Goal: Task Accomplishment & Management: Manage account settings

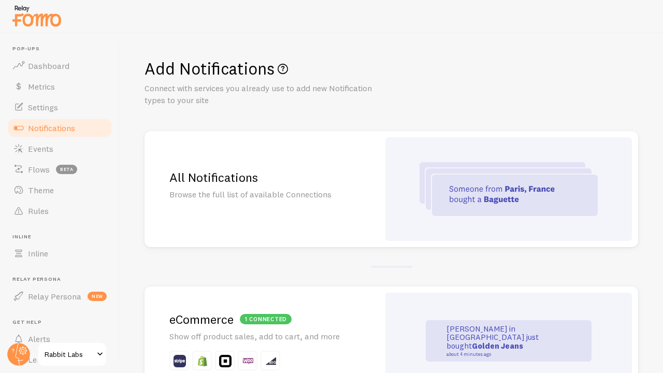
click at [517, 94] on div "Add Notifications Connect with services you already use to add new Notification…" at bounding box center [390, 82] width 493 height 48
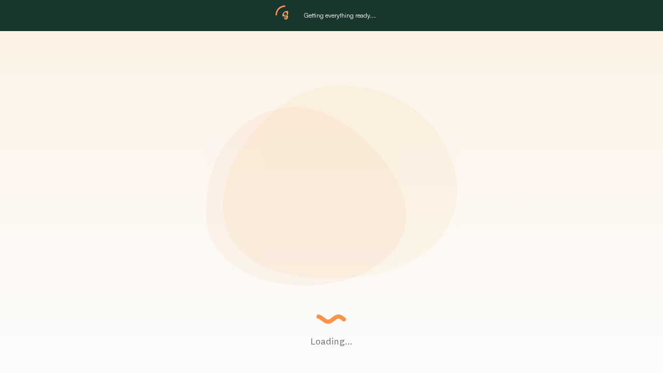
scroll to position [272, 493]
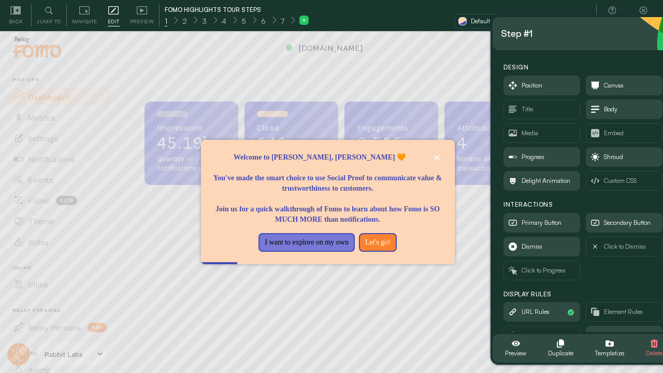
drag, startPoint x: 148, startPoint y: 68, endPoint x: 612, endPoint y: 43, distance: 464.5
click at [612, 43] on div "Step #1" at bounding box center [583, 33] width 182 height 33
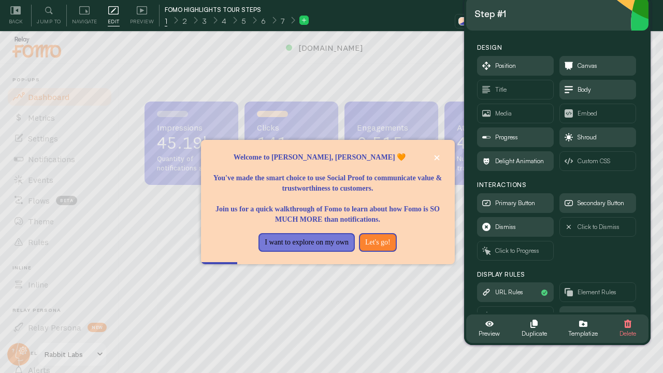
drag, startPoint x: 580, startPoint y: 46, endPoint x: 554, endPoint y: 28, distance: 31.6
click at [554, 28] on div "Step #1" at bounding box center [557, 13] width 182 height 33
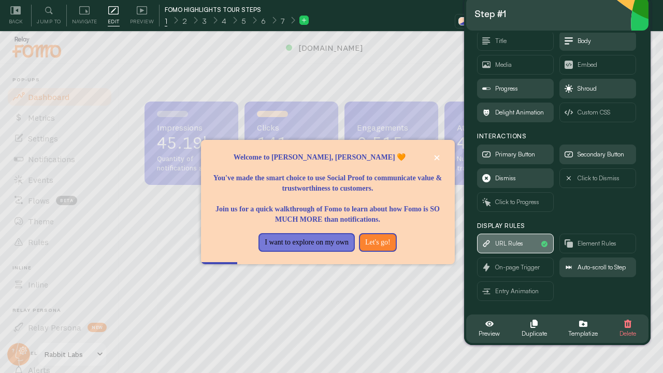
click at [522, 243] on span "URL Rules" at bounding box center [509, 243] width 28 height 11
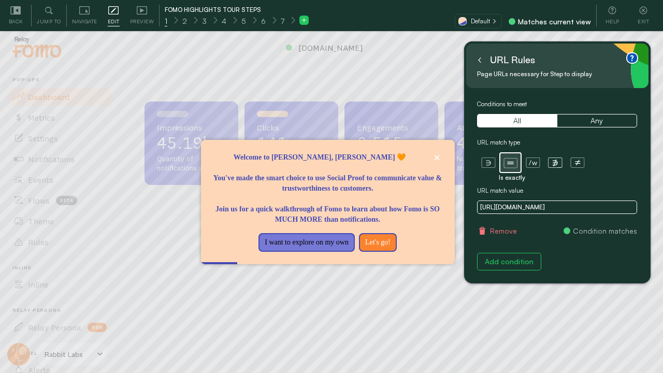
scroll to position [0, 0]
click at [481, 59] on icon at bounding box center [479, 59] width 5 height 5
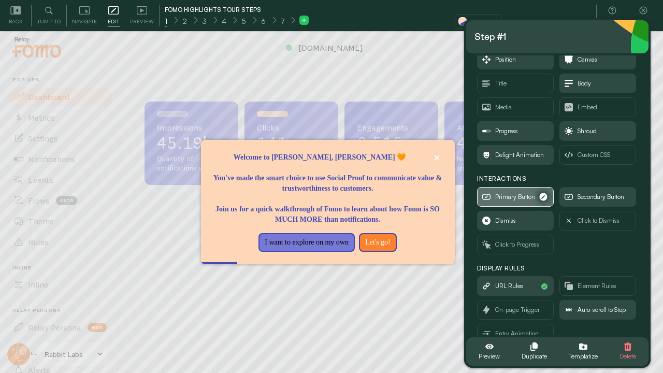
scroll to position [49, 0]
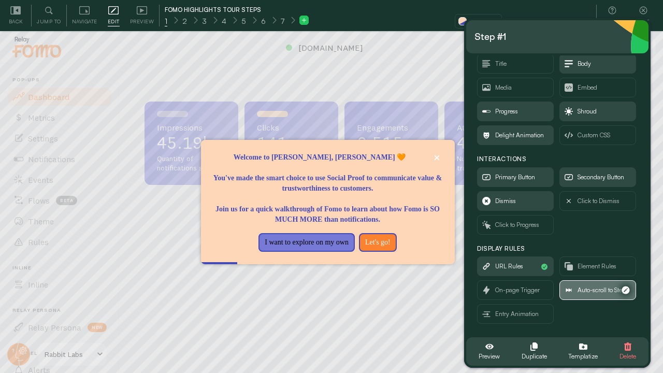
click at [587, 288] on span "Auto-scroll to Step" at bounding box center [601, 289] width 48 height 11
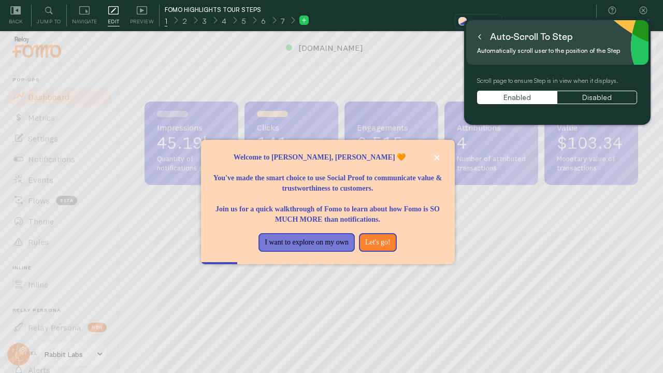
scroll to position [0, 0]
click at [484, 39] on div "Auto-scroll to Step" at bounding box center [524, 36] width 101 height 17
click at [483, 39] on button at bounding box center [479, 36] width 10 height 17
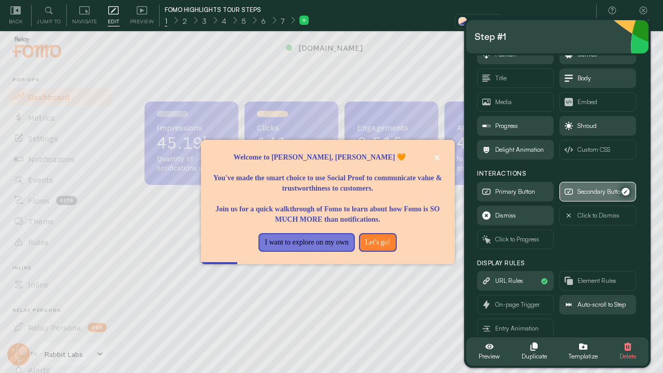
scroll to position [44, 0]
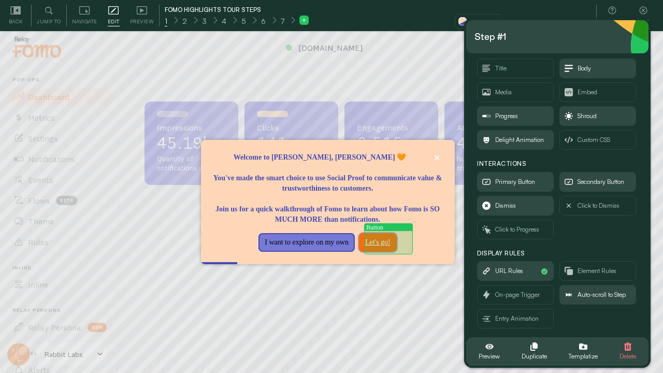
click at [386, 241] on button "Let's go!" at bounding box center [378, 242] width 38 height 19
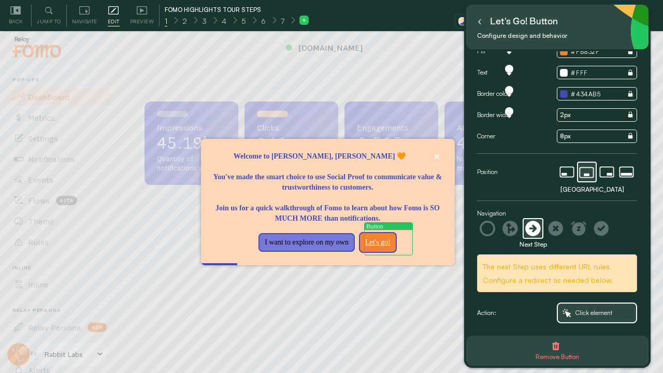
scroll to position [16, 0]
click at [141, 20] on span "Preview" at bounding box center [142, 22] width 24 height 10
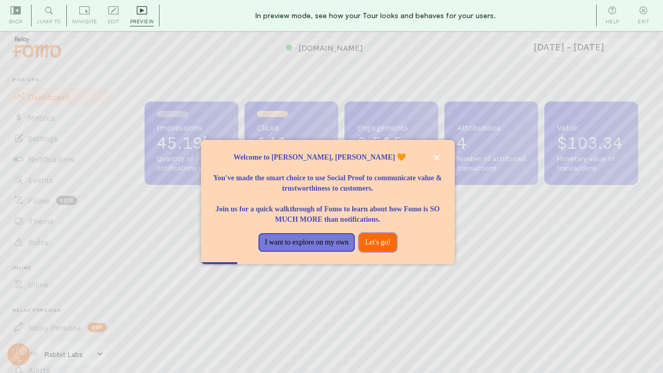
click at [379, 239] on button "Let's go!" at bounding box center [378, 242] width 38 height 19
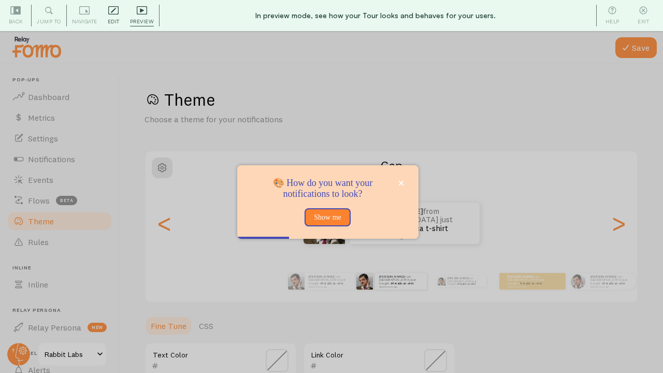
click at [113, 21] on span "Edit" at bounding box center [114, 22] width 12 height 10
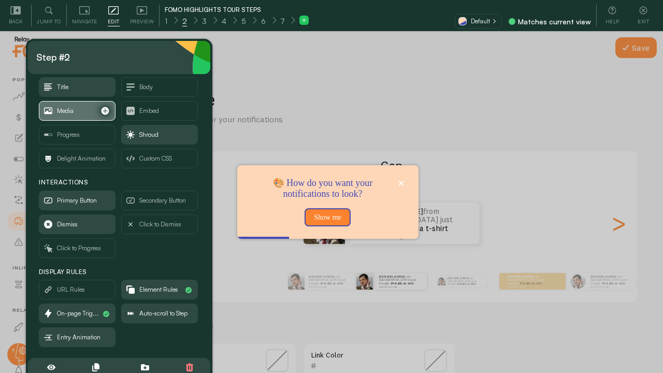
scroll to position [49, 0]
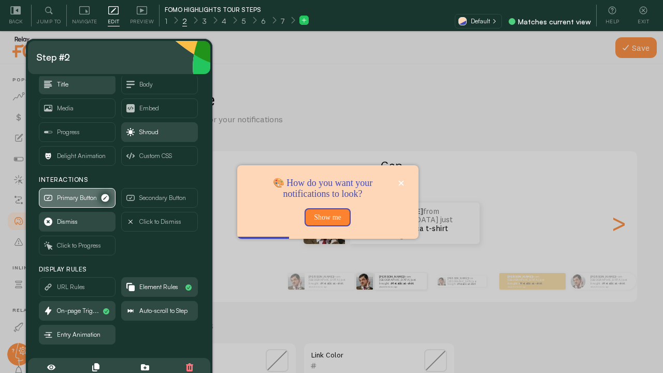
click at [80, 200] on span "Primary Button" at bounding box center [77, 197] width 40 height 11
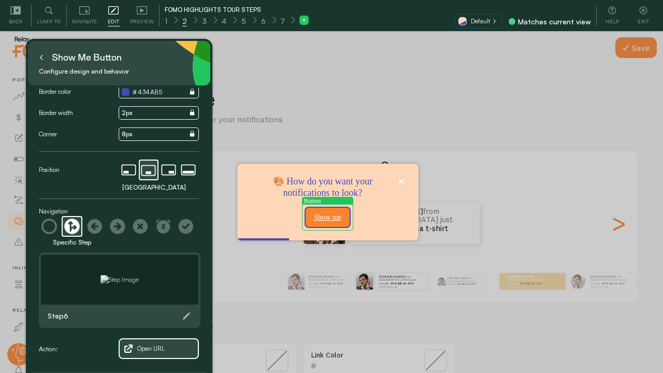
scroll to position [31, 0]
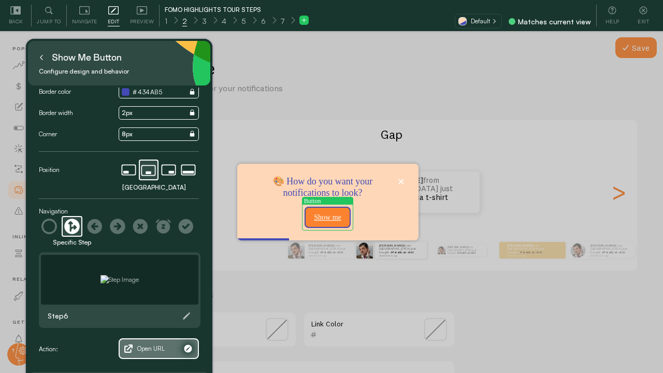
click at [149, 351] on span "Open URL" at bounding box center [150, 348] width 27 height 11
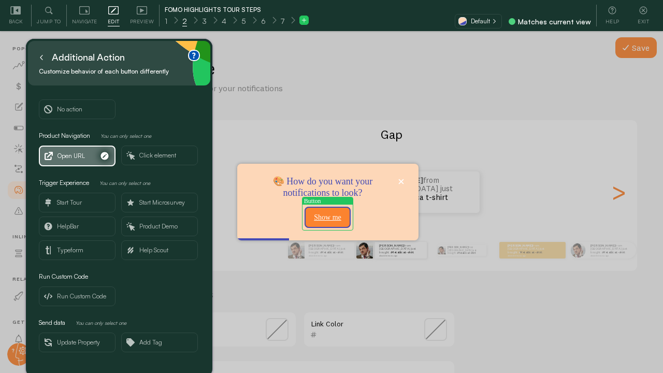
click at [72, 156] on span "Open URL" at bounding box center [70, 155] width 27 height 11
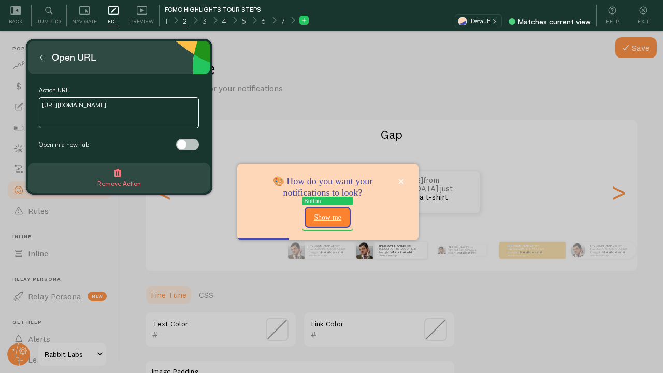
click at [301, 87] on div at bounding box center [331, 186] width 663 height 373
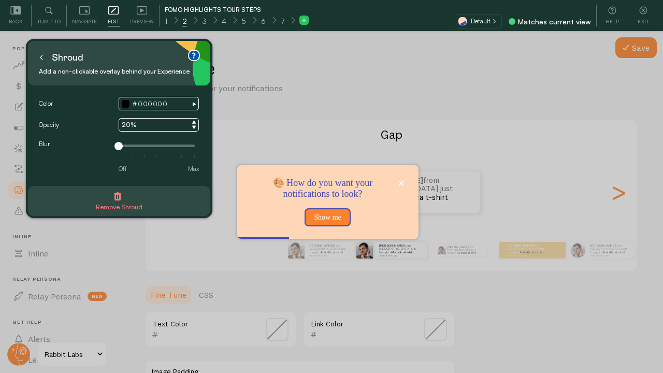
click at [48, 66] on small "Add a non-clickable overlay behind your Experience" at bounding box center [116, 71] width 154 height 11
click at [42, 60] on button at bounding box center [41, 57] width 10 height 17
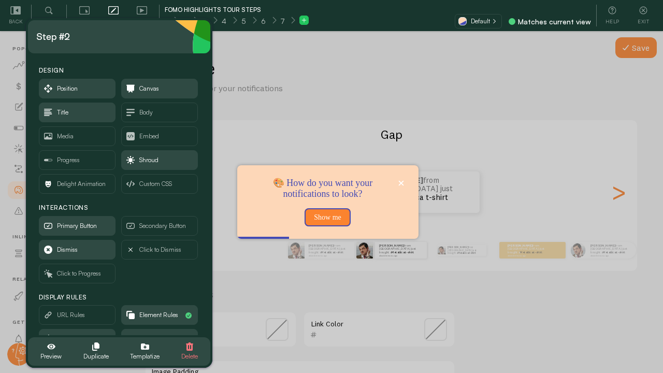
click at [287, 101] on div at bounding box center [331, 186] width 663 height 373
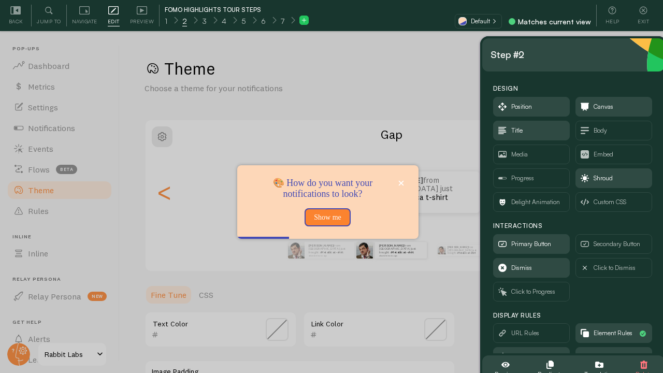
drag, startPoint x: 98, startPoint y: 49, endPoint x: 552, endPoint y: 67, distance: 454.3
click at [552, 67] on div "Step #2" at bounding box center [573, 54] width 182 height 33
click at [135, 18] on span "Preview" at bounding box center [142, 22] width 24 height 10
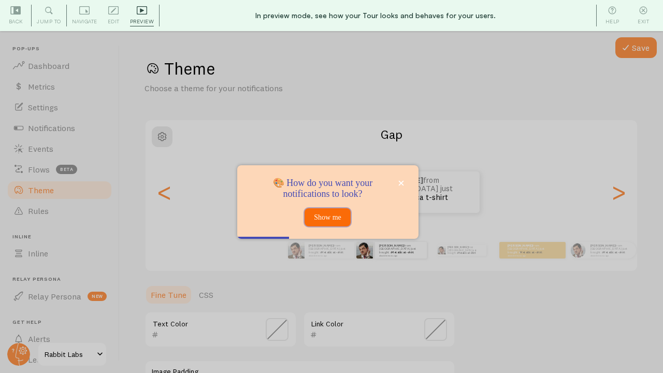
click at [327, 217] on button "Show me" at bounding box center [327, 217] width 46 height 19
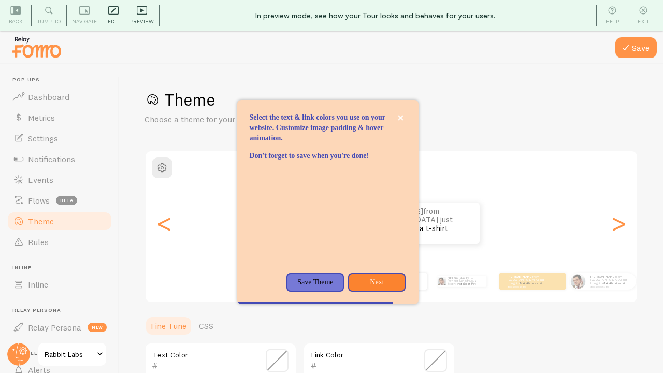
click at [119, 17] on span "Edit" at bounding box center [114, 22] width 12 height 10
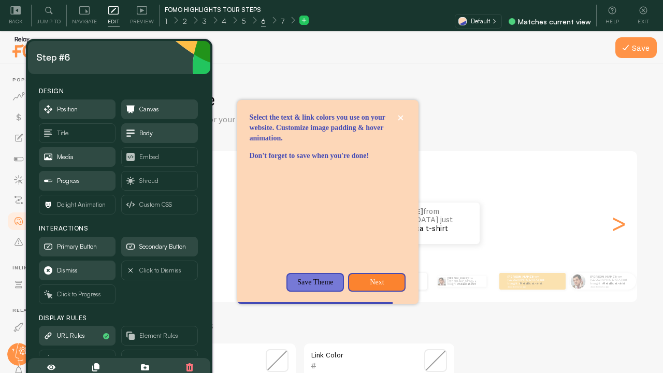
click at [260, 66] on div "Save Theme Choose a theme for your notifications Gap Ryan from Canada just boug…" at bounding box center [391, 234] width 543 height 340
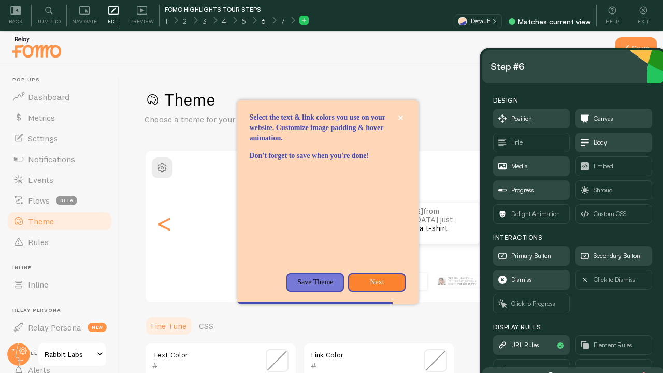
drag, startPoint x: 151, startPoint y: 69, endPoint x: 594, endPoint y: 75, distance: 442.6
click at [594, 75] on div "Step #6" at bounding box center [573, 66] width 182 height 33
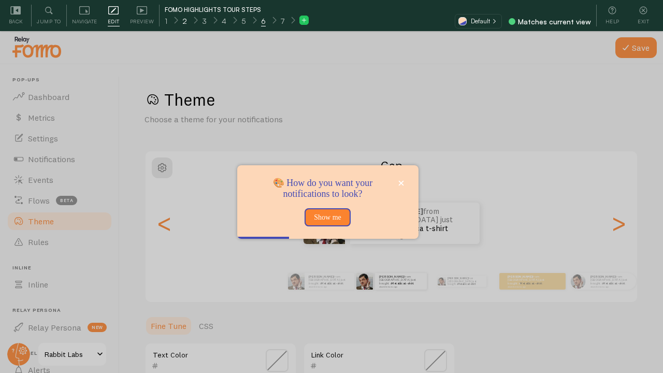
click at [188, 20] on div "2" at bounding box center [184, 20] width 20 height 12
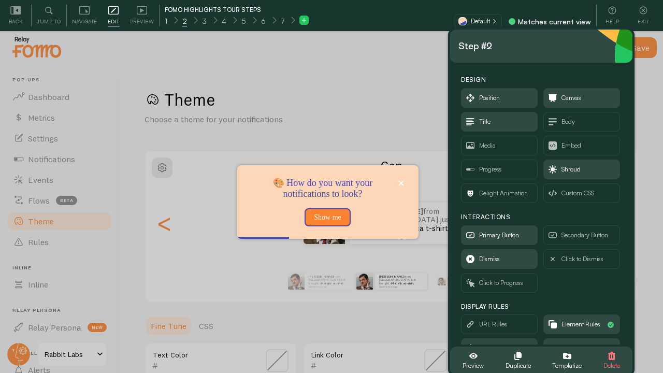
drag, startPoint x: 133, startPoint y: 63, endPoint x: 556, endPoint y: 51, distance: 423.0
click at [556, 51] on div "Step #2" at bounding box center [541, 46] width 166 height 17
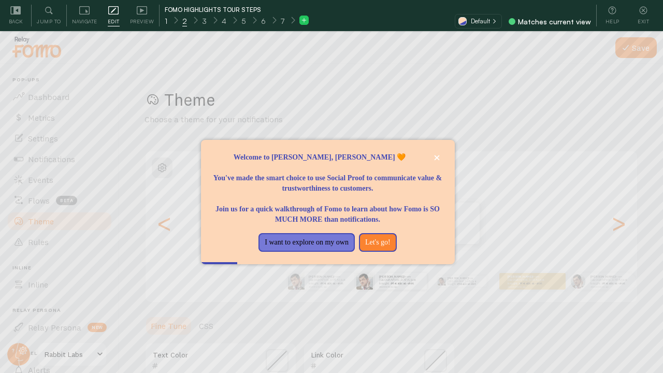
click at [165, 22] on span "1" at bounding box center [166, 21] width 3 height 10
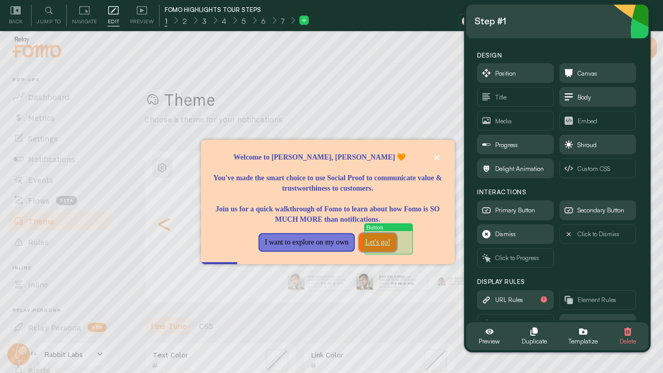
click at [390, 242] on button "Let's go!" at bounding box center [378, 242] width 38 height 19
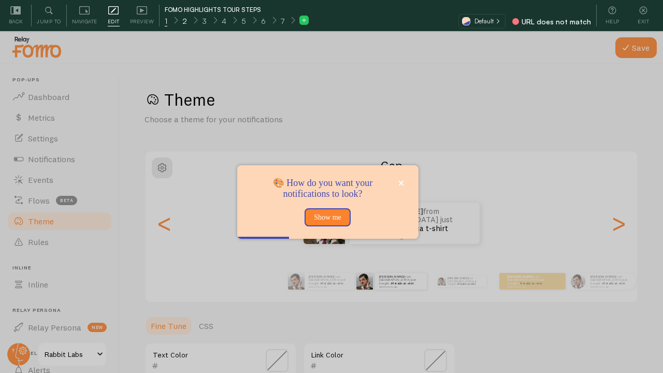
click at [184, 21] on span "2" at bounding box center [184, 21] width 5 height 10
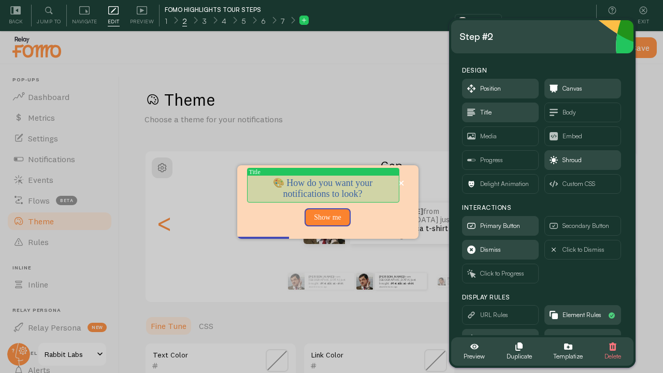
click at [329, 188] on span "🎨 How do you want your notifications to look?" at bounding box center [322, 189] width 99 height 22
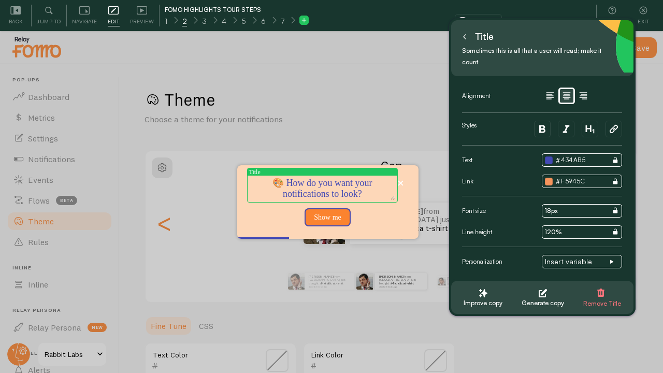
click at [281, 182] on textarea "🎨 How do you want your notifications to look?" at bounding box center [322, 189] width 146 height 22
click at [278, 183] on textarea "🎨 How do you want your notifications to look?" at bounding box center [322, 189] width 146 height 22
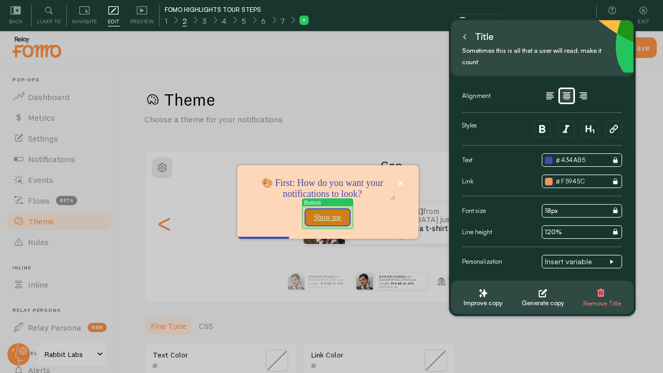
type textarea "🎨 First: How do you want your notifications to look?"
click at [324, 219] on button "Show me" at bounding box center [327, 217] width 46 height 19
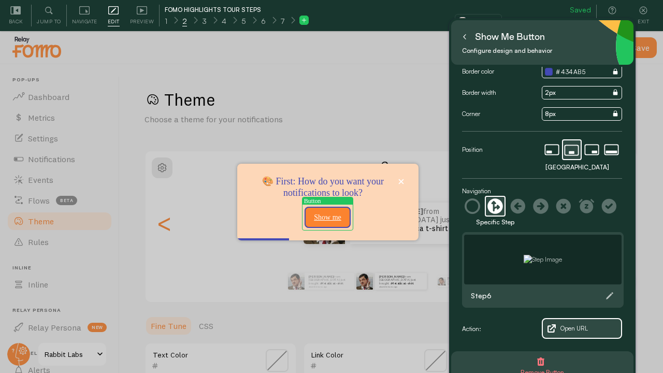
scroll to position [54, 0]
click at [539, 204] on icon at bounding box center [541, 206] width 16 height 16
click at [537, 154] on div "Position" at bounding box center [502, 148] width 80 height 9
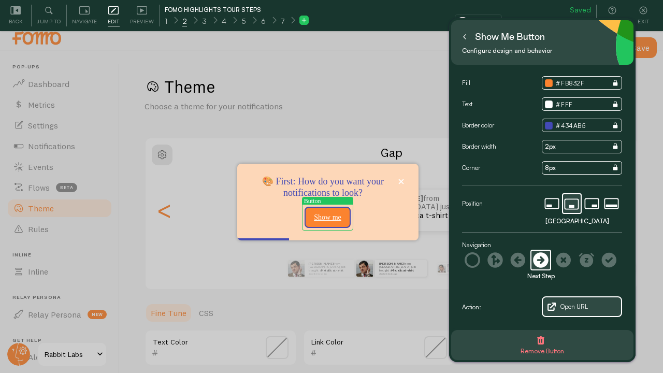
scroll to position [14, 0]
click at [467, 38] on button at bounding box center [464, 36] width 10 height 17
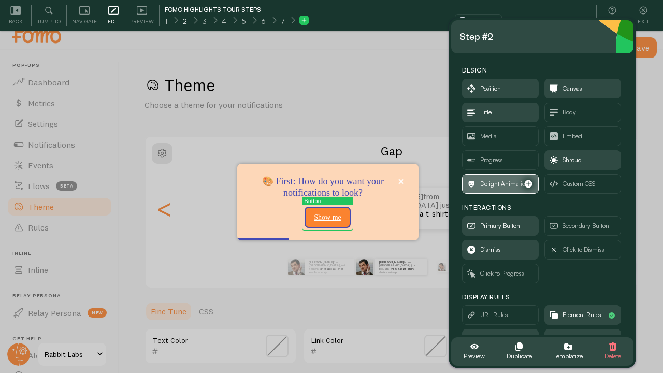
scroll to position [49, 0]
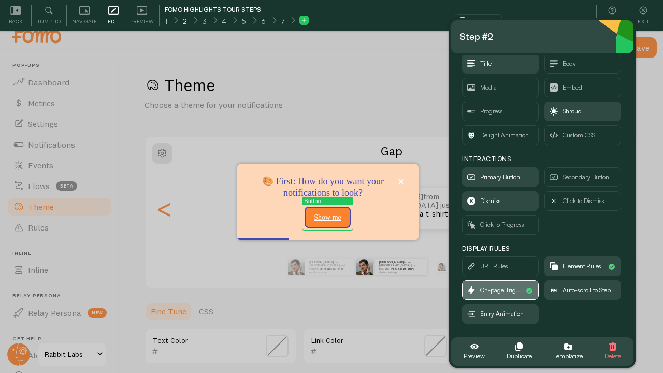
click at [487, 288] on span "On-page Trig..." at bounding box center [501, 289] width 42 height 11
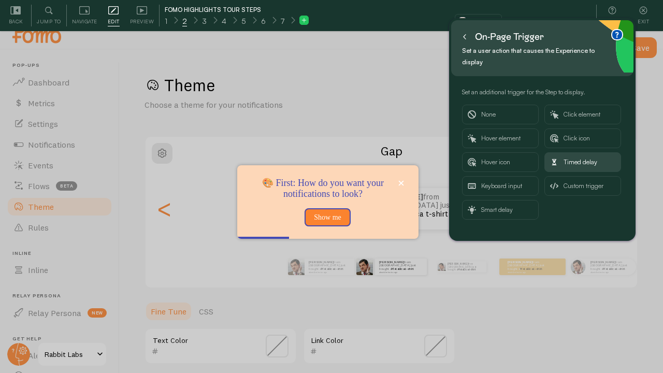
scroll to position [0, 0]
click at [465, 40] on button at bounding box center [464, 36] width 10 height 17
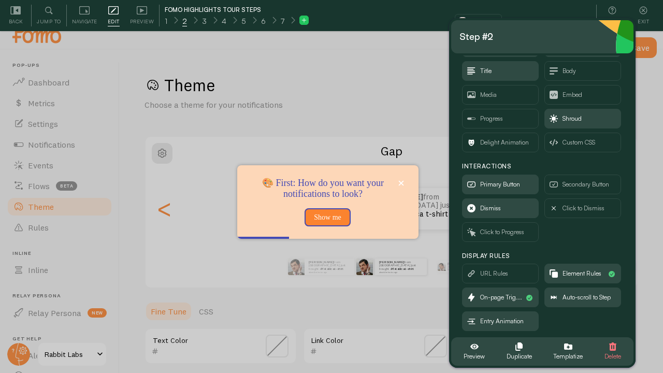
scroll to position [49, 0]
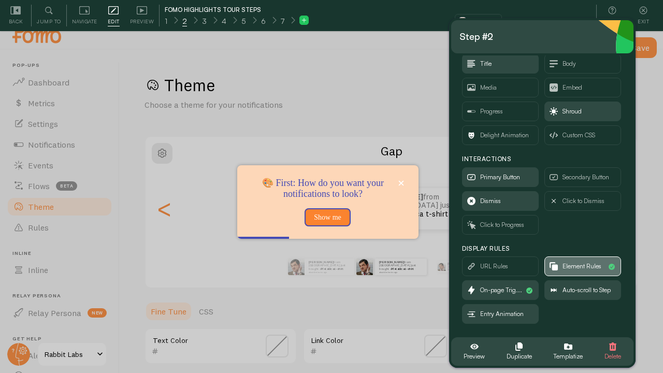
click at [572, 266] on span "Element Rules" at bounding box center [581, 265] width 39 height 11
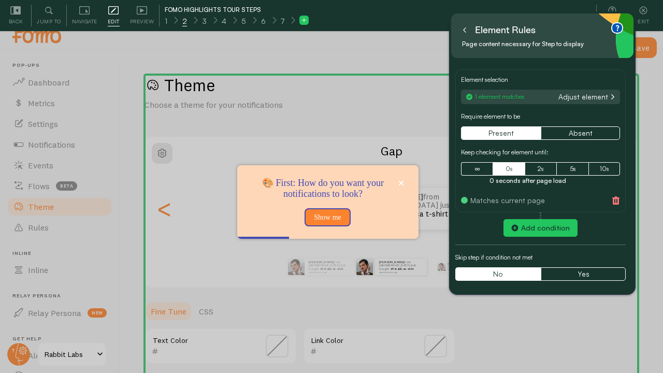
click at [583, 94] on button "Adjust element" at bounding box center [586, 96] width 62 height 9
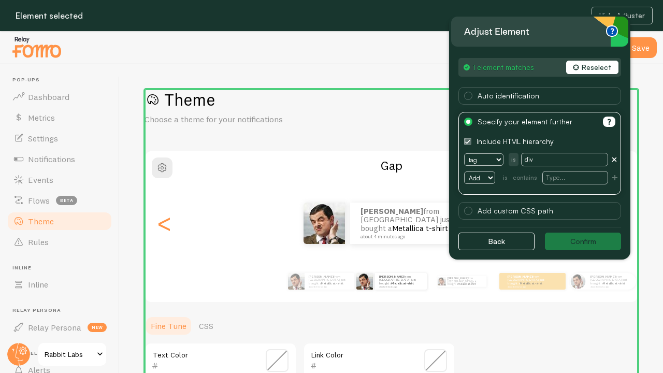
click at [424, 65] on div "Save Theme Choose a theme for your notifications Gap Ryan from Canada just boug…" at bounding box center [391, 234] width 543 height 340
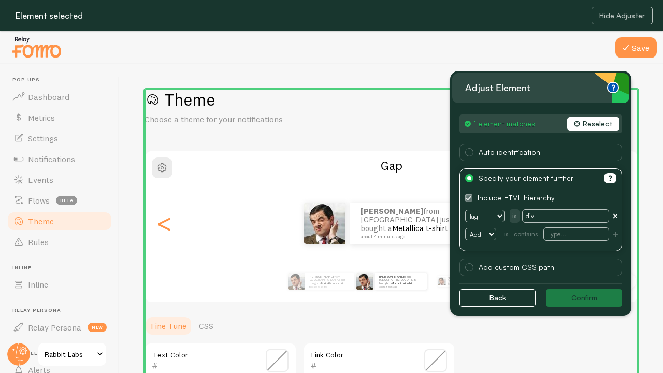
drag, startPoint x: 553, startPoint y: 36, endPoint x: 555, endPoint y: 92, distance: 55.9
click at [554, 92] on div "Adjust element" at bounding box center [540, 88] width 151 height 22
click at [615, 9] on button "Hide Adjuster" at bounding box center [621, 16] width 61 height 18
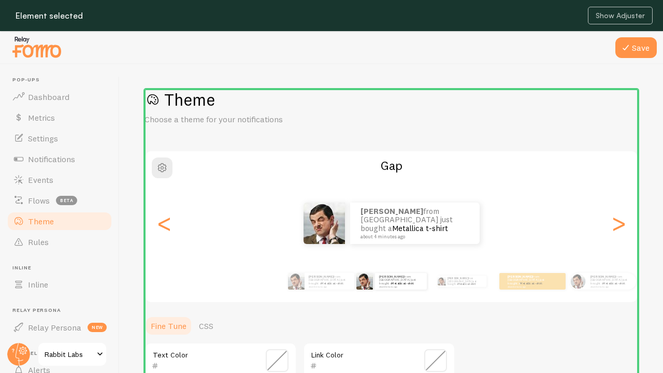
click at [202, 62] on div at bounding box center [331, 47] width 663 height 33
click at [612, 12] on button "Show Adjuster" at bounding box center [619, 16] width 65 height 18
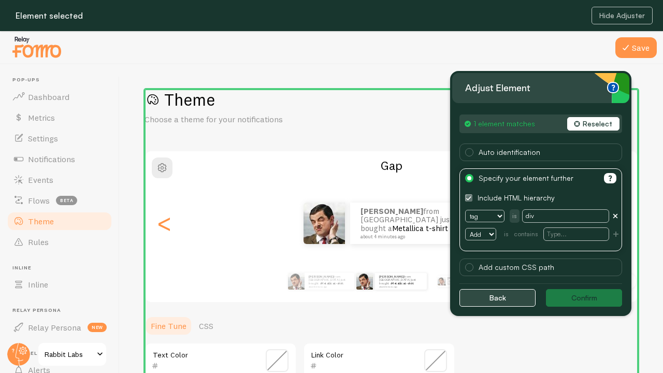
click at [495, 303] on button "Back" at bounding box center [497, 298] width 76 height 18
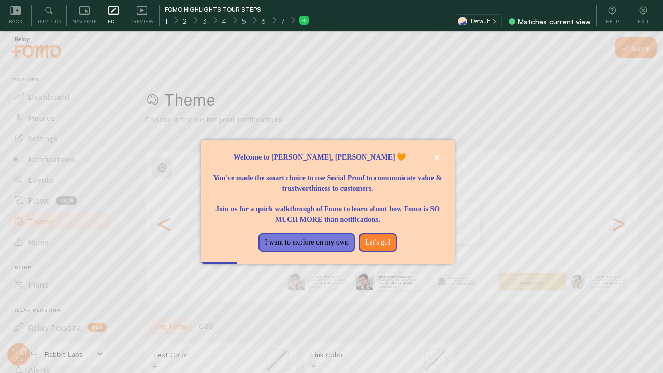
click at [167, 22] on div "1" at bounding box center [166, 20] width 18 height 12
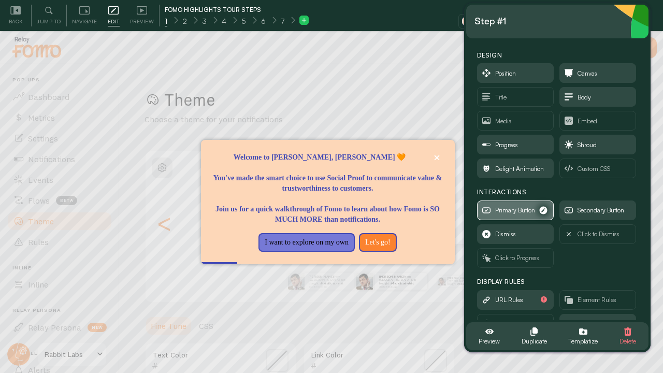
scroll to position [49, 0]
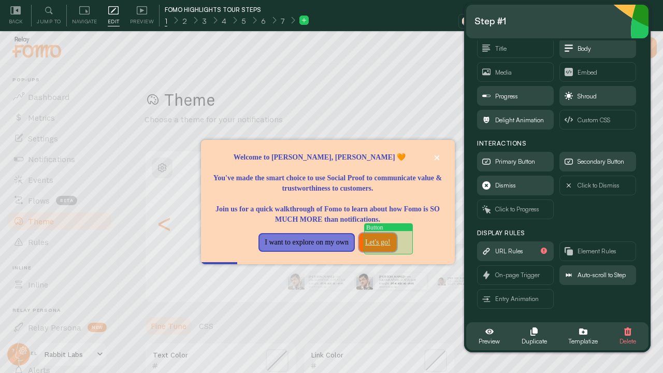
click at [374, 241] on button "Let's go!" at bounding box center [378, 242] width 38 height 19
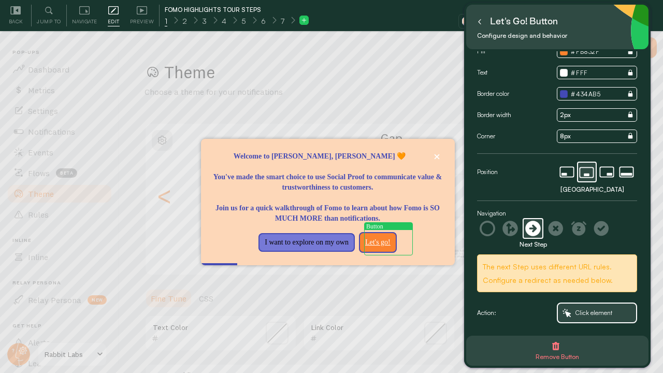
scroll to position [31, 0]
click at [582, 316] on span "Click element" at bounding box center [593, 312] width 37 height 11
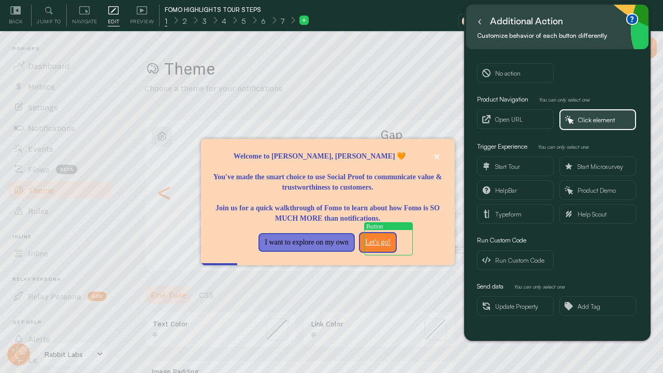
scroll to position [0, 0]
click at [579, 123] on span "Click element" at bounding box center [596, 119] width 37 height 11
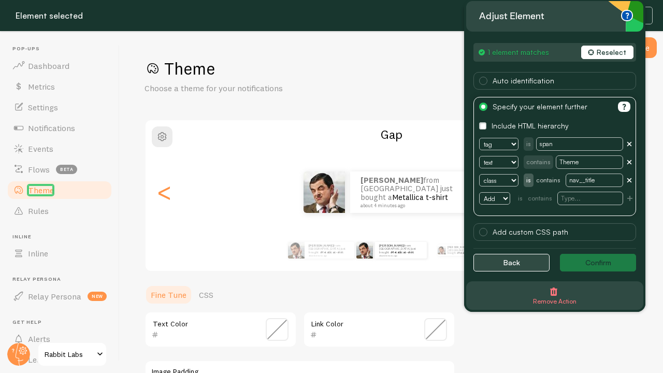
click at [496, 260] on button "Back" at bounding box center [511, 263] width 76 height 18
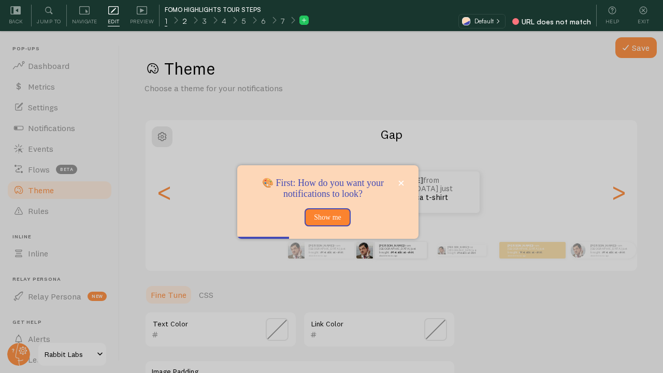
click at [186, 22] on div "2" at bounding box center [184, 20] width 20 height 12
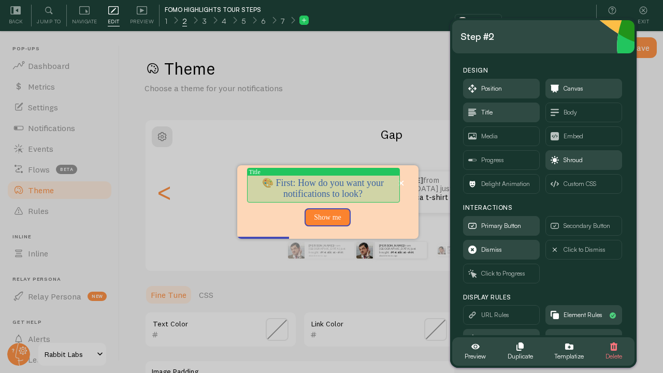
click at [330, 181] on span "🎨 First: How do you want your notifications to look?" at bounding box center [323, 189] width 122 height 22
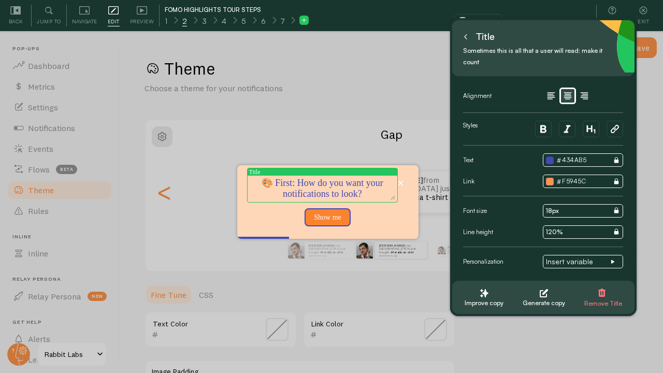
click at [338, 183] on textarea "🎨 First: How do you want your notifications to look?" at bounding box center [322, 189] width 146 height 22
click at [376, 180] on textarea "🎨 First: How would you want your notifications to look?" at bounding box center [322, 189] width 146 height 22
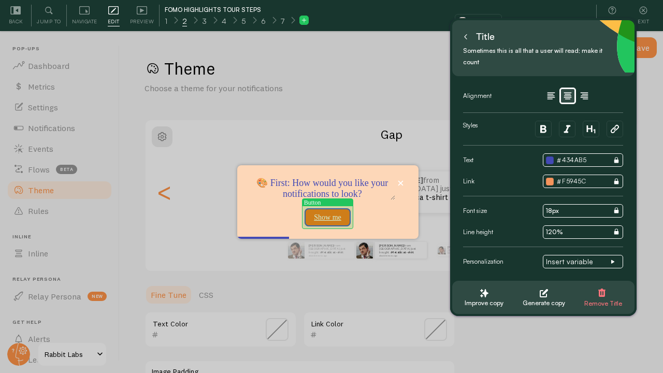
type textarea "🎨 First: How would you like your notifications to look?"
click at [329, 218] on button "Show me" at bounding box center [327, 217] width 46 height 19
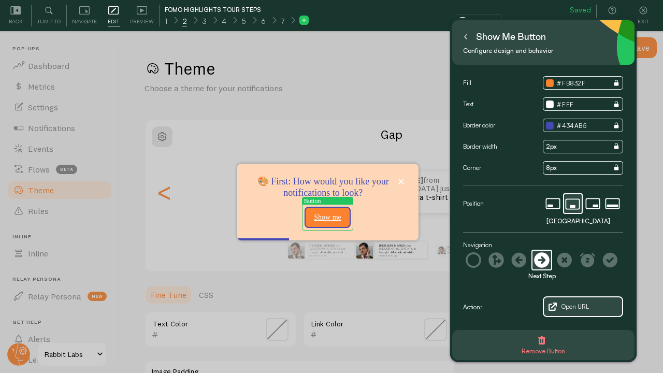
click at [329, 218] on input "Show me" at bounding box center [328, 217] width 34 height 13
click at [326, 217] on input "Show me" at bounding box center [328, 217] width 34 height 13
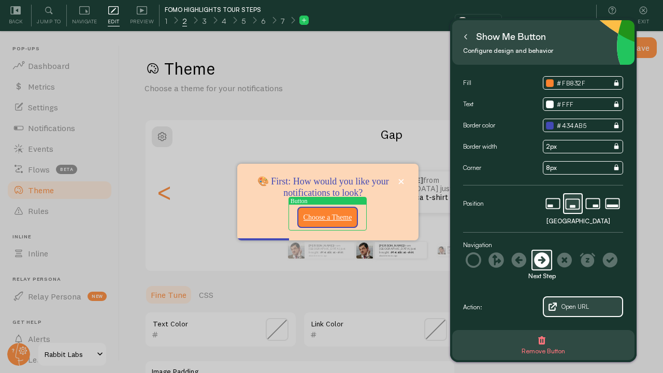
type input "Choose a Theme"
click at [501, 230] on div "Fill Value inherited from Theme. Click to detach. # FB832F Text Value inherited…" at bounding box center [543, 200] width 160 height 249
click at [559, 303] on span "Open URL" at bounding box center [582, 306] width 78 height 19
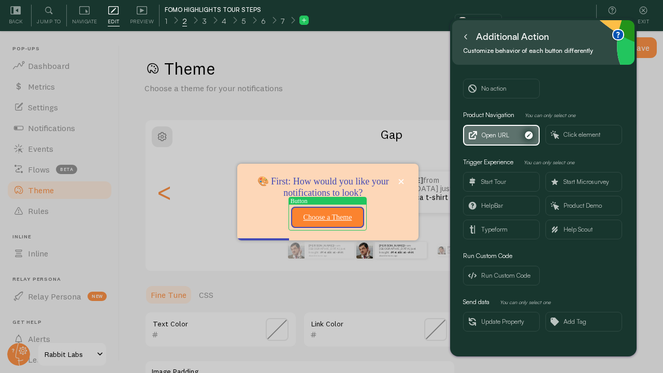
click at [497, 139] on span "Open URL" at bounding box center [494, 134] width 27 height 11
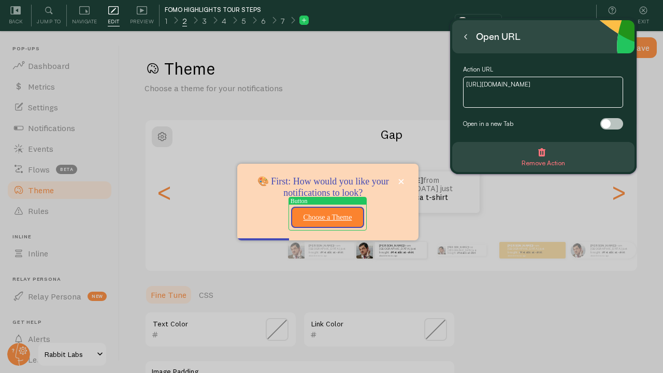
click at [467, 35] on icon at bounding box center [465, 36] width 5 height 5
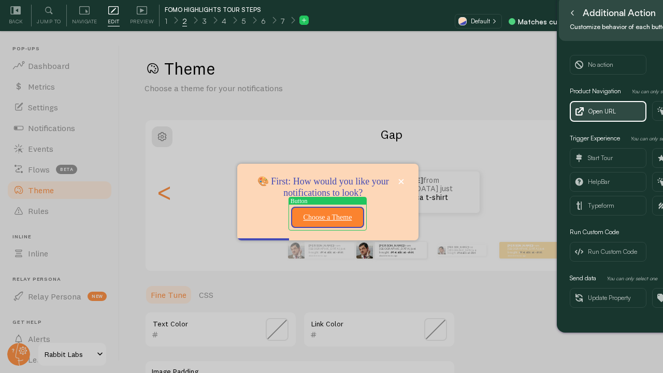
drag, startPoint x: 583, startPoint y: 48, endPoint x: 690, endPoint y: 24, distance: 109.3
click at [662, 24] on html "Pop-ups Dashboard Metrics Settings Notifications Events Flows beta Theme Rules …" at bounding box center [331, 171] width 663 height 404
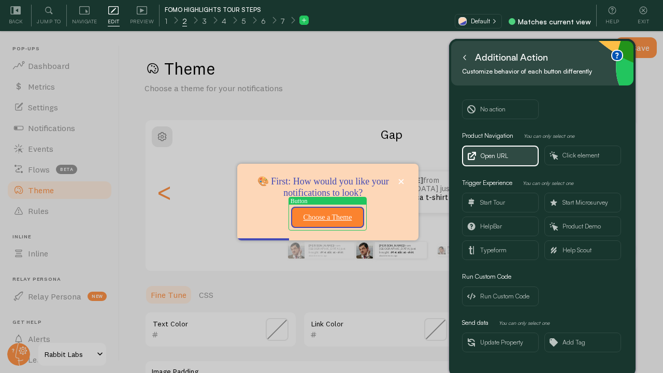
click at [582, 69] on small "Customize behavior of each button differently" at bounding box center [539, 71] width 154 height 11
click at [465, 60] on button at bounding box center [464, 57] width 10 height 17
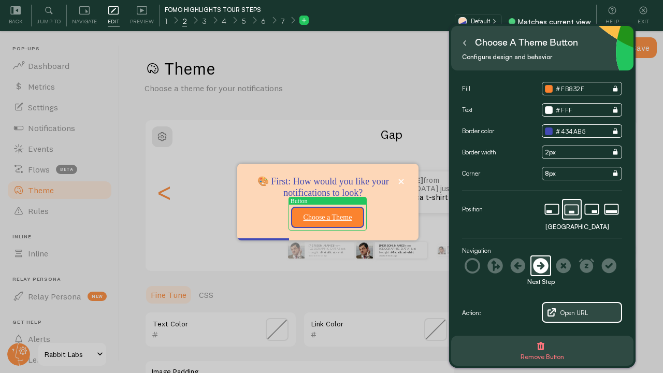
click at [464, 48] on button at bounding box center [464, 42] width 10 height 17
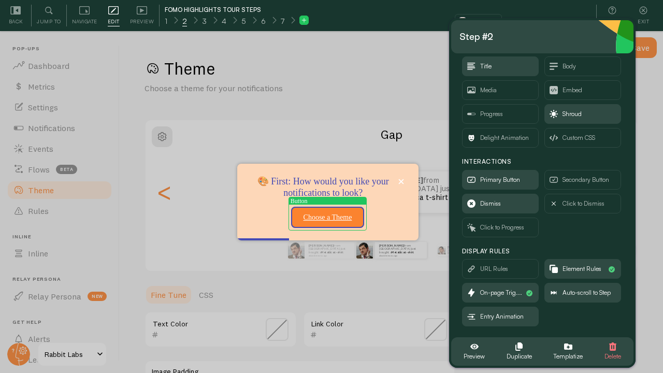
scroll to position [49, 0]
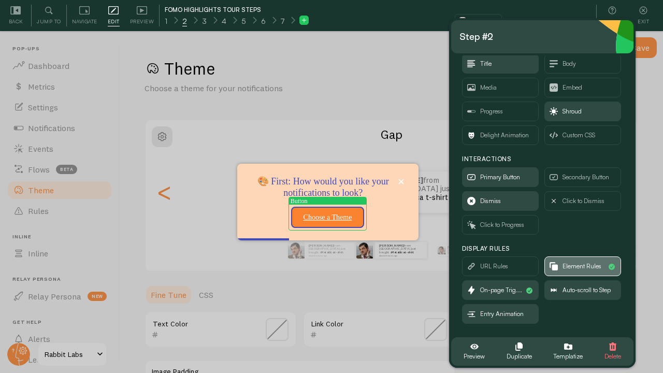
click at [579, 266] on span "Element Rules" at bounding box center [581, 265] width 39 height 11
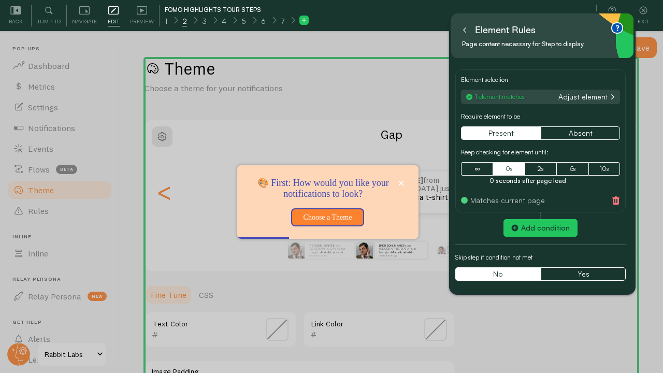
scroll to position [0, 0]
click at [597, 94] on button "Adjust element" at bounding box center [586, 96] width 62 height 9
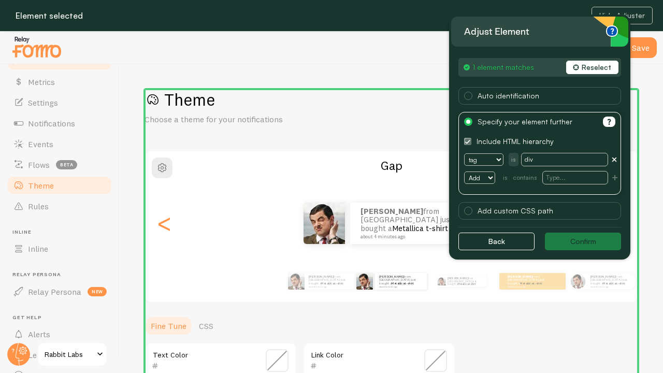
scroll to position [29, 0]
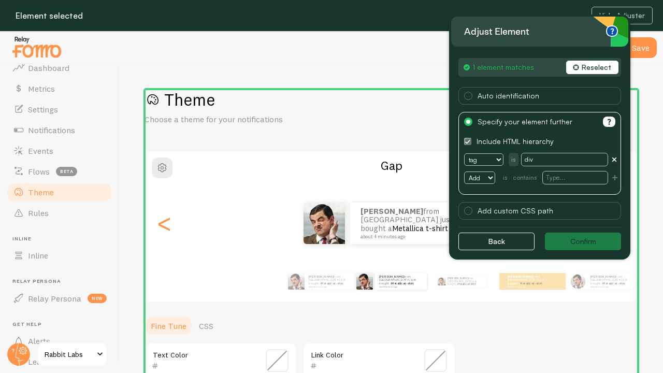
click at [50, 51] on img at bounding box center [37, 47] width 52 height 26
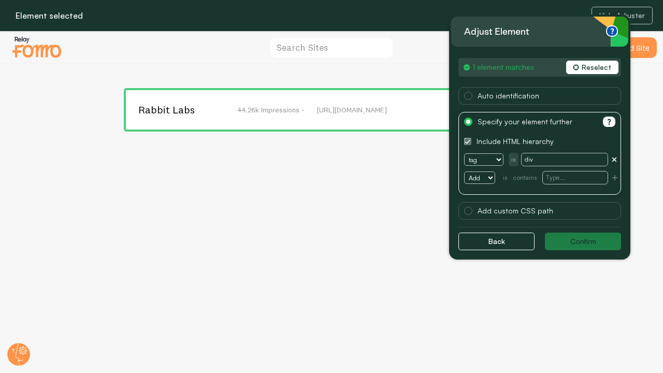
click at [158, 110] on span "Rabbit Labs" at bounding box center [179, 109] width 83 height 9
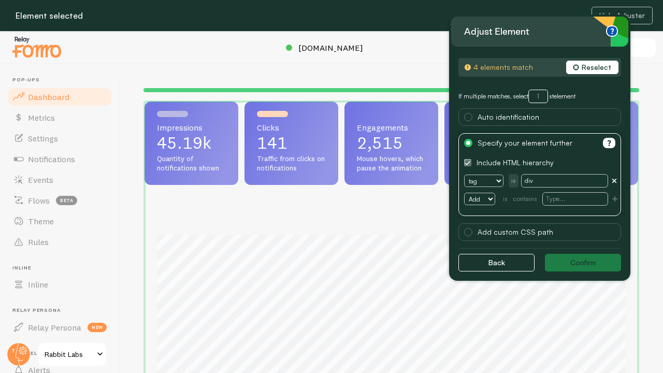
scroll to position [272, 493]
click at [581, 70] on button "Reselect" at bounding box center [592, 67] width 52 height 13
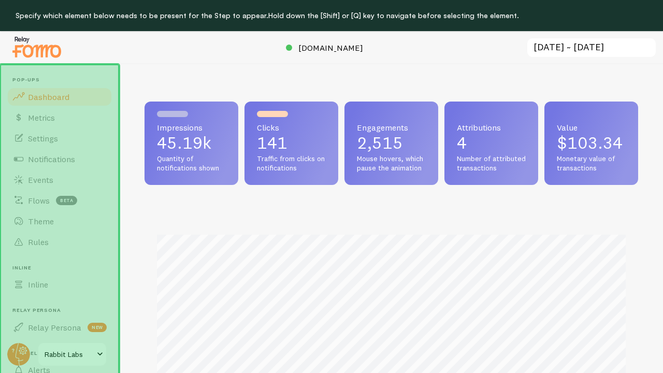
click at [67, 70] on header "Pop-ups Dashboard Metrics Settings Notifications Events Flows beta Theme Rules …" at bounding box center [59, 234] width 119 height 340
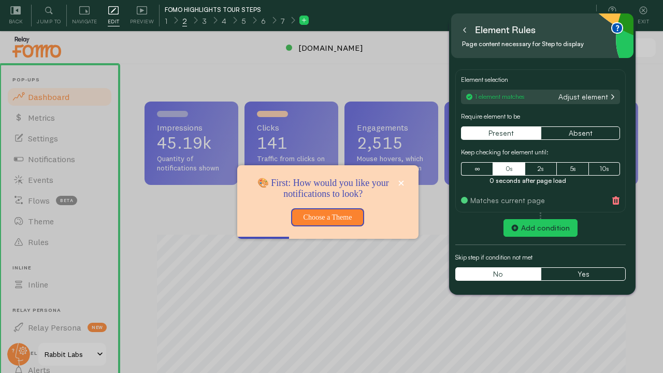
click at [466, 32] on icon at bounding box center [464, 29] width 5 height 5
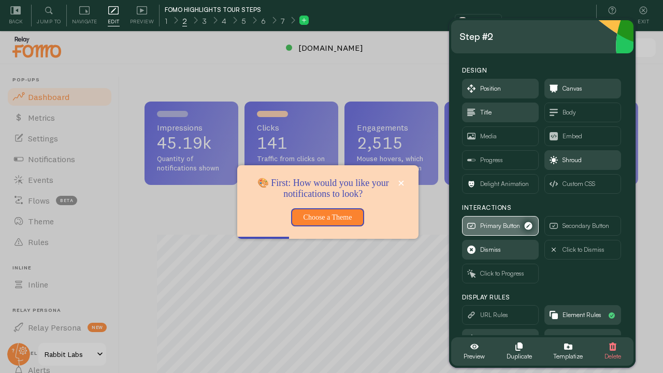
click at [489, 220] on span "Primary Button" at bounding box center [500, 225] width 40 height 11
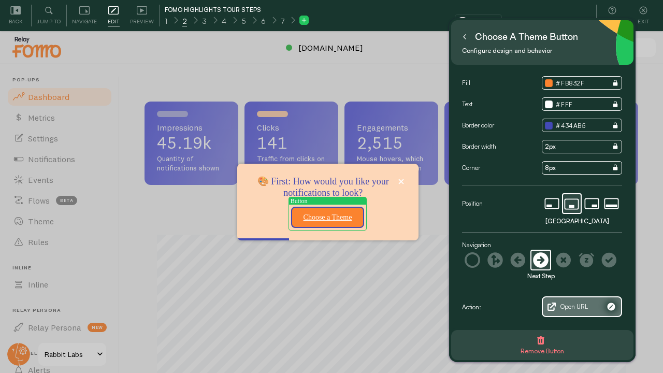
click at [566, 301] on span "Open URL" at bounding box center [573, 306] width 27 height 11
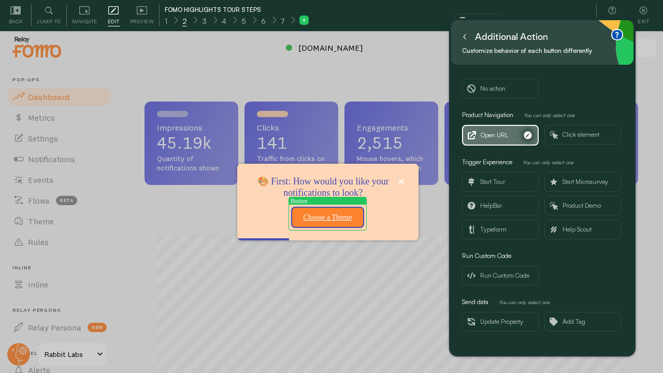
click at [495, 130] on span "Open URL" at bounding box center [493, 134] width 27 height 11
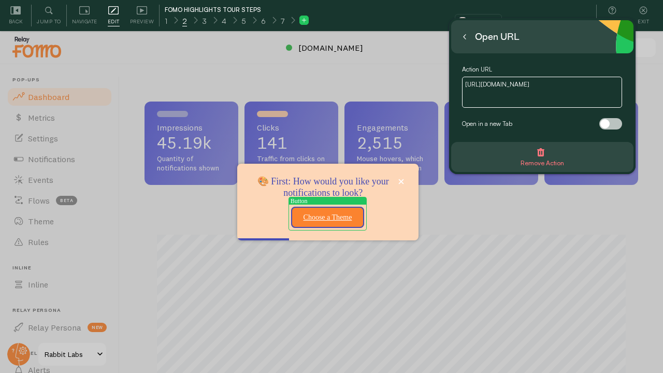
click at [464, 35] on icon at bounding box center [464, 36] width 5 height 5
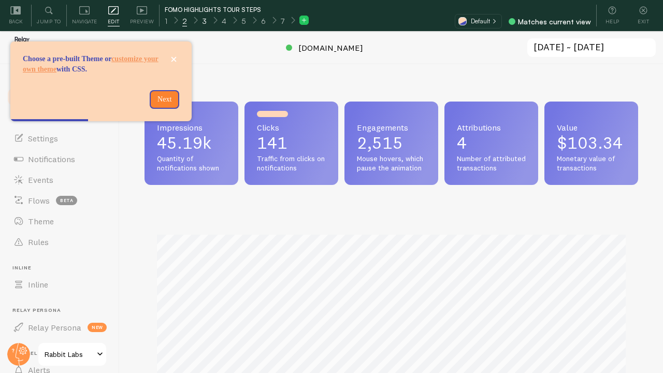
click at [203, 21] on span "3" at bounding box center [204, 21] width 5 height 10
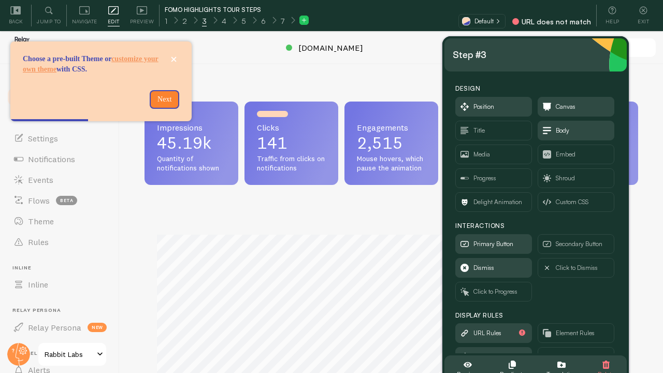
drag, startPoint x: 151, startPoint y: 64, endPoint x: 565, endPoint y: 61, distance: 414.6
click at [565, 61] on div "Step #3" at bounding box center [535, 55] width 166 height 17
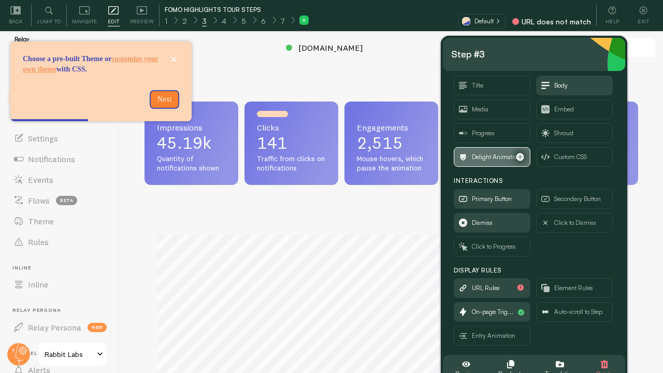
scroll to position [49, 0]
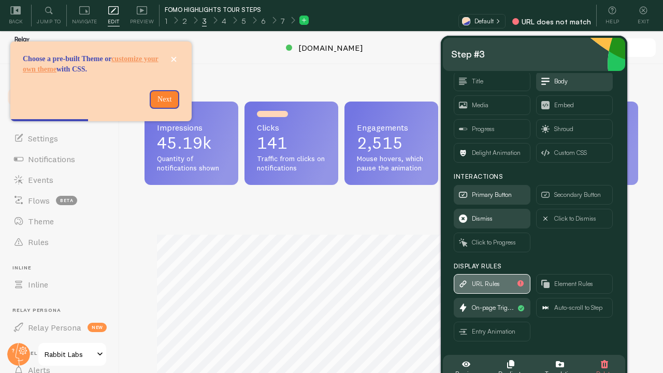
click at [483, 283] on span "URL Rules" at bounding box center [486, 283] width 28 height 11
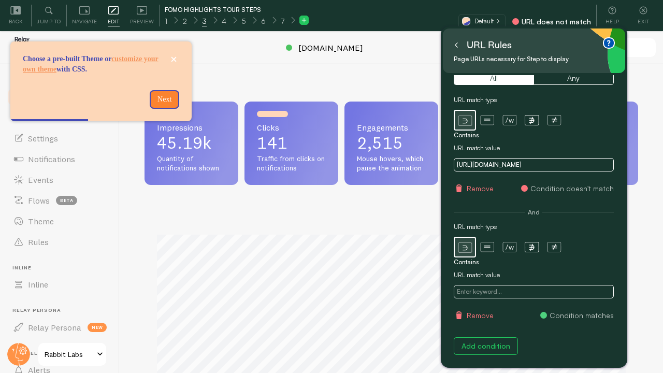
scroll to position [27, 0]
click at [454, 46] on icon at bounding box center [455, 44] width 5 height 5
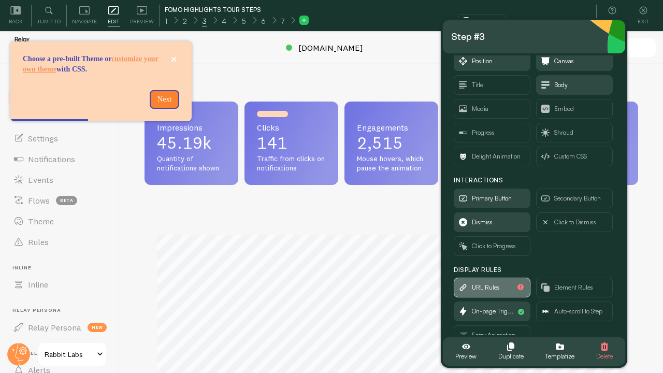
scroll to position [28, 0]
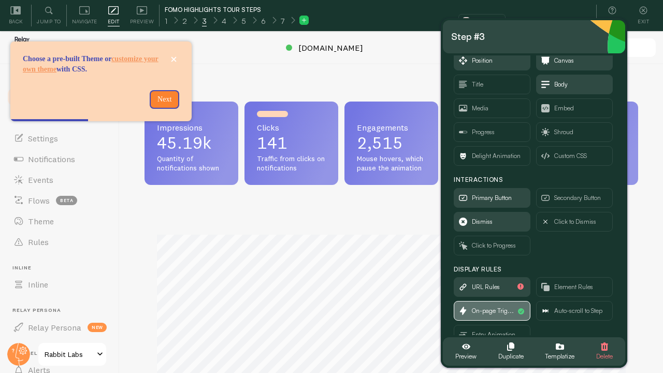
click at [484, 306] on span "On-page Trig..." at bounding box center [493, 310] width 42 height 11
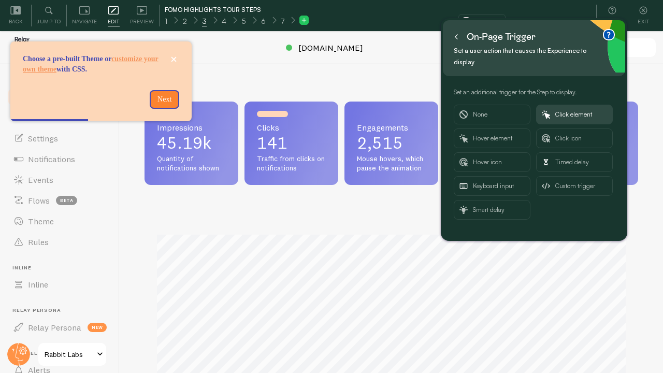
scroll to position [0, 0]
click at [458, 36] on icon at bounding box center [455, 36] width 5 height 5
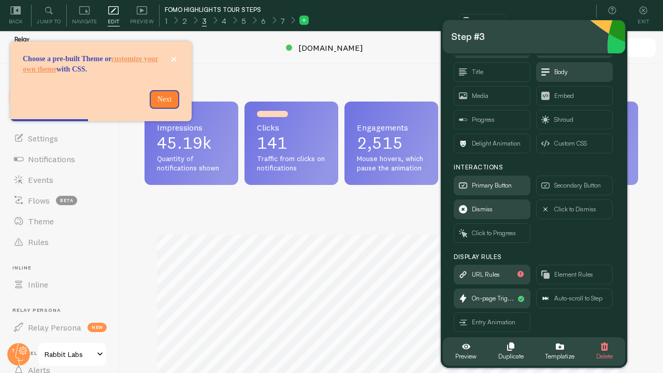
scroll to position [49, 0]
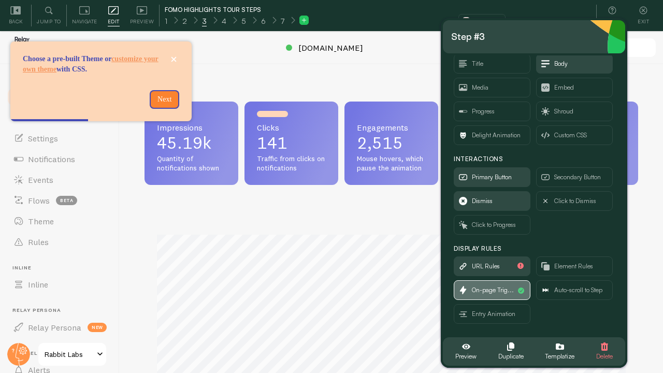
click at [499, 290] on span "On-page Trig..." at bounding box center [493, 289] width 42 height 11
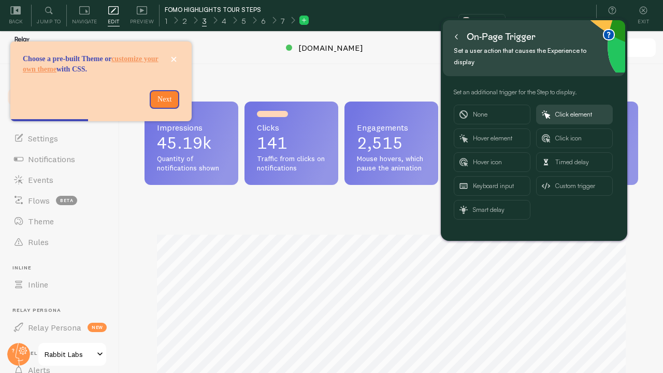
scroll to position [0, 0]
click at [494, 106] on span "None" at bounding box center [499, 114] width 52 height 19
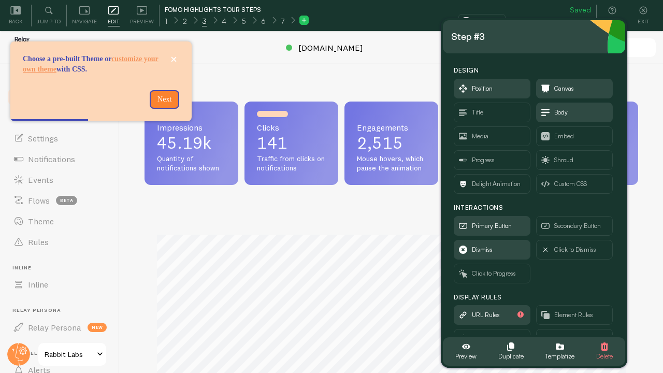
scroll to position [49, 0]
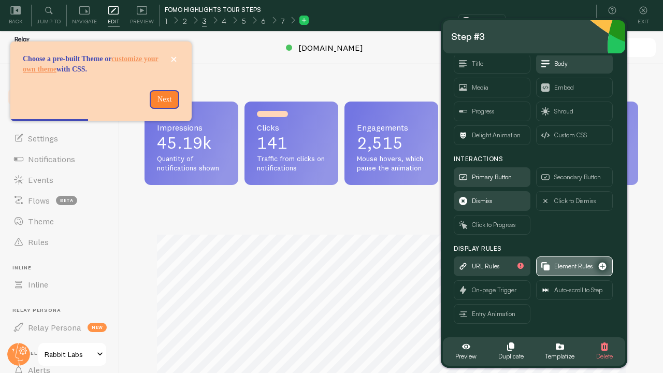
click at [563, 265] on span "Element Rules" at bounding box center [573, 265] width 39 height 11
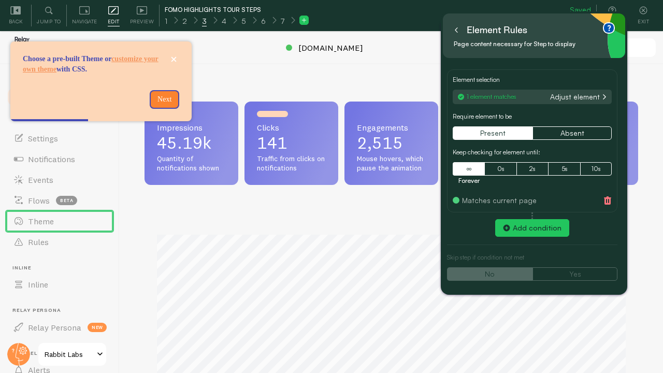
click at [557, 97] on button "Adjust element" at bounding box center [578, 96] width 62 height 9
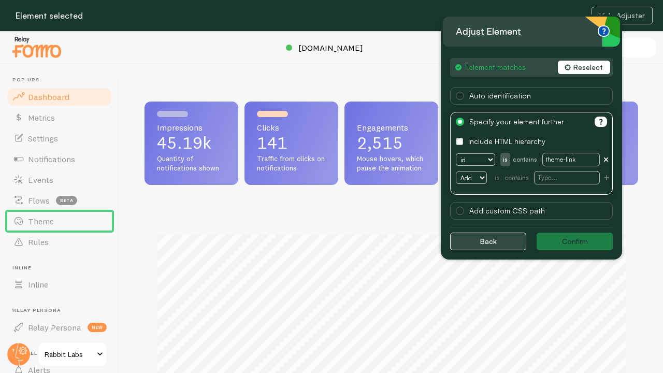
click at [481, 243] on button "Back" at bounding box center [488, 241] width 76 height 18
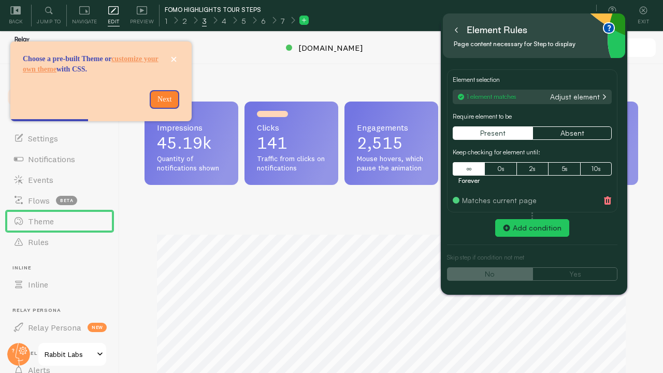
click at [453, 36] on button at bounding box center [456, 30] width 10 height 17
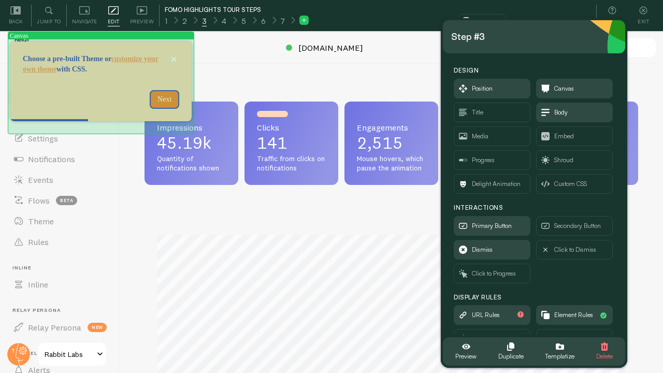
click at [108, 106] on div "Next" at bounding box center [143, 99] width 71 height 19
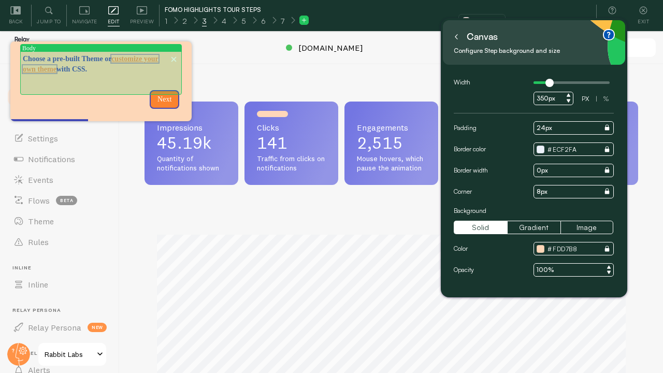
click at [104, 70] on link "customize your own theme" at bounding box center [91, 64] width 136 height 18
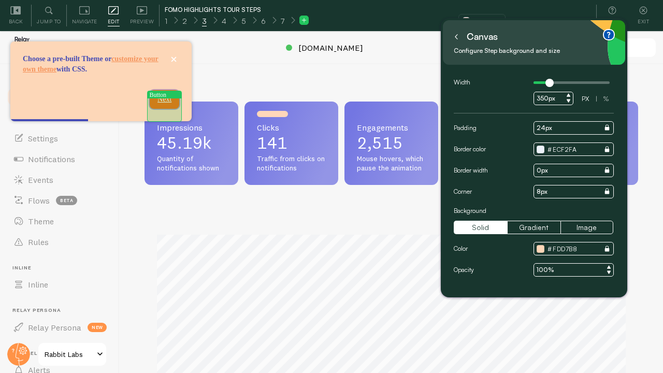
click at [162, 105] on p "Next" at bounding box center [164, 99] width 17 height 10
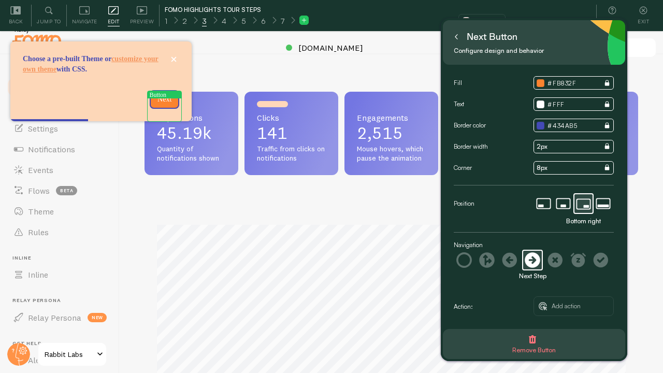
scroll to position [12, 0]
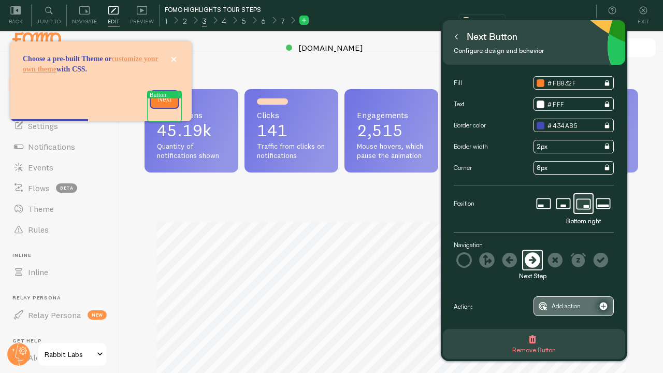
click at [562, 307] on span "Add action" at bounding box center [565, 305] width 29 height 11
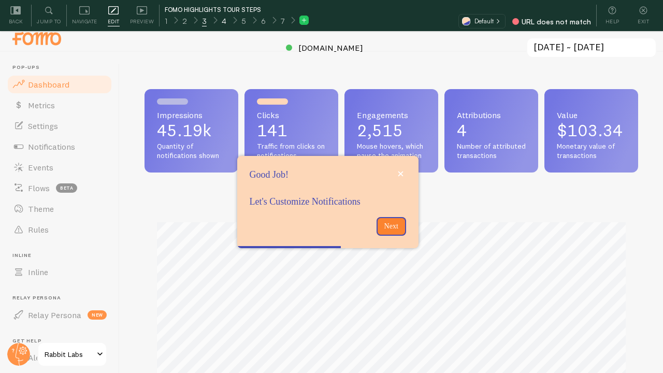
click at [222, 24] on span "4" at bounding box center [224, 21] width 5 height 10
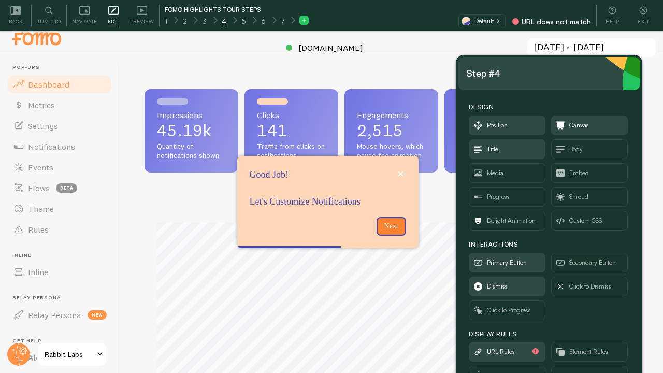
drag, startPoint x: 144, startPoint y: 62, endPoint x: 574, endPoint y: 78, distance: 429.9
click at [574, 78] on div "Step #4" at bounding box center [549, 73] width 166 height 17
click at [391, 219] on button "Next" at bounding box center [391, 226] width 30 height 19
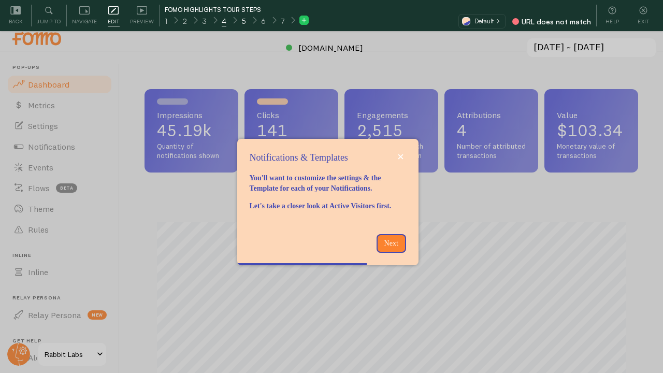
click at [238, 23] on div "5" at bounding box center [243, 20] width 20 height 12
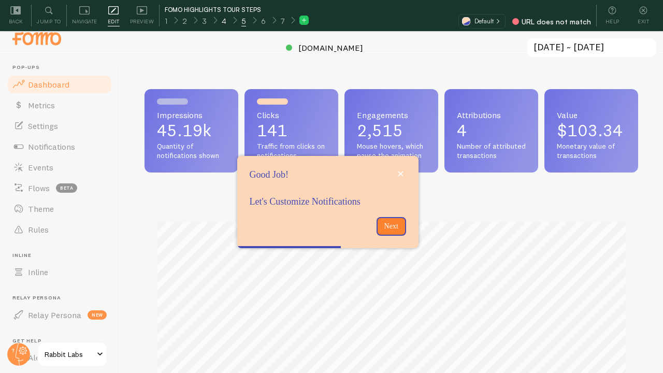
click at [223, 26] on span "4" at bounding box center [224, 21] width 5 height 10
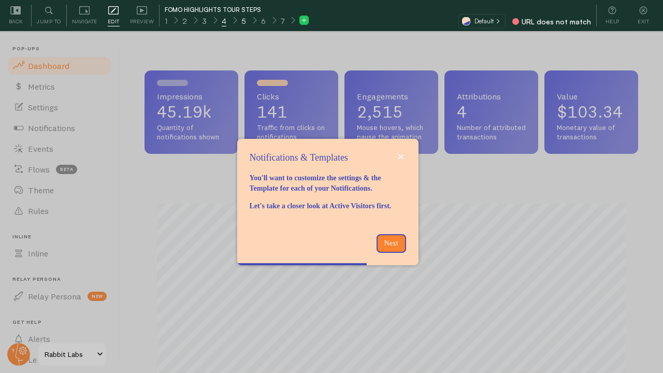
scroll to position [272, 493]
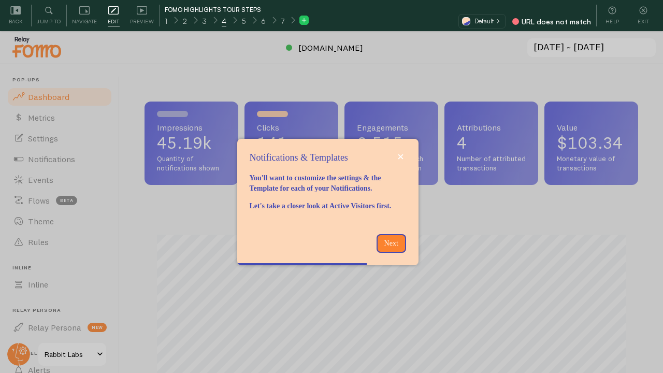
drag, startPoint x: 261, startPoint y: 23, endPoint x: 245, endPoint y: 30, distance: 17.9
click at [244, 28] on div "Back Jump to Navigate Edit Editing is locked and can only be edited by Admins &…" at bounding box center [331, 15] width 663 height 31
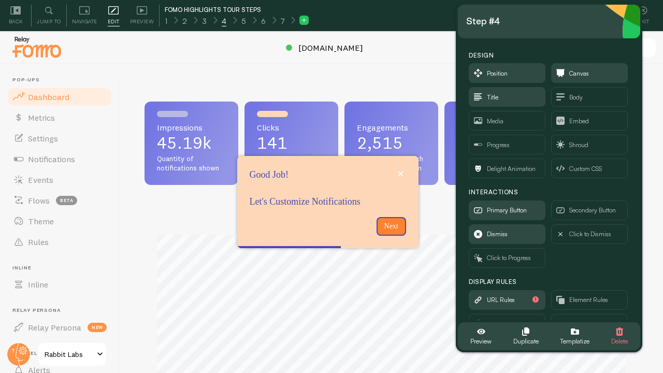
click at [218, 23] on div "4" at bounding box center [224, 20] width 20 height 12
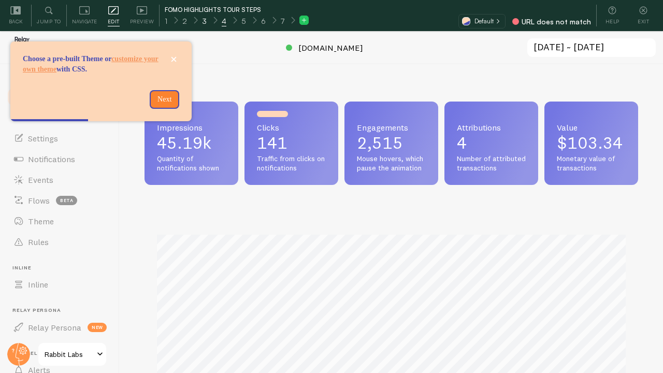
click at [205, 19] on div "3" at bounding box center [204, 20] width 20 height 12
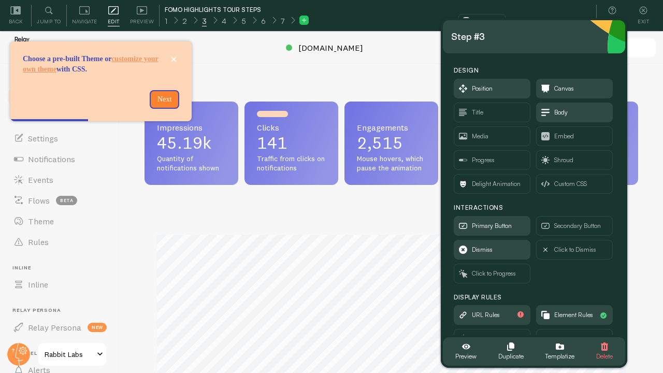
click at [203, 23] on span "3" at bounding box center [204, 21] width 5 height 10
click at [167, 105] on p "Next" at bounding box center [164, 99] width 17 height 10
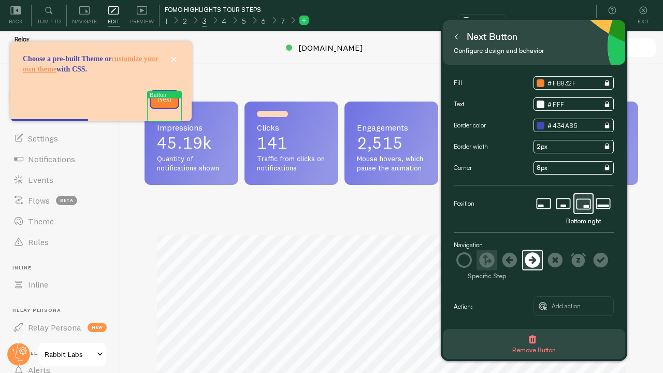
click at [487, 258] on icon at bounding box center [487, 260] width 16 height 16
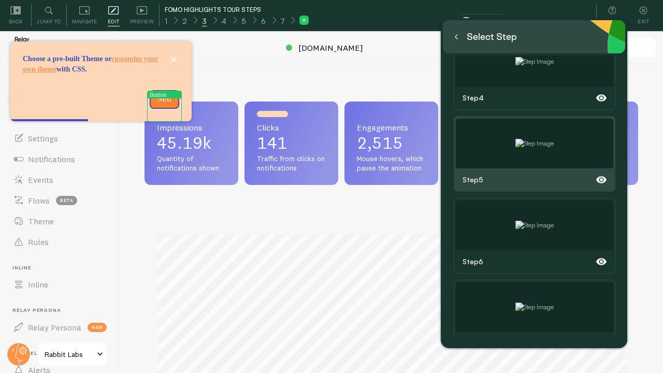
scroll to position [302, 0]
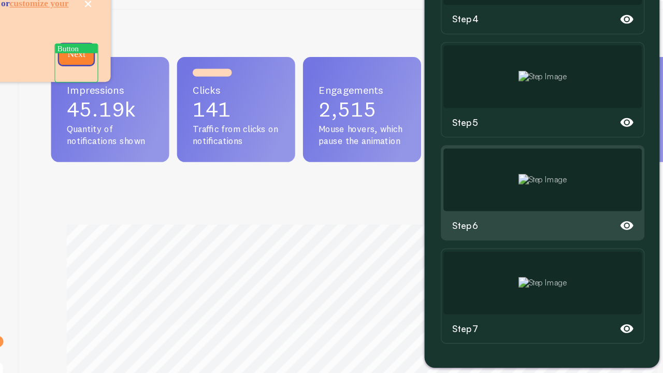
click at [522, 196] on img at bounding box center [534, 198] width 38 height 9
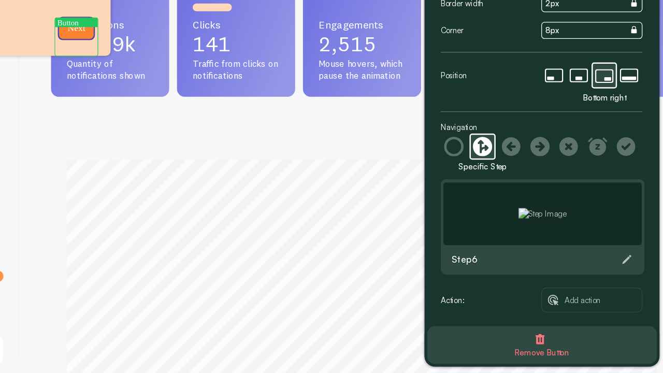
scroll to position [53, 0]
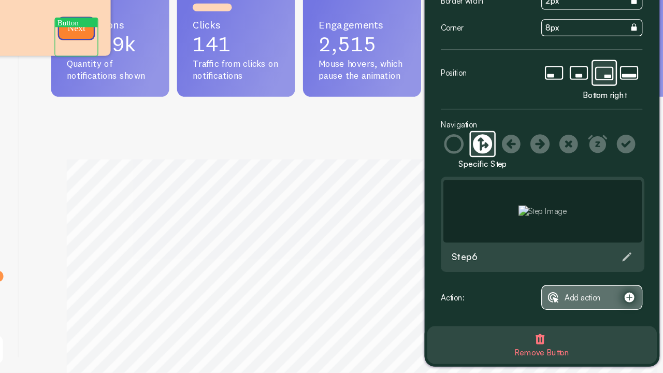
click at [555, 313] on span "Add action" at bounding box center [565, 312] width 29 height 11
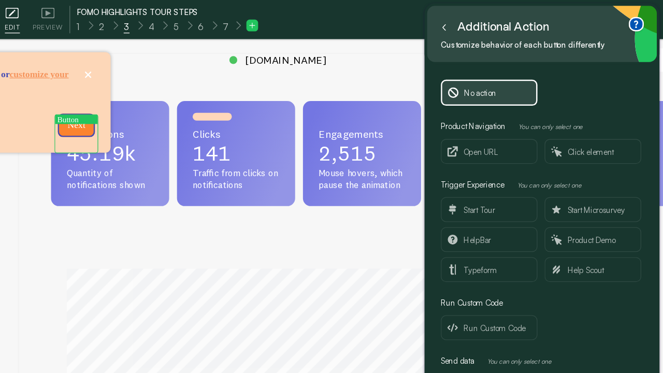
scroll to position [0, 0]
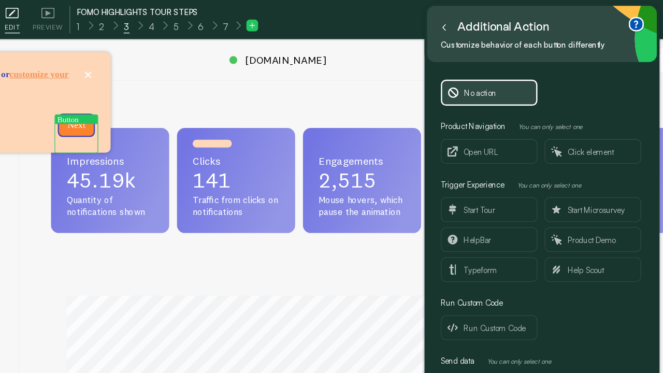
click at [459, 26] on button at bounding box center [456, 21] width 10 height 17
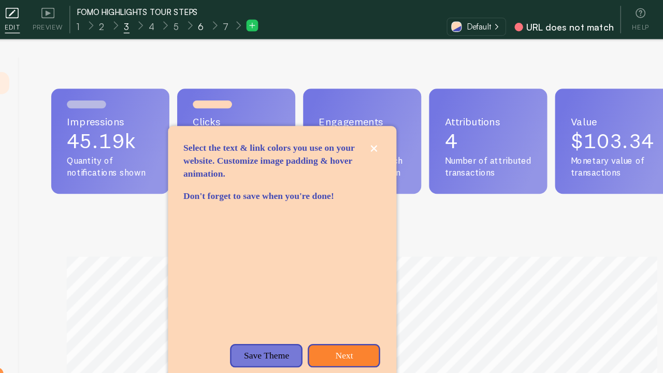
scroll to position [272, 493]
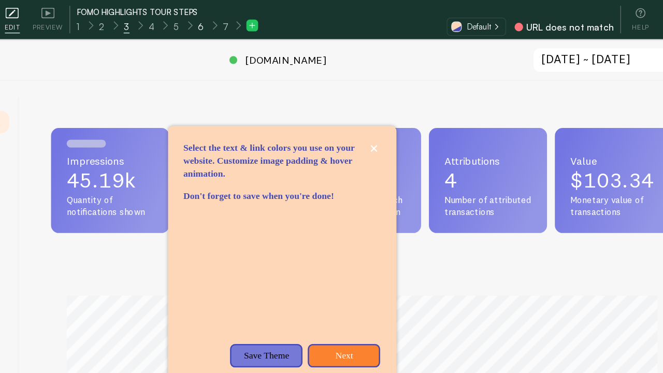
click at [261, 23] on span "6" at bounding box center [263, 21] width 5 height 10
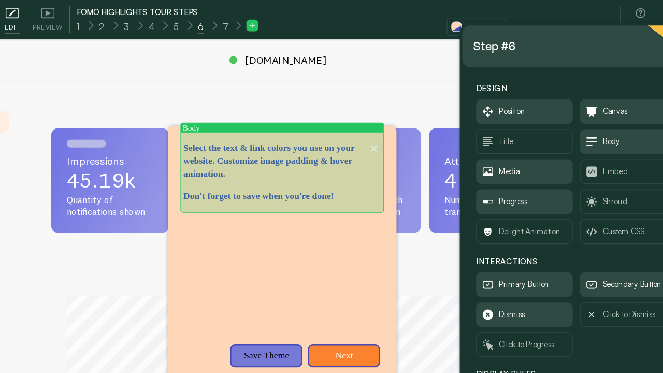
click at [284, 120] on p "Select the text & link colors you use on your website. Customize image padding …" at bounding box center [327, 127] width 156 height 31
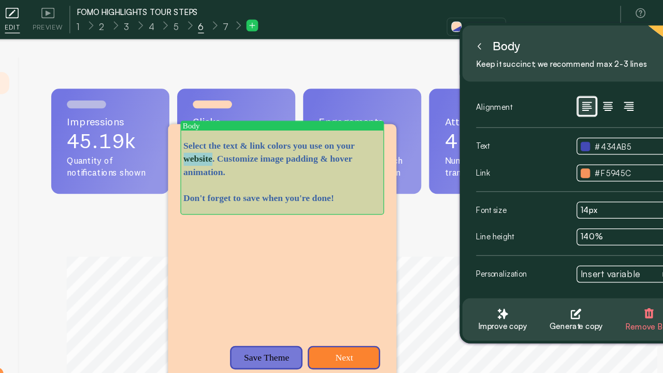
click at [284, 120] on p "Select the text & link colors you use on your website. Customize image padding …" at bounding box center [327, 126] width 156 height 31
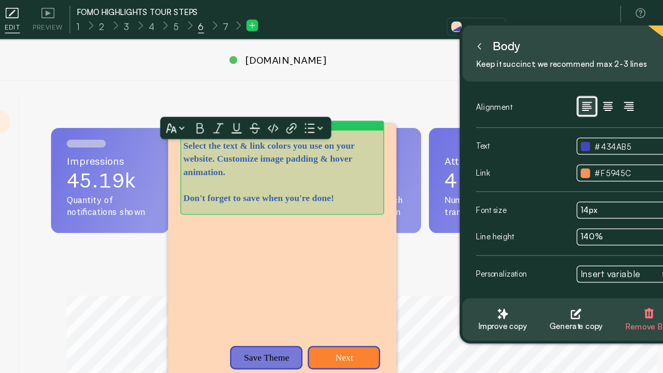
click at [255, 116] on p "Select the text & link colors you use on your website. Customize image padding …" at bounding box center [327, 126] width 156 height 31
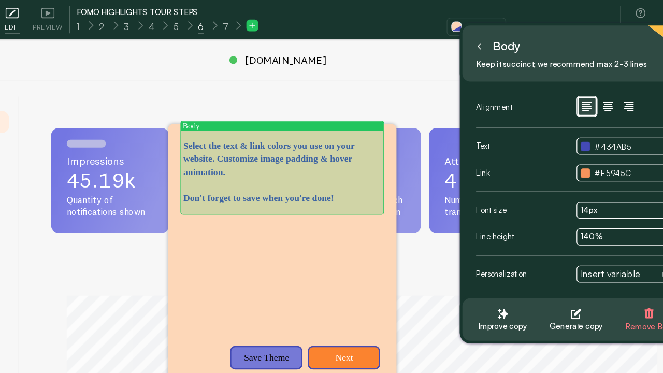
click at [252, 111] on p "Select the text & link colors you use on your website. Customize image padding …" at bounding box center [327, 126] width 156 height 31
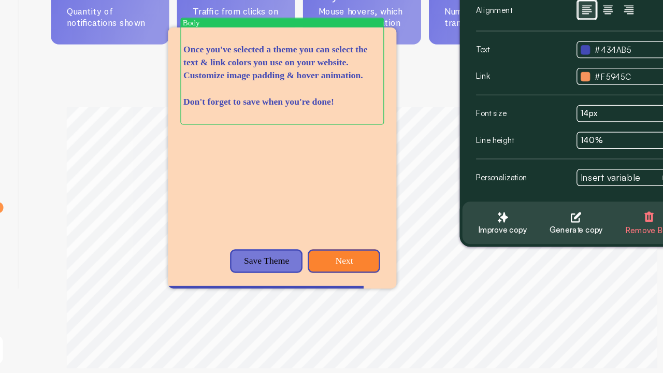
scroll to position [0, 0]
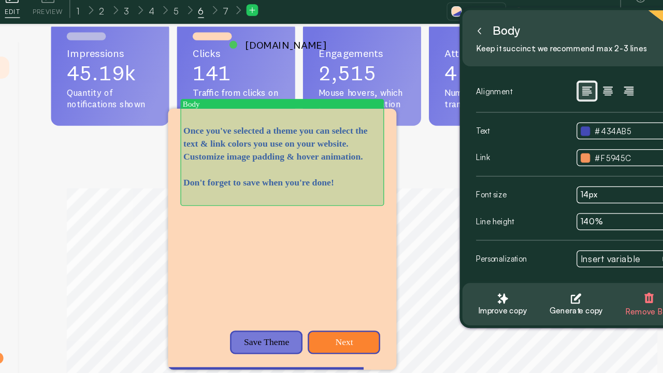
click at [368, 111] on p "Once you've selected a theme you can select the text & link colors you use on y…" at bounding box center [327, 126] width 156 height 31
click at [336, 124] on p "Once you've selected a theme you can select the text & link colors you use on y…" at bounding box center [327, 126] width 156 height 31
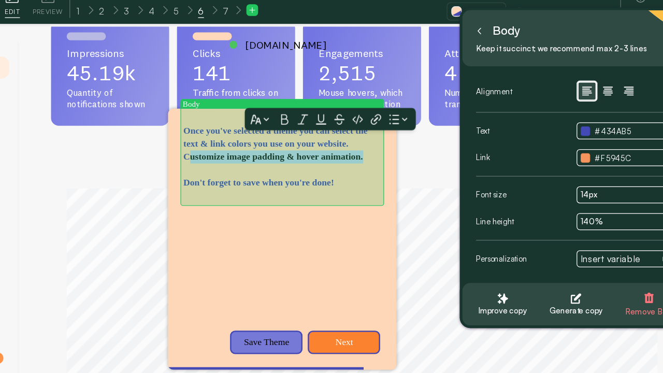
drag, startPoint x: 394, startPoint y: 136, endPoint x: 339, endPoint y: 127, distance: 56.2
click at [339, 127] on p "Once you've selected a theme you can select the text & link colors you use on y…" at bounding box center [327, 126] width 156 height 31
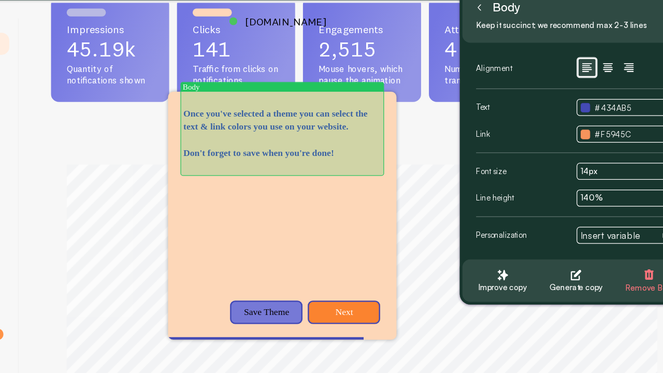
click at [352, 133] on p "Once you've selected a theme you can select the text & link colors you use on y…" at bounding box center [327, 126] width 156 height 21
click at [343, 130] on p "Once you've selected a theme you can select the text & link colors you use on y…" at bounding box center [327, 126] width 156 height 21
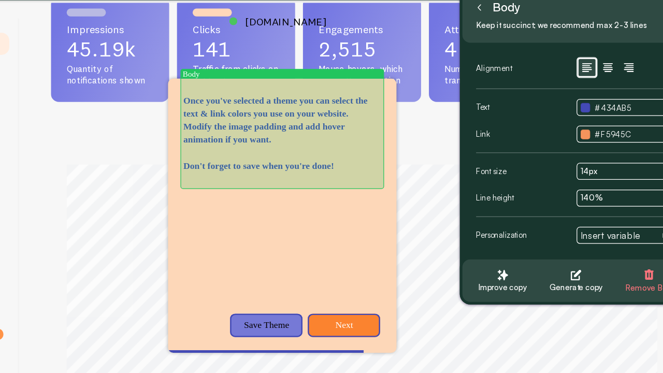
click at [321, 164] on p "Don't forget to save when you're done!" at bounding box center [327, 162] width 156 height 10
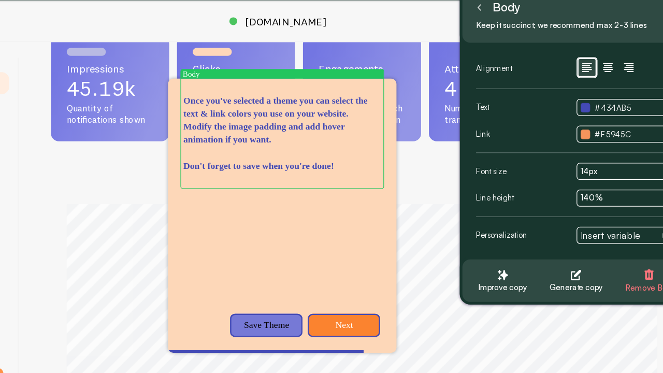
scroll to position [1, 0]
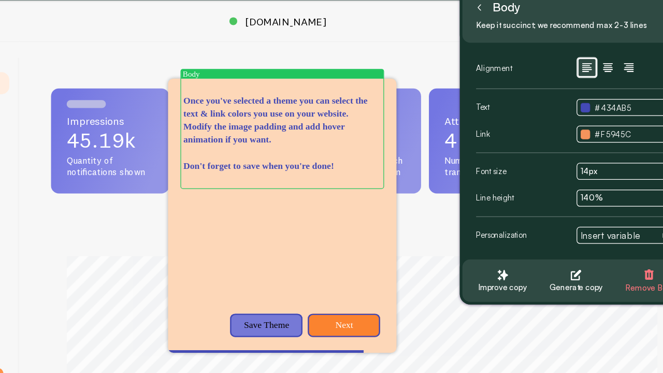
click at [484, 38] on icon at bounding box center [483, 36] width 5 height 5
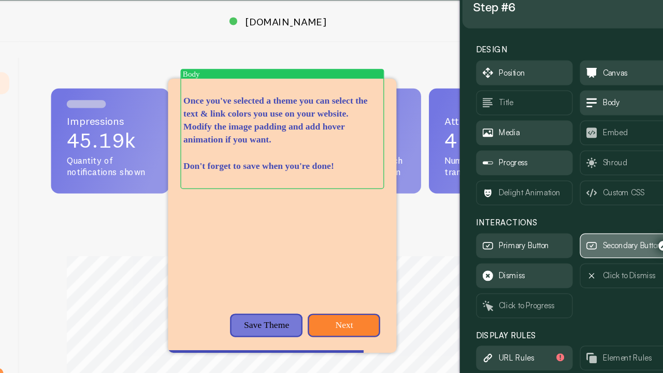
click at [581, 223] on span "Secondary Button" at bounding box center [602, 225] width 76 height 19
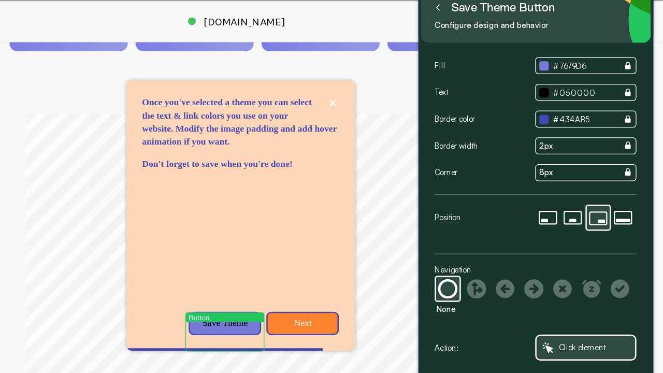
scroll to position [109, 0]
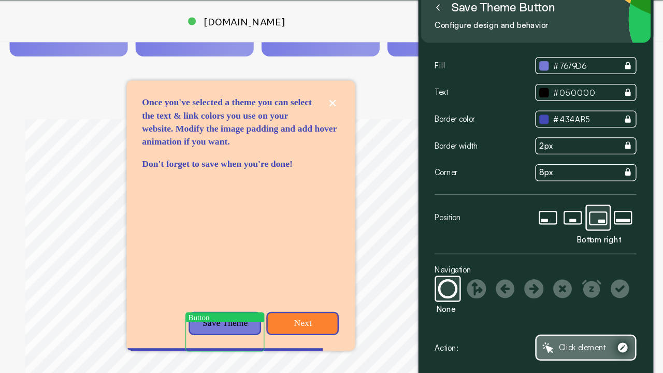
click at [603, 302] on span "Click element" at bounding box center [598, 306] width 37 height 11
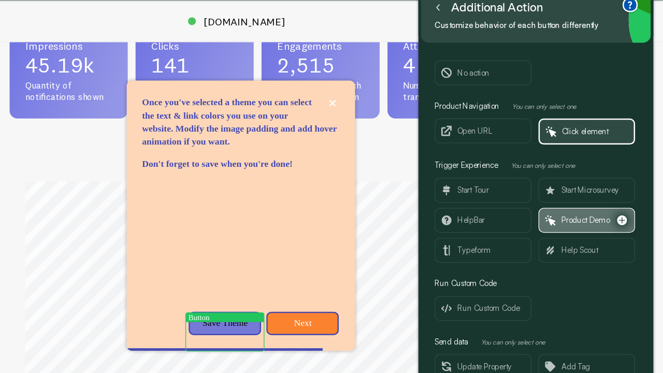
scroll to position [59, 0]
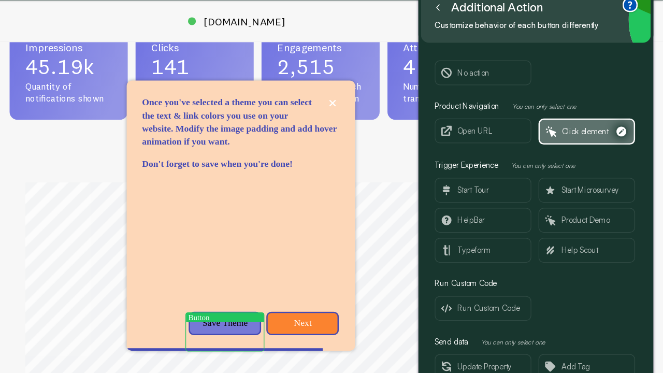
click at [604, 134] on span "Click element" at bounding box center [600, 134] width 37 height 11
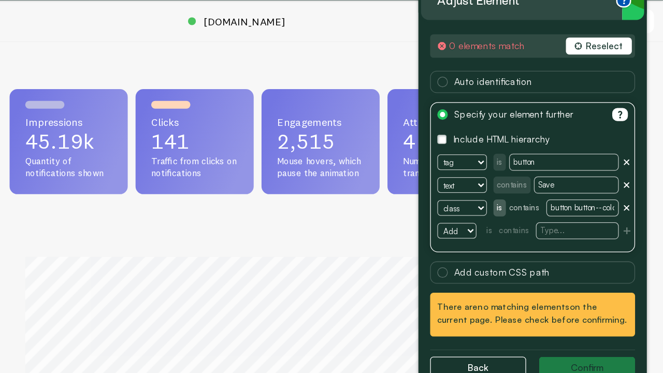
scroll to position [0, 0]
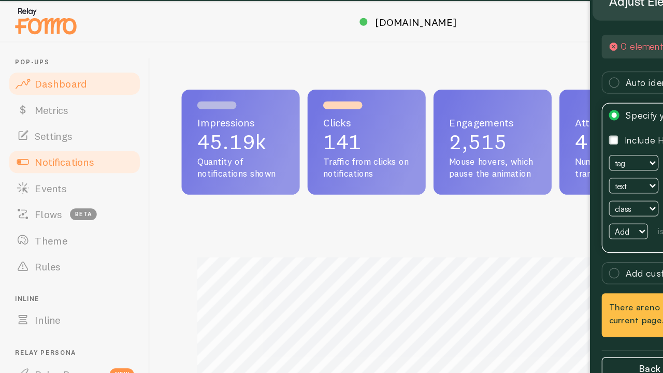
click at [39, 155] on span "Notifications" at bounding box center [51, 159] width 47 height 10
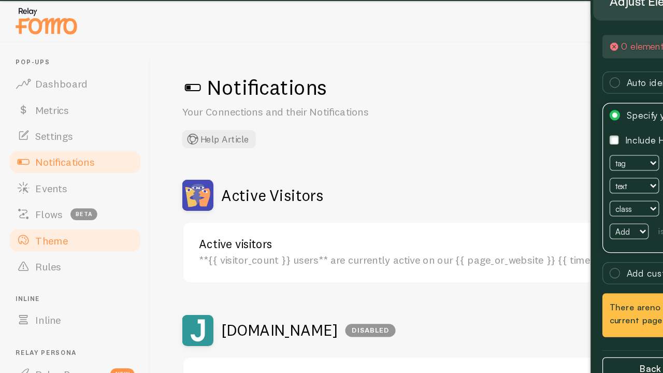
click at [54, 219] on link "Theme" at bounding box center [59, 221] width 107 height 21
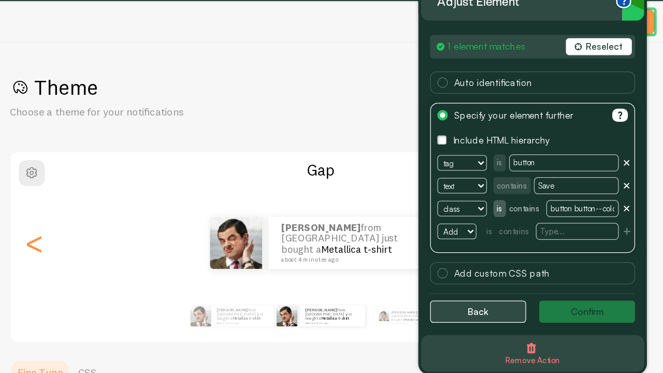
click at [507, 276] on button "Back" at bounding box center [516, 278] width 76 height 18
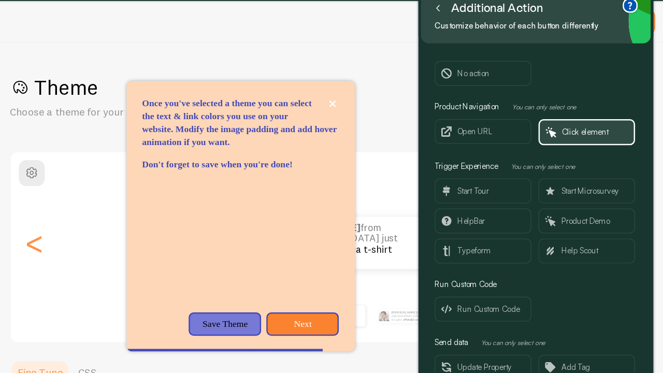
click at [490, 42] on div "Additional Action" at bounding box center [524, 36] width 91 height 17
click at [484, 39] on icon at bounding box center [484, 37] width 2 height 5
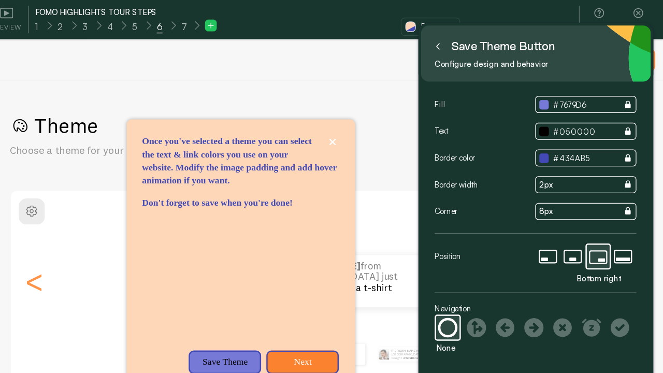
click at [489, 38] on div "Save Theme button" at bounding box center [529, 36] width 100 height 17
click at [484, 37] on icon at bounding box center [483, 36] width 5 height 5
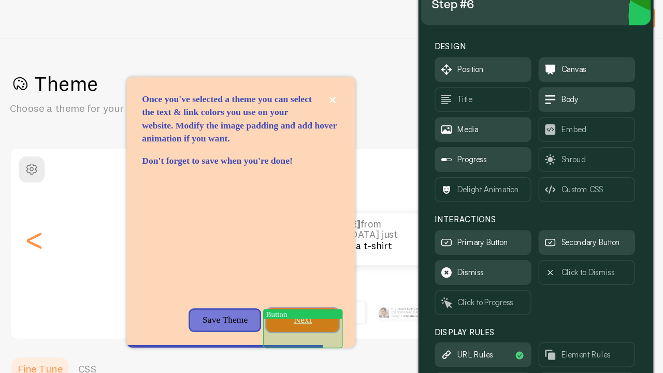
click at [380, 292] on p "Next" at bounding box center [376, 287] width 45 height 10
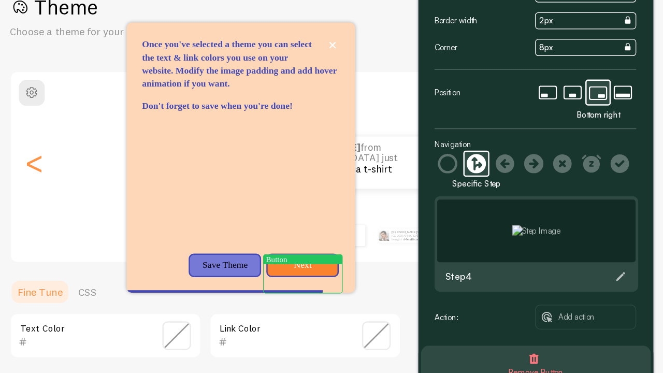
scroll to position [24, 0]
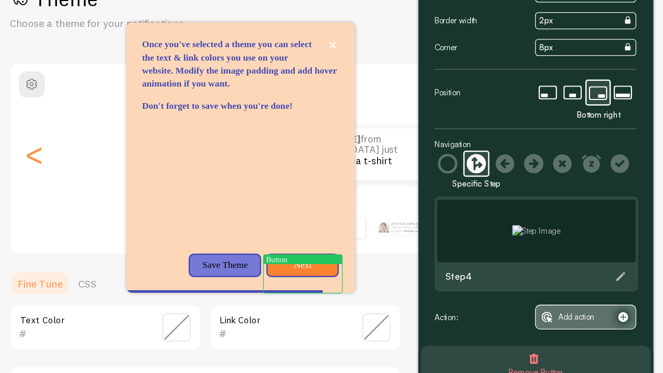
click at [580, 330] on span "Add action" at bounding box center [593, 327] width 29 height 11
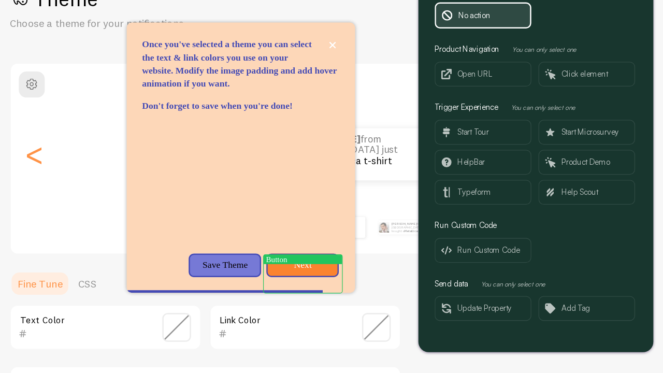
scroll to position [23, 0]
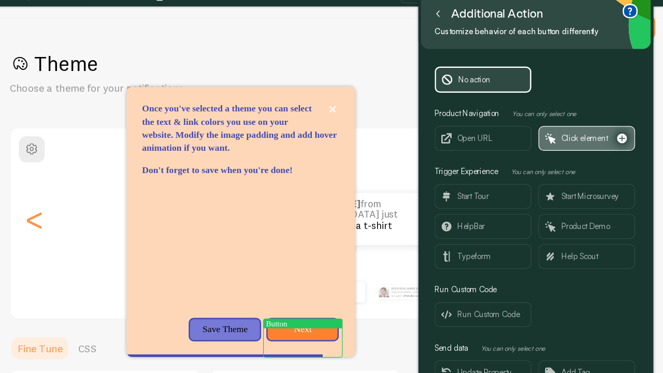
click at [600, 136] on span "Click element" at bounding box center [600, 135] width 37 height 11
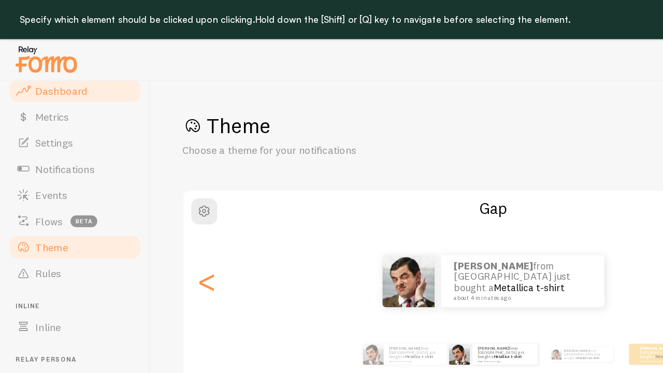
scroll to position [25, 0]
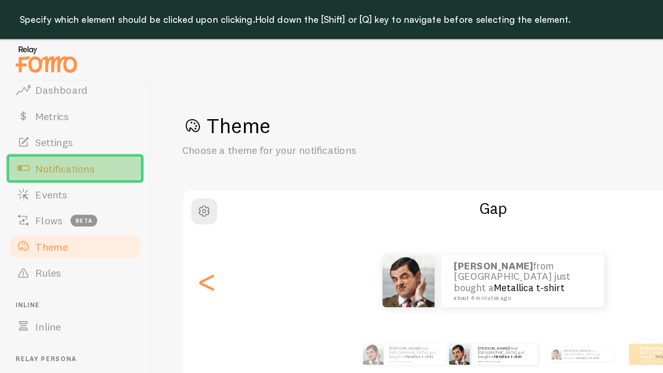
click at [53, 127] on link "Notifications" at bounding box center [59, 133] width 107 height 21
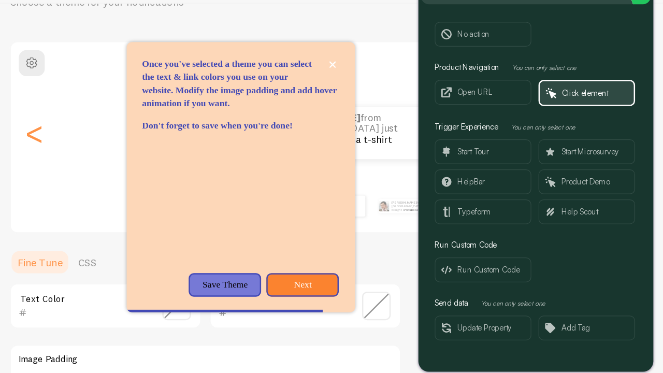
scroll to position [0, 0]
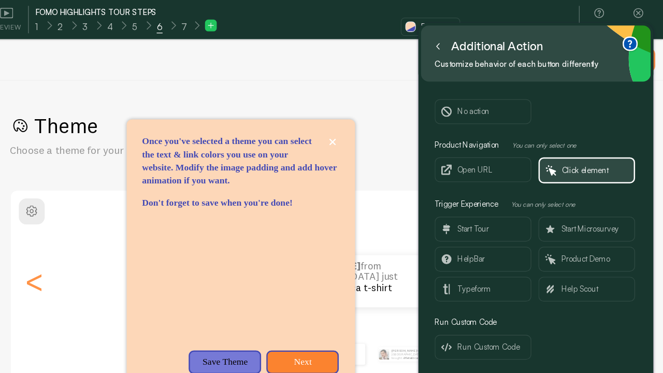
click at [482, 37] on icon at bounding box center [483, 36] width 5 height 5
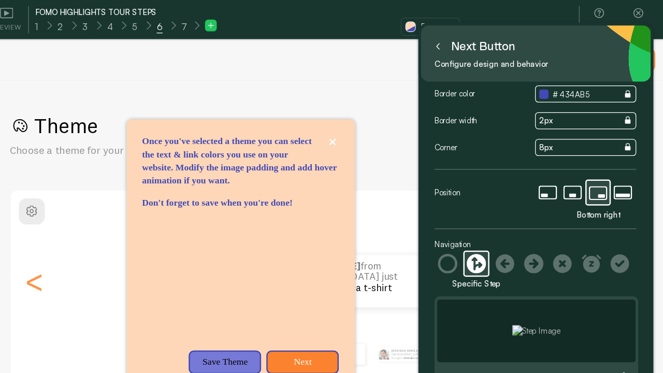
scroll to position [54, 0]
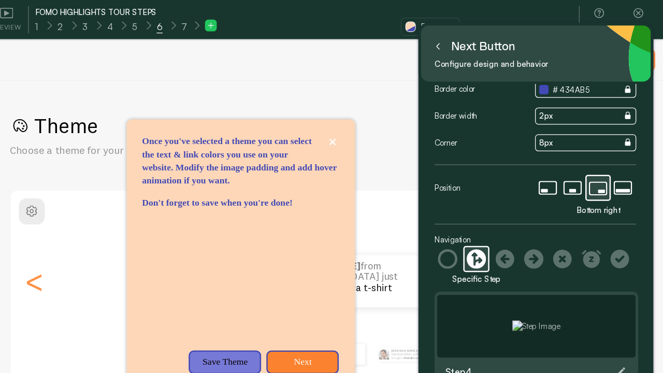
click at [543, 261] on img at bounding box center [562, 258] width 38 height 9
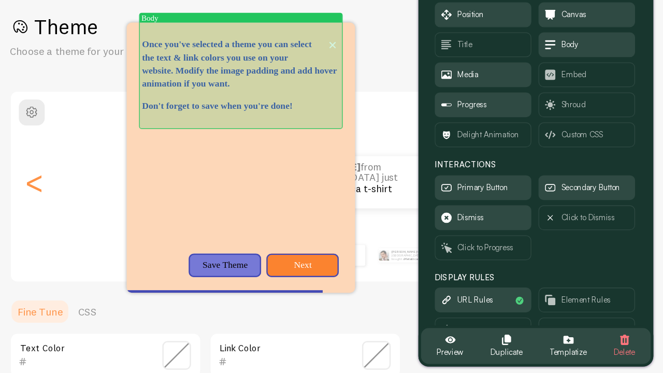
scroll to position [0, 0]
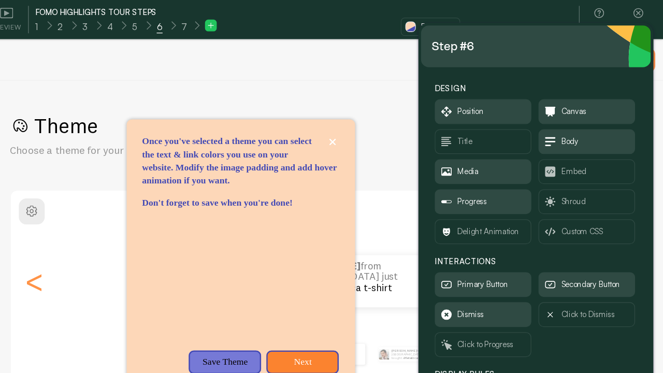
click at [262, 21] on span "6" at bounding box center [263, 21] width 5 height 10
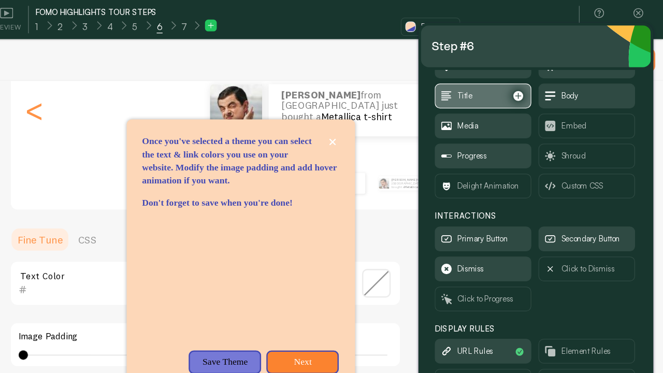
scroll to position [40, 0]
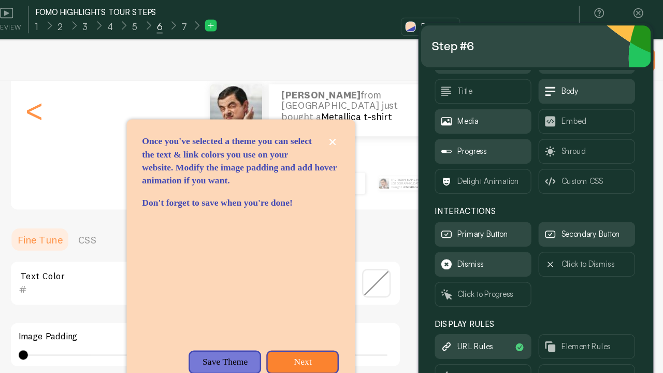
click at [261, 22] on span "6" at bounding box center [263, 21] width 5 height 10
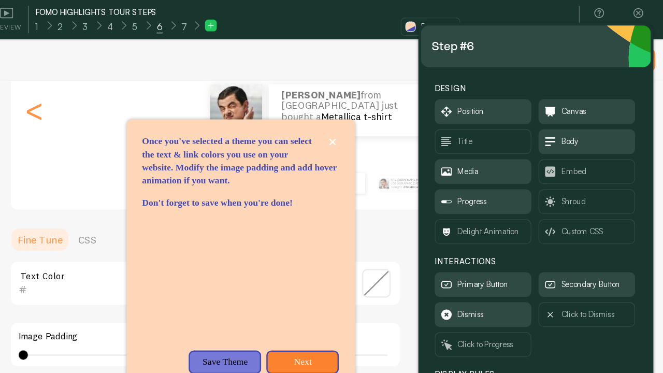
click at [261, 22] on span "6" at bounding box center [263, 21] width 5 height 10
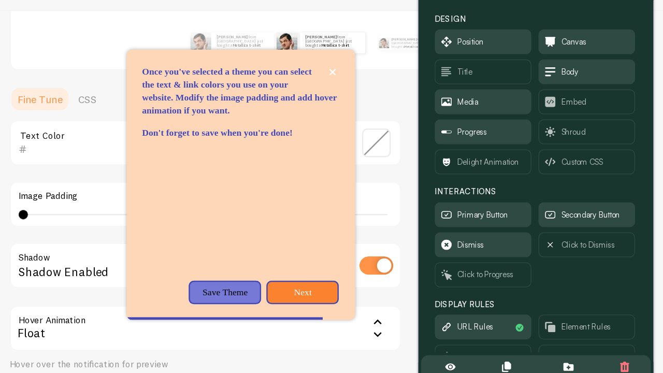
scroll to position [0, 0]
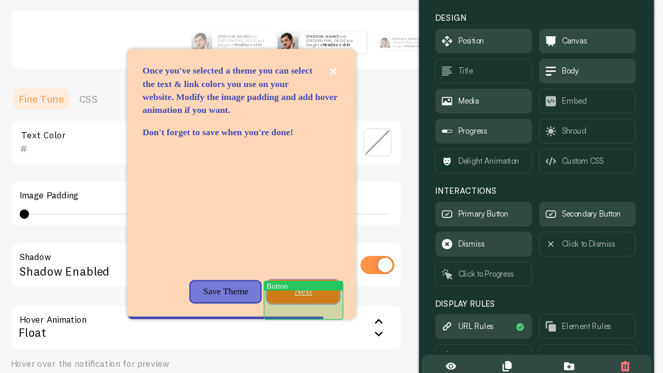
click at [376, 292] on p "Next" at bounding box center [376, 287] width 45 height 10
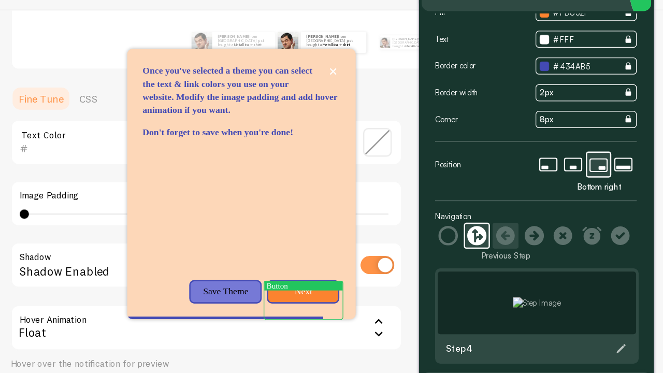
scroll to position [18, 0]
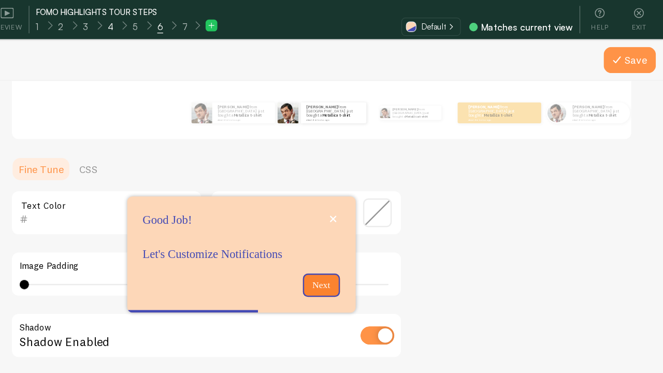
click at [224, 24] on span "4" at bounding box center [224, 21] width 5 height 10
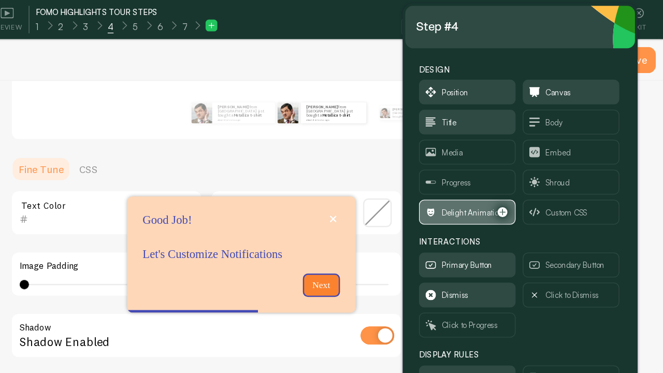
scroll to position [49, 0]
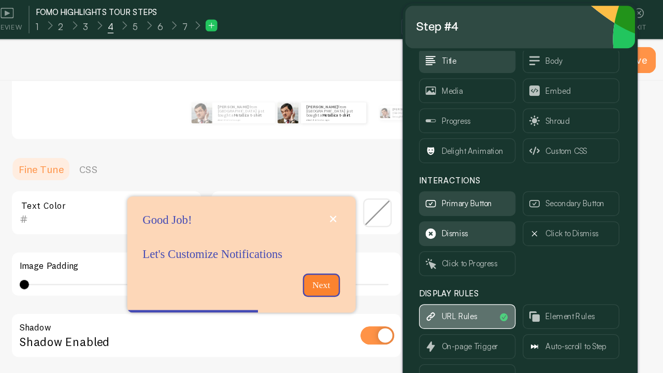
click at [484, 249] on span "URL Rules" at bounding box center [507, 251] width 76 height 19
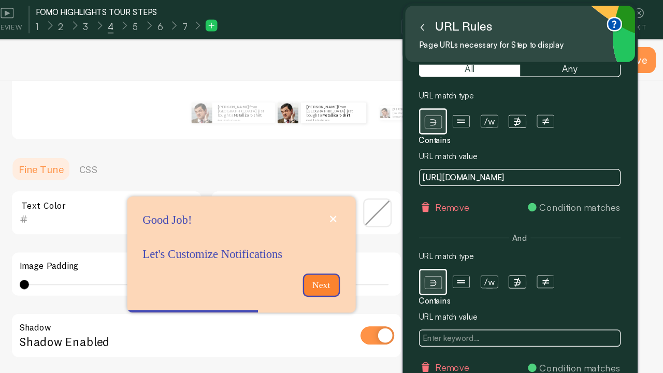
scroll to position [27, 0]
click at [488, 163] on button "Remove" at bounding box center [488, 164] width 40 height 10
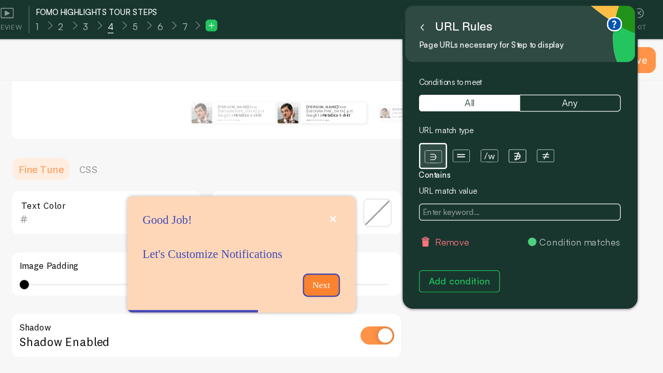
click at [497, 191] on button "Remove" at bounding box center [488, 192] width 40 height 10
click at [472, 25] on button at bounding box center [471, 21] width 10 height 17
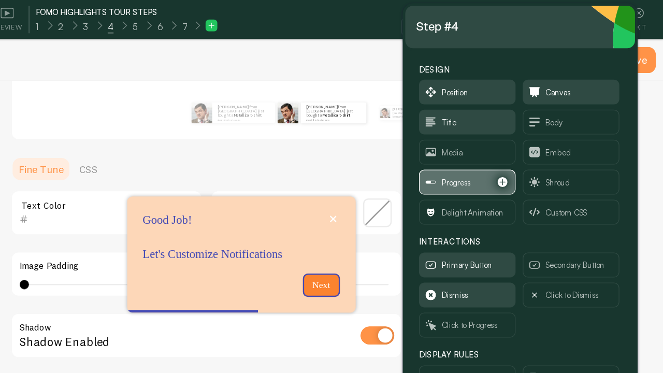
scroll to position [49, 0]
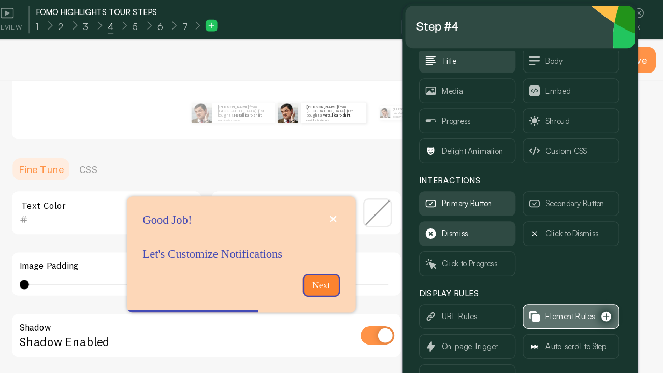
click at [574, 245] on span "Element Rules" at bounding box center [588, 250] width 39 height 11
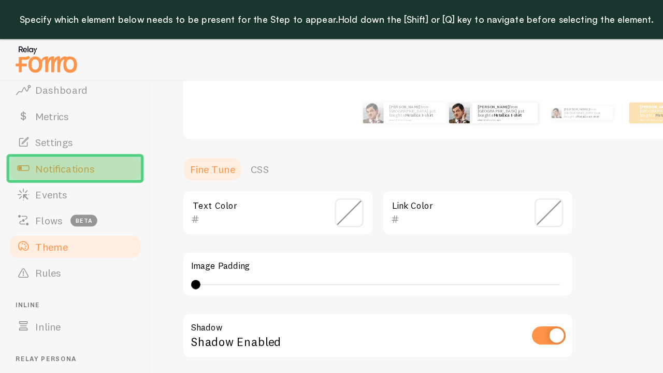
click at [78, 126] on link "Notifications" at bounding box center [59, 133] width 107 height 21
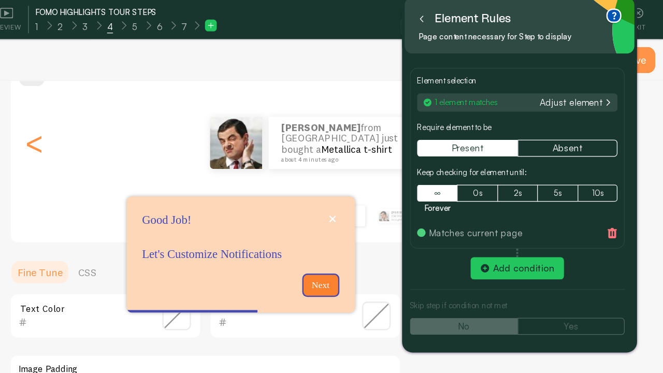
scroll to position [111, 0]
click at [471, 18] on button at bounding box center [471, 14] width 10 height 17
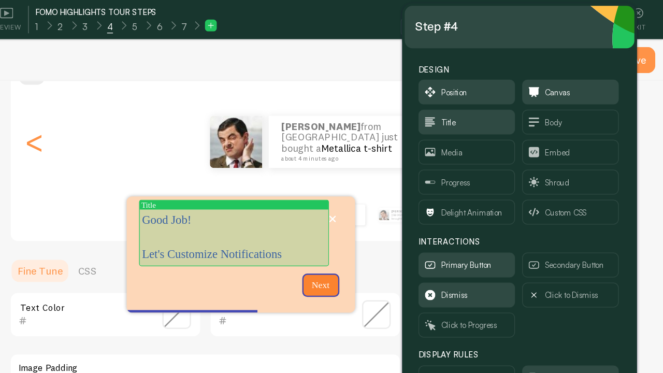
click at [289, 178] on p "Good Job! Let's Customize Notifications" at bounding box center [321, 188] width 145 height 40
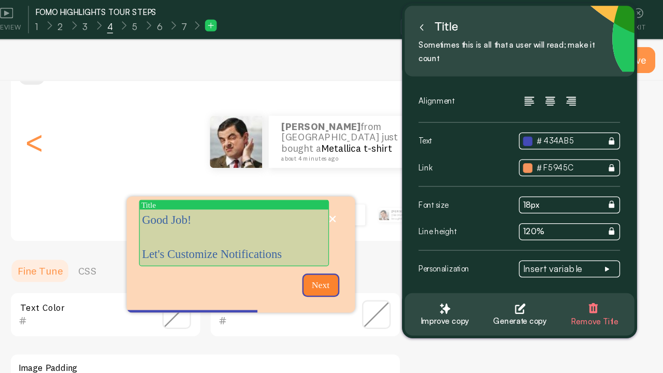
click at [289, 174] on p "Good Job! Let's Customize Notifications" at bounding box center [322, 188] width 146 height 40
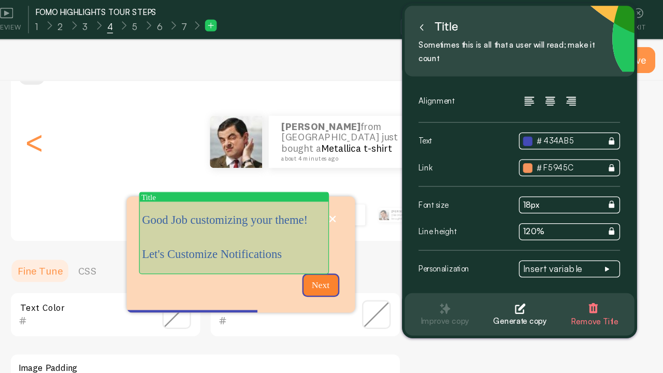
click at [314, 205] on p "Good Job customizing your theme! Let's Customize Notifications" at bounding box center [322, 188] width 146 height 40
click at [385, 205] on p "Good Job customizing your theme! Now select your Notifications" at bounding box center [322, 188] width 146 height 40
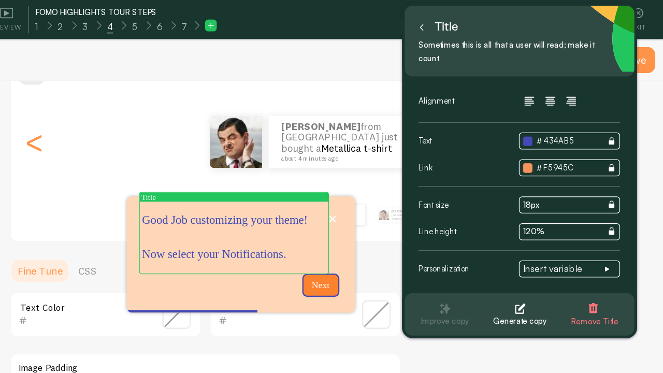
click at [466, 21] on button at bounding box center [471, 21] width 10 height 17
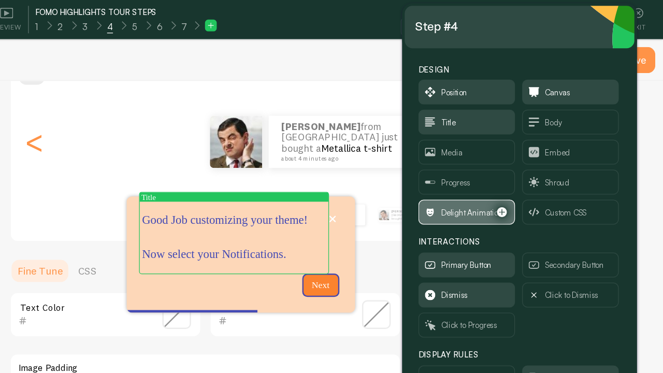
click at [495, 168] on span "Delight Animation" at bounding box center [511, 168] width 49 height 11
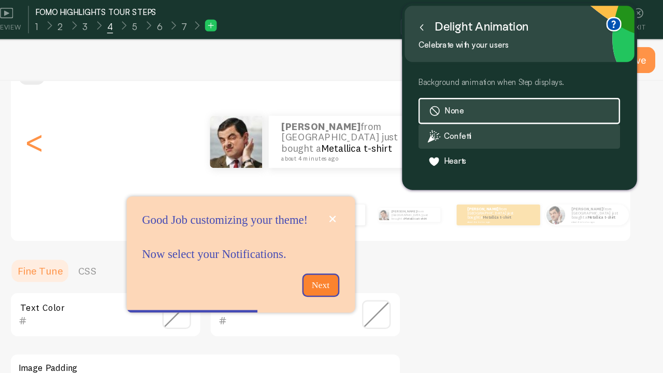
click at [516, 112] on label "Confetti" at bounding box center [548, 108] width 159 height 19
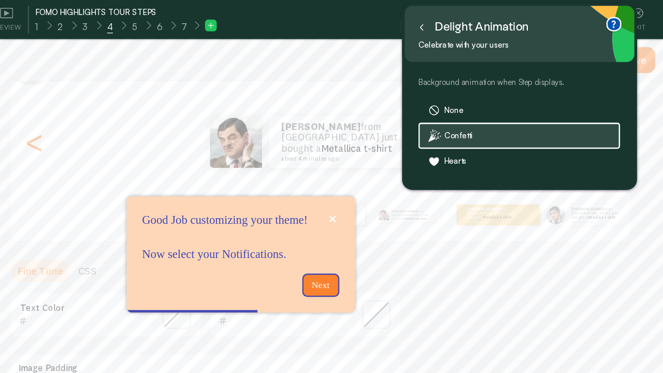
click at [468, 23] on icon at bounding box center [470, 21] width 5 height 5
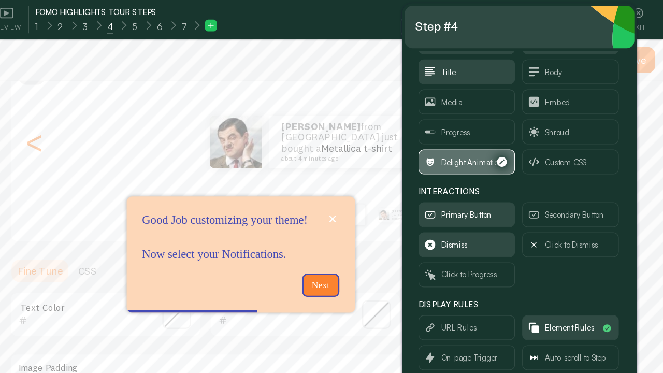
scroll to position [46, 0]
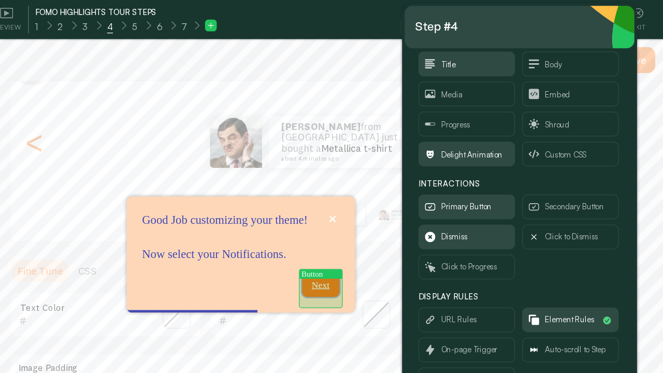
click at [390, 229] on p "Next" at bounding box center [391, 226] width 17 height 10
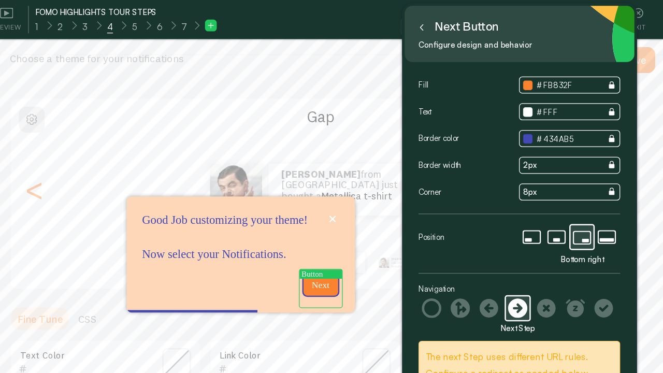
scroll to position [18, 0]
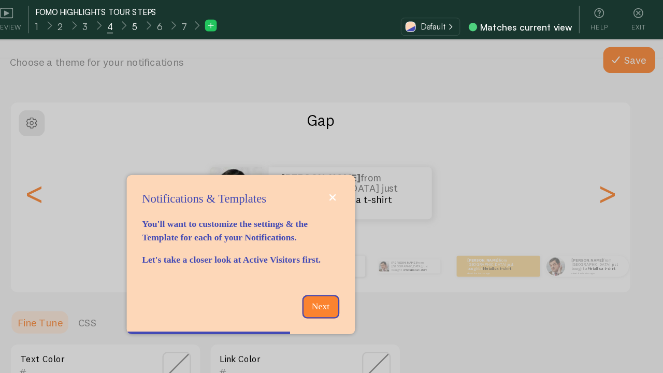
click at [241, 16] on span "5" at bounding box center [243, 21] width 5 height 10
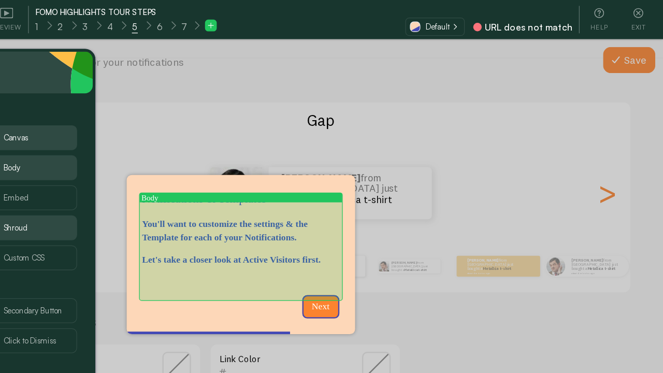
click at [287, 203] on p "Let's take a closer look at Active Visitors first." at bounding box center [327, 206] width 156 height 10
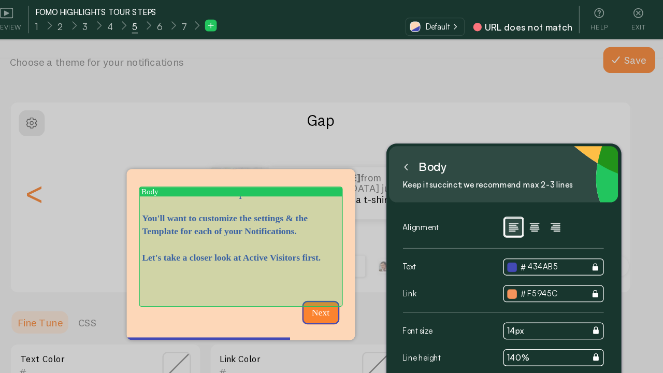
click at [287, 203] on p "Let's take a closer look at Active Visitors first." at bounding box center [327, 204] width 156 height 10
click at [281, 205] on p "Let's take a closer look at Active Visitors first." at bounding box center [327, 204] width 156 height 10
click at [292, 210] on p "Let's take a closer look at Active Visitors first." at bounding box center [327, 204] width 156 height 10
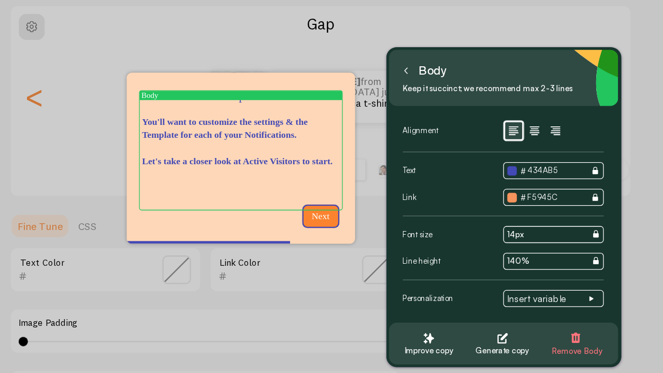
scroll to position [31, 0]
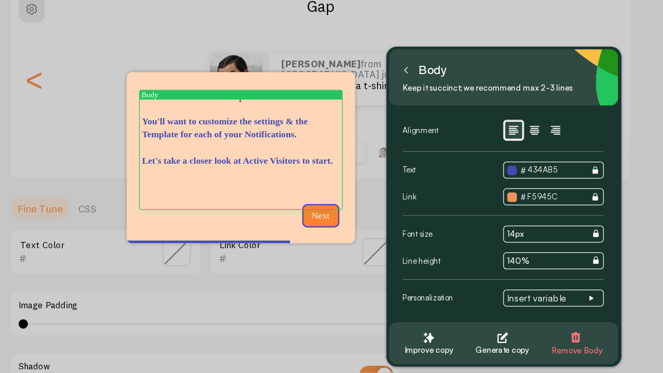
click at [459, 133] on icon at bounding box center [458, 132] width 5 height 5
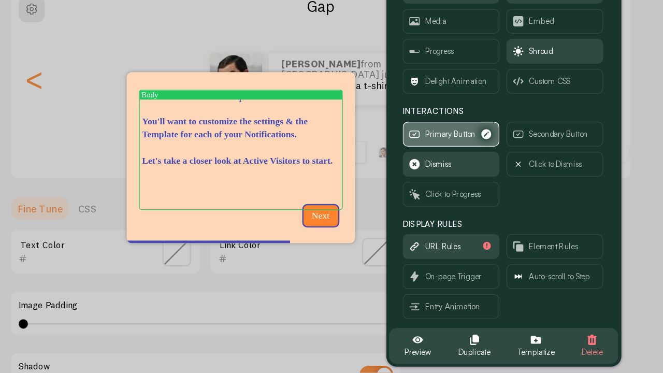
scroll to position [49, 0]
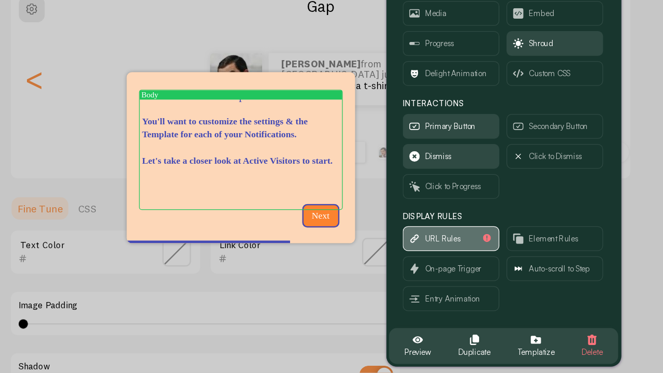
click at [491, 269] on span "URL Rules" at bounding box center [488, 265] width 28 height 11
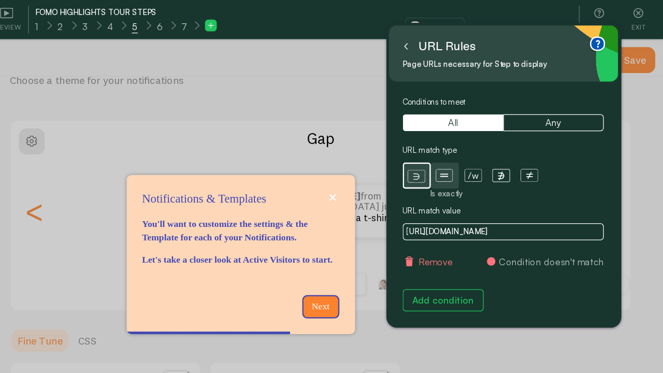
scroll to position [0, 0]
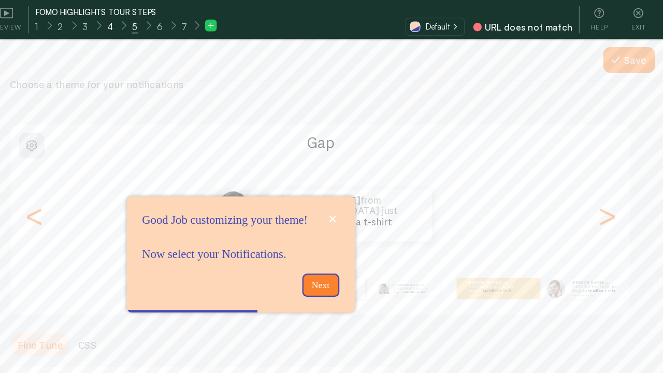
click at [223, 20] on span "4" at bounding box center [224, 21] width 5 height 10
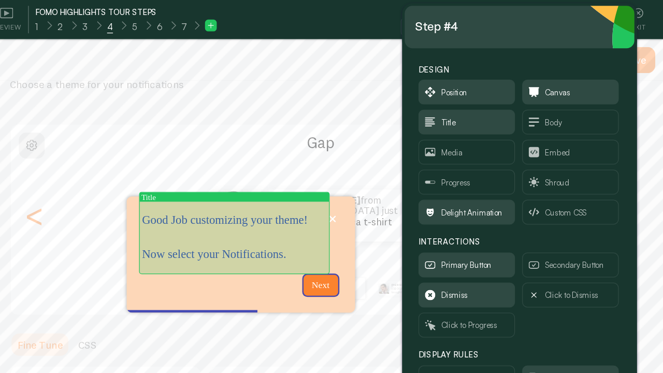
click at [301, 204] on p "Good Job customizing your theme! Now select your Notifications." at bounding box center [321, 188] width 145 height 40
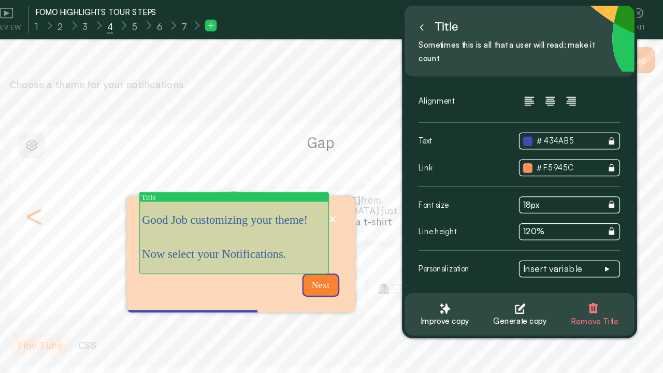
click at [307, 208] on p "Good Job customizing your theme! Now select your Notifications." at bounding box center [322, 188] width 146 height 40
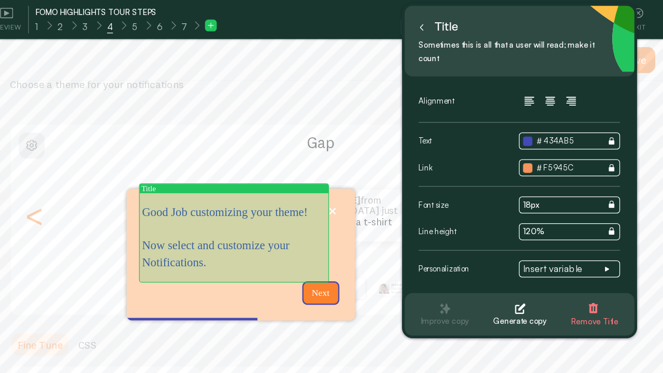
click at [329, 213] on p "Good Job customizing your theme! Now select and customize your Notifications." at bounding box center [322, 188] width 146 height 53
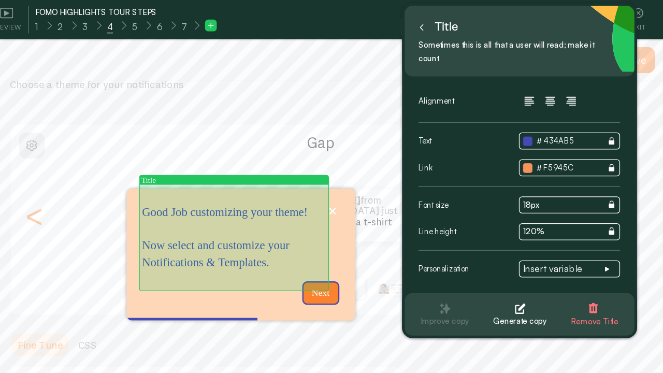
click at [346, 194] on p "Good Job customizing your theme! Now select and customize your Notifications & …" at bounding box center [322, 188] width 146 height 53
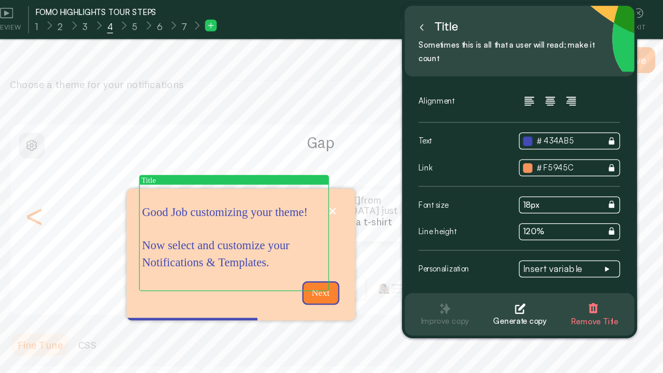
click at [371, 195] on p "Good Job customizing your theme! Now select and customize your Notifications & …" at bounding box center [322, 188] width 146 height 53
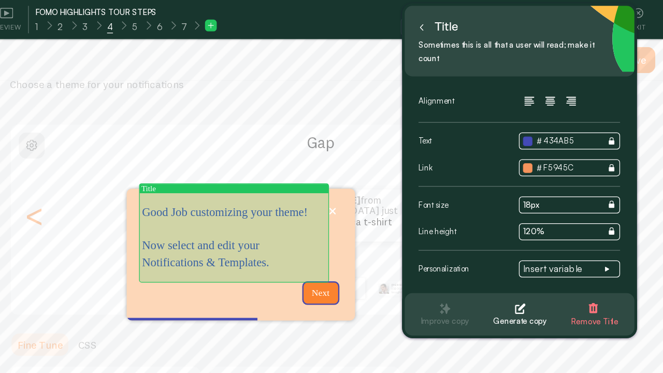
click at [271, 162] on p "Good Job customizing your theme! Now select and edit your Notifications & Templ…" at bounding box center [322, 188] width 146 height 53
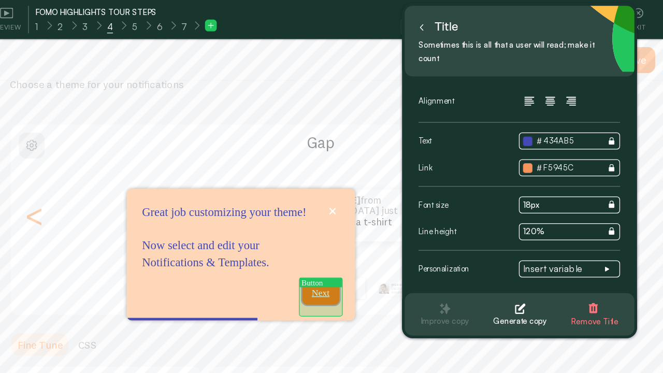
click at [385, 237] on p "Next" at bounding box center [391, 232] width 17 height 10
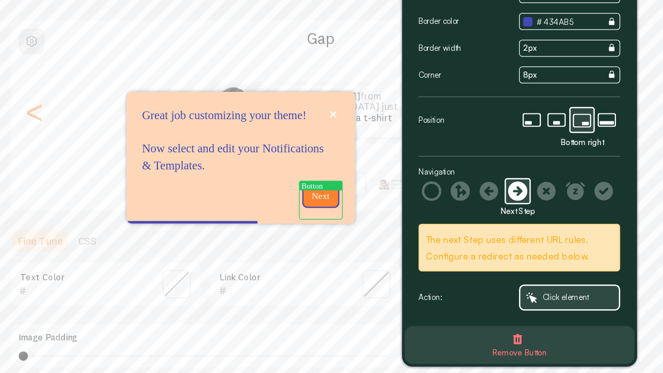
scroll to position [7, 0]
click at [575, 314] on span "Click element" at bounding box center [585, 312] width 37 height 11
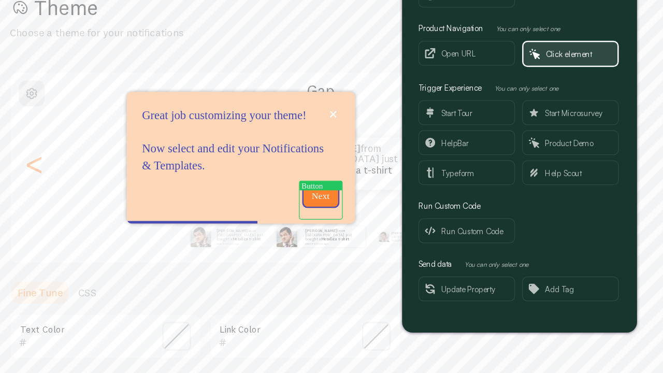
scroll to position [8, 0]
click at [578, 123] on span "Click element" at bounding box center [587, 119] width 37 height 11
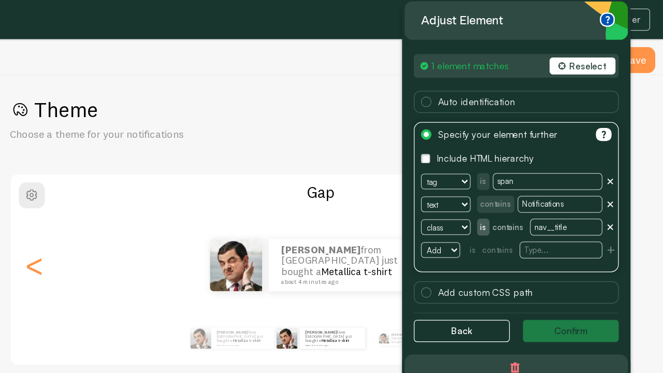
scroll to position [0, 0]
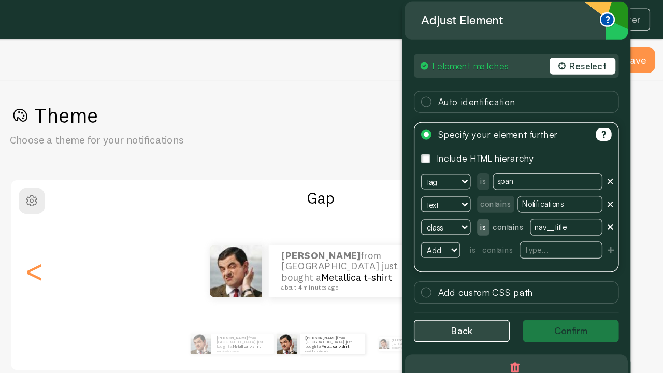
click at [501, 256] on button "Back" at bounding box center [503, 263] width 76 height 18
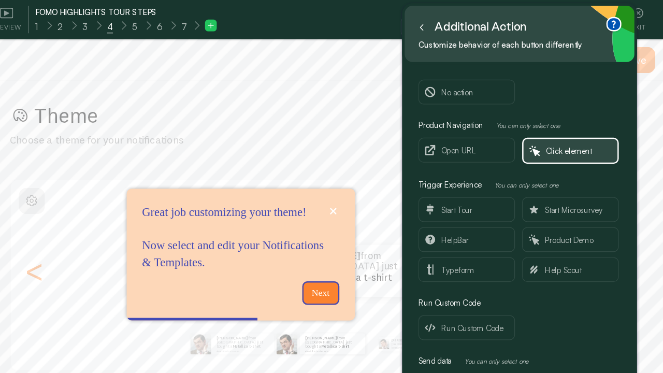
click at [472, 25] on button at bounding box center [471, 21] width 10 height 17
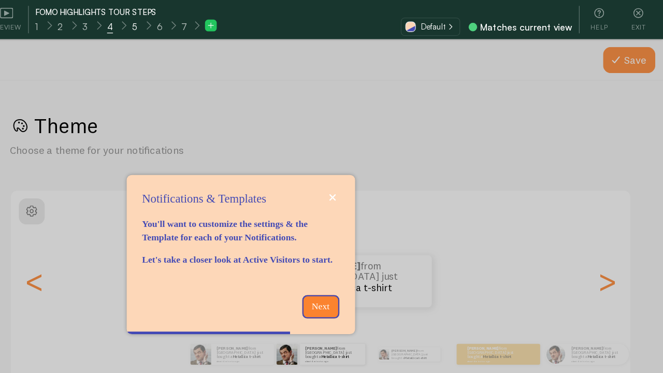
click at [245, 19] on div "5" at bounding box center [243, 20] width 20 height 12
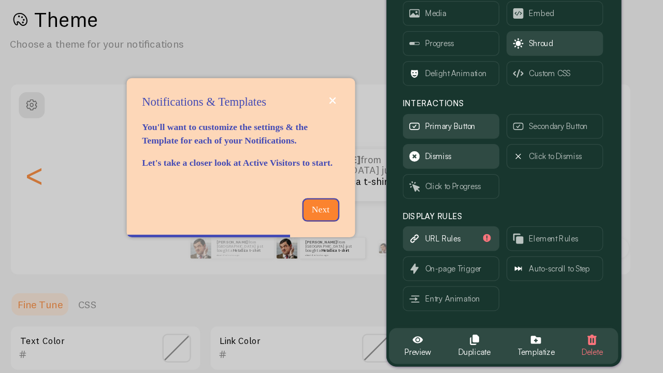
scroll to position [9, 0]
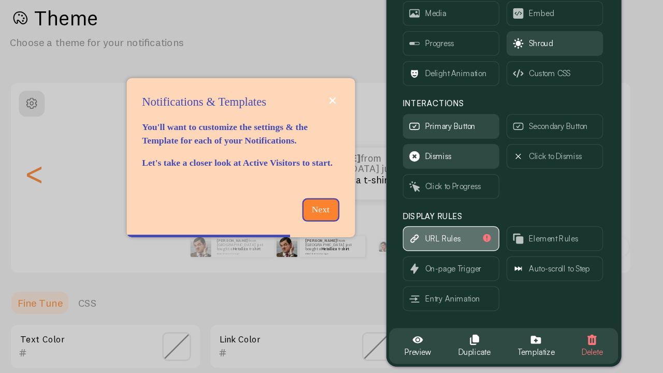
click at [474, 266] on span "URL Rules" at bounding box center [488, 265] width 28 height 11
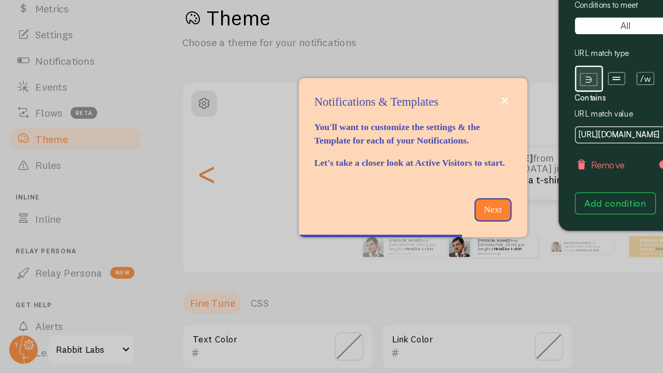
click at [55, 121] on div at bounding box center [331, 186] width 663 height 373
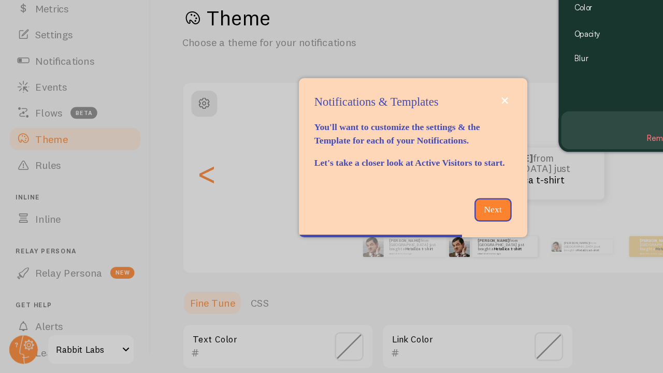
click at [46, 124] on div at bounding box center [331, 186] width 663 height 373
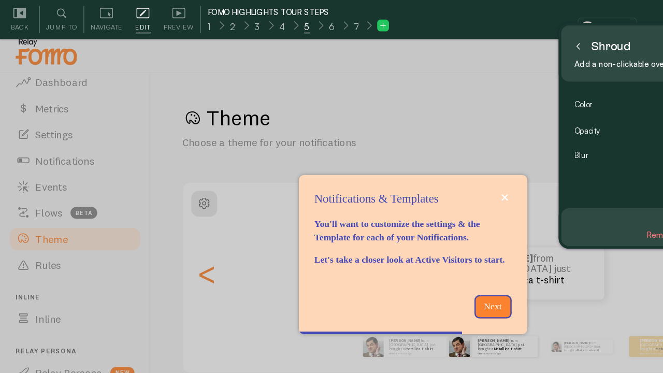
scroll to position [5, 0]
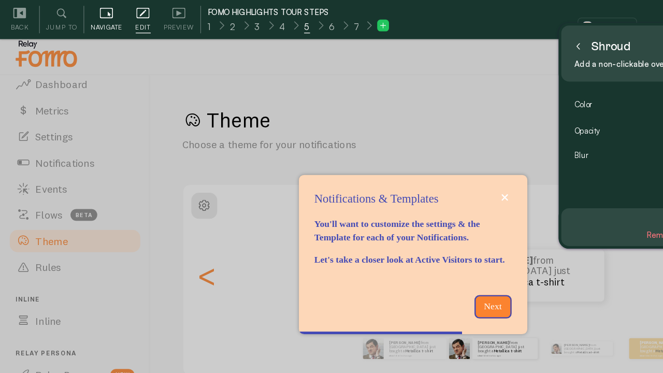
click at [89, 13] on icon at bounding box center [84, 10] width 10 height 10
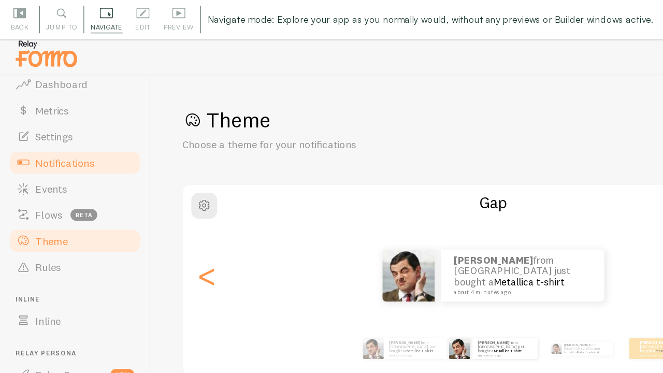
click at [54, 124] on span "Notifications" at bounding box center [51, 129] width 47 height 10
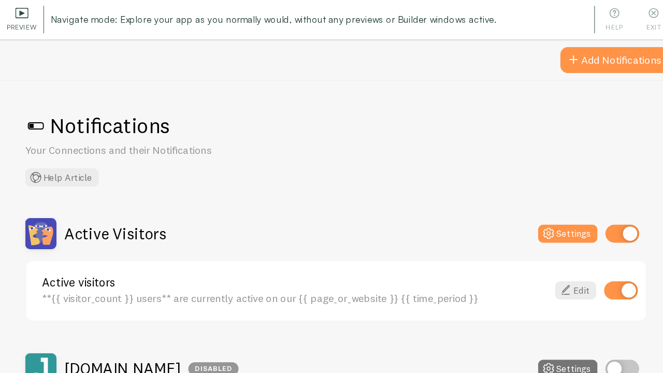
click at [140, 12] on icon at bounding box center [142, 10] width 10 height 10
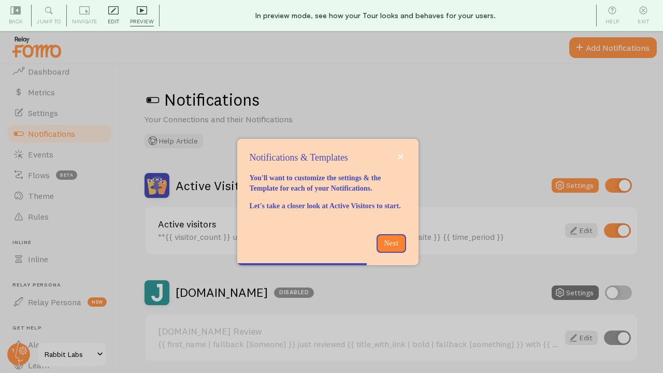
click at [113, 19] on span "Edit" at bounding box center [114, 22] width 12 height 10
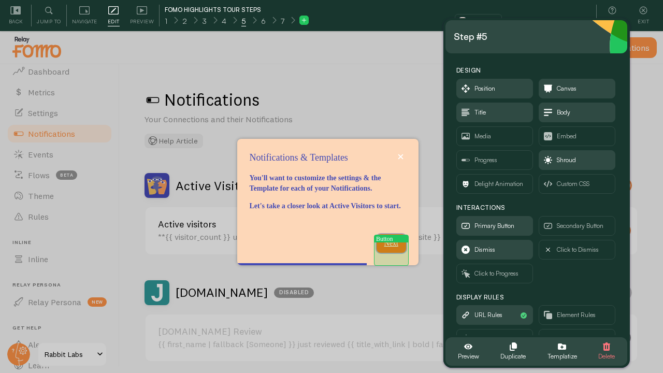
click at [395, 248] on p "Next" at bounding box center [391, 243] width 17 height 10
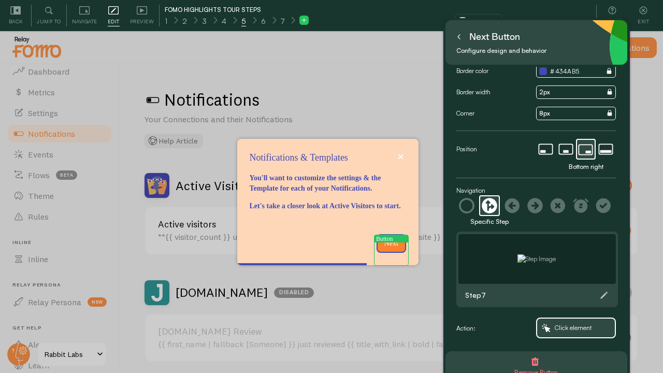
scroll to position [54, 0]
click at [557, 333] on span "Click element" at bounding box center [576, 327] width 78 height 19
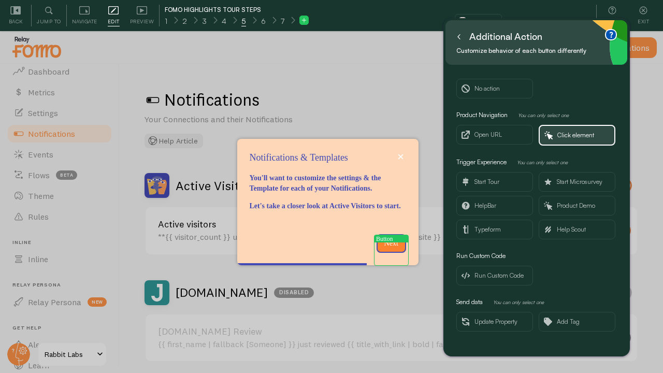
scroll to position [0, 0]
click at [562, 136] on span "Click element" at bounding box center [575, 134] width 37 height 11
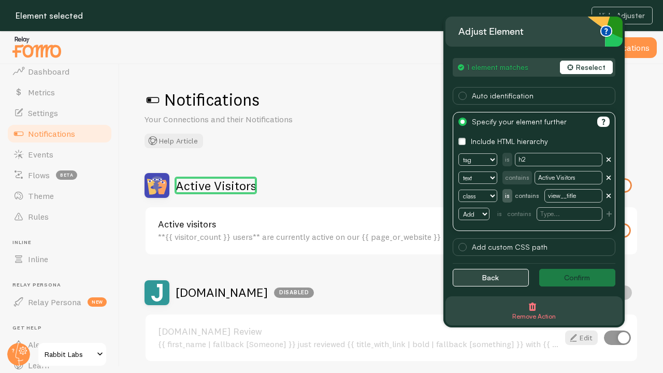
click at [478, 282] on button "Back" at bounding box center [490, 278] width 76 height 18
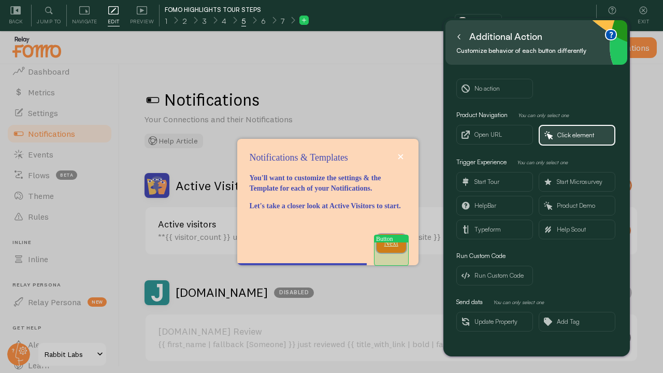
click at [388, 248] on p "Next" at bounding box center [391, 243] width 17 height 10
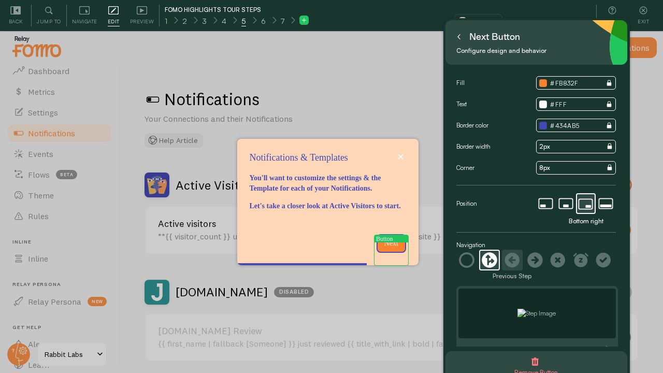
scroll to position [54, 0]
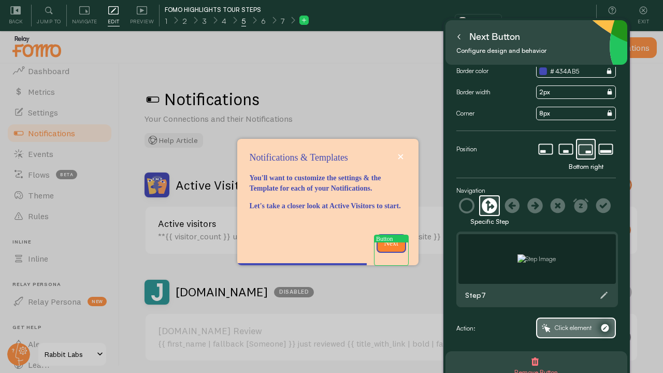
click at [559, 326] on span "Click element" at bounding box center [572, 327] width 37 height 11
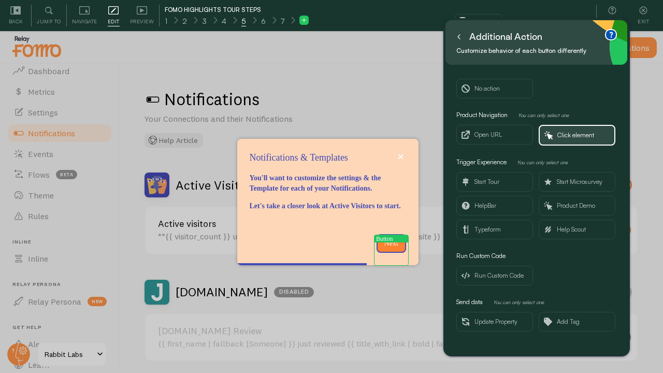
scroll to position [0, 0]
click at [456, 37] on icon at bounding box center [458, 36] width 5 height 5
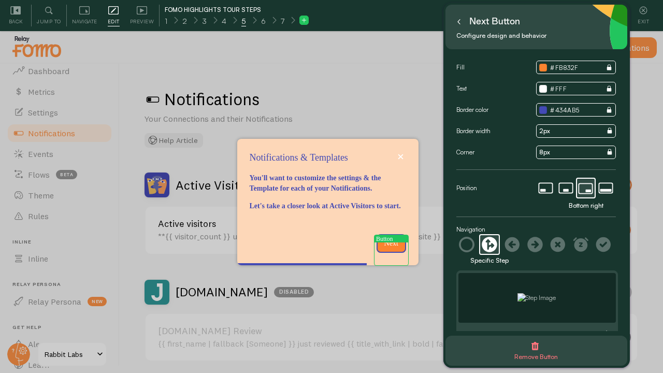
click at [517, 293] on img at bounding box center [536, 297] width 38 height 9
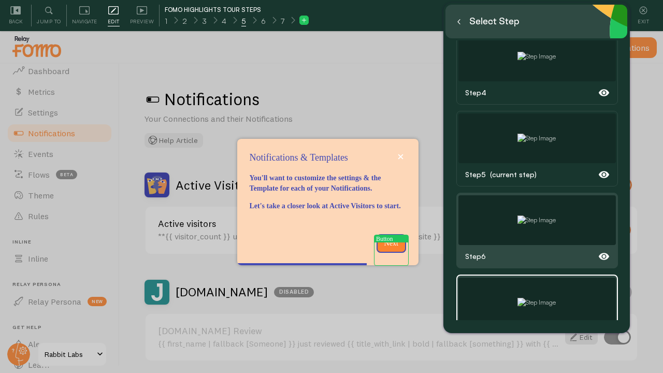
scroll to position [304, 0]
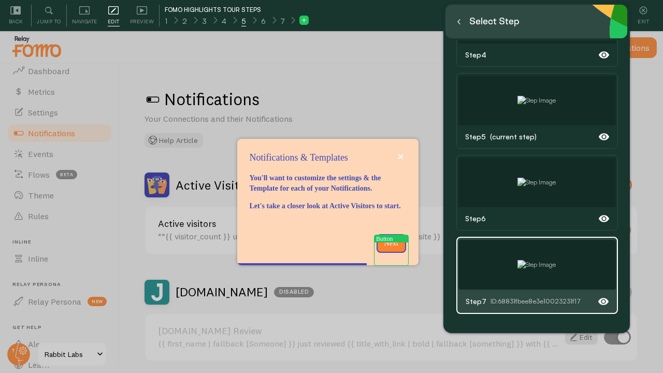
click at [460, 22] on icon at bounding box center [458, 21] width 5 height 5
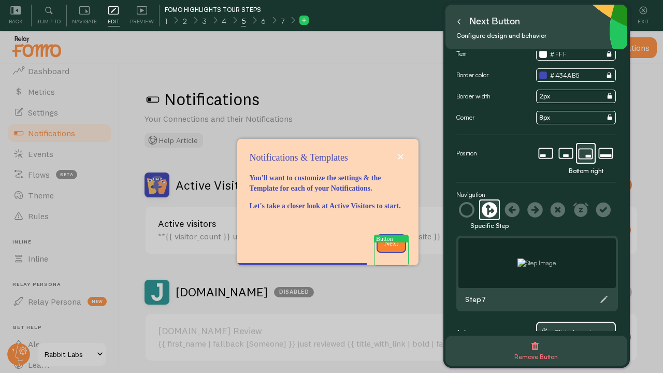
scroll to position [34, 0]
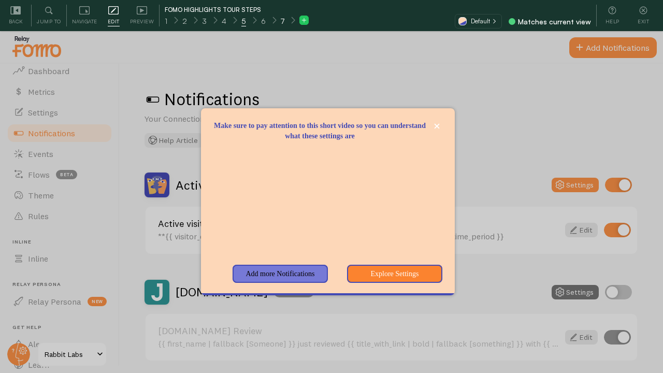
click at [281, 21] on span "7" at bounding box center [283, 21] width 4 height 10
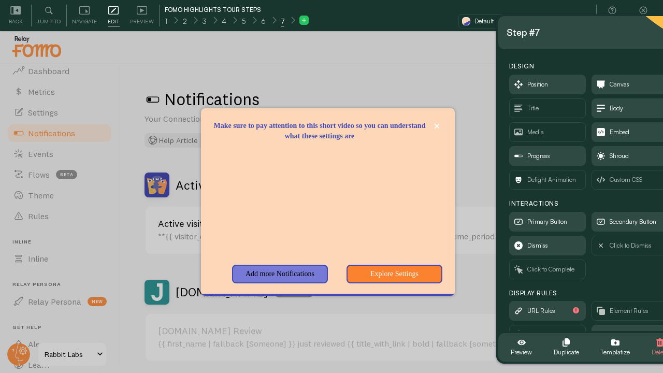
drag, startPoint x: 137, startPoint y: 65, endPoint x: 604, endPoint y: 41, distance: 467.5
click at [604, 41] on div "Step #7" at bounding box center [589, 32] width 166 height 17
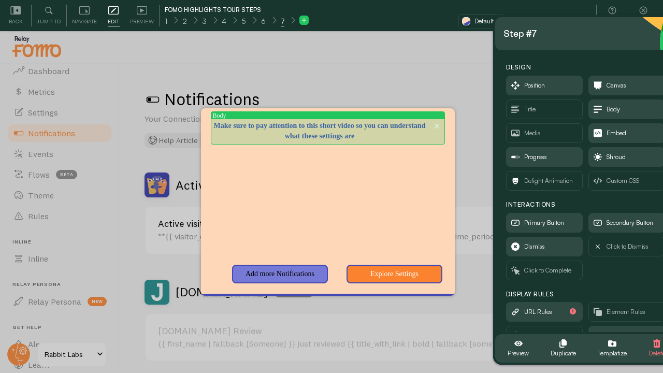
click at [317, 137] on p "Make sure to pay attention to this short video so you can understand what these…" at bounding box center [327, 131] width 229 height 21
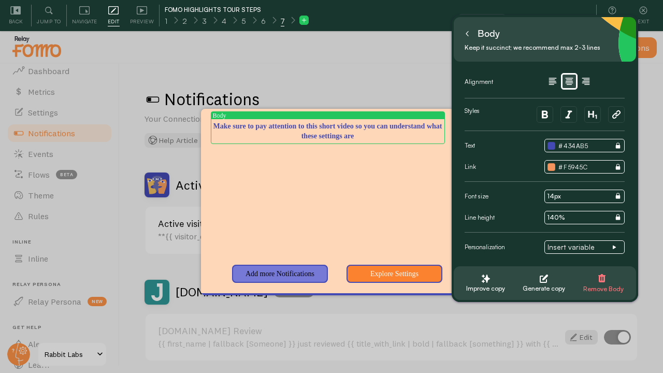
click at [287, 131] on textarea "Make sure to pay attention to this short video so you can understand what these…" at bounding box center [327, 131] width 229 height 20
click at [293, 125] on textarea "Make sure to pay attention to this short video so you can understand what these…" at bounding box center [327, 131] width 229 height 20
click at [339, 125] on textarea "Watch this attention to this short video so you can understand what these setti…" at bounding box center [327, 131] width 229 height 20
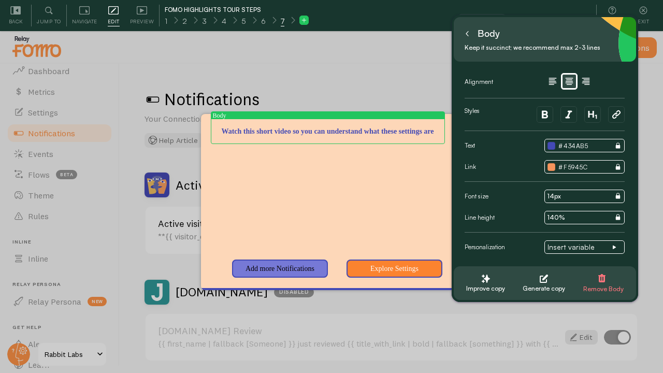
click at [332, 126] on textarea "Watch this short video so you can understand what these settings are" at bounding box center [327, 131] width 229 height 10
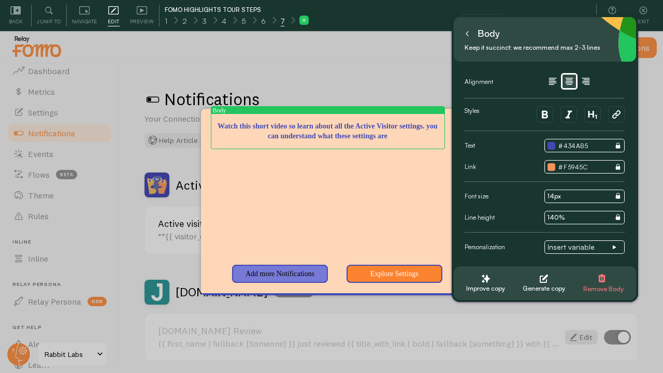
drag, startPoint x: 370, startPoint y: 141, endPoint x: 307, endPoint y: 136, distance: 62.8
click at [307, 134] on textarea "Watch this short video so learn about all the Active Visitor settings. you can …" at bounding box center [327, 131] width 229 height 20
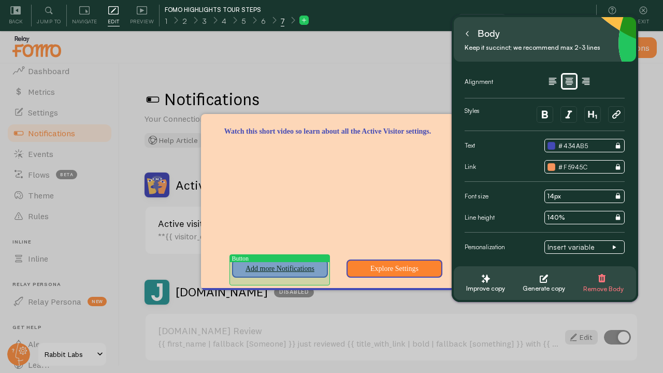
type textarea "Watch this short video so learn about all the Active Visitor settings."
click at [277, 270] on button "Add more Notifications" at bounding box center [279, 268] width 95 height 19
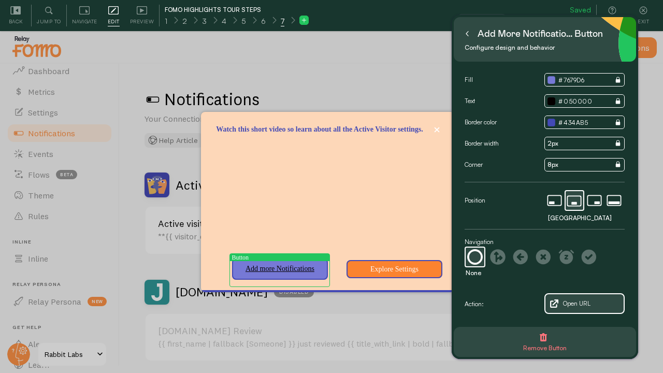
scroll to position [31, 0]
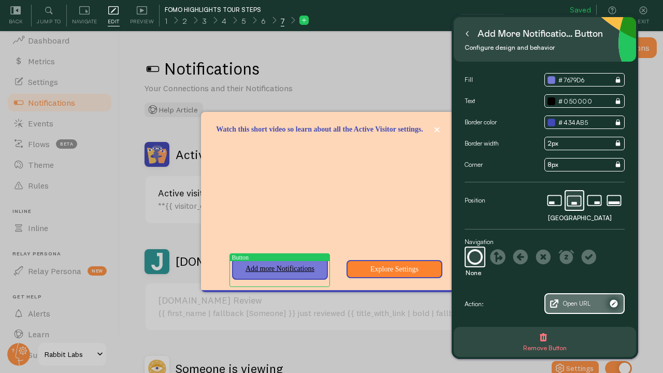
click at [564, 299] on span "Open URL" at bounding box center [576, 303] width 27 height 11
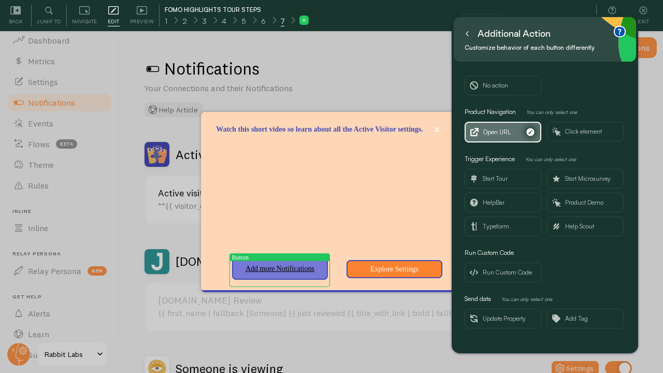
click at [505, 130] on span "Open URL" at bounding box center [496, 131] width 27 height 11
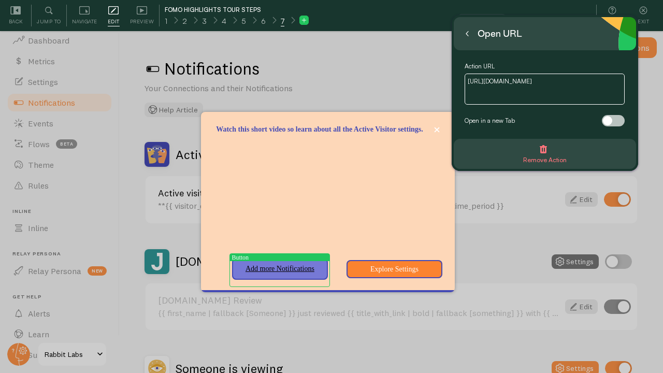
click at [472, 39] on div "Open URL" at bounding box center [493, 33] width 63 height 17
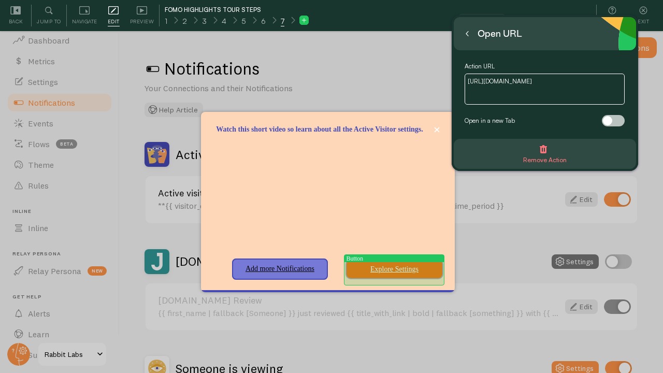
click at [389, 274] on button "Explore Settings" at bounding box center [393, 269] width 95 height 19
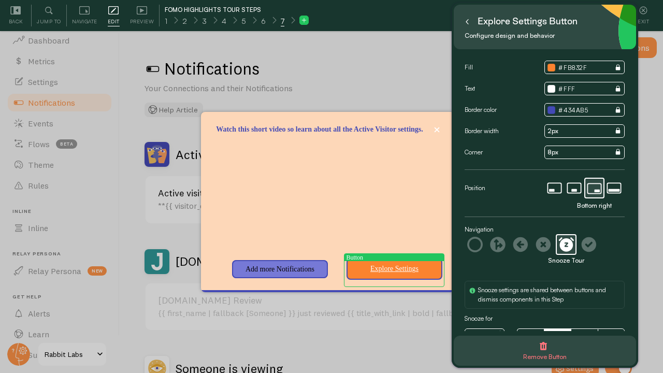
scroll to position [81, 0]
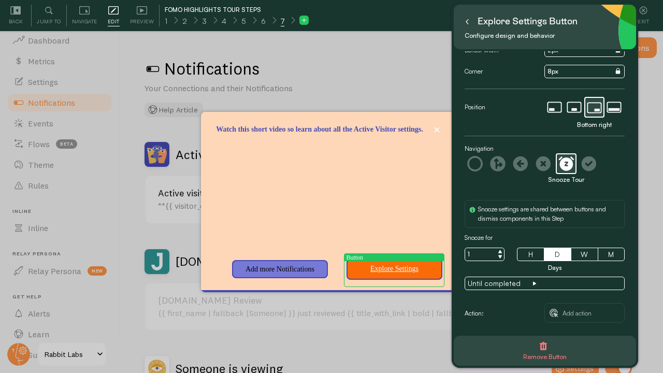
click at [389, 272] on input "Explore Settings" at bounding box center [393, 268] width 83 height 13
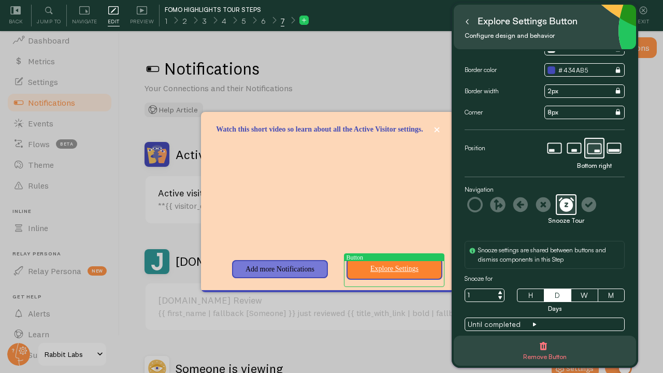
scroll to position [0, 0]
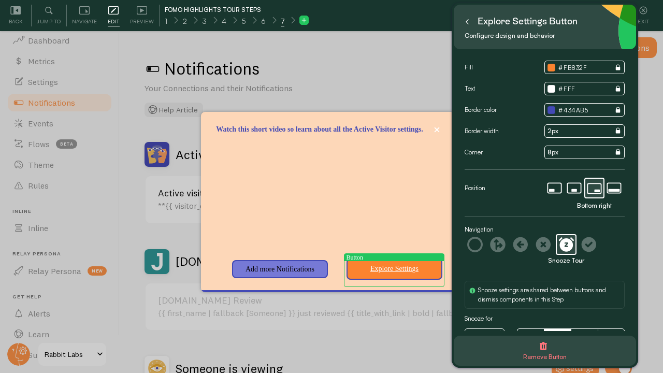
click at [467, 22] on icon at bounding box center [466, 21] width 5 height 5
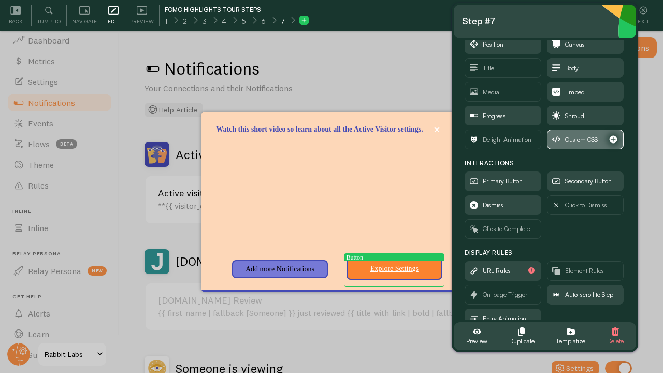
scroll to position [49, 0]
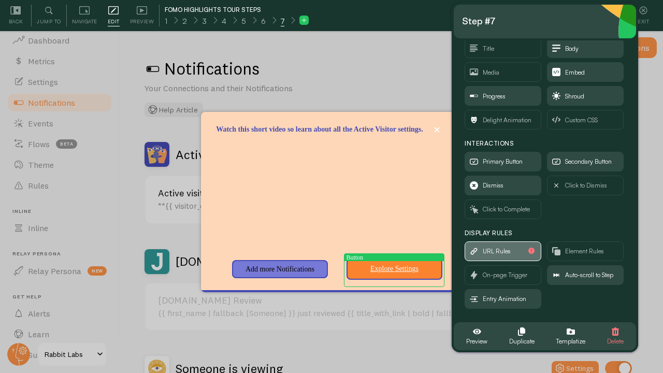
click at [478, 253] on span "URL Rules" at bounding box center [503, 251] width 76 height 19
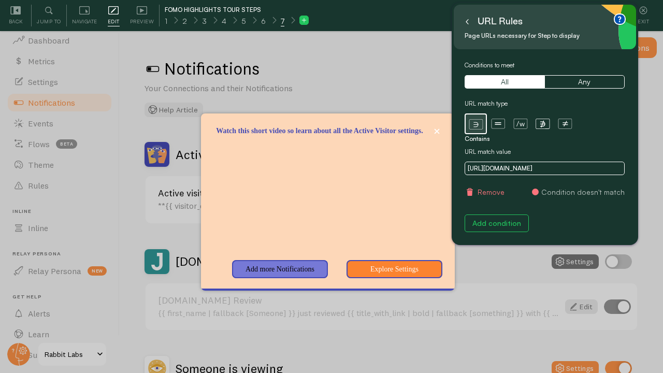
scroll to position [0, 0]
click at [467, 22] on icon at bounding box center [466, 21] width 5 height 5
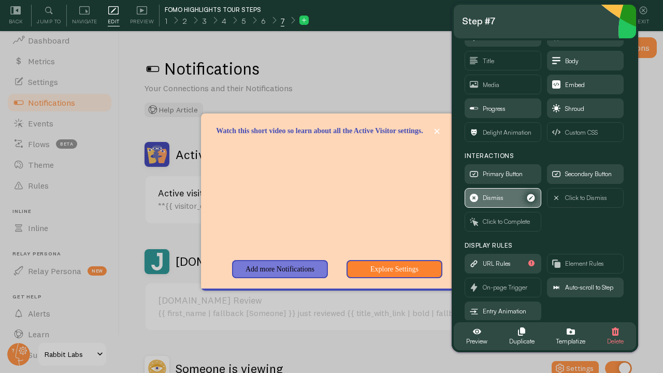
scroll to position [37, 0]
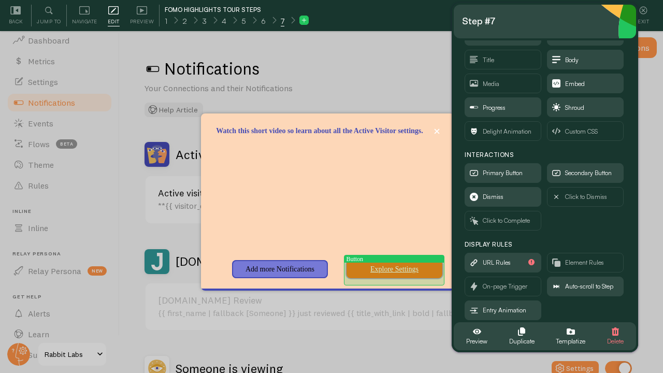
click at [390, 270] on button "Explore Settings" at bounding box center [393, 269] width 95 height 19
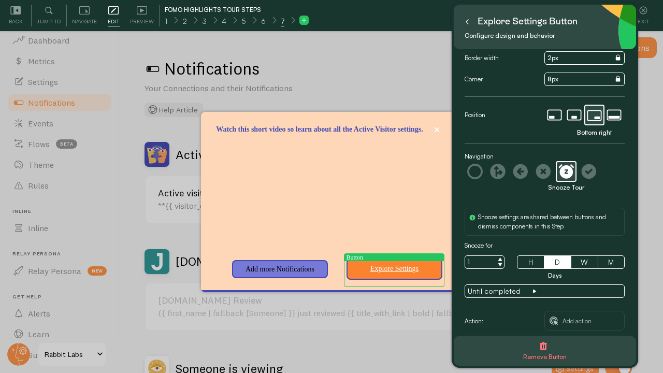
scroll to position [81, 0]
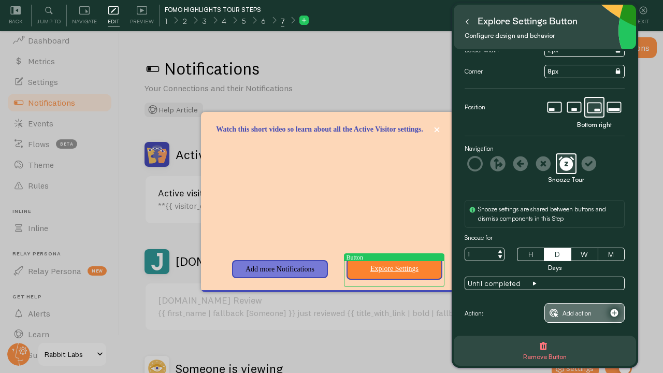
click at [571, 313] on span "Add action" at bounding box center [576, 312] width 29 height 11
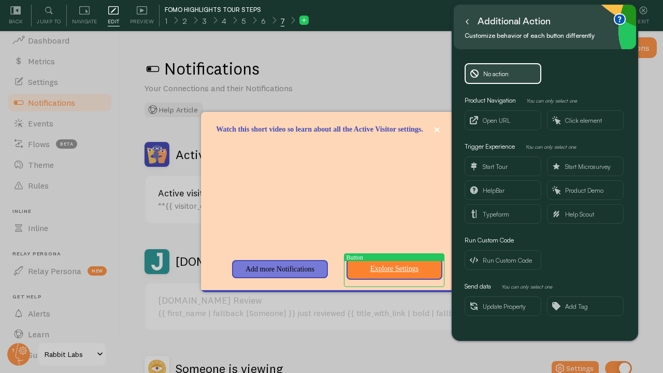
scroll to position [0, 0]
click at [582, 190] on span "Product Demo" at bounding box center [584, 190] width 38 height 11
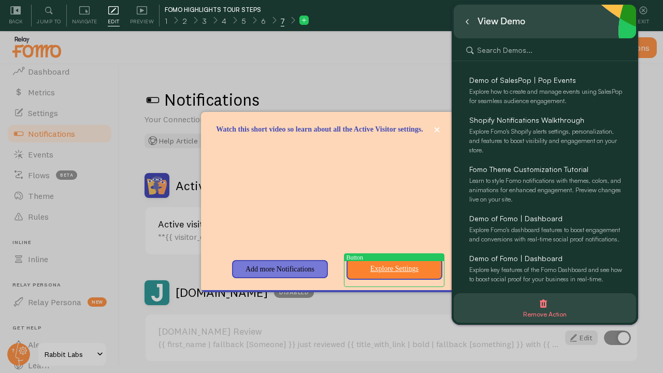
click at [472, 22] on div "View Demo" at bounding box center [495, 21] width 66 height 17
click at [468, 21] on icon at bounding box center [466, 21] width 5 height 5
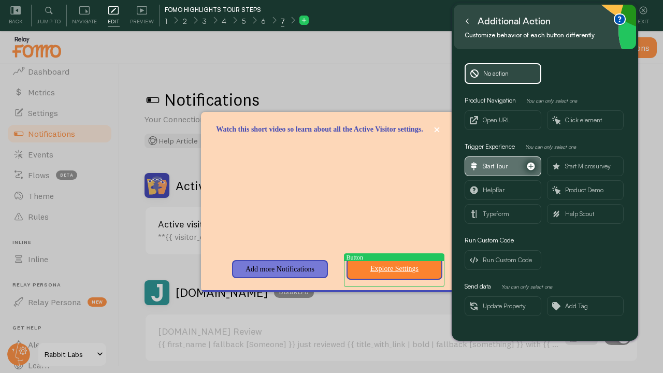
click at [502, 168] on span "Start Tour" at bounding box center [494, 165] width 25 height 11
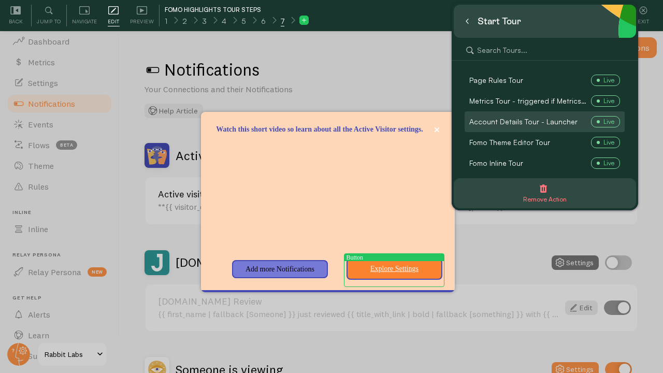
scroll to position [31, 0]
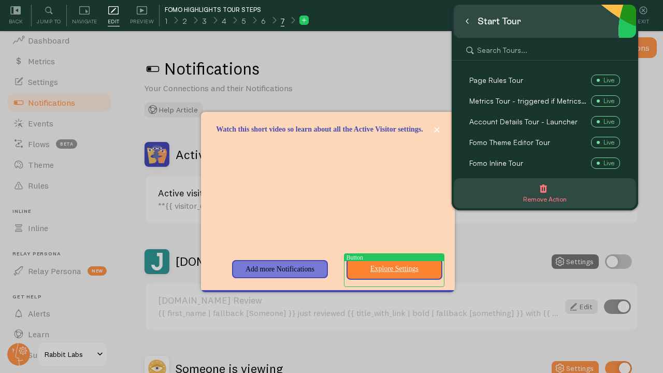
click at [468, 25] on button at bounding box center [467, 21] width 10 height 17
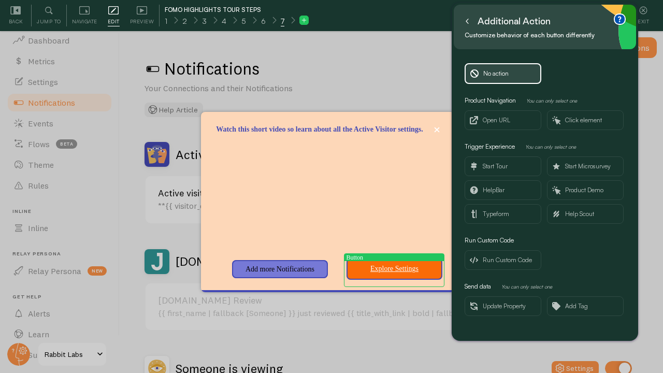
click at [386, 275] on input "Explore Settings" at bounding box center [393, 268] width 83 height 13
click at [388, 270] on input "Explore Settings" at bounding box center [393, 268] width 83 height 13
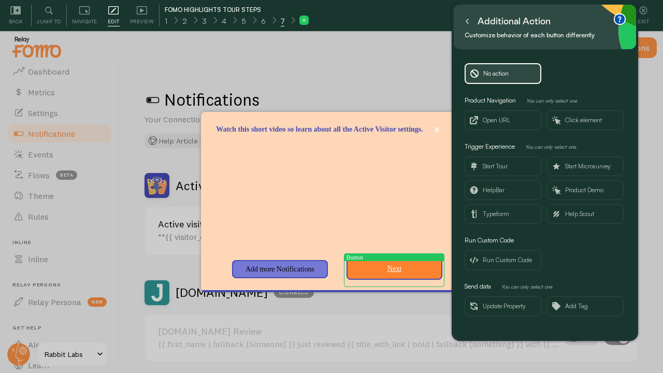
scroll to position [0, 0]
type input "Next"
click at [468, 23] on icon at bounding box center [466, 21] width 5 height 5
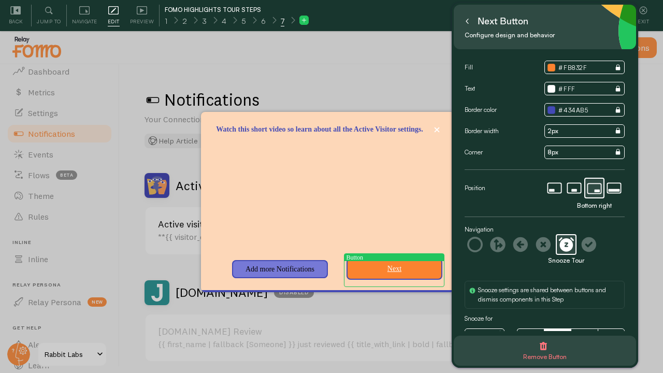
scroll to position [2, 0]
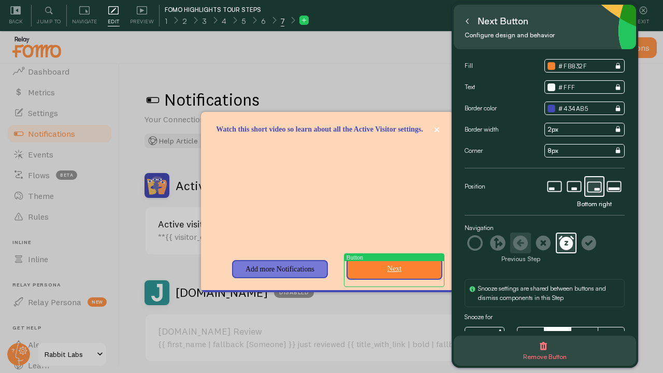
click at [515, 241] on icon at bounding box center [520, 243] width 14 height 14
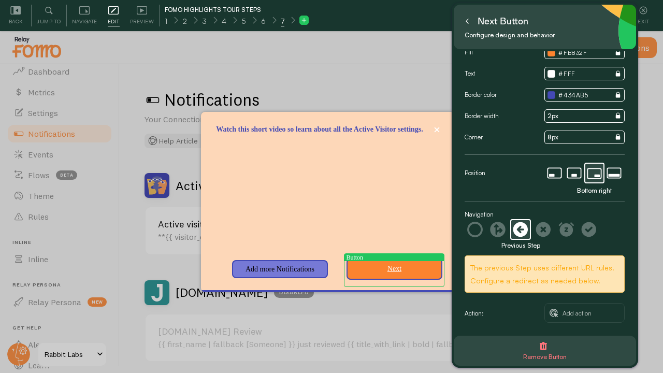
scroll to position [15, 0]
click at [394, 270] on input "Next" at bounding box center [393, 268] width 83 height 13
type input "N"
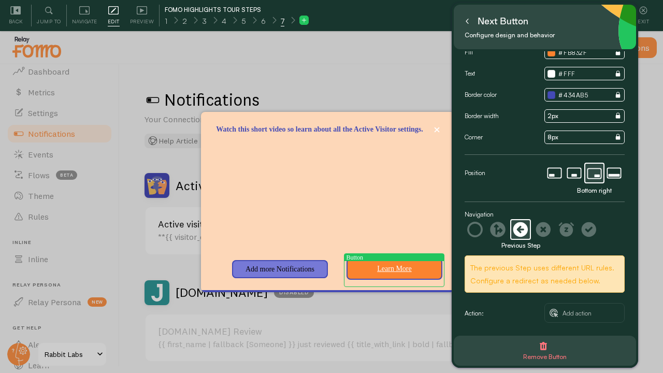
scroll to position [12, 0]
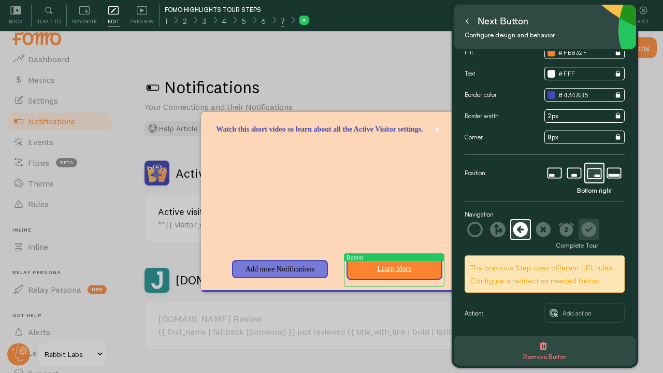
type input "Learn More"
click at [587, 230] on icon at bounding box center [589, 230] width 16 height 16
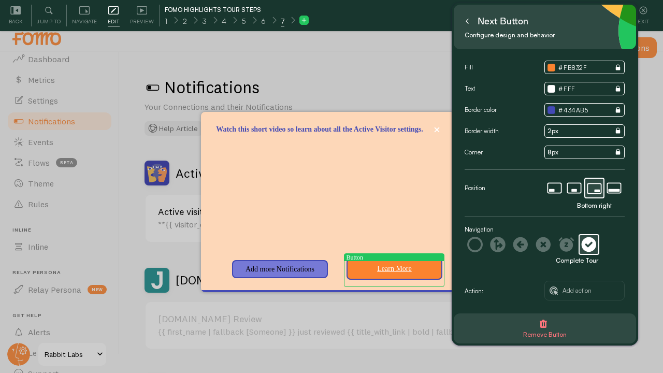
scroll to position [15, 0]
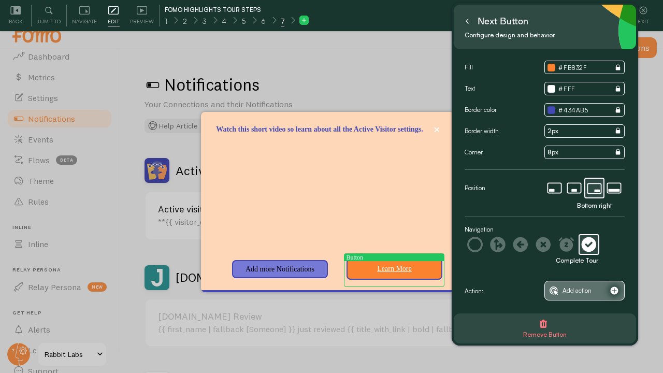
click at [568, 287] on span "Add action" at bounding box center [576, 290] width 29 height 11
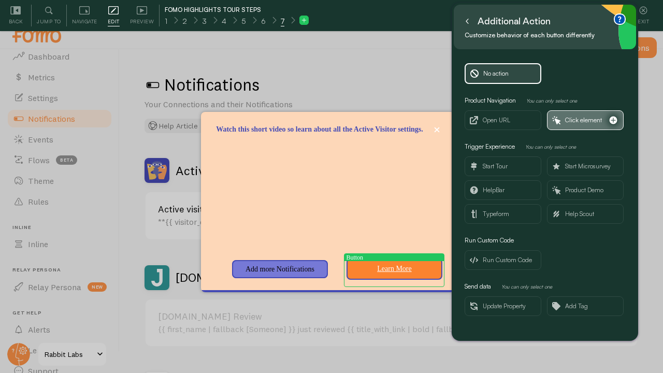
click at [578, 120] on span "Click element" at bounding box center [583, 119] width 37 height 11
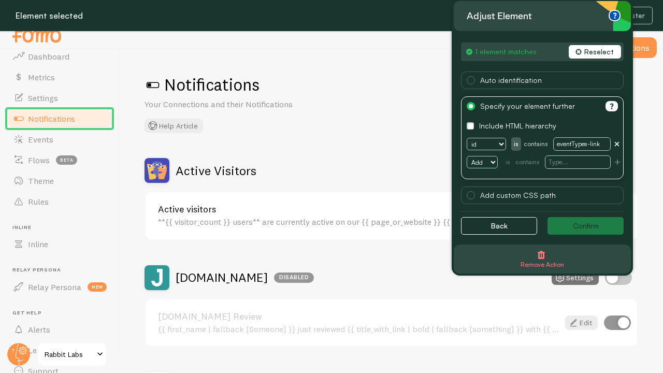
click at [596, 49] on button "Reselect" at bounding box center [594, 51] width 52 height 13
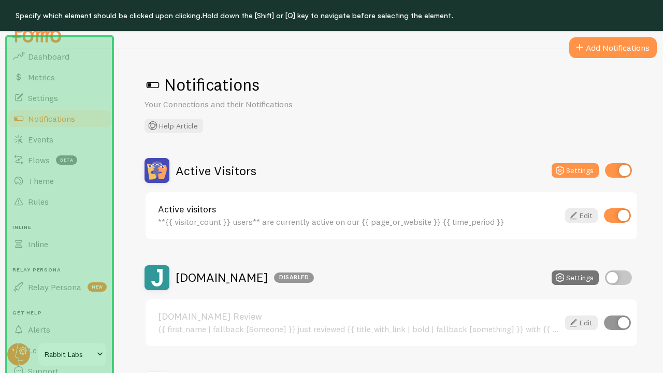
scroll to position [55, 0]
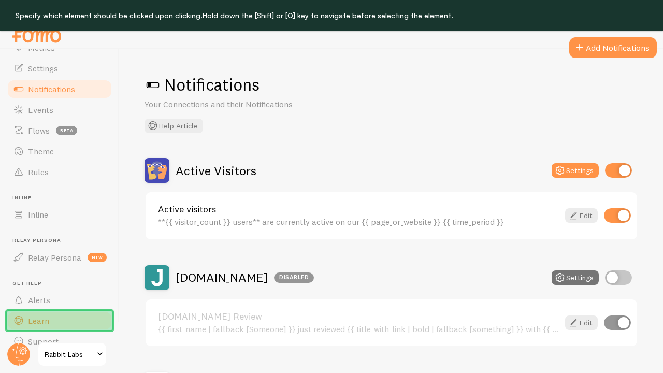
click at [60, 319] on link "Learn" at bounding box center [59, 320] width 107 height 21
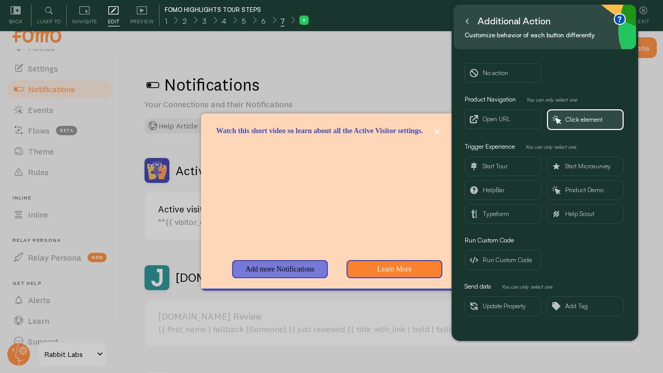
click at [467, 23] on icon at bounding box center [466, 21] width 5 height 5
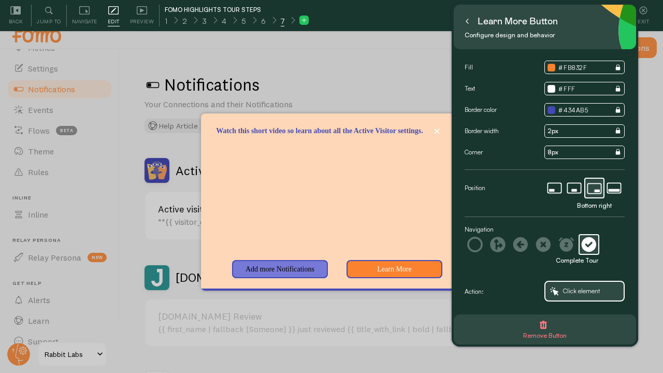
click at [469, 24] on button at bounding box center [467, 21] width 10 height 17
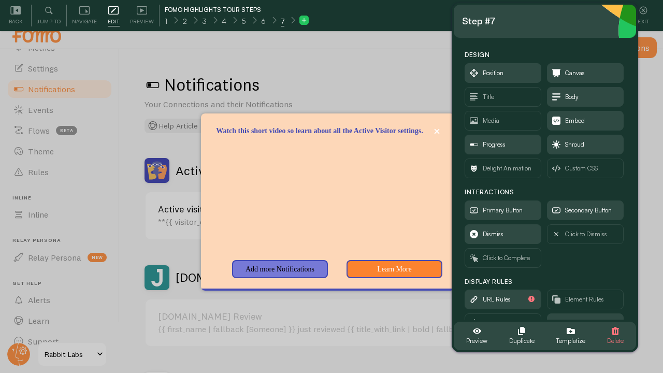
click at [388, 65] on div at bounding box center [331, 186] width 663 height 373
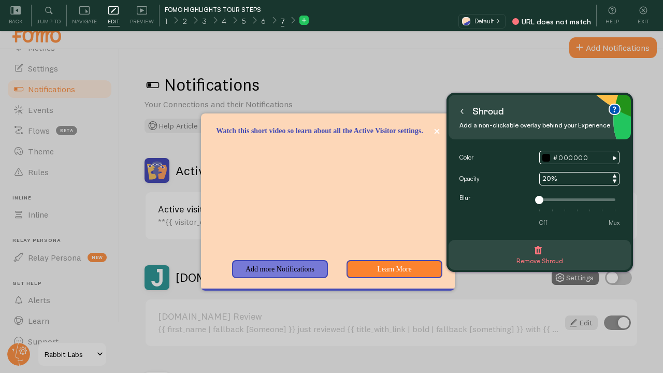
drag, startPoint x: 552, startPoint y: 32, endPoint x: 547, endPoint y: 124, distance: 92.8
click at [547, 124] on small "Add a non-clickable overlay behind your Experience" at bounding box center [536, 125] width 154 height 11
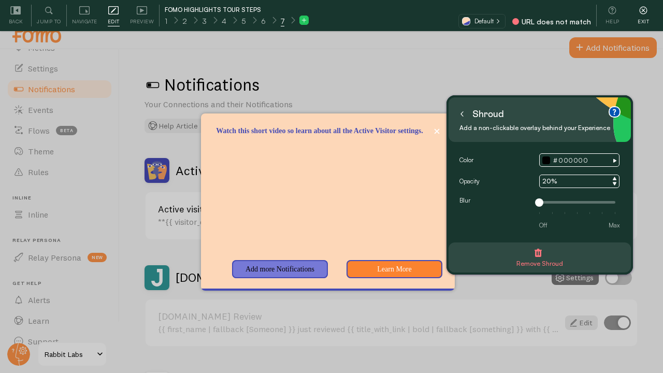
click at [645, 17] on span "Exit" at bounding box center [642, 22] width 11 height 10
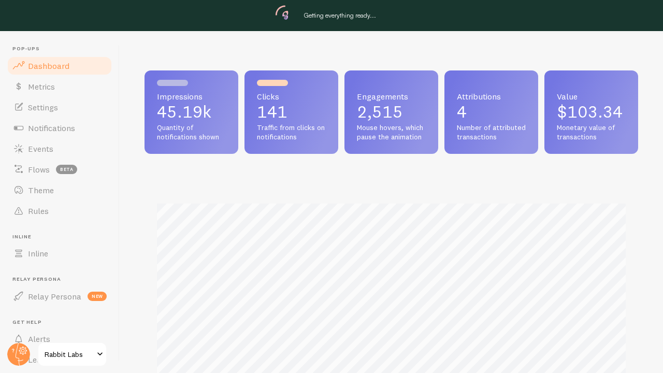
scroll to position [272, 493]
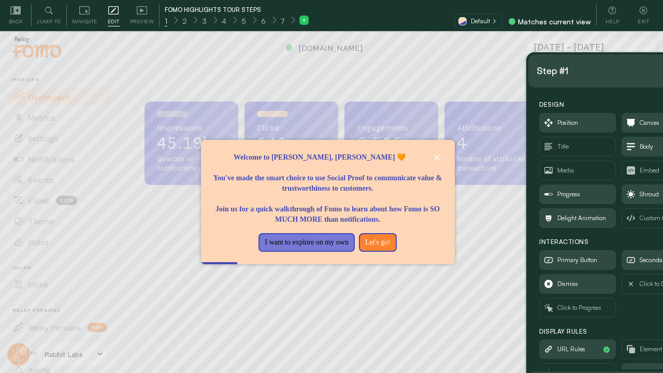
drag, startPoint x: 138, startPoint y: 60, endPoint x: 637, endPoint y: 73, distance: 499.7
click at [637, 73] on div "Step #1" at bounding box center [619, 71] width 166 height 17
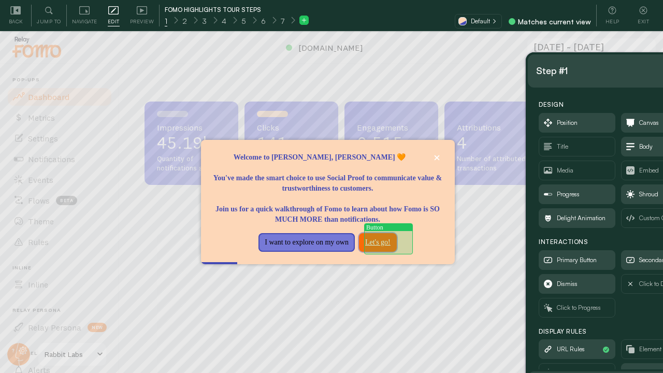
click at [384, 240] on button "Let's go!" at bounding box center [378, 242] width 38 height 19
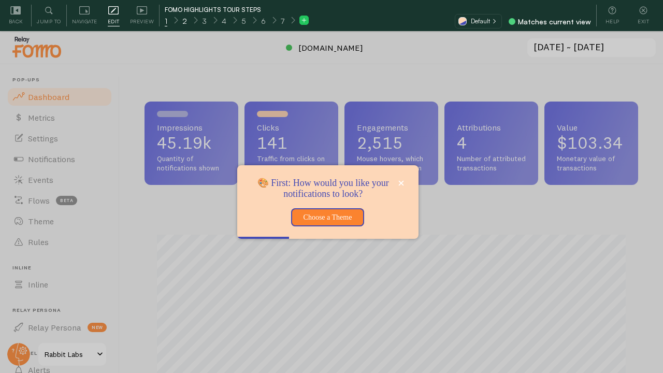
click at [185, 22] on span "2" at bounding box center [184, 21] width 5 height 10
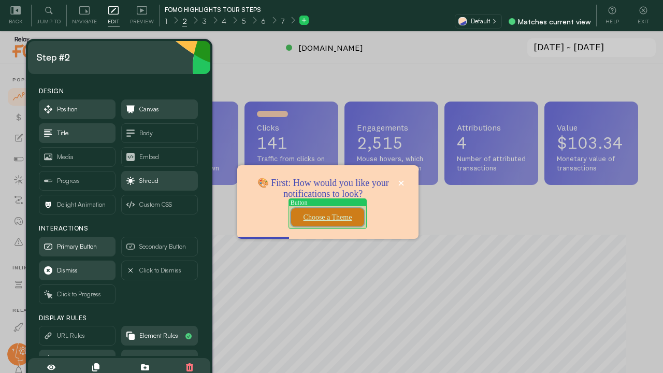
click at [317, 214] on button "Choose a Theme" at bounding box center [327, 217] width 73 height 19
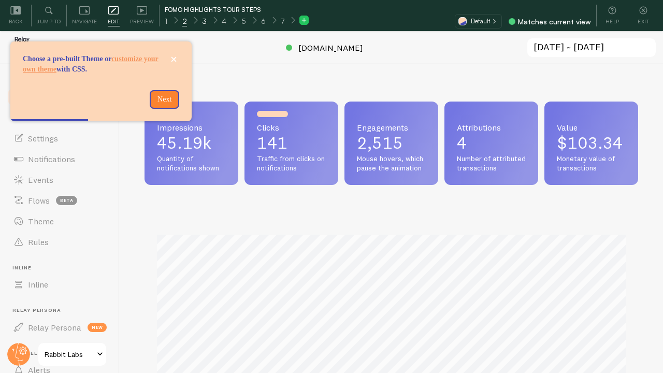
click at [200, 21] on div "3" at bounding box center [204, 20] width 20 height 12
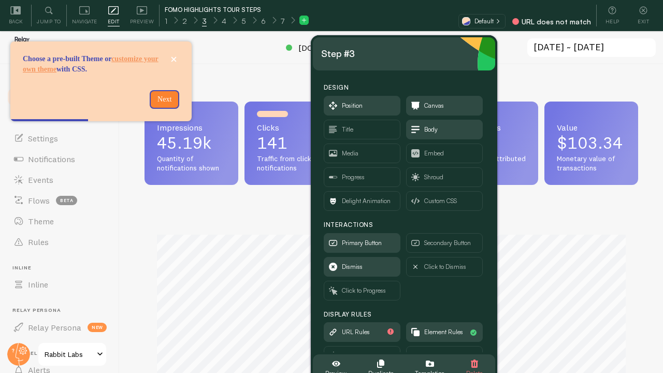
drag, startPoint x: 151, startPoint y: 61, endPoint x: 435, endPoint y: 57, distance: 284.7
click at [435, 57] on div "Step #3" at bounding box center [404, 54] width 166 height 17
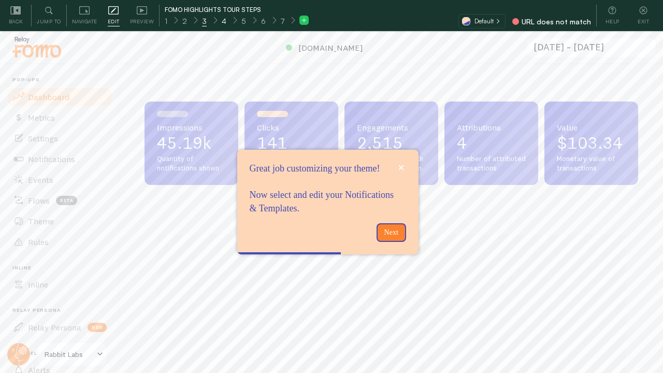
click at [225, 23] on div "4" at bounding box center [224, 20] width 20 height 12
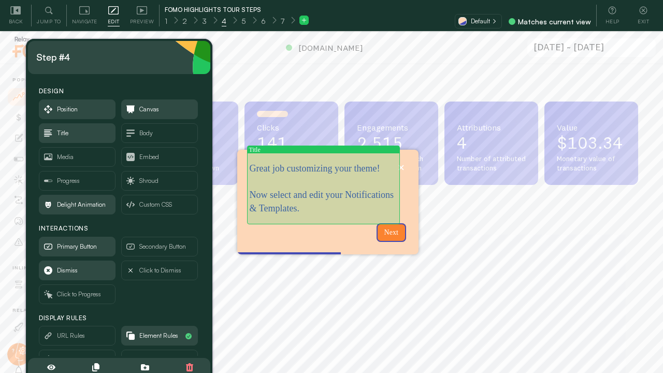
click at [307, 202] on p "Great job customizing your theme! Now select and edit your Notifications & Temp…" at bounding box center [322, 188] width 147 height 53
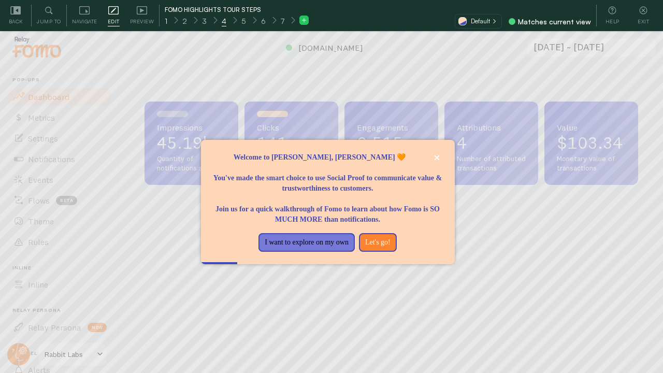
click at [165, 19] on span "1" at bounding box center [166, 21] width 3 height 10
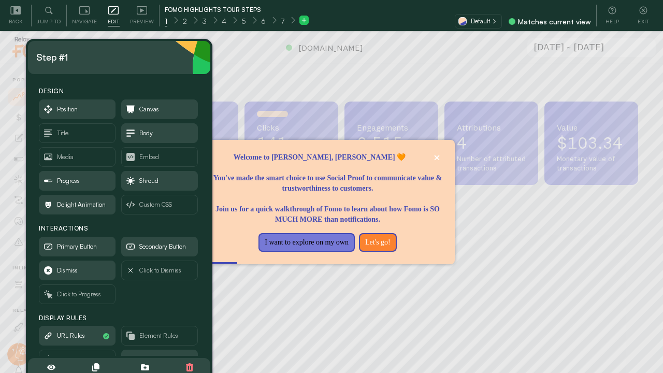
click at [305, 21] on icon at bounding box center [303, 20] width 7 height 7
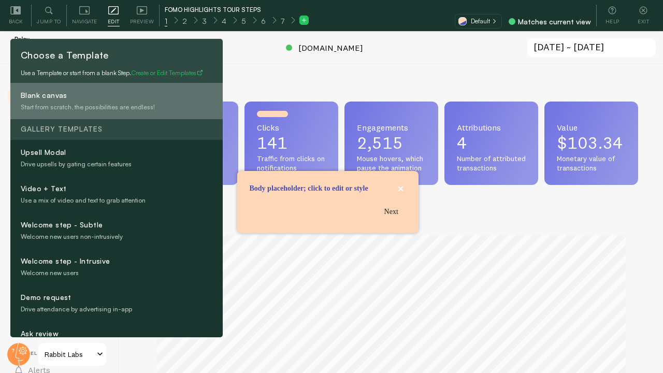
click at [116, 112] on div "Start from scratch, the possibilities are endless!" at bounding box center [134, 106] width 226 height 9
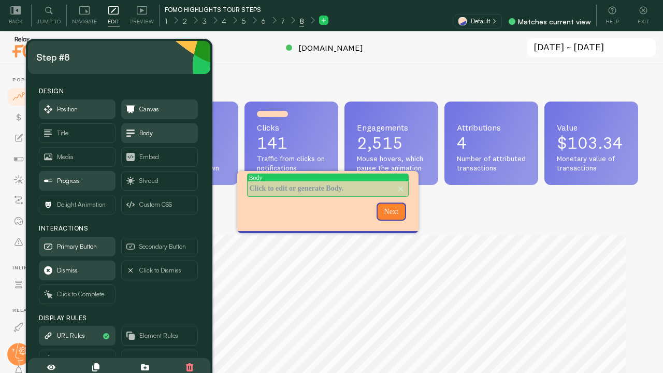
click at [340, 193] on p "Click to edit or generate Body." at bounding box center [327, 188] width 156 height 10
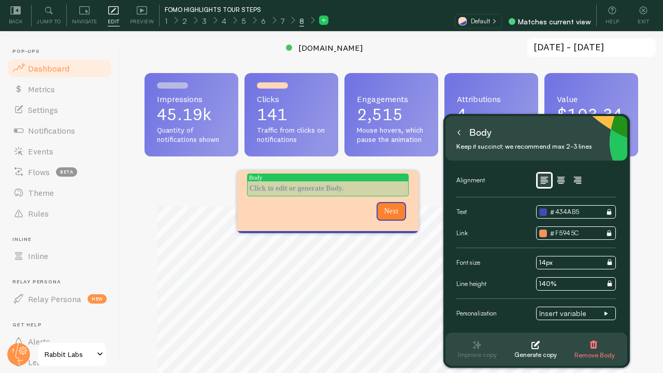
scroll to position [31, 0]
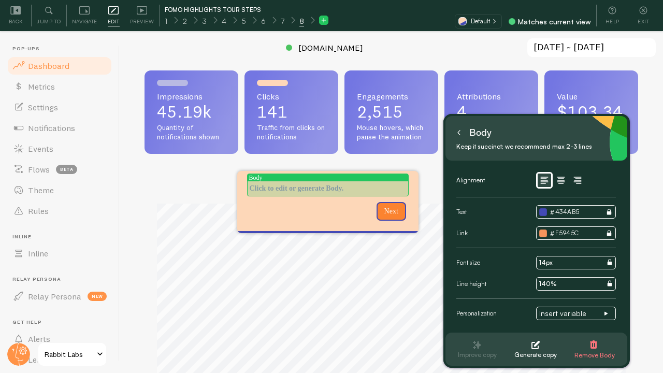
click at [317, 191] on p "Tour Step 8" at bounding box center [327, 188] width 156 height 10
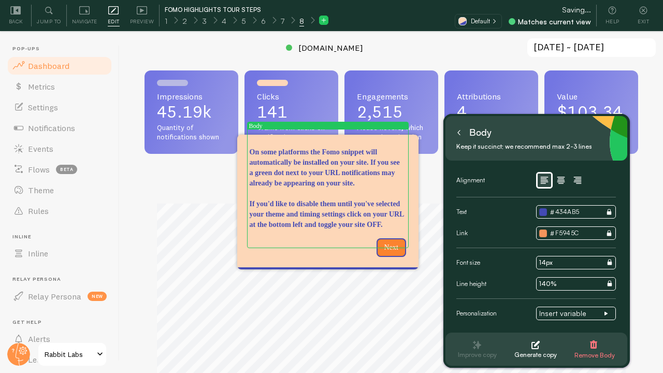
click at [458, 136] on button at bounding box center [458, 132] width 10 height 17
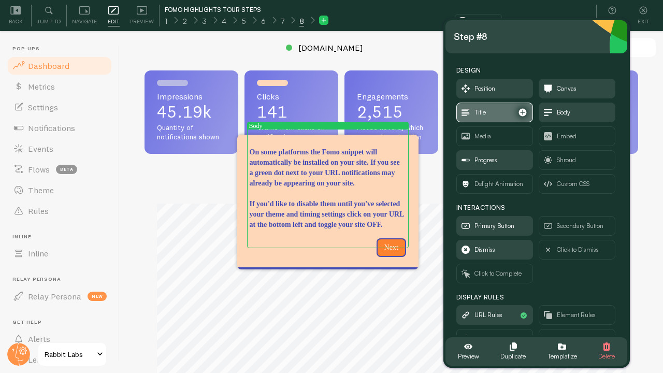
click at [495, 113] on span "Title" at bounding box center [495, 112] width 76 height 19
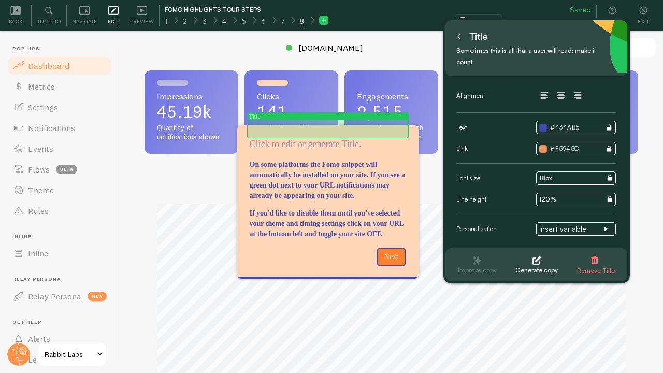
click at [331, 138] on p "On some platforms the Fomo snippet will automatically be installed on your site…" at bounding box center [327, 144] width 156 height 13
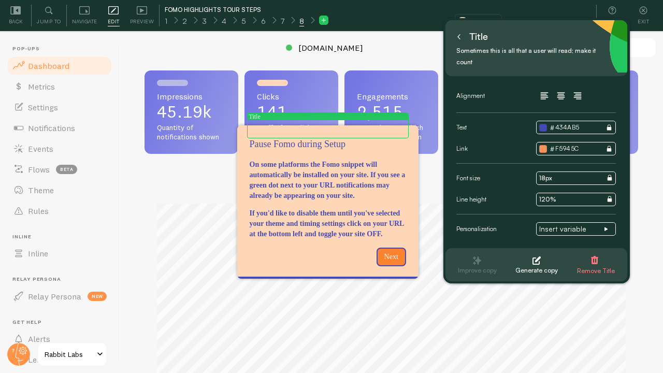
click at [459, 37] on icon at bounding box center [458, 36] width 5 height 5
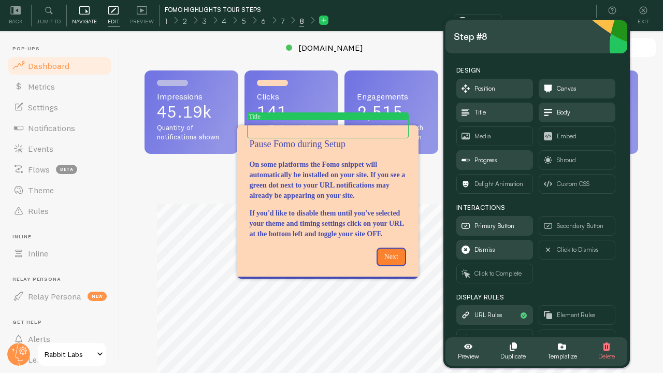
click at [80, 19] on span "Navigate" at bounding box center [84, 22] width 25 height 10
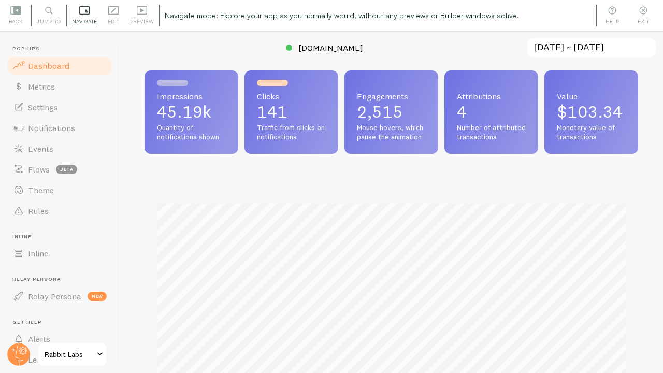
click at [61, 351] on span "Rabbit Labs" at bounding box center [69, 354] width 49 height 12
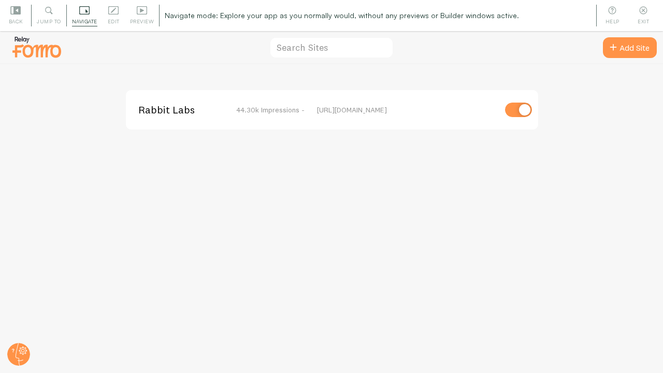
click at [518, 109] on input "checkbox" at bounding box center [518, 109] width 27 height 14
click at [513, 108] on input "checkbox" at bounding box center [518, 109] width 27 height 14
checkbox input "true"
click at [177, 111] on span "Rabbit Labs" at bounding box center [179, 109] width 83 height 9
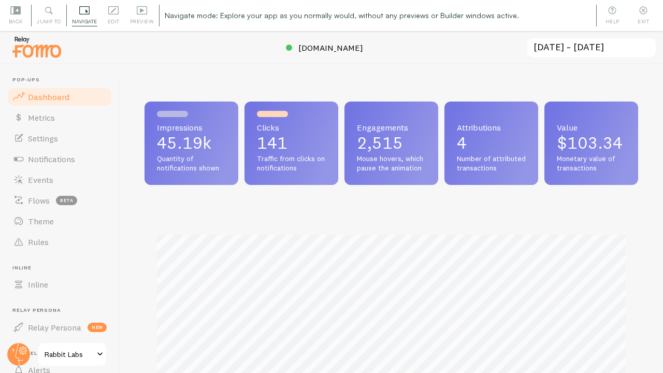
scroll to position [272, 493]
click at [111, 16] on div "Edit Editing is locked and can only be edited by Admins & Designers" at bounding box center [113, 16] width 22 height 22
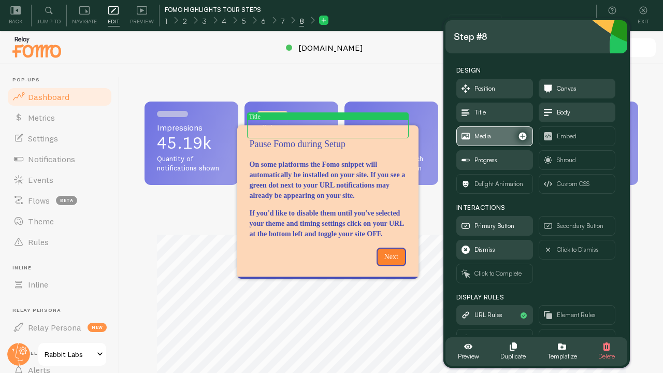
click at [475, 134] on span "Media" at bounding box center [482, 135] width 17 height 11
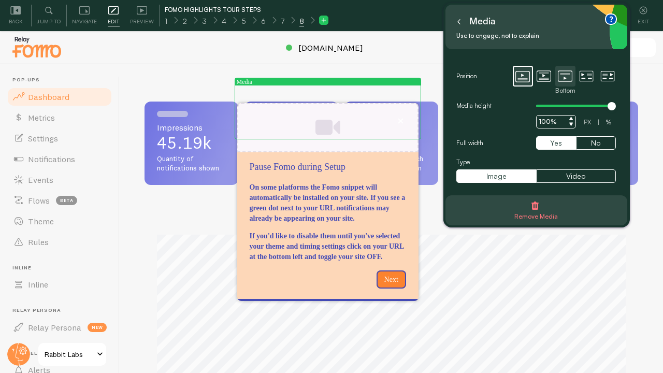
click at [569, 76] on icon at bounding box center [564, 76] width 14 height 14
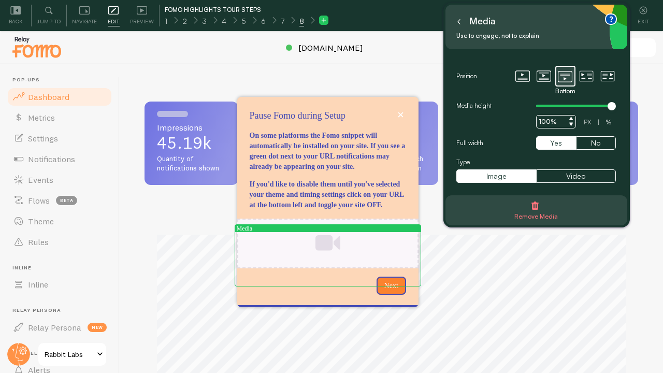
click at [334, 248] on div "Pause Fomo during Setup" at bounding box center [327, 242] width 181 height 49
click at [501, 175] on button "Image" at bounding box center [496, 175] width 80 height 13
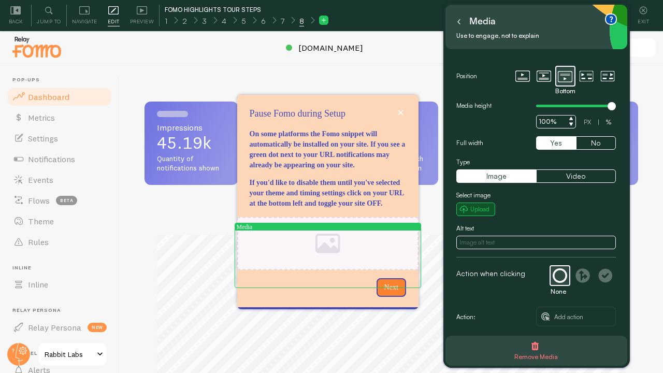
click at [480, 209] on small "Upload" at bounding box center [479, 208] width 19 height 9
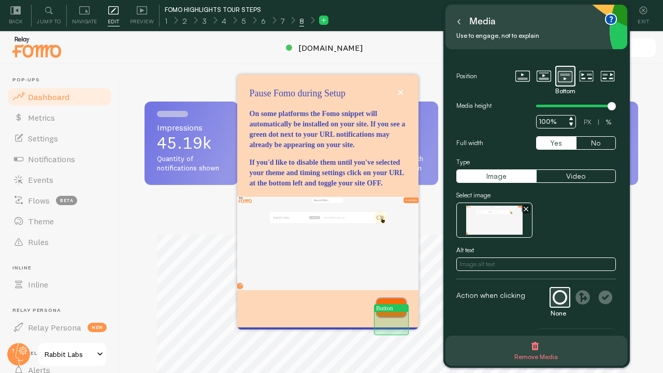
click at [392, 316] on button "Next" at bounding box center [391, 307] width 30 height 19
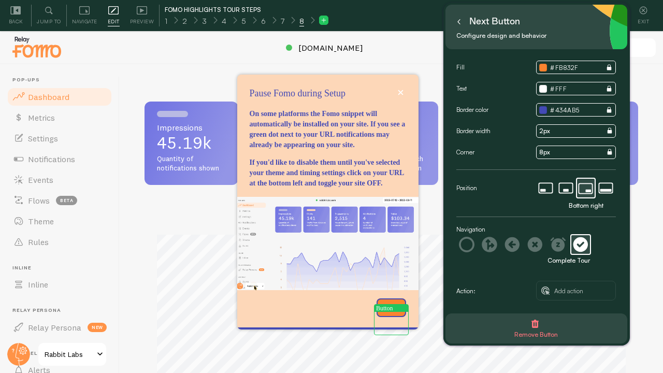
click at [459, 25] on button at bounding box center [458, 21] width 10 height 17
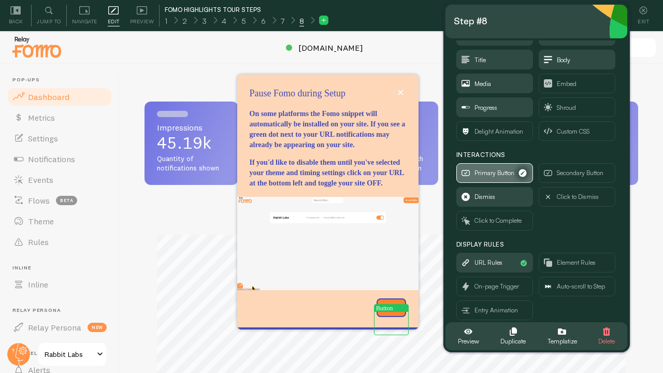
scroll to position [38, 0]
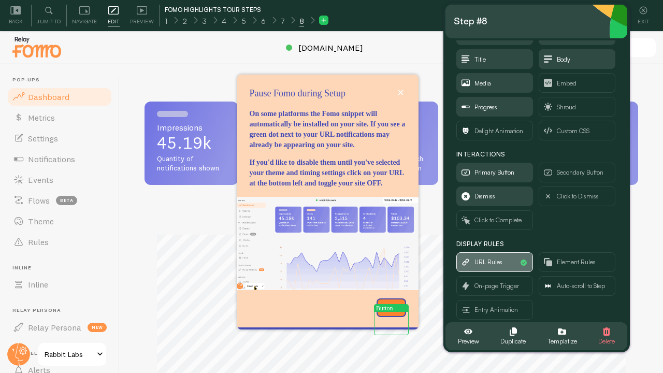
click at [483, 264] on span "URL Rules" at bounding box center [488, 261] width 28 height 11
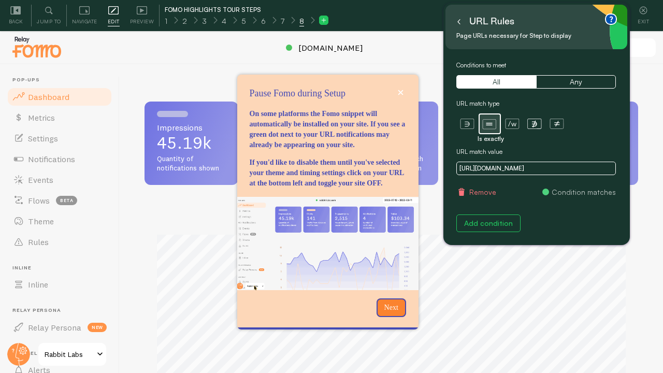
scroll to position [0, 0]
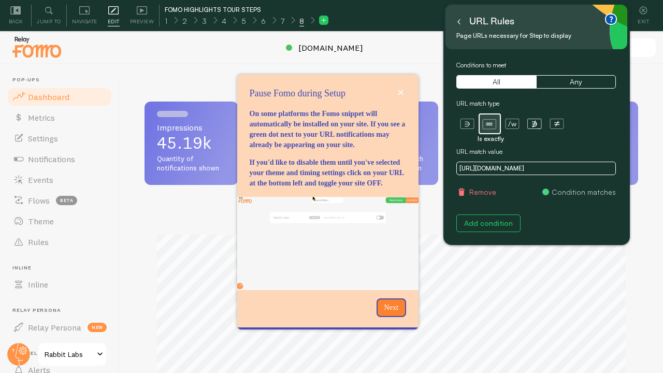
click at [490, 192] on button "Remove" at bounding box center [476, 192] width 40 height 10
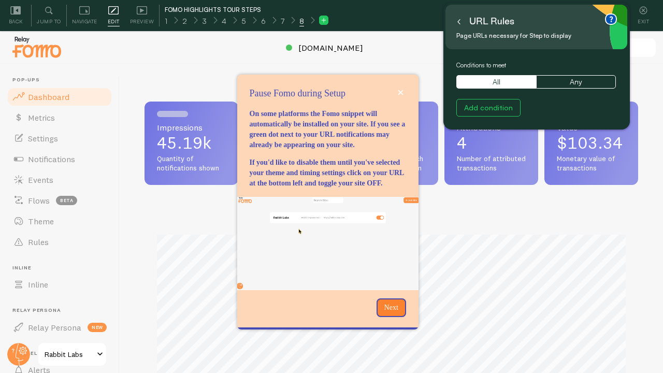
click at [458, 22] on icon at bounding box center [459, 21] width 2 height 5
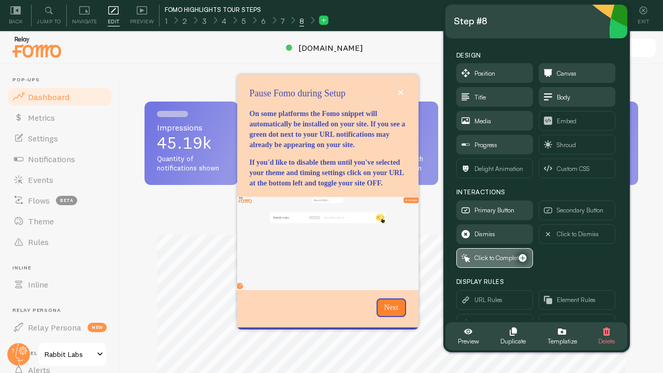
scroll to position [49, 0]
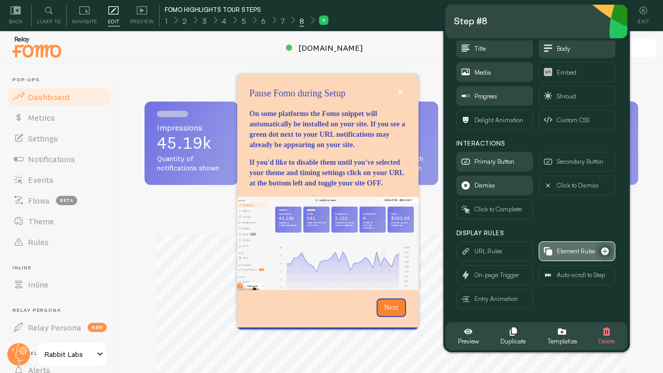
click at [561, 253] on span "Element Rules" at bounding box center [575, 250] width 39 height 11
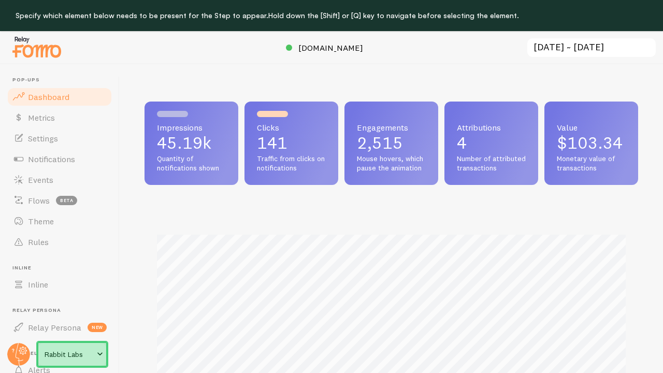
click at [84, 346] on link "Rabbit Labs" at bounding box center [72, 354] width 70 height 25
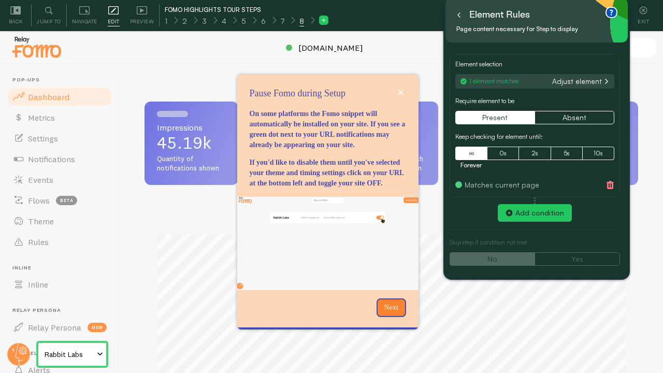
click at [459, 14] on icon at bounding box center [458, 14] width 5 height 5
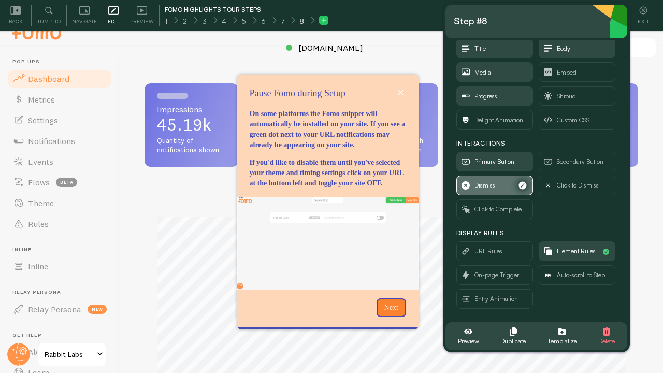
scroll to position [19, 0]
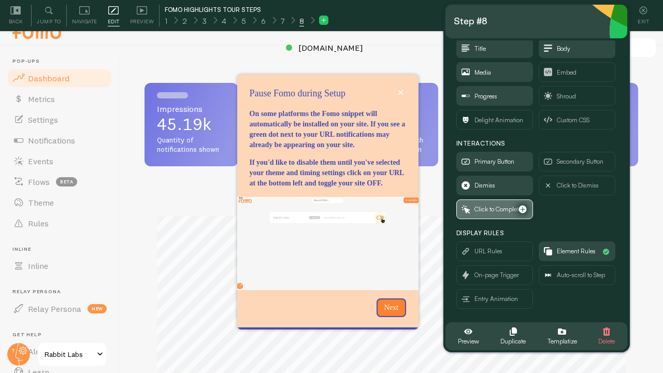
click at [495, 209] on span "Click to Complete" at bounding box center [497, 208] width 47 height 11
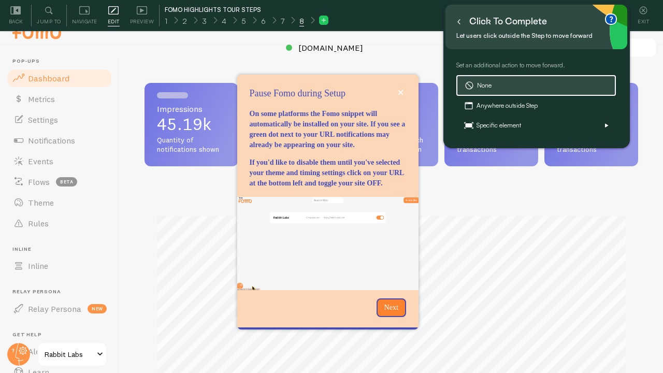
click at [459, 24] on icon at bounding box center [458, 21] width 5 height 5
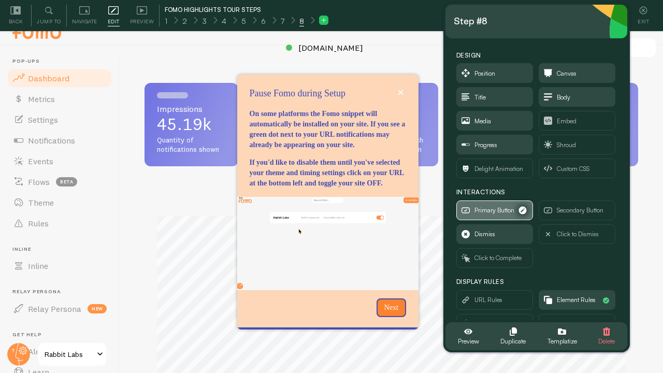
scroll to position [49, 0]
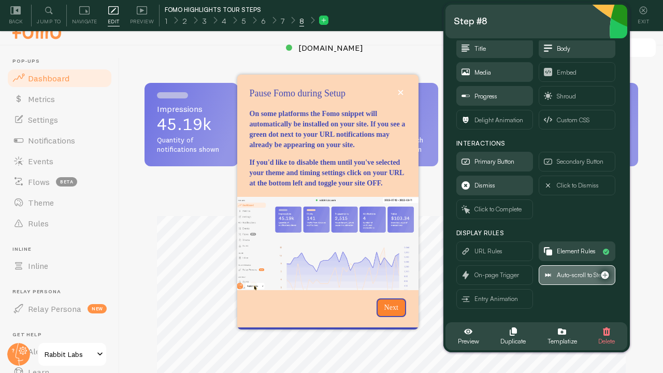
click at [570, 273] on span "Auto-scroll to Step" at bounding box center [580, 274] width 48 height 11
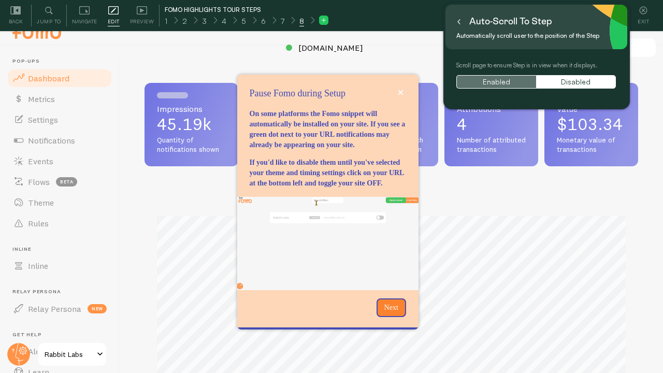
click at [495, 87] on button "Enabled" at bounding box center [496, 81] width 80 height 13
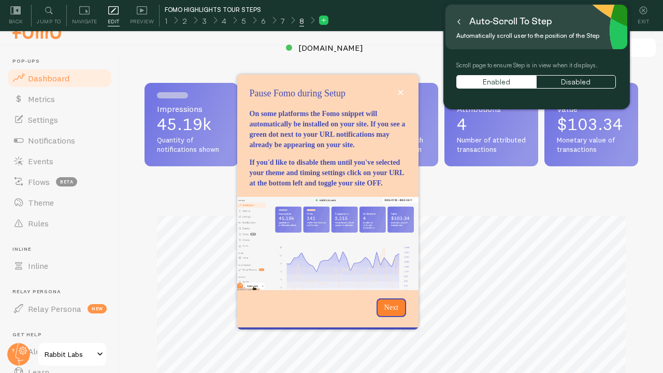
click at [458, 21] on icon at bounding box center [459, 21] width 2 height 5
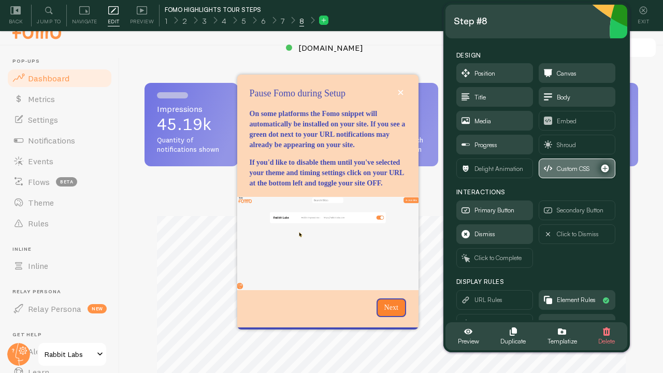
scroll to position [49, 0]
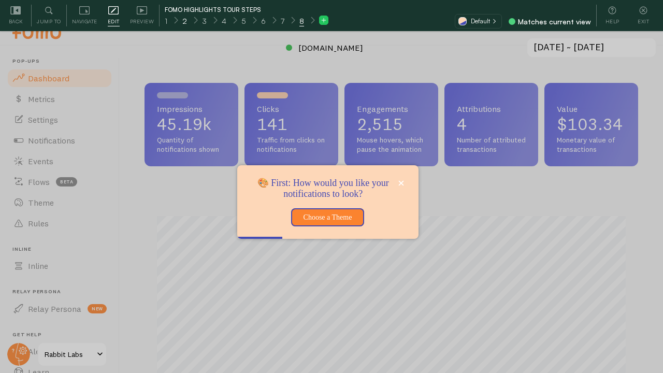
click at [186, 18] on div "2" at bounding box center [184, 20] width 20 height 12
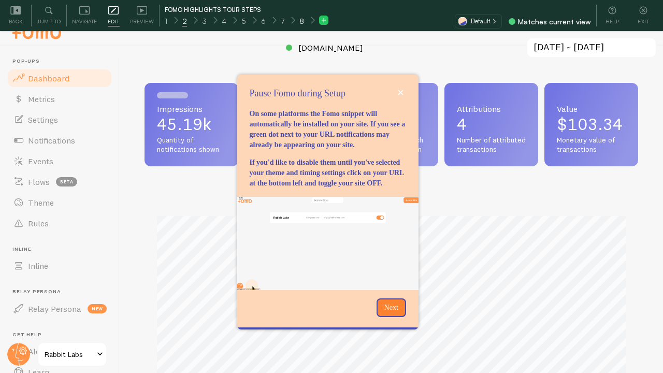
click at [300, 23] on span "8" at bounding box center [301, 21] width 5 height 10
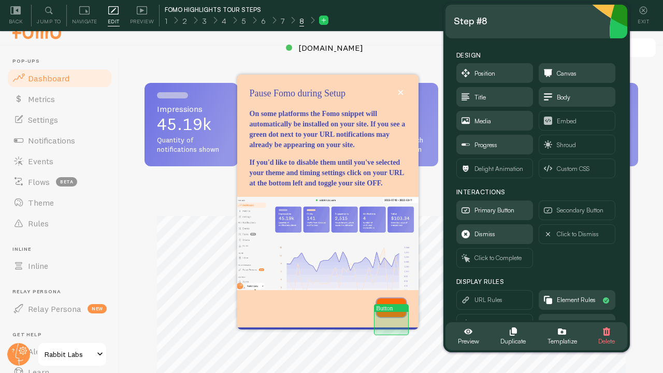
click at [388, 313] on p "Next" at bounding box center [391, 307] width 17 height 10
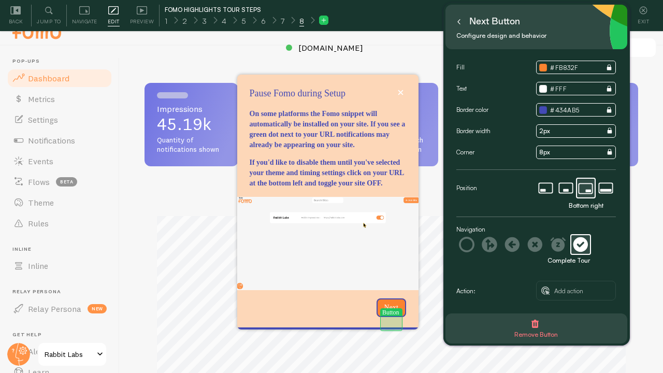
click at [388, 313] on p "Next" at bounding box center [391, 307] width 17 height 10
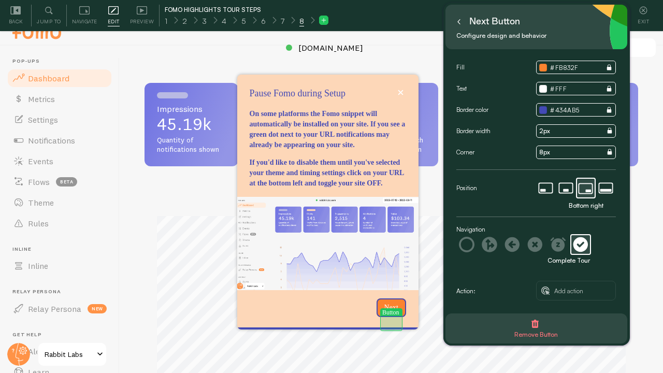
click at [388, 313] on p "Next" at bounding box center [391, 307] width 17 height 10
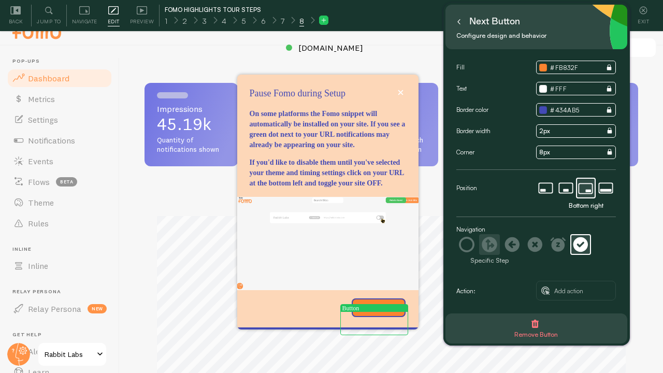
click at [489, 245] on icon at bounding box center [489, 245] width 16 height 16
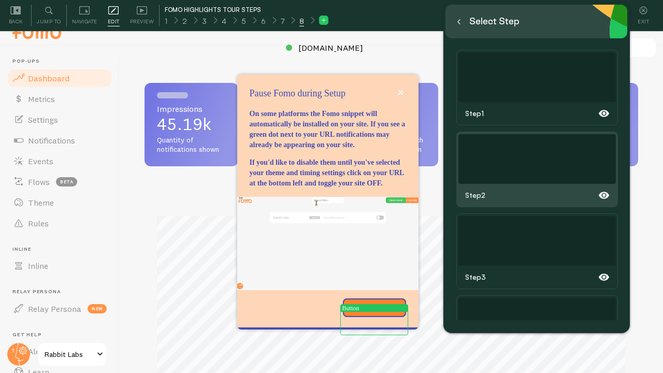
scroll to position [0, 0]
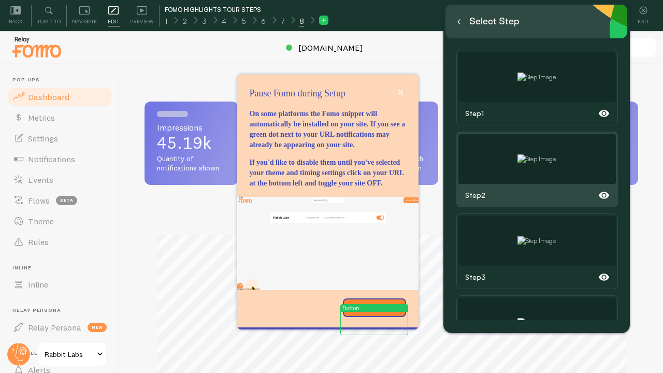
click at [517, 163] on img at bounding box center [536, 158] width 38 height 9
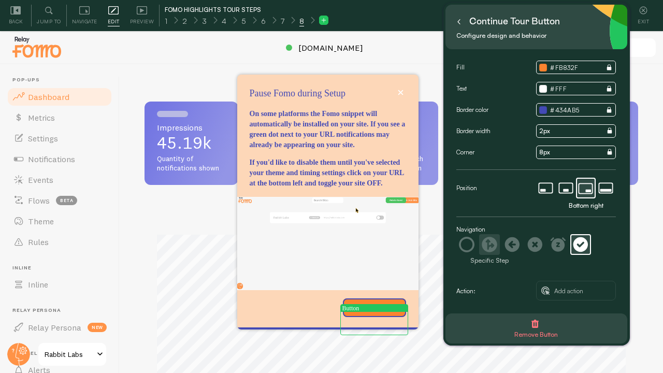
click at [491, 245] on icon at bounding box center [489, 245] width 16 height 16
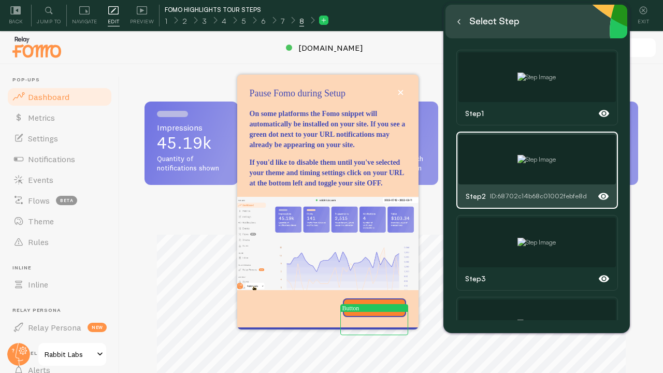
click at [529, 155] on img at bounding box center [536, 159] width 38 height 9
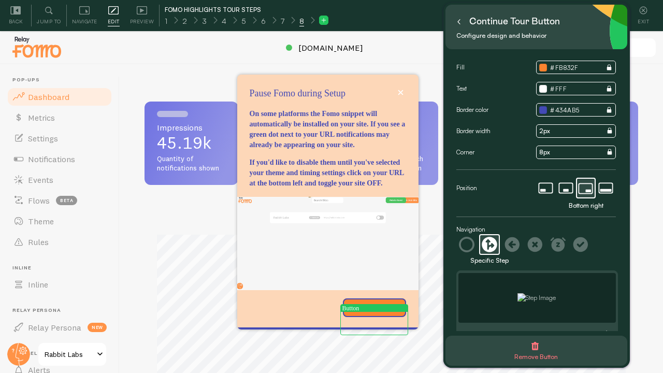
click at [457, 24] on button at bounding box center [458, 21] width 10 height 17
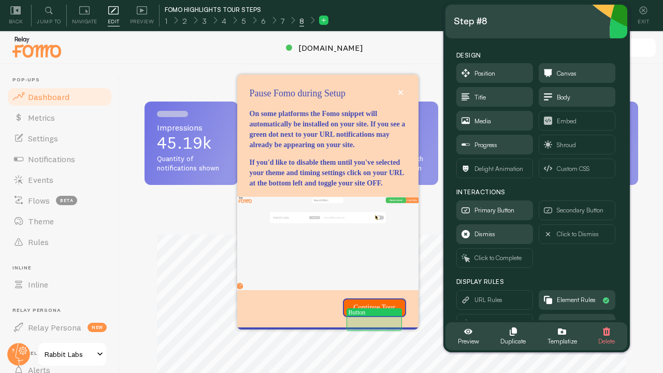
click at [387, 313] on p "Continue Tour" at bounding box center [374, 307] width 51 height 10
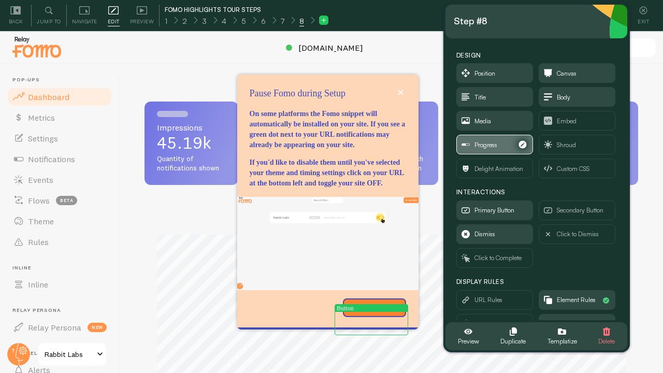
click at [498, 143] on span "Progress" at bounding box center [495, 144] width 76 height 19
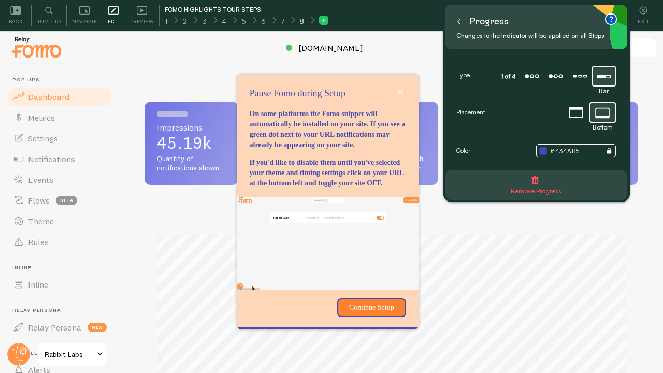
click at [532, 179] on icon "button" at bounding box center [534, 180] width 7 height 8
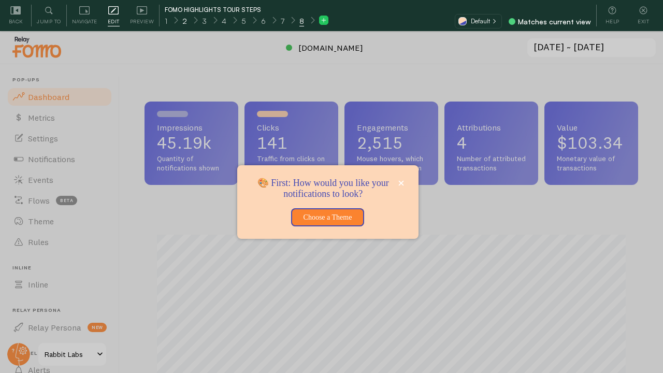
click at [185, 21] on span "2" at bounding box center [184, 21] width 5 height 10
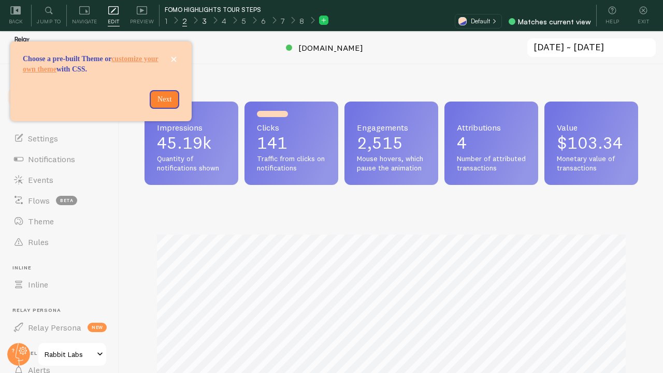
click at [203, 22] on span "3" at bounding box center [204, 21] width 5 height 10
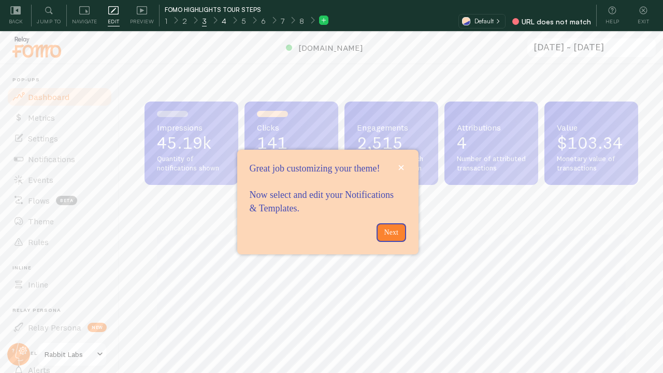
click at [222, 20] on span "4" at bounding box center [224, 21] width 5 height 10
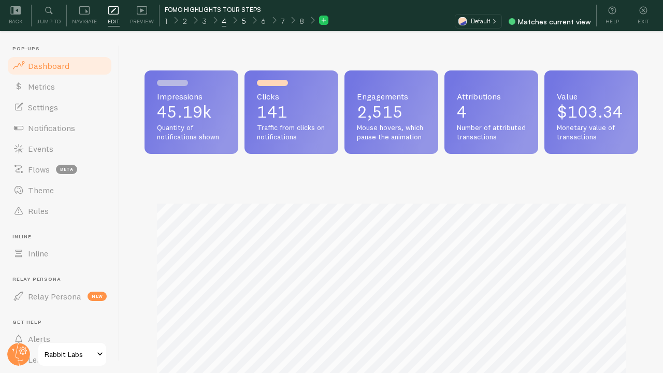
scroll to position [272, 493]
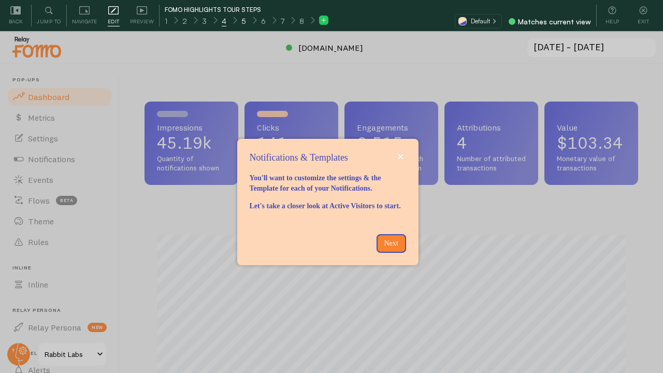
click at [245, 21] on div "5" at bounding box center [243, 20] width 20 height 12
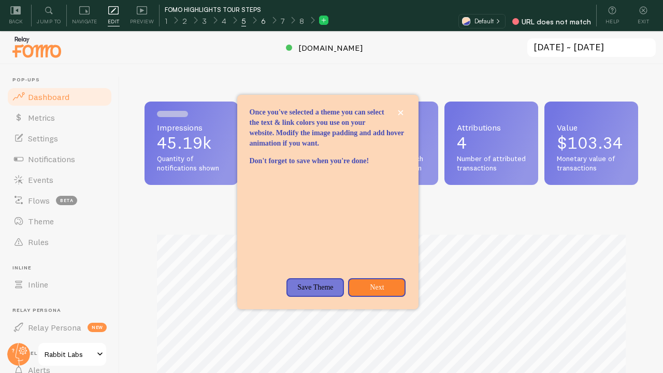
click at [262, 23] on span "6" at bounding box center [263, 21] width 5 height 10
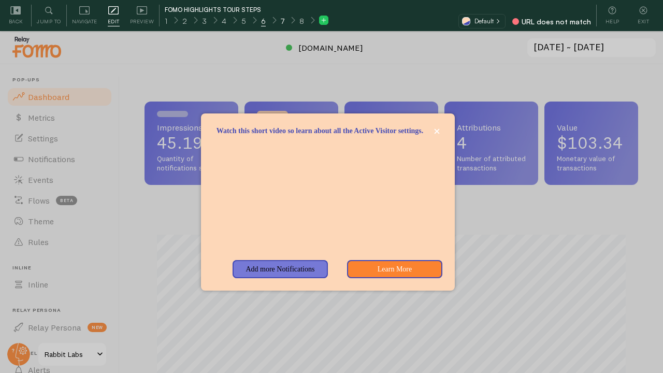
click at [281, 21] on span "7" at bounding box center [283, 21] width 4 height 10
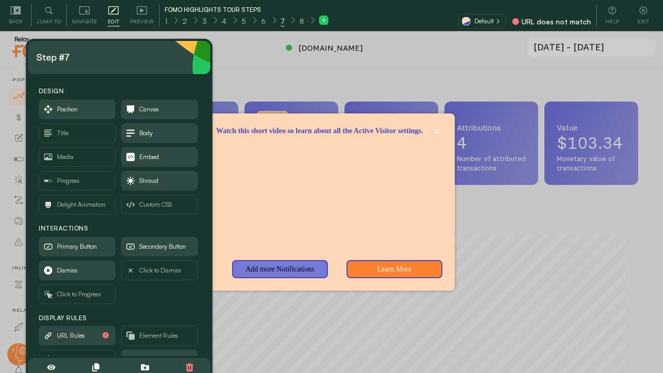
click at [321, 20] on icon at bounding box center [323, 20] width 5 height 5
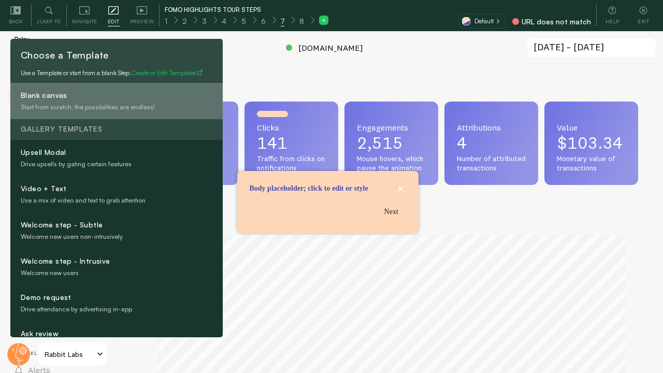
click at [128, 102] on h4 "Blank canvas" at bounding box center [134, 96] width 226 height 13
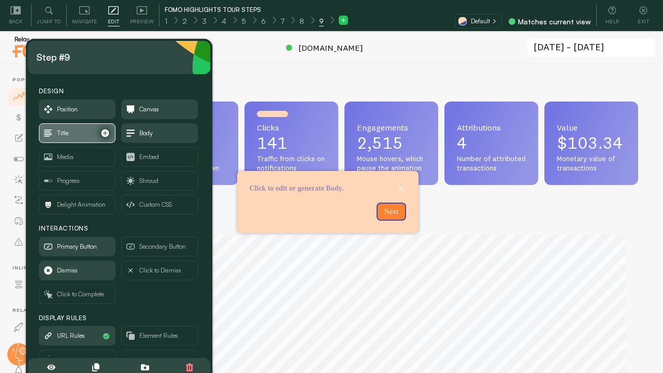
click at [64, 134] on span "Title" at bounding box center [62, 132] width 11 height 11
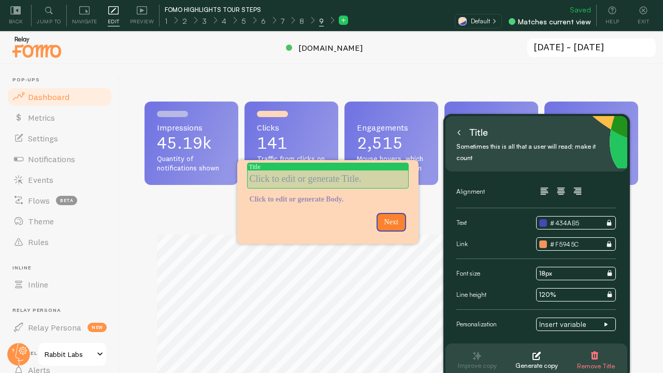
click at [332, 185] on p "Tour Step 9" at bounding box center [327, 178] width 156 height 13
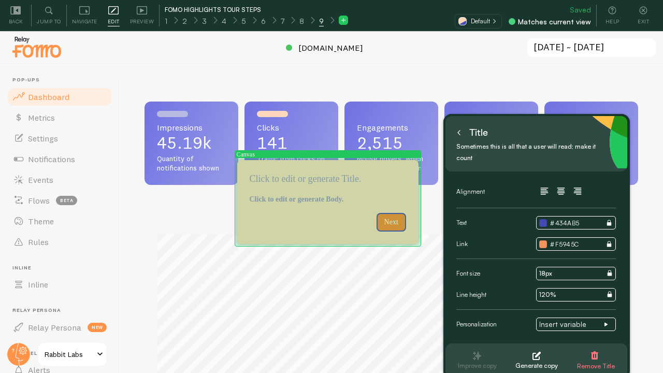
click at [330, 186] on div "Tour Step 9" at bounding box center [327, 190] width 181 height 8
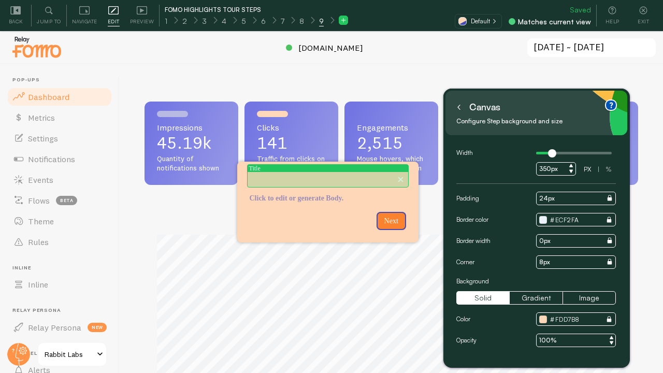
click at [317, 181] on div "Tour Step 9" at bounding box center [327, 179] width 156 height 11
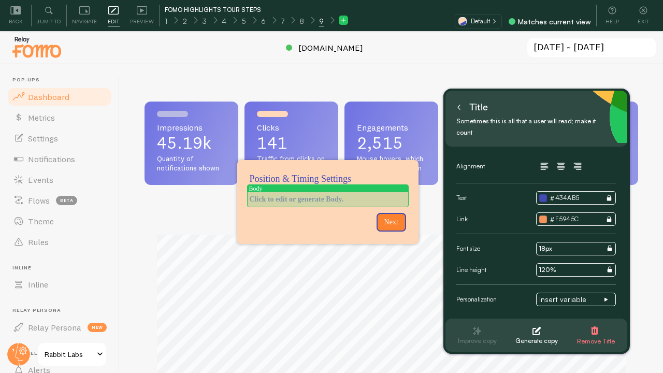
click at [303, 200] on p "Click to edit or generate Body." at bounding box center [327, 199] width 156 height 10
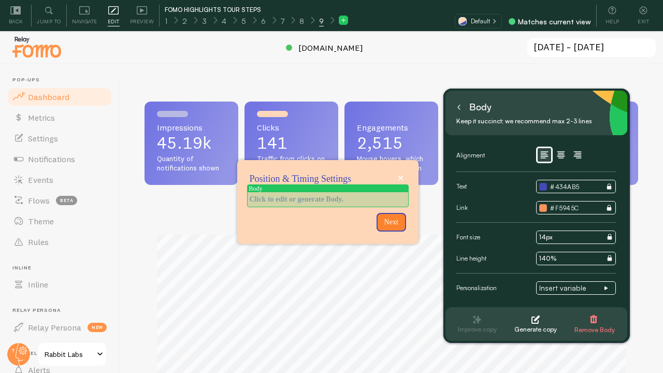
click at [303, 200] on p "Position &amp;amp; Timing Settings" at bounding box center [327, 199] width 156 height 10
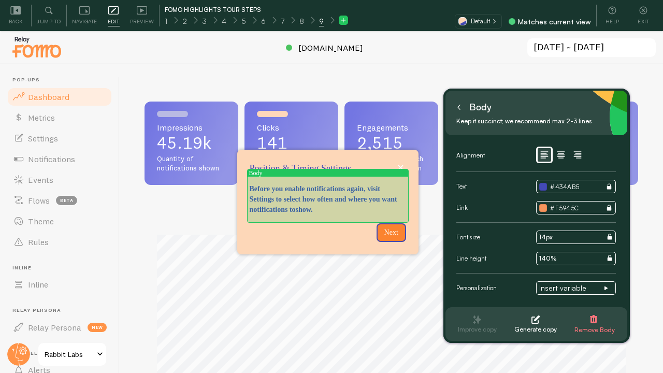
click at [336, 212] on p "Before you enable notifications again, visit Settings to select how often and w…" at bounding box center [327, 199] width 156 height 31
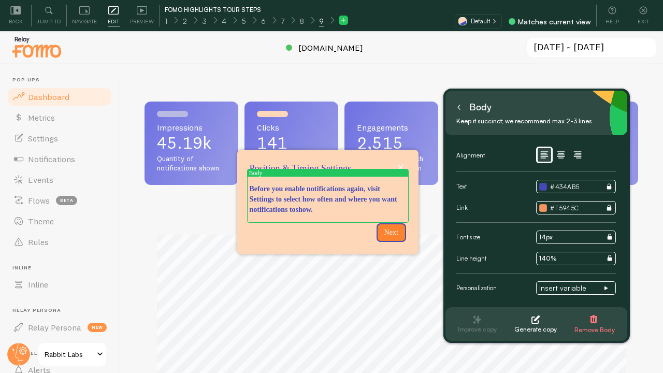
scroll to position [31, 0]
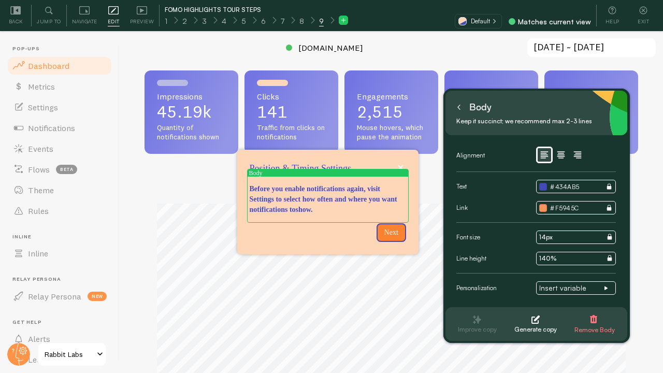
click at [457, 107] on icon at bounding box center [458, 107] width 5 height 5
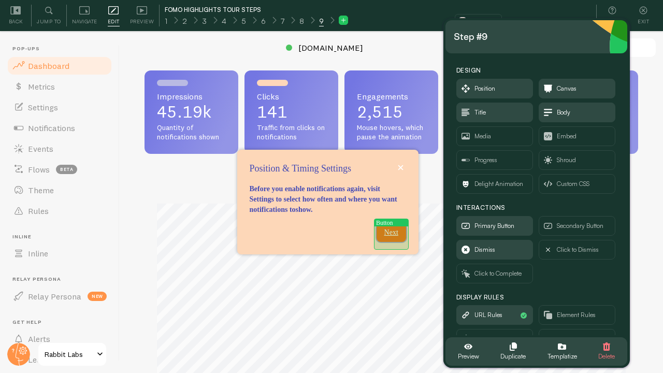
click at [385, 230] on button "Next" at bounding box center [391, 232] width 30 height 19
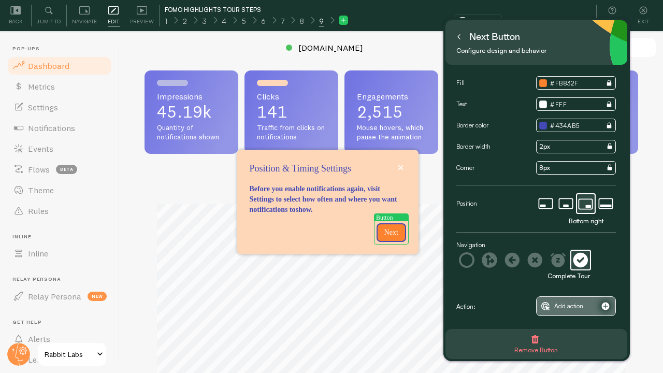
click at [561, 300] on span "Add action" at bounding box center [568, 305] width 29 height 11
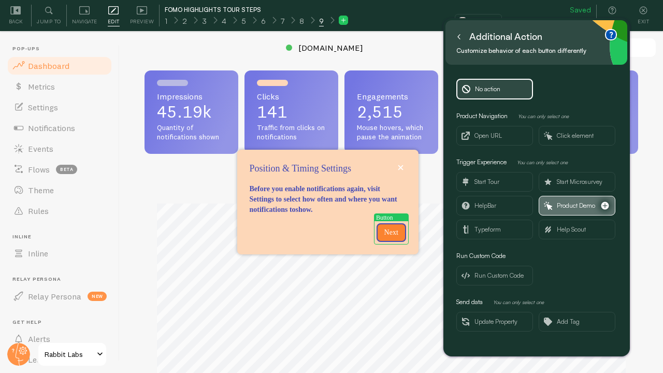
click at [575, 204] on span "Product Demo" at bounding box center [575, 205] width 38 height 11
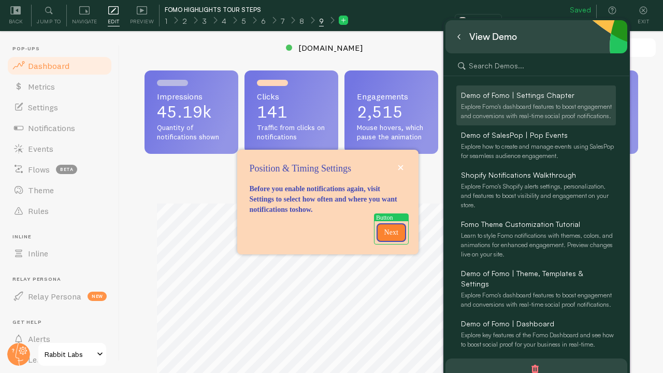
click at [548, 106] on div "Explore Fomo's dashboard features to boost engagement and conversions with real…" at bounding box center [538, 111] width 155 height 19
click at [512, 93] on span "Demo of Fomo | Settings Chapter" at bounding box center [517, 95] width 113 height 10
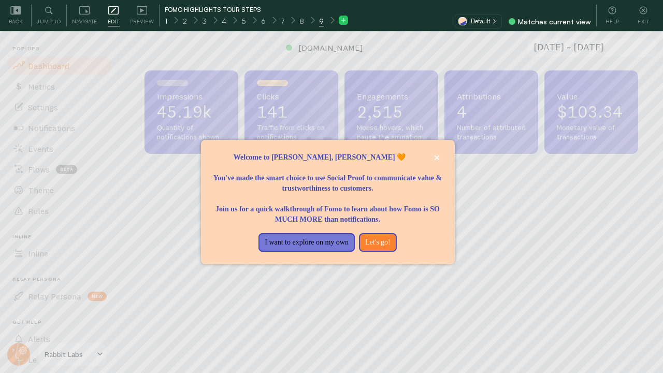
click at [167, 20] on div "1" at bounding box center [166, 20] width 18 height 12
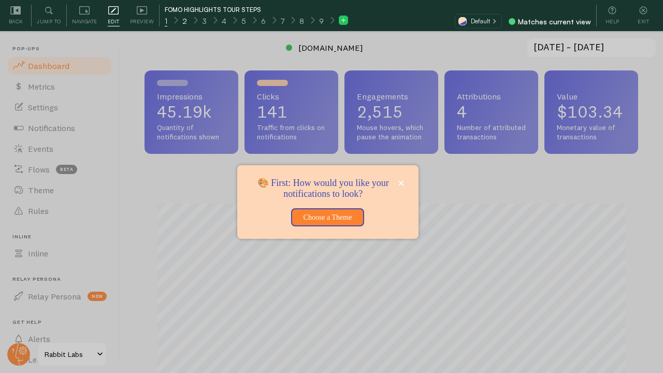
click at [186, 23] on div "2" at bounding box center [184, 20] width 20 height 12
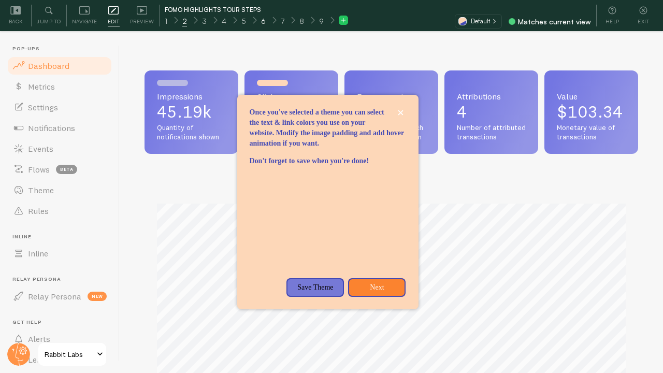
scroll to position [272, 493]
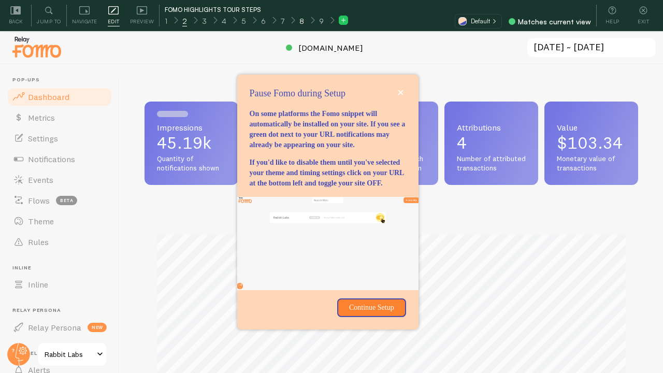
click at [299, 20] on span "8" at bounding box center [301, 21] width 5 height 10
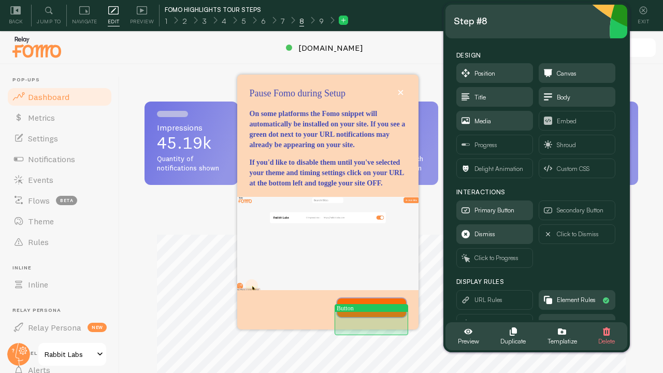
click at [350, 313] on p "Continue Setup" at bounding box center [371, 307] width 56 height 10
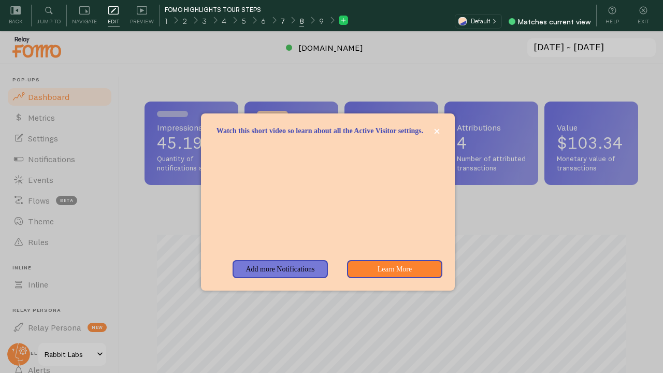
click at [282, 22] on span "7" at bounding box center [283, 21] width 4 height 10
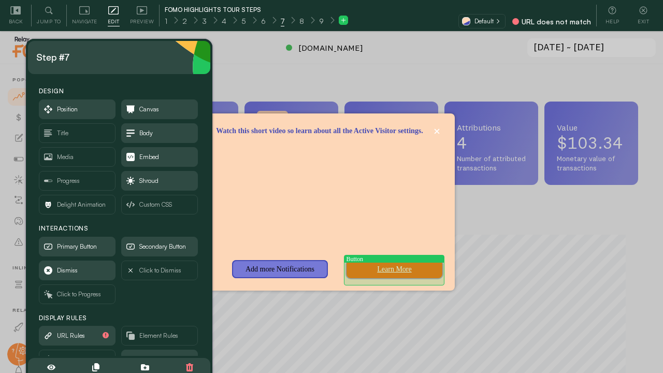
click at [369, 271] on button "Learn More" at bounding box center [393, 269] width 95 height 19
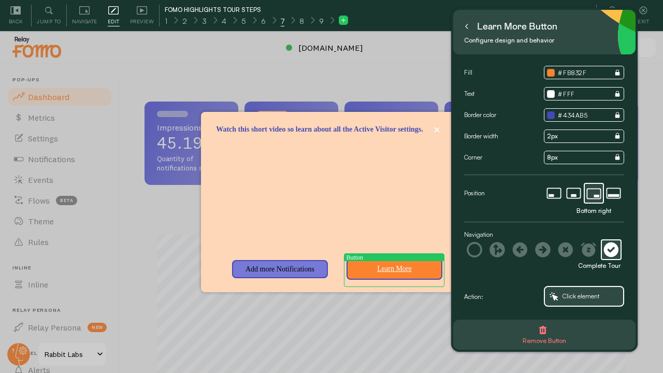
drag, startPoint x: 133, startPoint y: 66, endPoint x: 557, endPoint y: 38, distance: 425.9
click at [557, 38] on small "Configure design and behavior" at bounding box center [541, 40] width 154 height 11
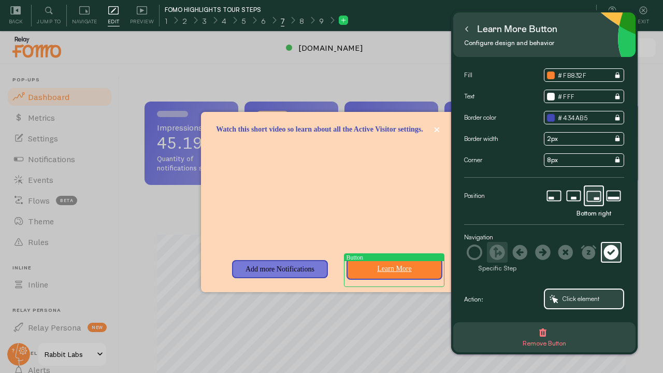
click at [498, 251] on icon at bounding box center [497, 252] width 16 height 16
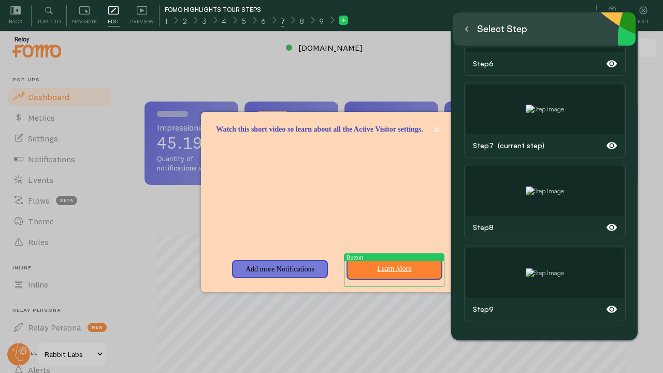
scroll to position [31, 0]
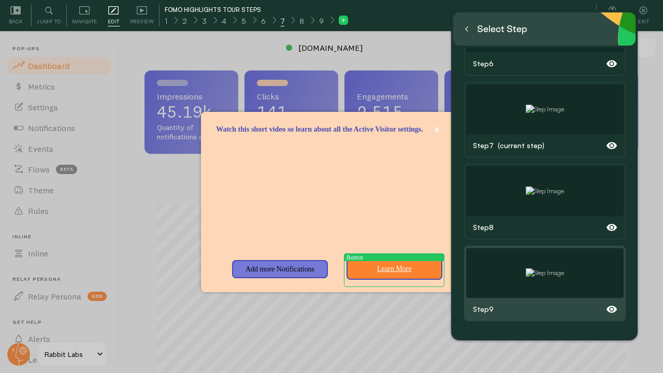
click at [530, 268] on img at bounding box center [544, 272] width 38 height 9
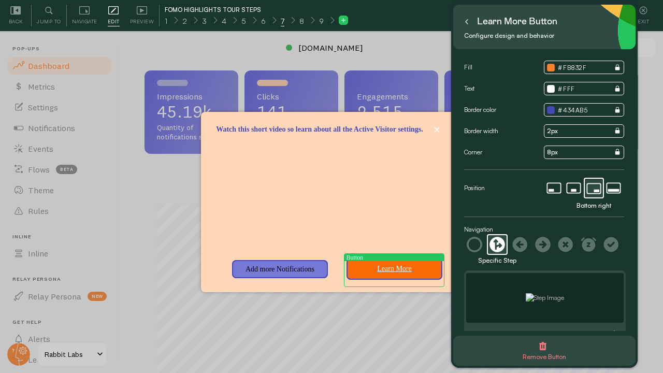
click at [392, 274] on input "Learn More" at bounding box center [393, 268] width 83 height 13
click at [395, 272] on input "Learn More" at bounding box center [393, 268] width 83 height 13
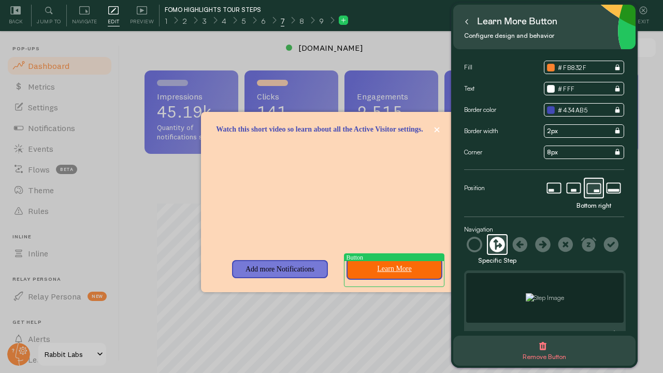
click at [395, 272] on input "Learn More" at bounding box center [393, 268] width 83 height 13
type input "Display and Timing Settings"
click at [385, 272] on input "Display and Timing Settings" at bounding box center [393, 268] width 83 height 13
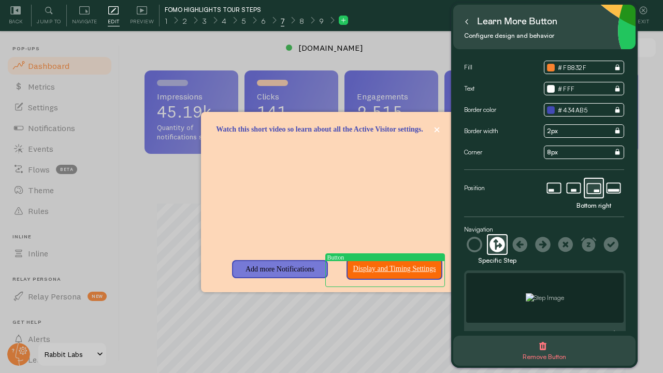
click at [385, 272] on input "Display and Timing Settings" at bounding box center [393, 268] width 83 height 13
click at [362, 273] on input "Display and Timing Settings" at bounding box center [393, 268] width 83 height 13
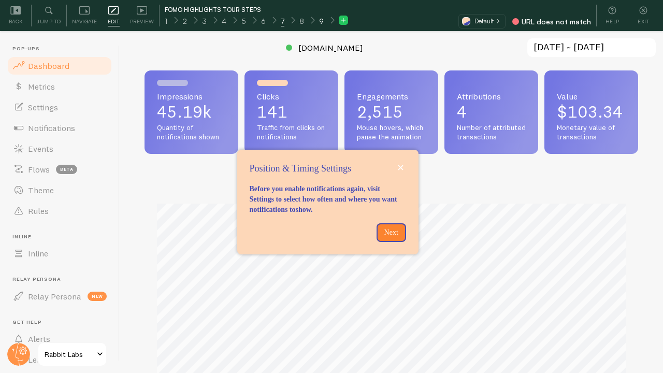
click at [319, 23] on span "9" at bounding box center [321, 21] width 5 height 10
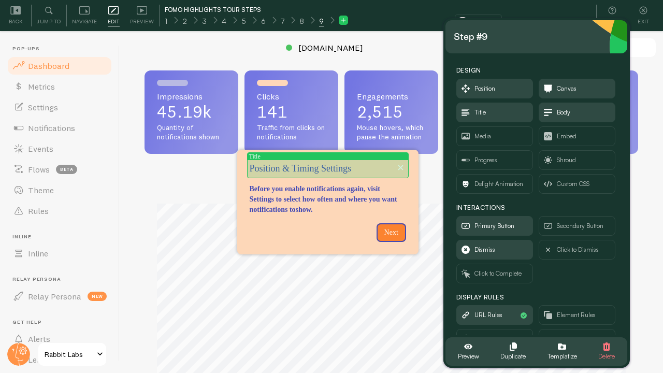
click at [285, 164] on p "Position & Timing Settings" at bounding box center [327, 168] width 156 height 13
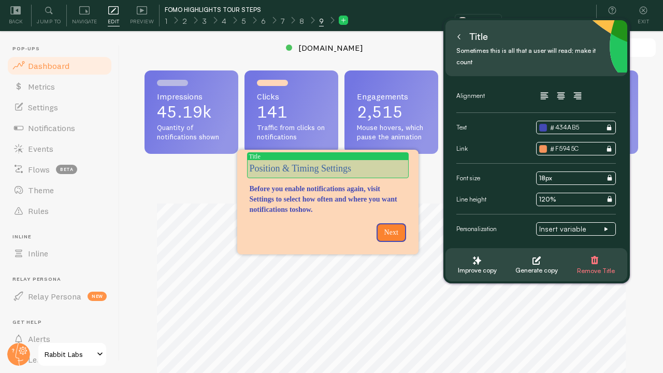
click at [286, 167] on p "Position & Timing Settings" at bounding box center [327, 168] width 156 height 13
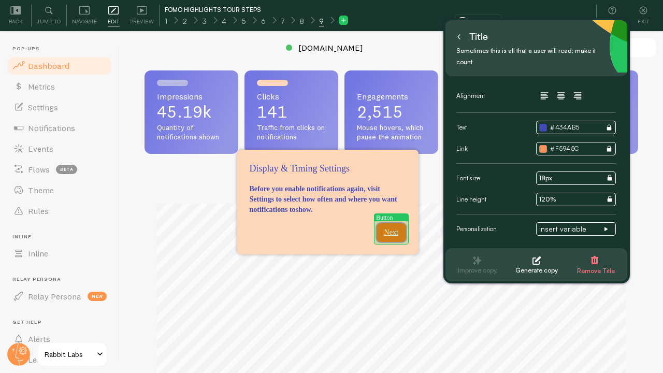
click at [384, 228] on p "Next" at bounding box center [391, 232] width 17 height 10
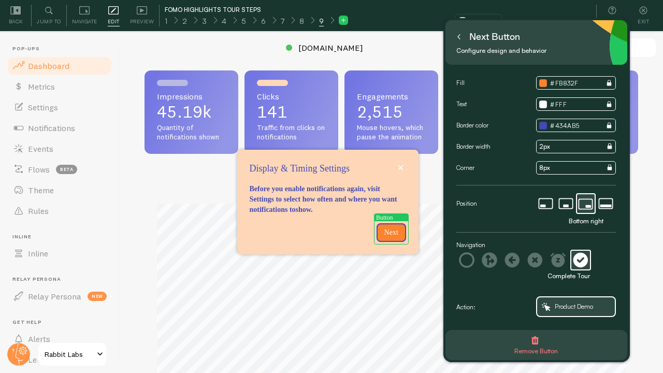
click at [340, 19] on icon at bounding box center [343, 20] width 7 height 7
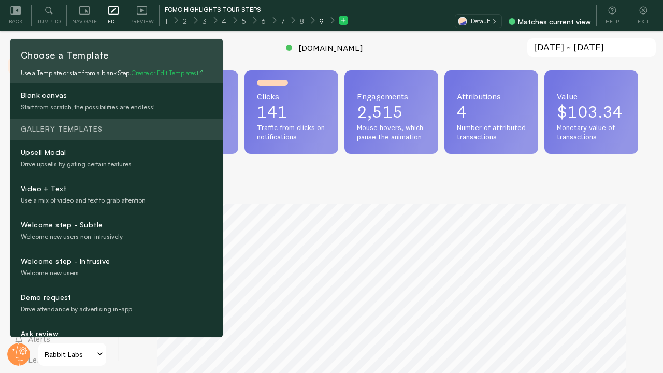
click at [320, 22] on span "9" at bounding box center [321, 21] width 5 height 10
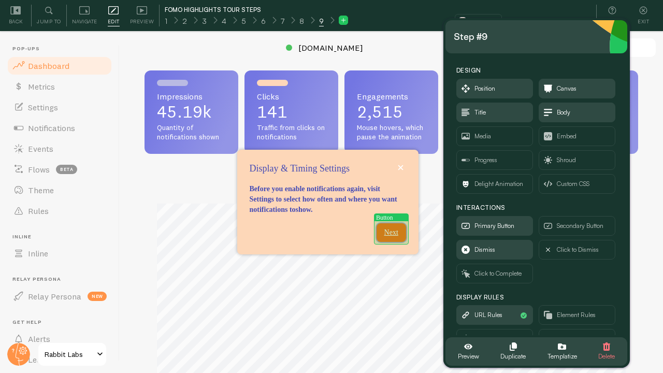
click at [386, 232] on p "Next" at bounding box center [391, 232] width 17 height 10
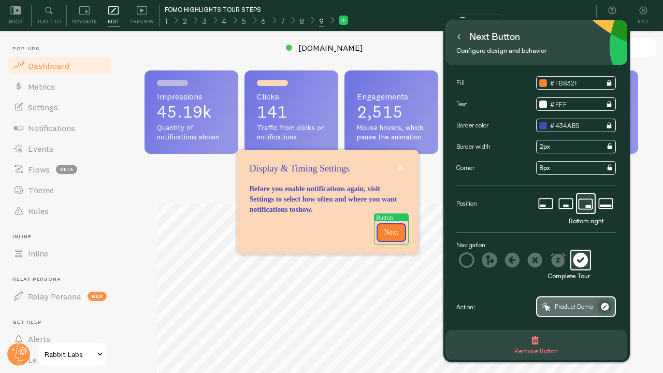
click at [579, 300] on span "Product Demo" at bounding box center [576, 306] width 78 height 19
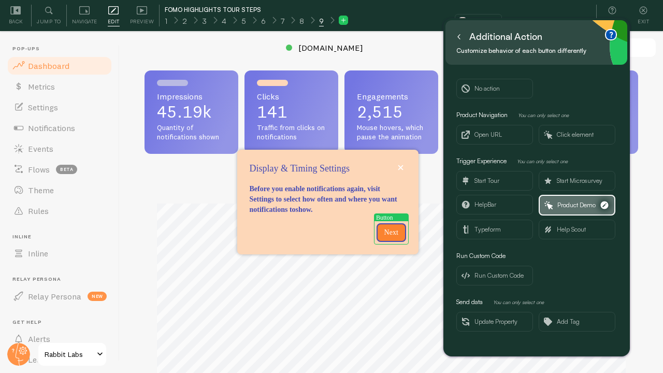
click at [563, 201] on span "Product Demo" at bounding box center [576, 204] width 38 height 11
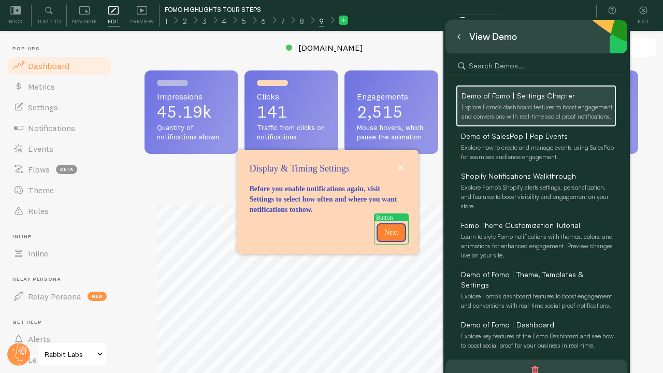
click at [459, 37] on icon at bounding box center [458, 36] width 5 height 5
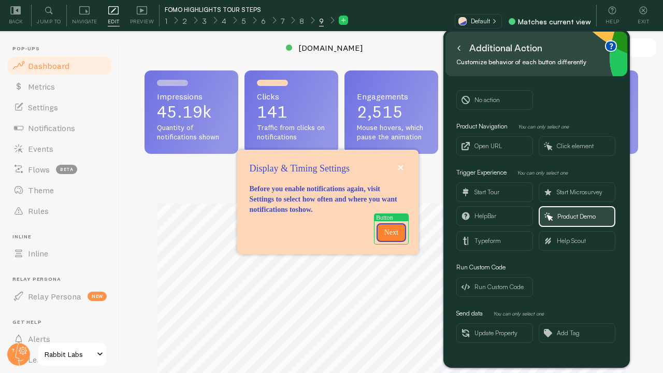
click at [458, 48] on icon at bounding box center [458, 48] width 5 height 5
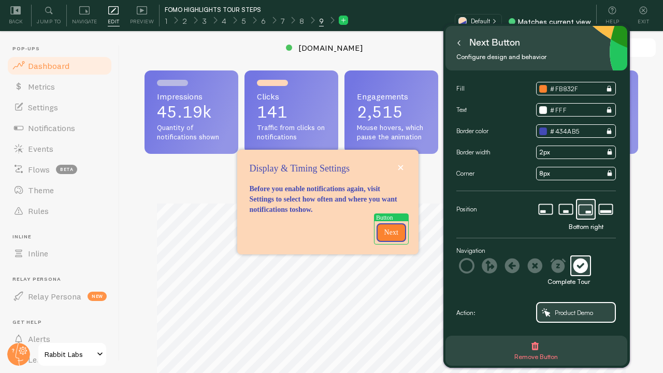
click at [459, 41] on icon at bounding box center [458, 42] width 5 height 5
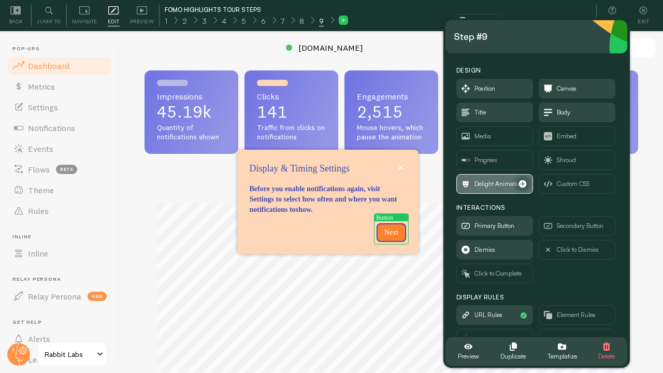
scroll to position [49, 0]
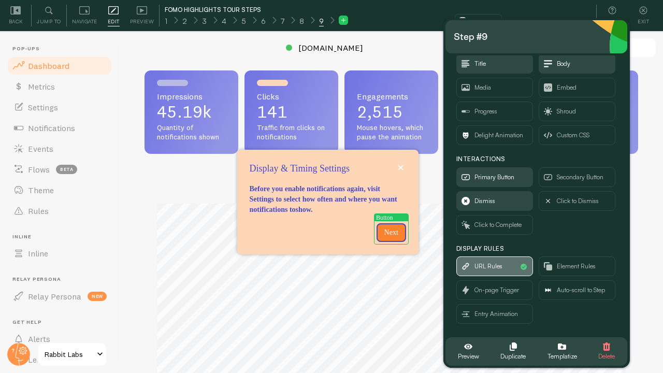
click at [493, 268] on span "URL Rules" at bounding box center [488, 265] width 28 height 11
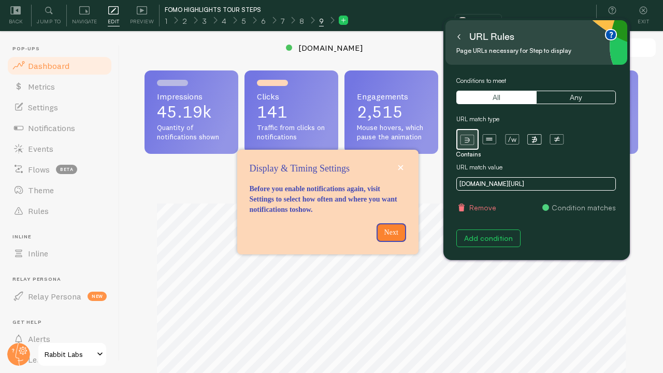
scroll to position [0, 0]
click at [478, 205] on button "Remove" at bounding box center [476, 207] width 40 height 10
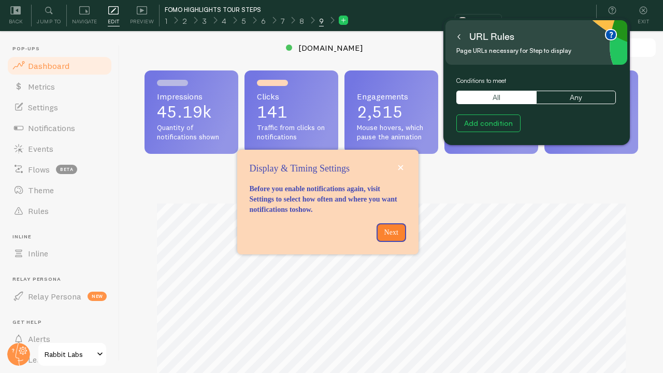
click at [458, 36] on icon at bounding box center [459, 37] width 2 height 5
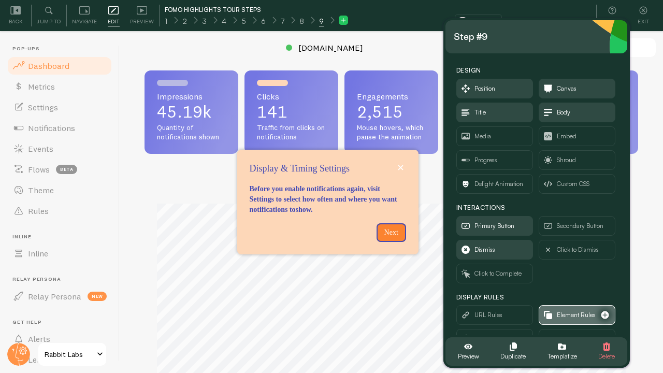
click at [548, 311] on icon "button" at bounding box center [546, 314] width 6 height 6
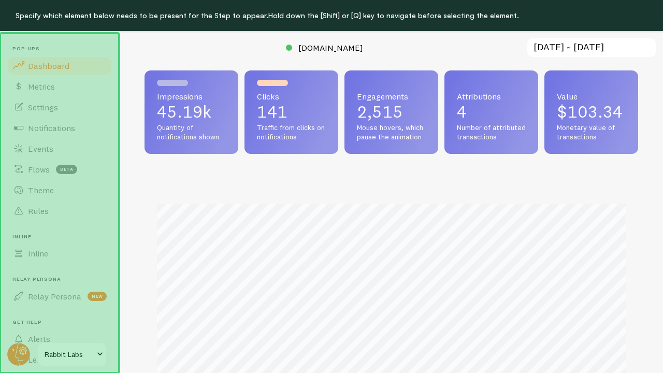
click at [87, 41] on header "Pop-ups Dashboard Metrics Settings Notifications Events Flows beta Theme Rules …" at bounding box center [59, 203] width 119 height 340
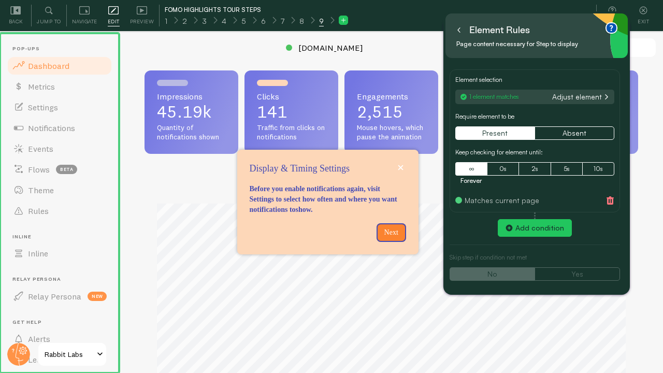
click at [456, 33] on icon at bounding box center [458, 29] width 5 height 5
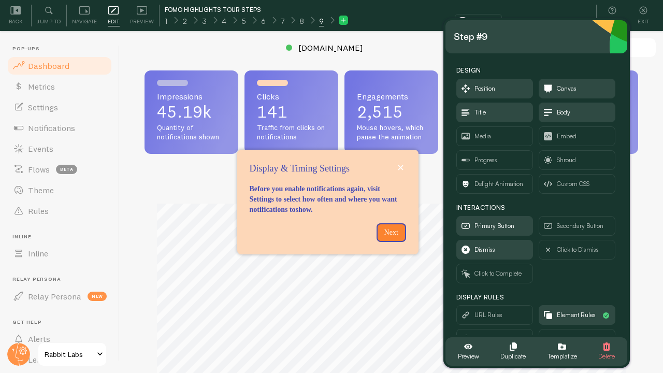
scroll to position [49, 0]
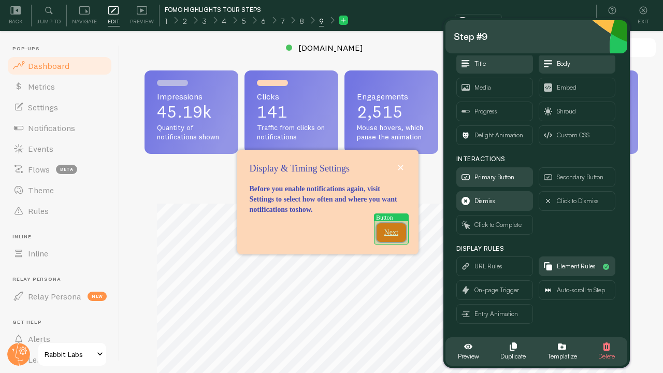
click at [391, 229] on p "Next" at bounding box center [391, 232] width 17 height 10
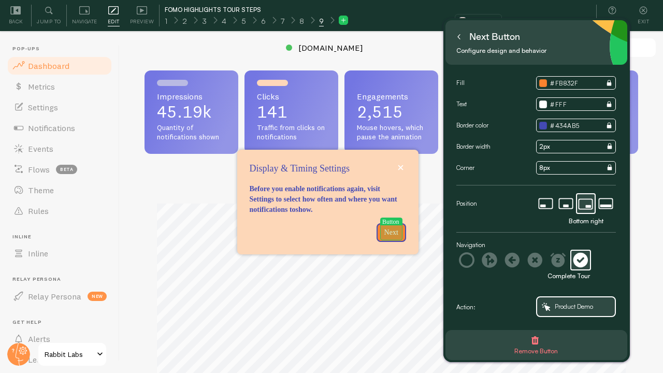
click at [391, 229] on p "Next" at bounding box center [391, 232] width 17 height 10
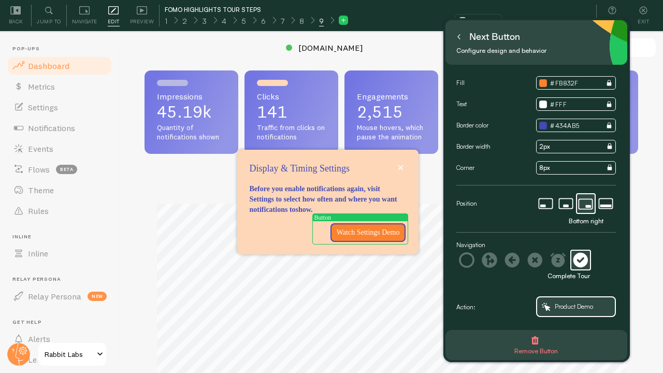
click at [461, 36] on button at bounding box center [458, 36] width 10 height 17
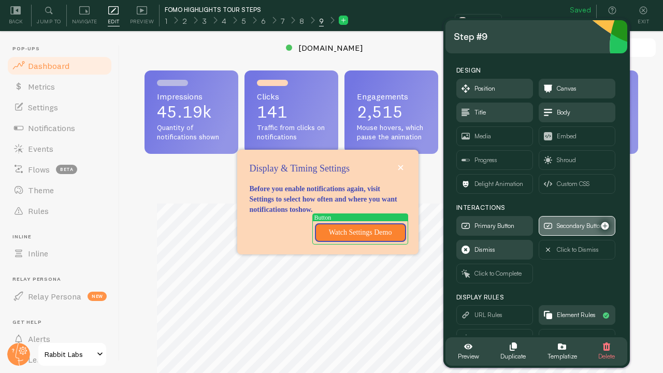
click at [564, 224] on span "Secondary Button" at bounding box center [579, 225] width 47 height 11
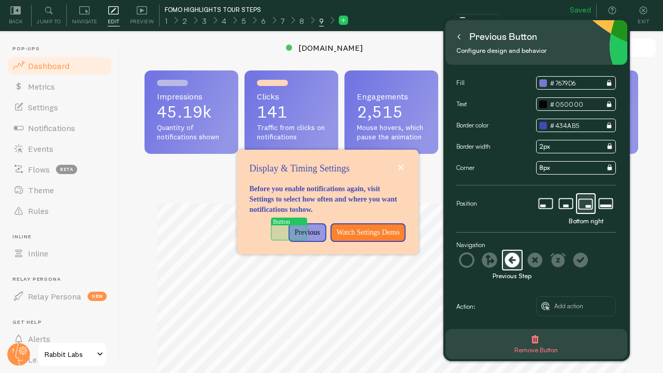
click at [295, 232] on p "Previous" at bounding box center [307, 232] width 25 height 10
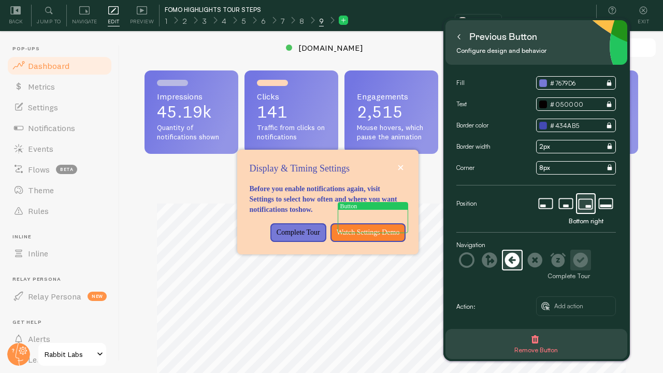
click at [582, 257] on icon at bounding box center [579, 260] width 14 height 14
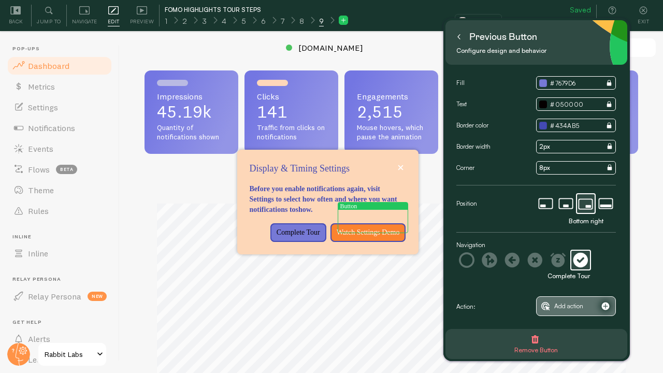
click at [574, 304] on span "Add action" at bounding box center [568, 305] width 29 height 11
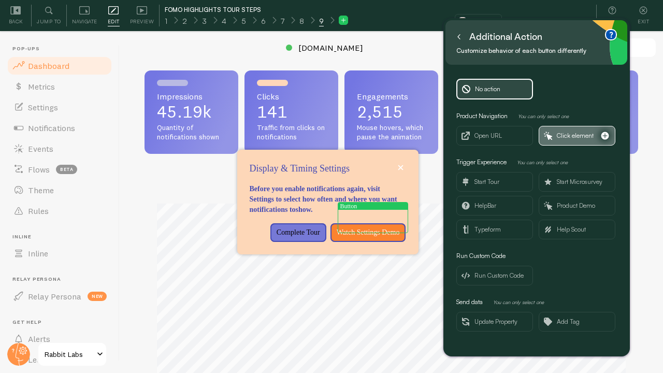
click at [568, 134] on span "Click element" at bounding box center [574, 135] width 37 height 11
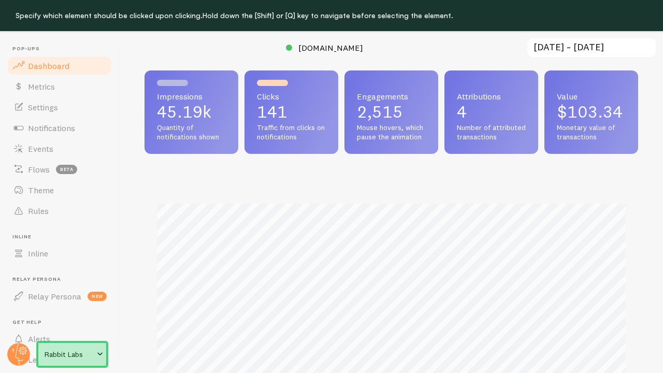
click at [60, 364] on link "Rabbit Labs" at bounding box center [72, 354] width 70 height 25
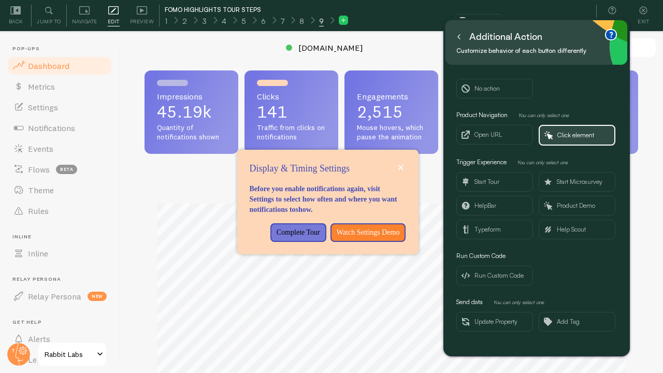
click at [461, 39] on button at bounding box center [458, 36] width 10 height 17
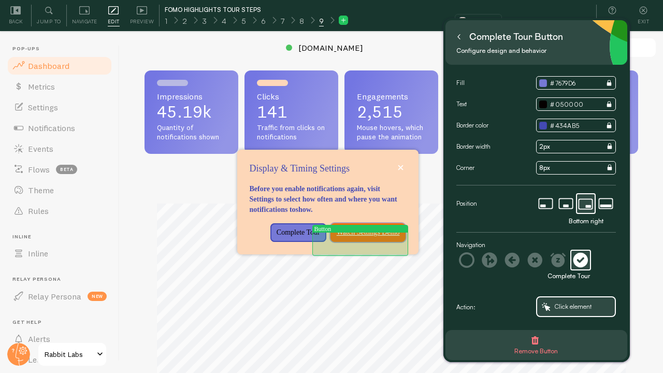
click at [375, 238] on p "Watch Settings Demo" at bounding box center [367, 232] width 63 height 10
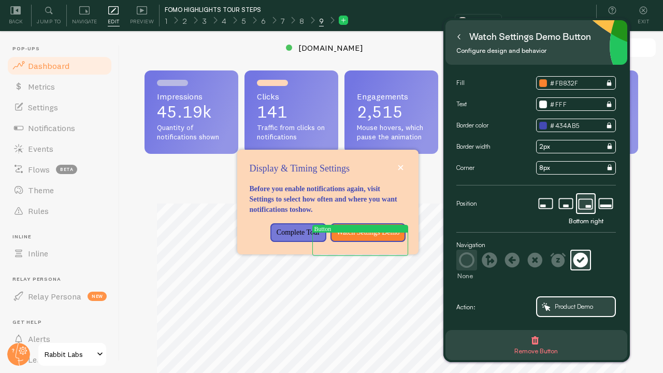
click at [471, 258] on icon at bounding box center [467, 260] width 16 height 16
click at [582, 303] on span "Product Demo" at bounding box center [573, 306] width 38 height 11
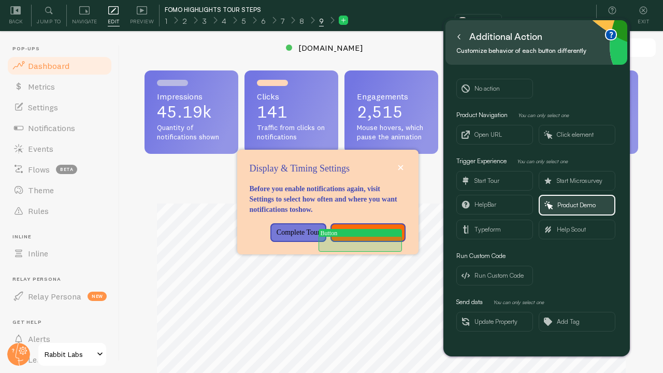
click at [386, 238] on p "Watch Settings Demo" at bounding box center [367, 232] width 63 height 10
click at [398, 238] on p "Watch Settings Demo" at bounding box center [367, 232] width 63 height 10
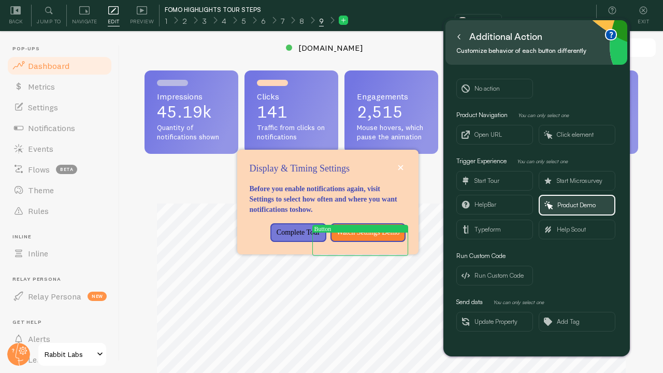
click at [458, 39] on icon at bounding box center [458, 36] width 5 height 5
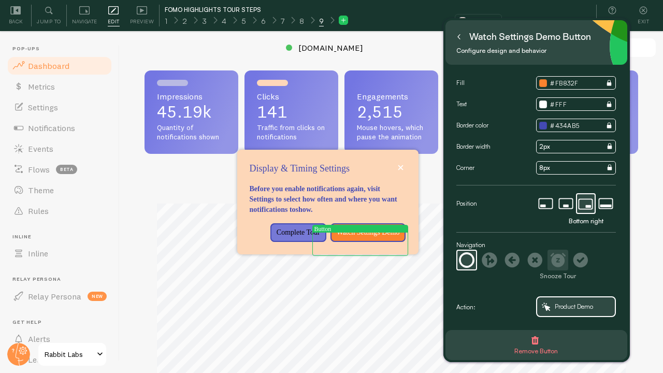
click at [563, 257] on icon at bounding box center [557, 260] width 15 height 14
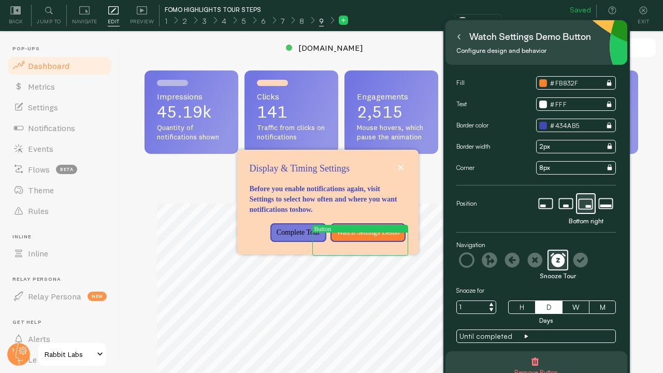
scroll to position [38, 0]
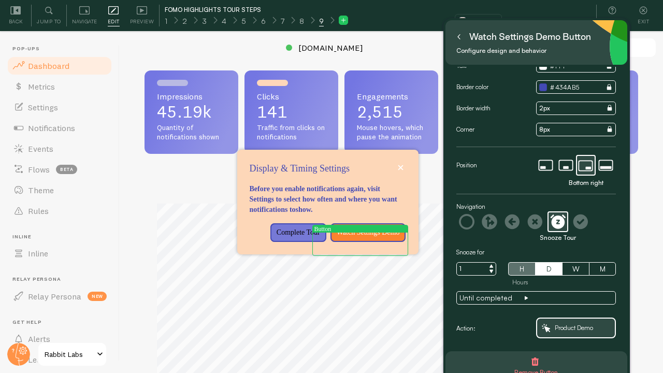
click at [521, 267] on button "H Hours" at bounding box center [521, 268] width 27 height 13
click at [344, 19] on icon at bounding box center [343, 20] width 7 height 7
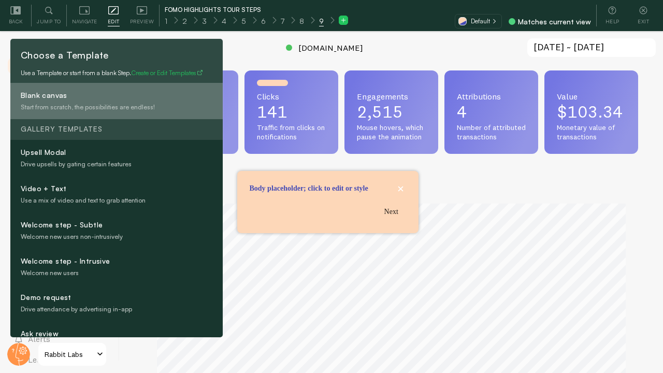
click at [119, 112] on div "Start from scratch, the possibilities are endless!" at bounding box center [134, 106] width 226 height 9
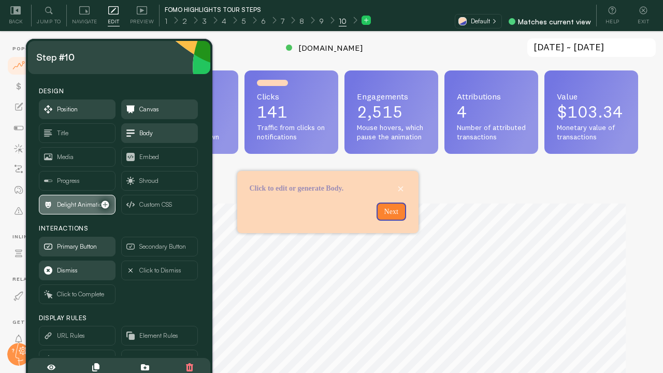
click at [83, 205] on span "Delight Animation" at bounding box center [81, 204] width 49 height 11
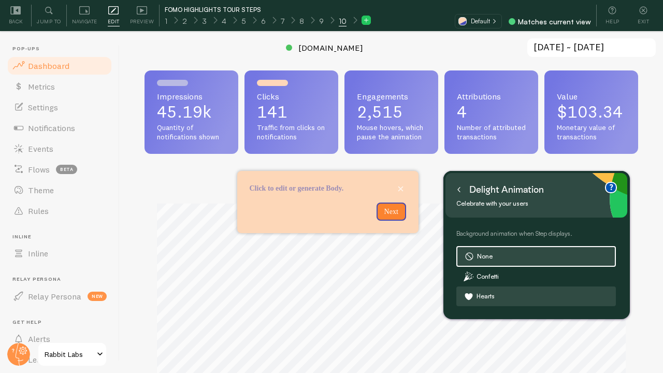
click at [511, 300] on label "Hearts" at bounding box center [536, 296] width 159 height 19
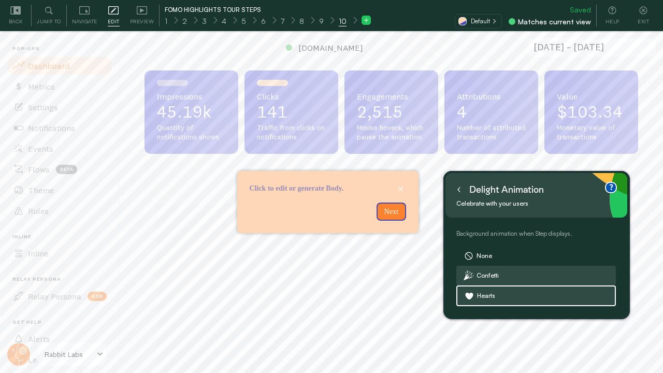
click at [506, 279] on label "Confetti" at bounding box center [536, 275] width 159 height 19
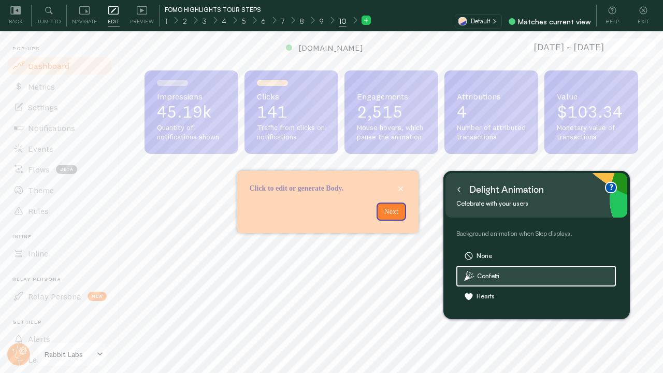
click at [459, 191] on icon at bounding box center [459, 189] width 2 height 5
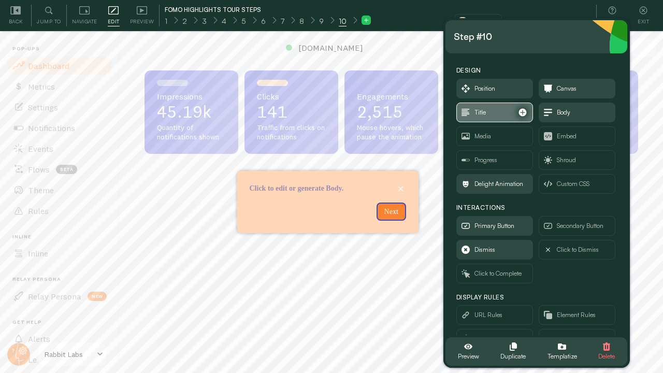
click at [477, 115] on span "Title" at bounding box center [479, 112] width 11 height 11
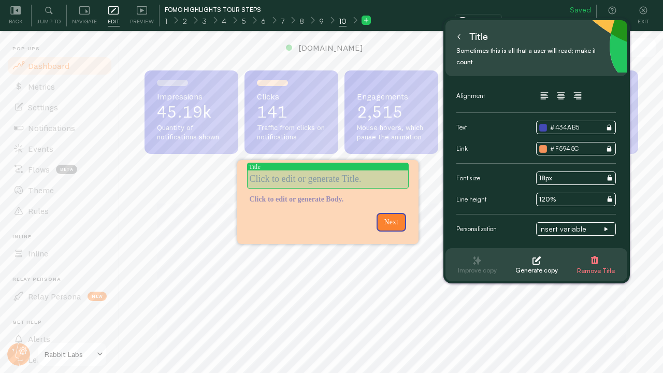
click at [315, 179] on p "Tour Step 10" at bounding box center [327, 178] width 156 height 13
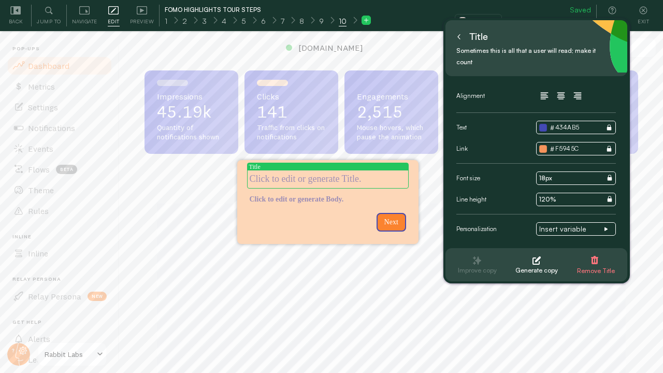
click at [315, 179] on p "Tour Step 10" at bounding box center [327, 178] width 156 height 13
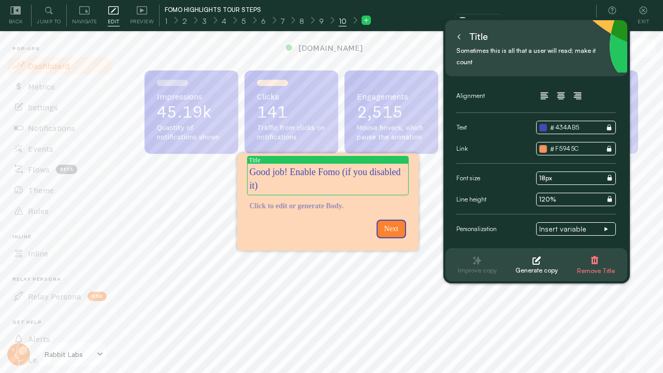
click at [301, 169] on p "Good job! Enable Fomo (if you disabled it)" at bounding box center [327, 179] width 156 height 26
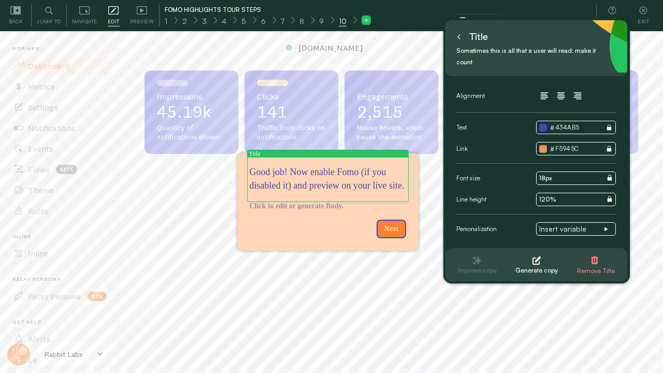
click at [460, 38] on icon at bounding box center [458, 36] width 5 height 5
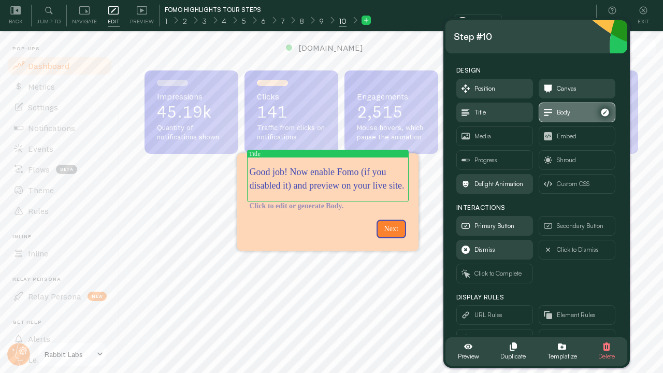
click at [604, 113] on icon "button" at bounding box center [604, 112] width 10 height 10
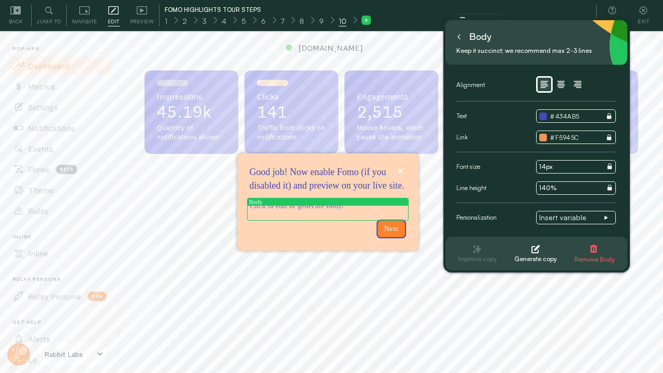
click at [592, 251] on icon "button" at bounding box center [593, 248] width 7 height 8
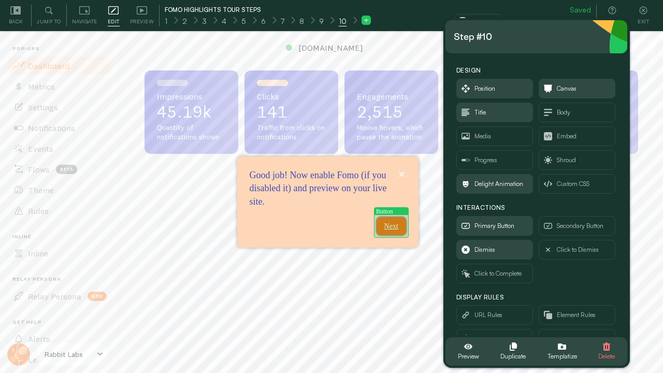
click at [390, 224] on button "Next" at bounding box center [391, 226] width 30 height 19
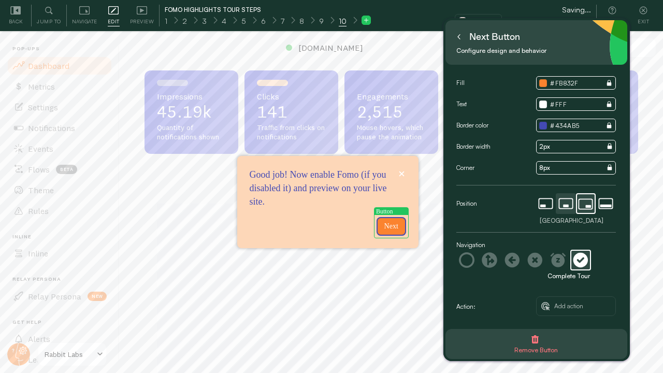
click at [566, 205] on icon at bounding box center [566, 205] width 6 height 3
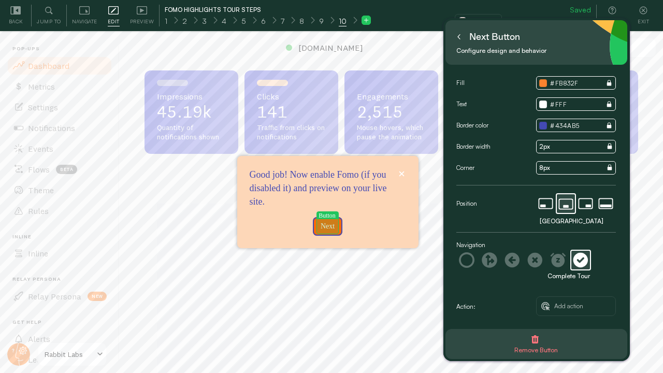
click at [324, 224] on p "Next" at bounding box center [327, 226] width 17 height 10
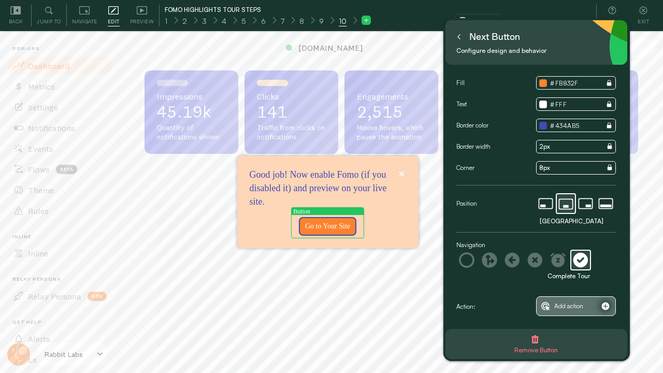
click at [555, 311] on span "Add action" at bounding box center [568, 305] width 29 height 11
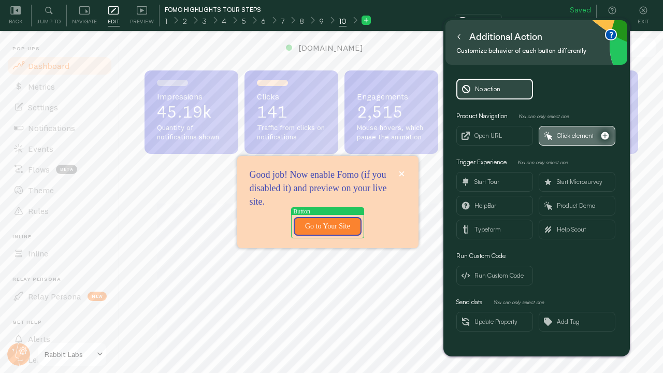
click at [567, 130] on span "Click element" at bounding box center [574, 135] width 37 height 11
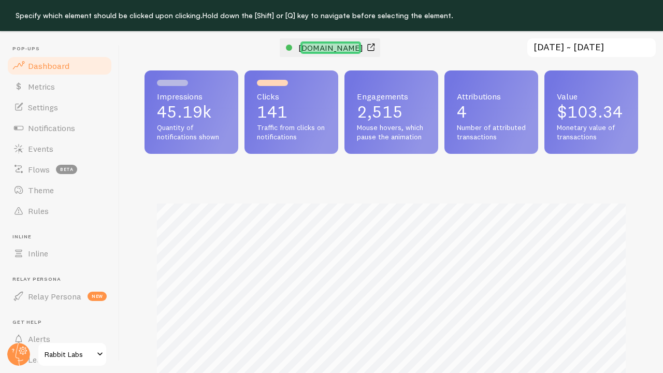
click at [341, 52] on span "[DOMAIN_NAME]" at bounding box center [330, 47] width 65 height 10
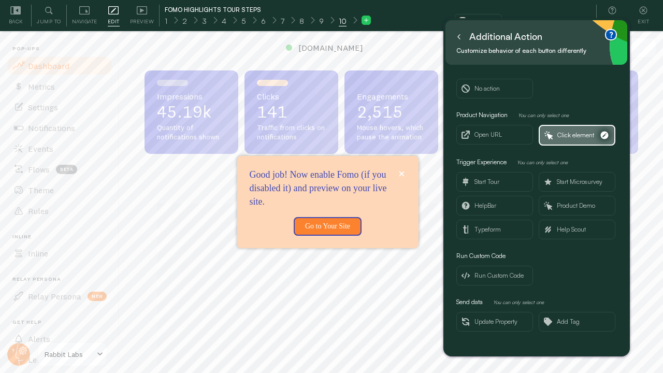
click at [570, 138] on span "Click element" at bounding box center [575, 134] width 37 height 11
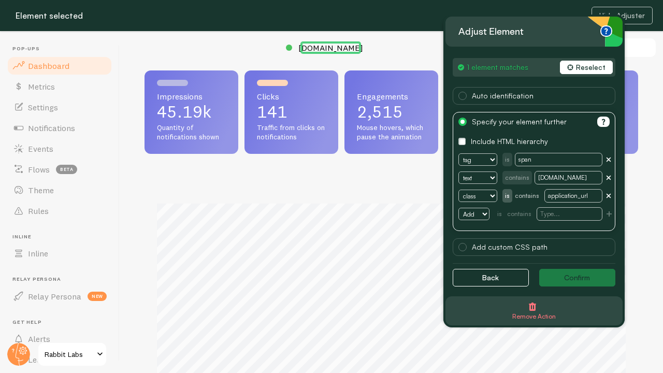
click at [508, 65] on span "1 element matches" at bounding box center [497, 67] width 62 height 9
click at [490, 274] on button "Back" at bounding box center [490, 278] width 76 height 18
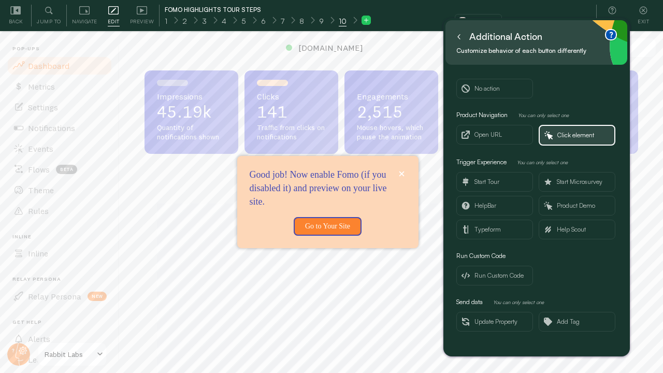
click at [460, 40] on button at bounding box center [458, 36] width 10 height 17
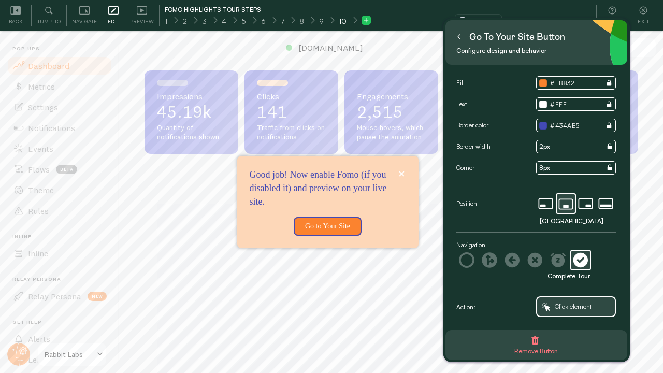
click at [460, 37] on icon at bounding box center [458, 36] width 5 height 5
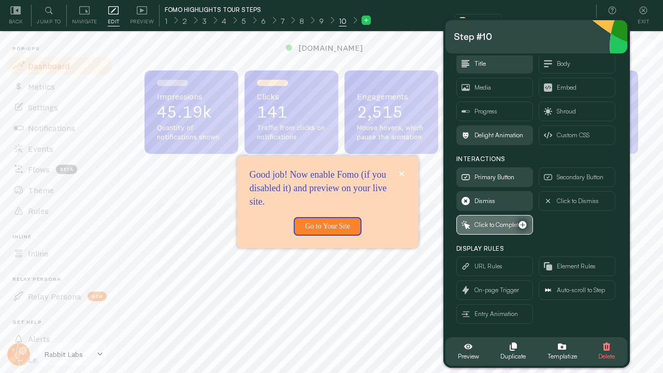
scroll to position [49, 0]
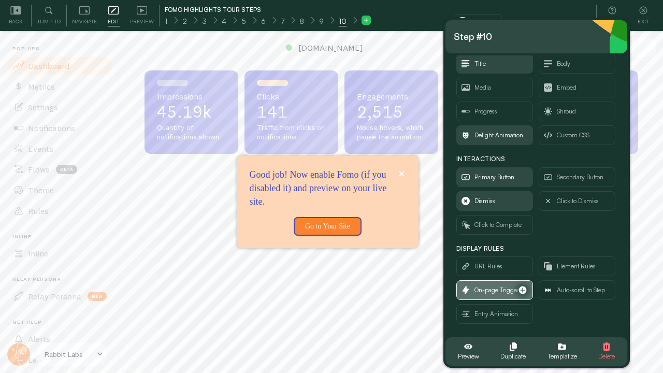
click at [484, 289] on span "On-page Trigger" at bounding box center [496, 289] width 45 height 11
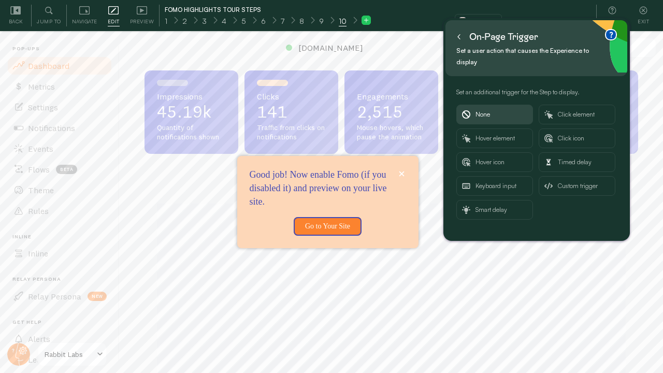
click at [459, 39] on button at bounding box center [458, 36] width 10 height 17
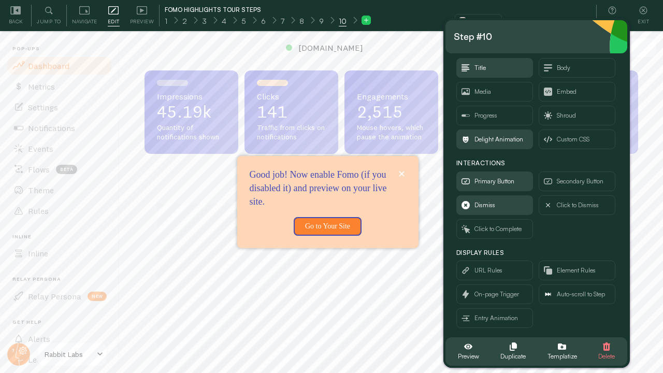
scroll to position [49, 0]
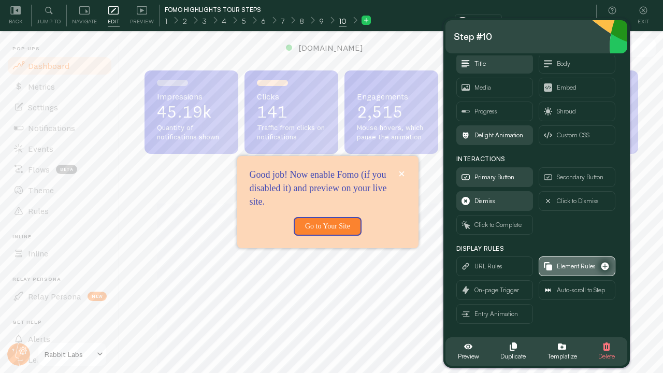
click at [560, 269] on span "Element Rules" at bounding box center [575, 265] width 39 height 11
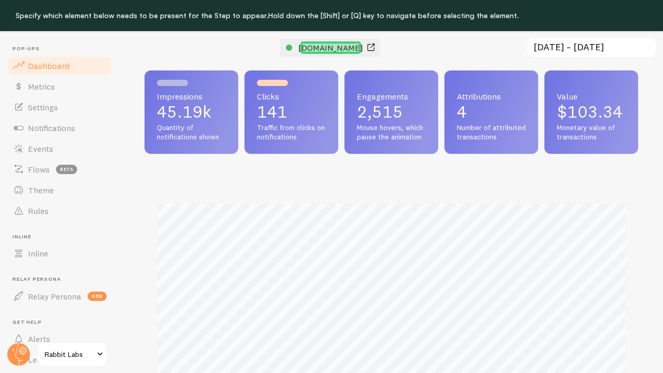
click at [339, 51] on span "rabbit-labs.com" at bounding box center [330, 47] width 65 height 10
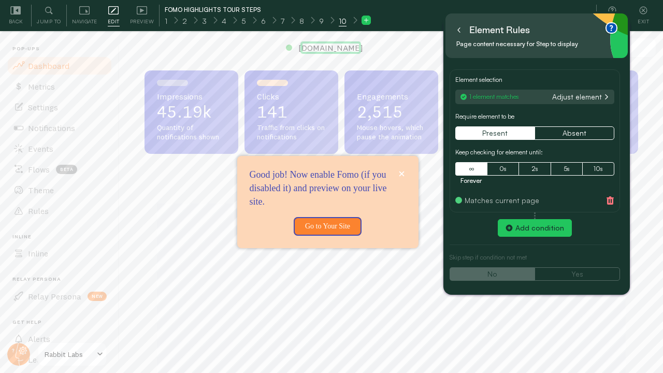
click at [457, 32] on icon at bounding box center [458, 29] width 5 height 5
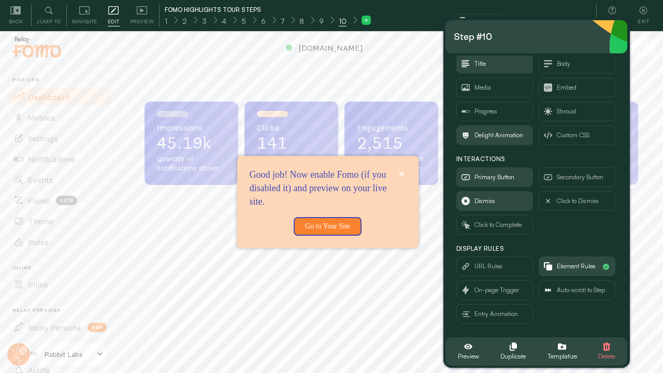
scroll to position [31, 0]
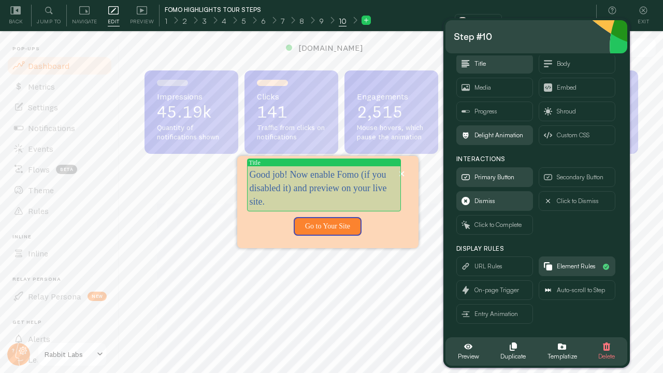
click at [377, 204] on p "Good job! Now enable Fomo (if you disabled it) and preview on your live site." at bounding box center [323, 188] width 148 height 40
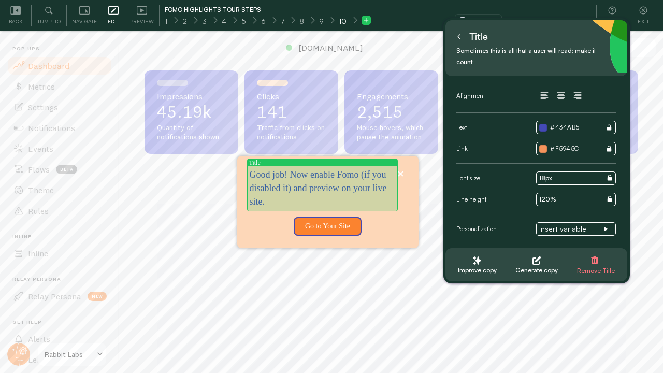
click at [371, 198] on p "Good job! Now enable Fomo (if you disabled it) and preview on your live site." at bounding box center [322, 188] width 146 height 40
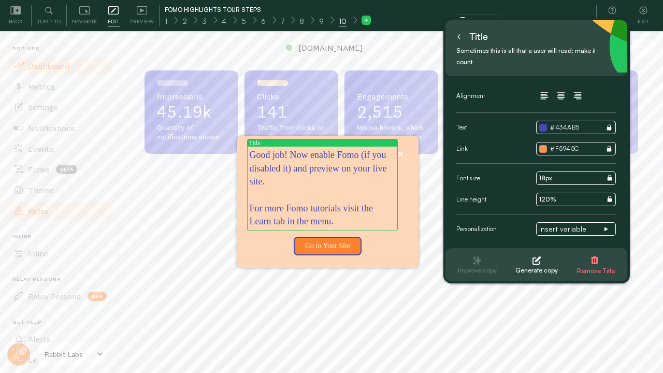
scroll to position [55, 0]
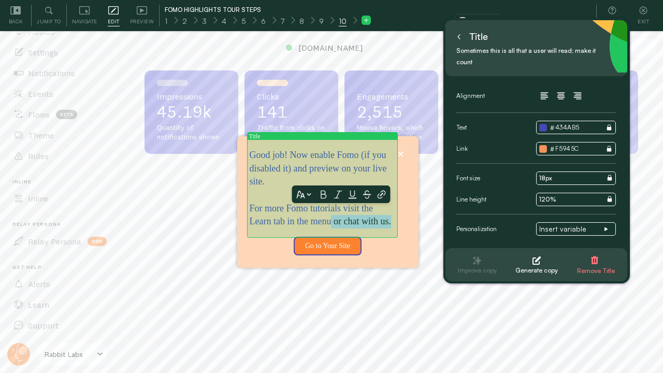
drag, startPoint x: 321, startPoint y: 225, endPoint x: 373, endPoint y: 214, distance: 52.3
click at [373, 214] on p "For more Fomo tutorials visit the Learn tab in the menu or chat with us." at bounding box center [322, 215] width 146 height 26
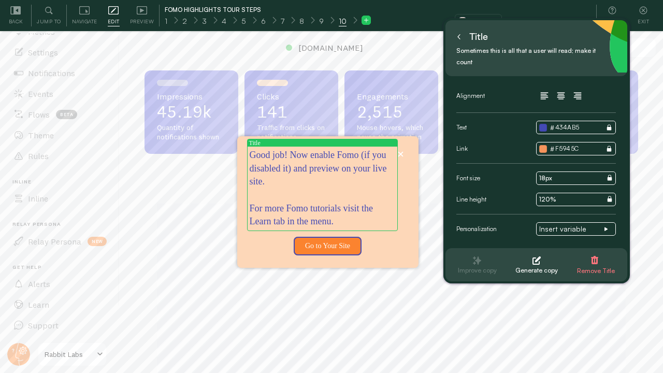
click at [457, 38] on icon at bounding box center [458, 36] width 5 height 5
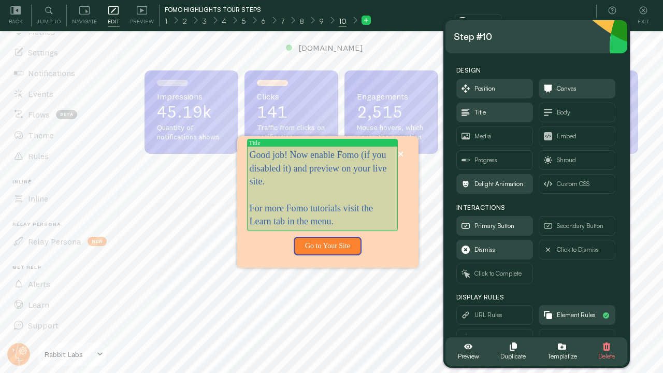
click at [333, 210] on p "For more Fomo tutorials visit the Learn tab in the menu." at bounding box center [322, 215] width 146 height 26
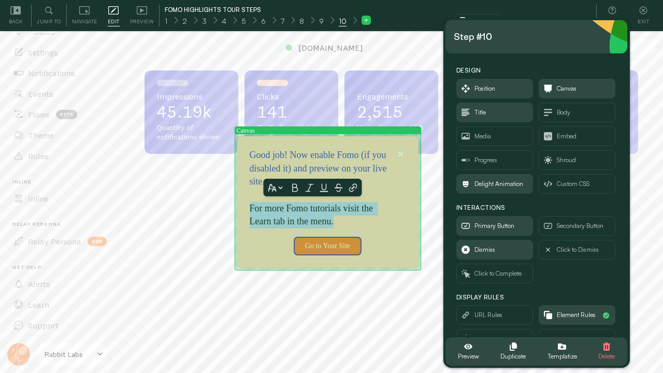
drag, startPoint x: 379, startPoint y: 219, endPoint x: 248, endPoint y: 207, distance: 131.0
click at [248, 207] on div "Good job! Now enable Fomo (if you disabled it) and preview on your live site. F…" at bounding box center [327, 189] width 181 height 80
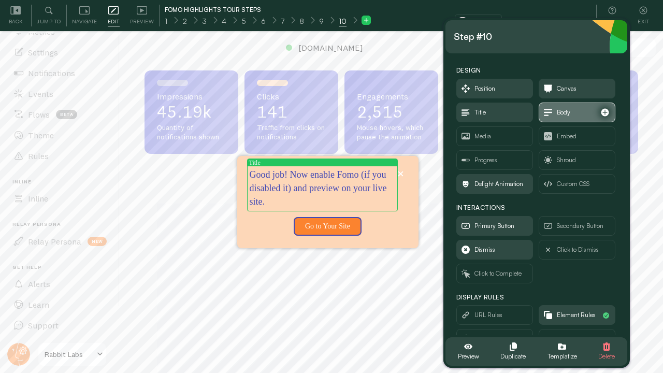
click at [578, 115] on span "Body" at bounding box center [577, 112] width 76 height 19
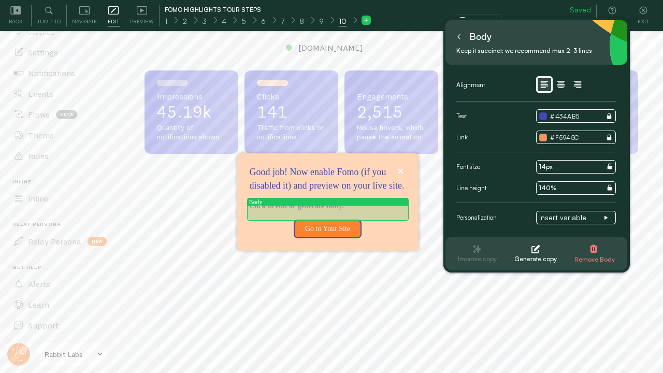
click at [329, 211] on p "Good job! Now enable Fomo (if you disabled it) and preview on your live site." at bounding box center [327, 206] width 156 height 10
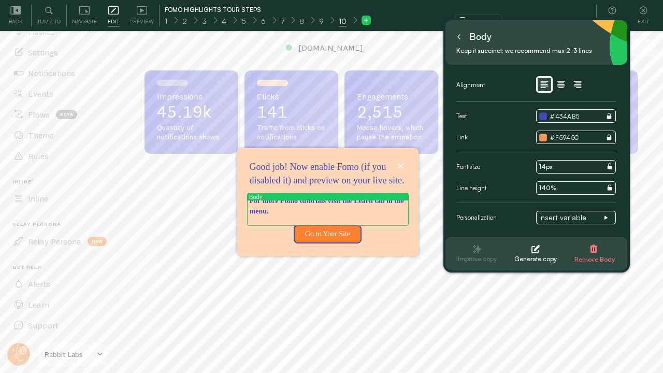
click at [462, 40] on button at bounding box center [458, 36] width 10 height 17
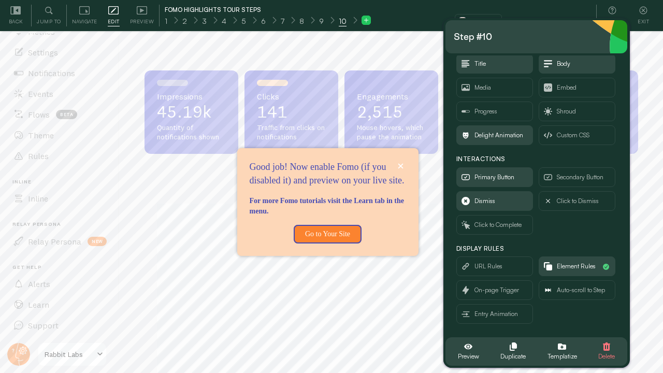
scroll to position [272, 493]
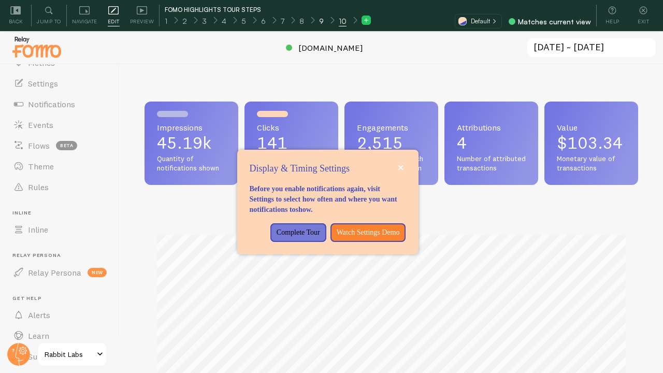
click at [319, 21] on span "9" at bounding box center [321, 21] width 5 height 10
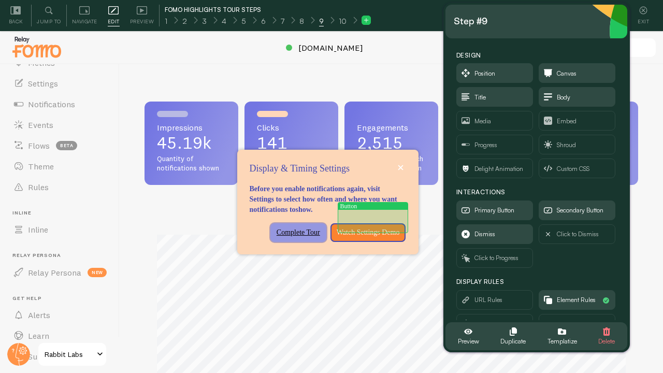
click at [320, 227] on p "Complete Tour" at bounding box center [297, 232] width 43 height 10
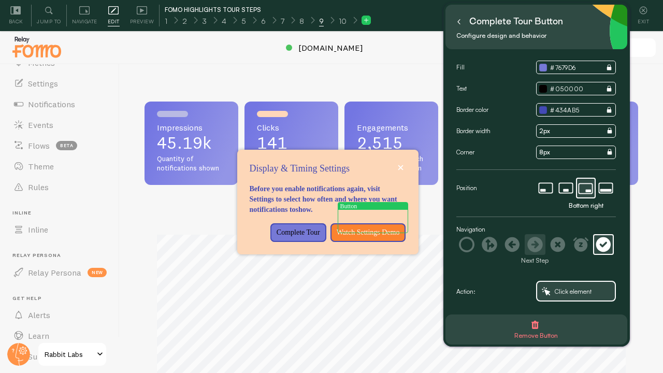
click at [539, 245] on icon at bounding box center [535, 245] width 16 height 16
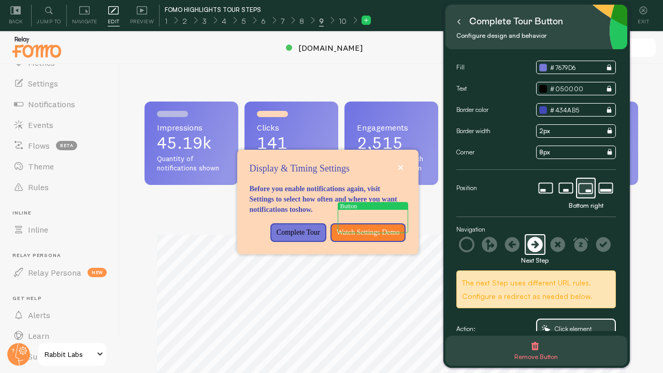
scroll to position [16, 0]
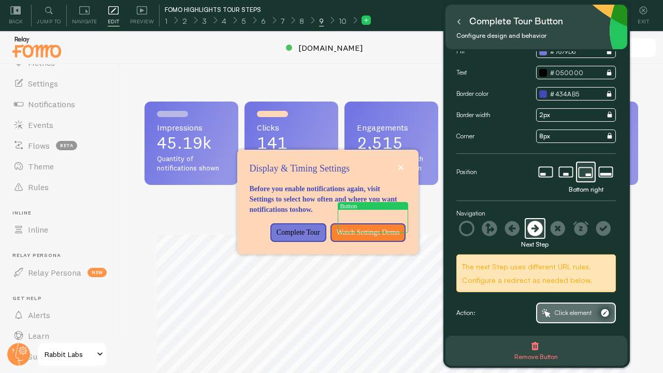
click at [561, 310] on span "Click element" at bounding box center [572, 312] width 37 height 11
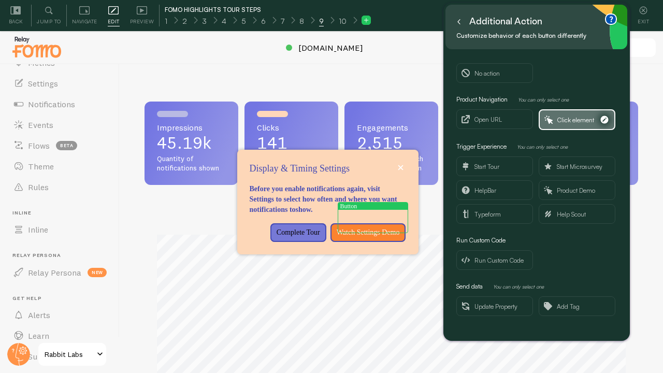
click at [606, 119] on icon "button" at bounding box center [604, 120] width 8 height 8
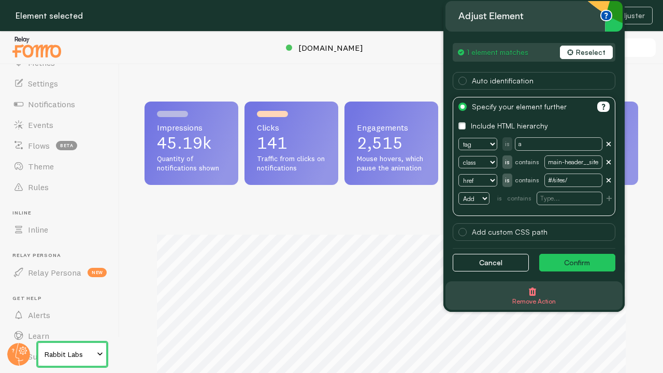
click at [534, 297] on span "Remove Action" at bounding box center [533, 301] width 43 height 11
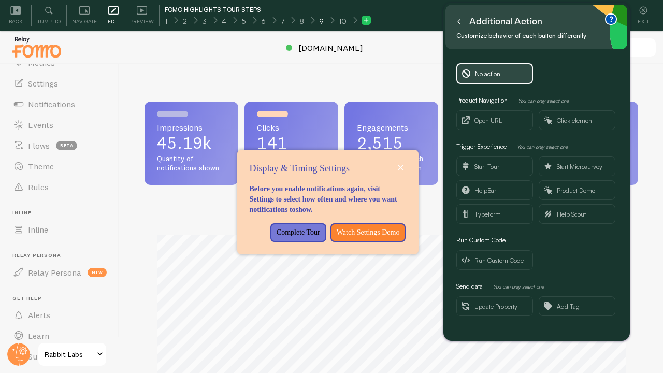
click at [454, 19] on button at bounding box center [458, 21] width 10 height 17
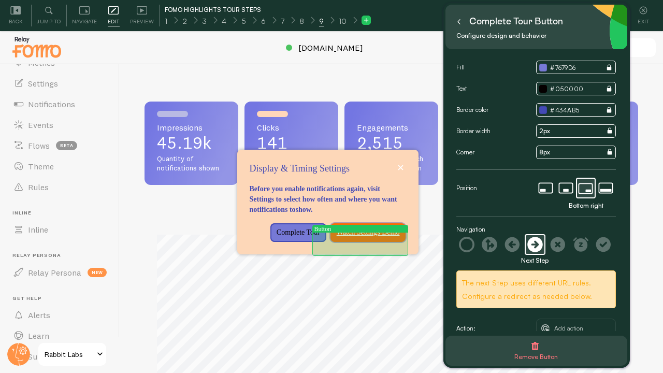
click at [358, 238] on p "Watch Settings Demo" at bounding box center [367, 232] width 63 height 10
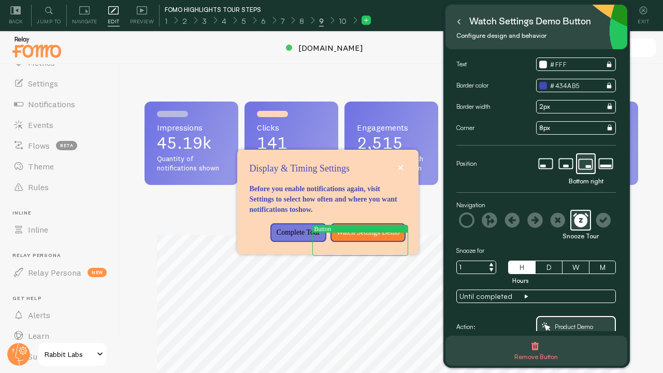
scroll to position [38, 0]
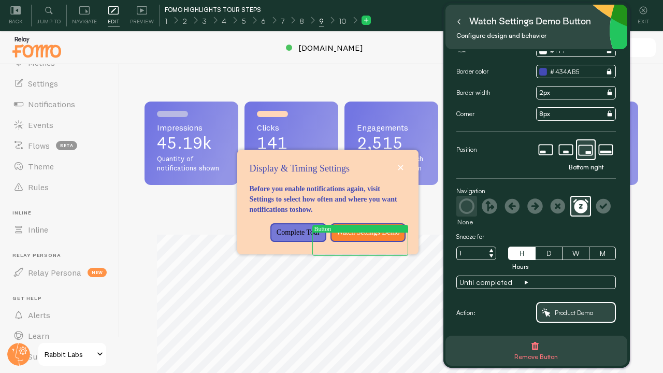
click at [469, 204] on icon at bounding box center [467, 206] width 16 height 16
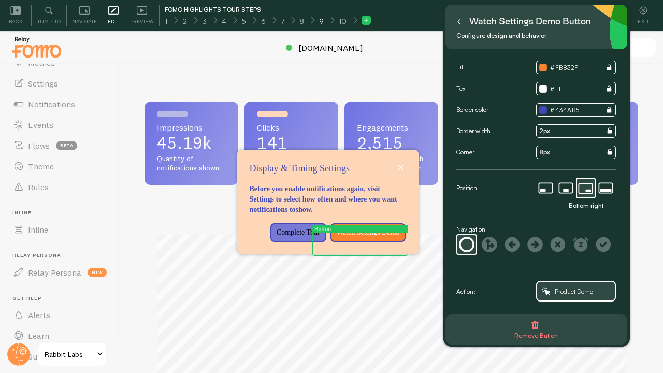
scroll to position [0, 0]
click at [456, 20] on icon at bounding box center [458, 21] width 5 height 5
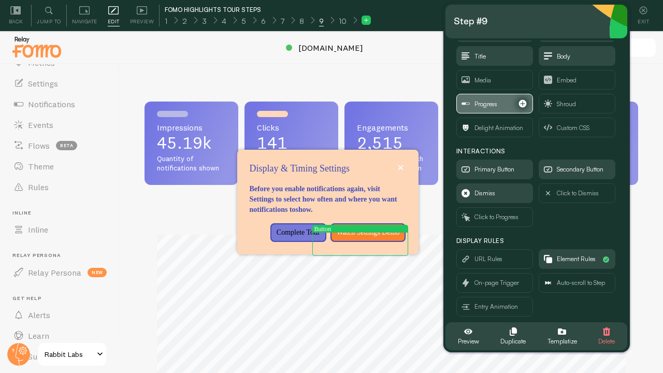
scroll to position [49, 0]
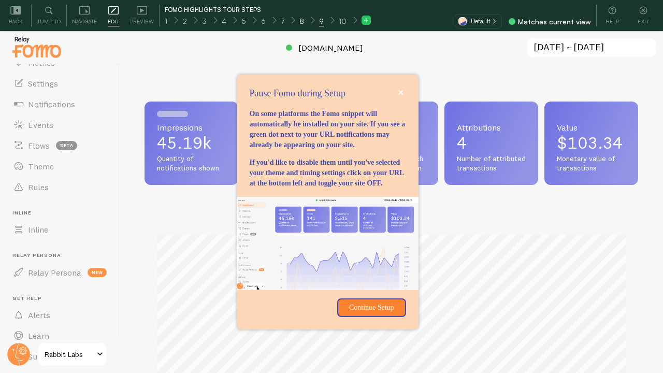
click at [299, 22] on span "8" at bounding box center [301, 21] width 5 height 10
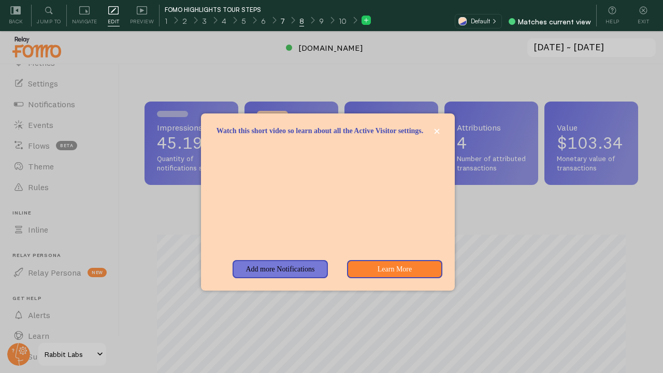
click at [282, 26] on div "7" at bounding box center [282, 20] width 19 height 12
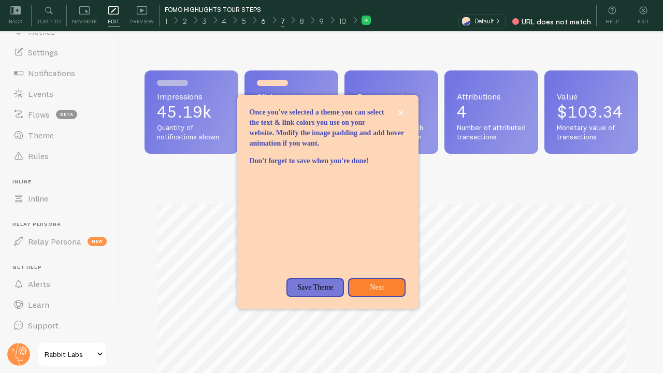
click at [262, 23] on span "6" at bounding box center [263, 21] width 5 height 10
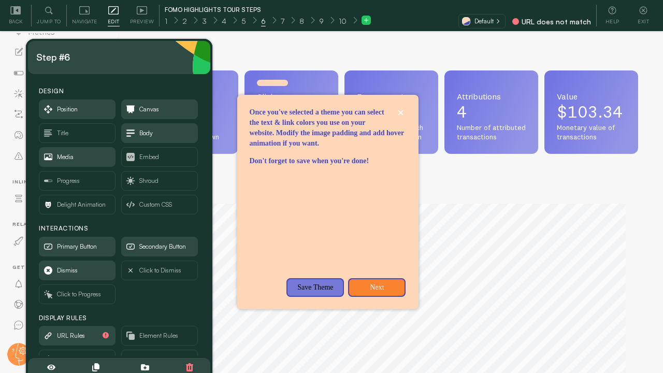
scroll to position [272, 493]
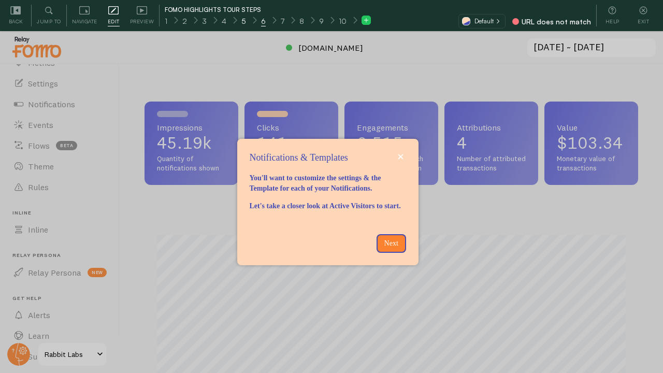
click at [244, 22] on div "5" at bounding box center [243, 20] width 20 height 12
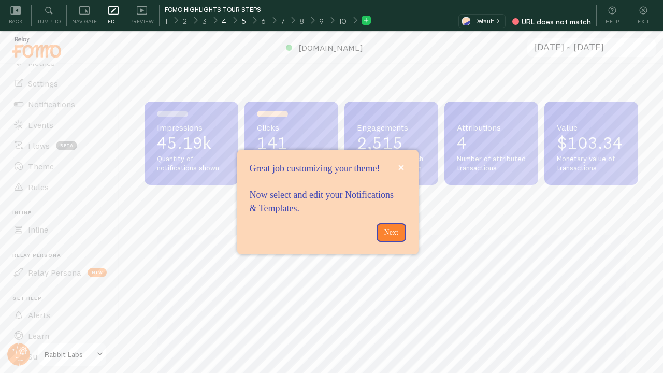
click at [224, 23] on span "4" at bounding box center [224, 21] width 5 height 10
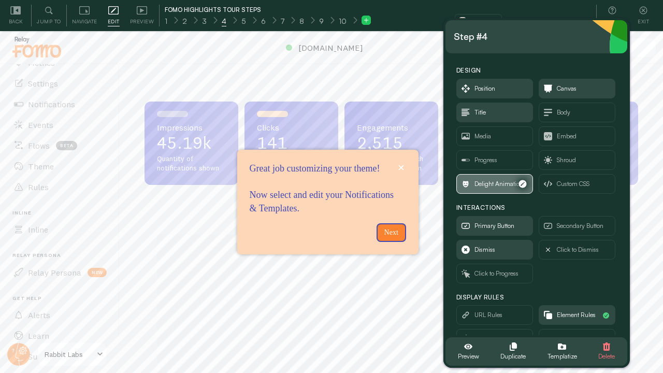
click at [522, 186] on icon "button" at bounding box center [522, 184] width 8 height 8
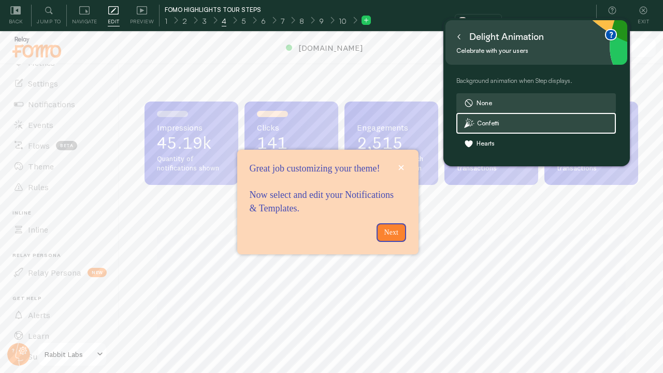
click at [491, 100] on label "None" at bounding box center [536, 103] width 159 height 19
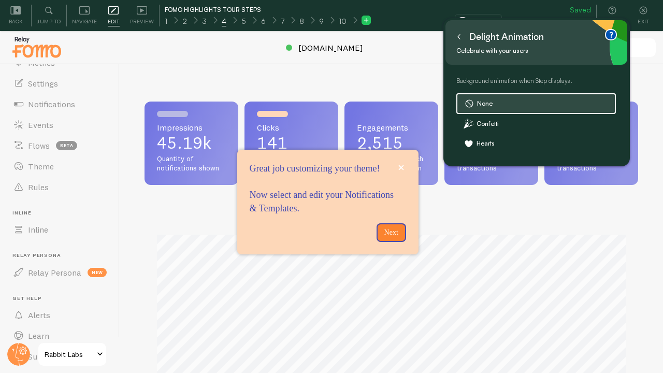
click at [456, 36] on icon at bounding box center [458, 36] width 5 height 5
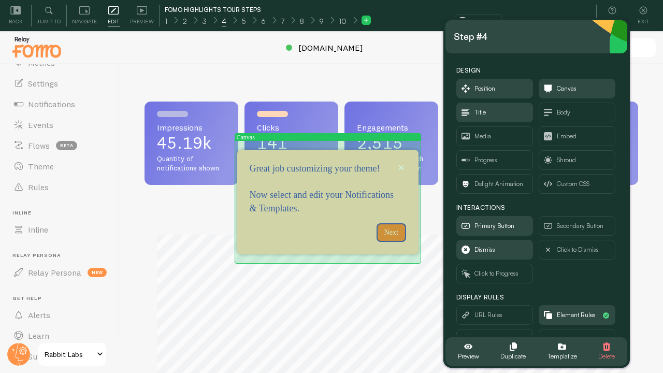
click at [337, 223] on div "Great job customizing your theme! Now select and edit your Notifications &amp;a…" at bounding box center [327, 219] width 181 height 8
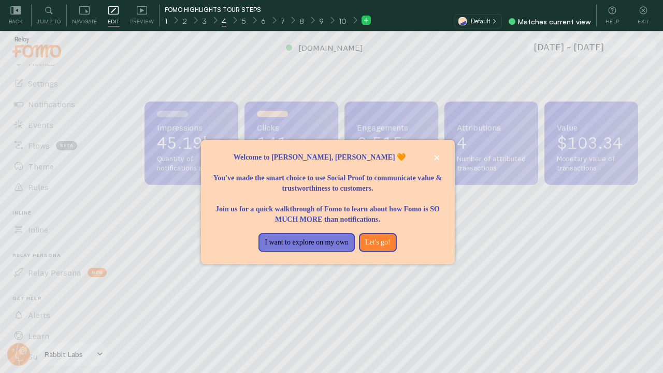
click at [167, 20] on div "1" at bounding box center [166, 20] width 18 height 12
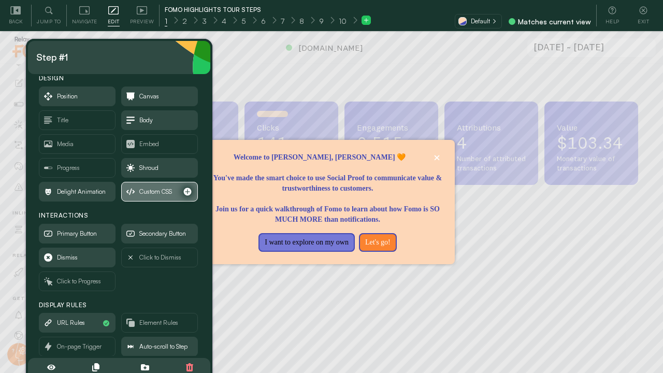
scroll to position [14, 0]
click at [512, 254] on div at bounding box center [331, 186] width 663 height 373
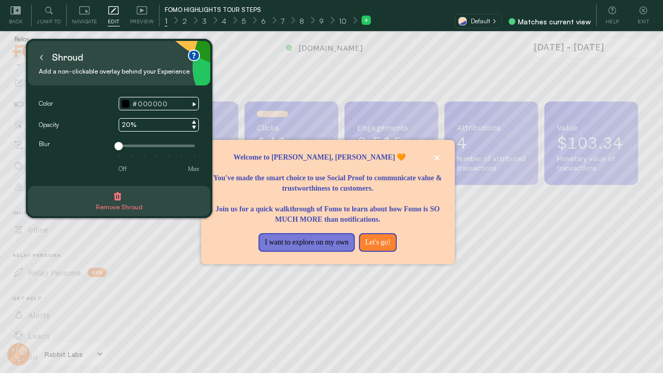
scroll to position [0, 0]
click at [137, 14] on icon at bounding box center [142, 10] width 10 height 8
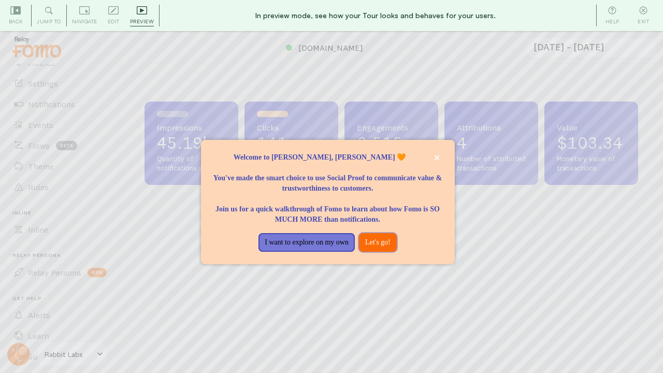
click at [384, 242] on button "Let's go!" at bounding box center [378, 242] width 38 height 19
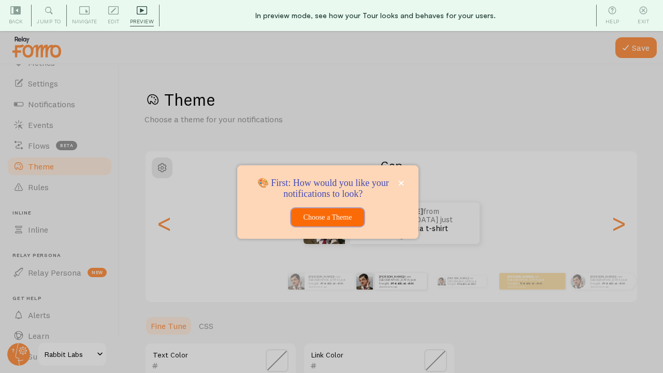
click at [336, 218] on button "Choose a Theme" at bounding box center [327, 217] width 73 height 19
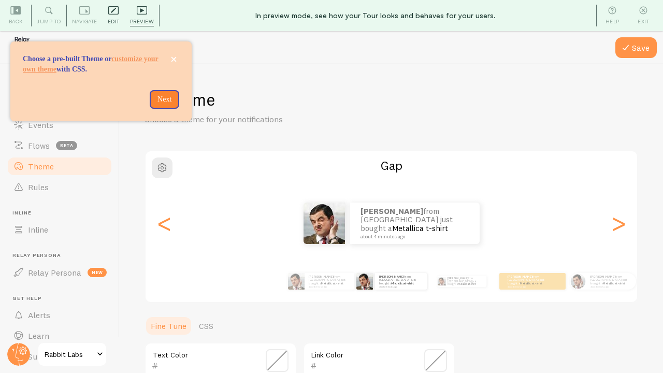
click at [108, 18] on span "Edit" at bounding box center [114, 22] width 12 height 10
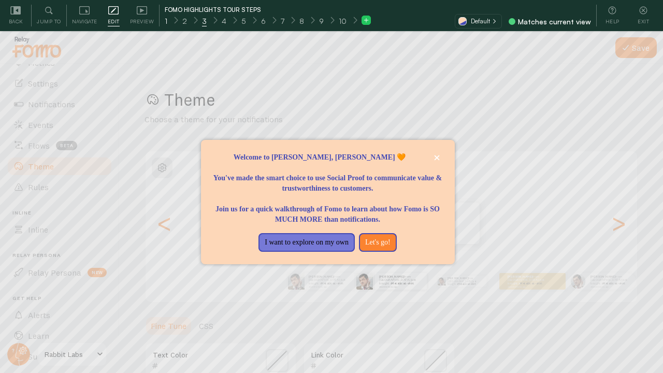
click at [166, 22] on span "1" at bounding box center [166, 21] width 3 height 10
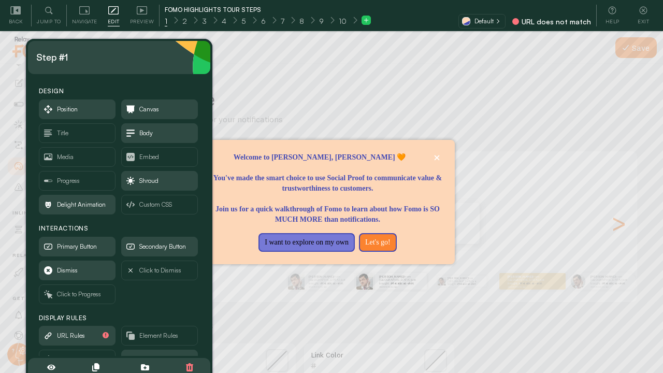
scroll to position [49, 0]
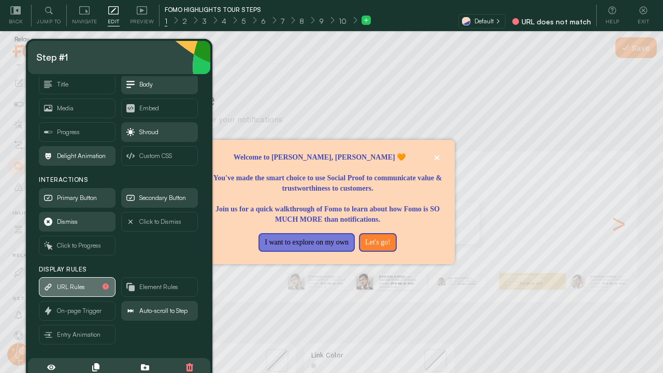
click at [80, 288] on span "URL Rules" at bounding box center [71, 286] width 28 height 11
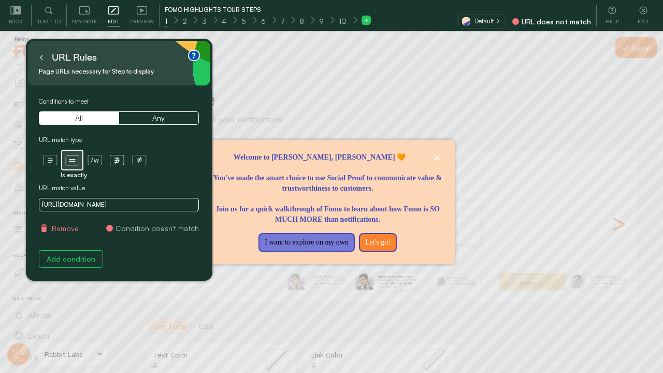
scroll to position [0, 0]
click at [69, 224] on button "Remove" at bounding box center [59, 228] width 40 height 10
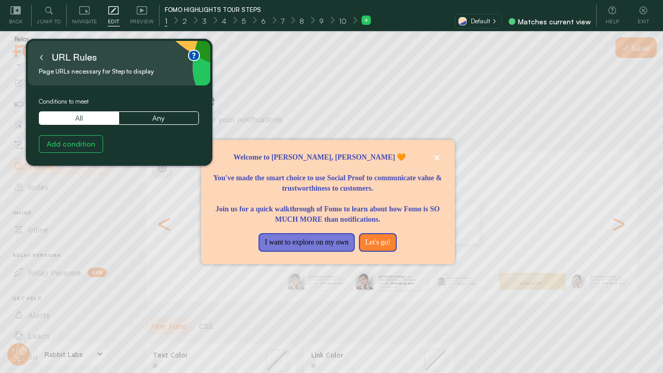
click at [43, 64] on button at bounding box center [41, 57] width 10 height 17
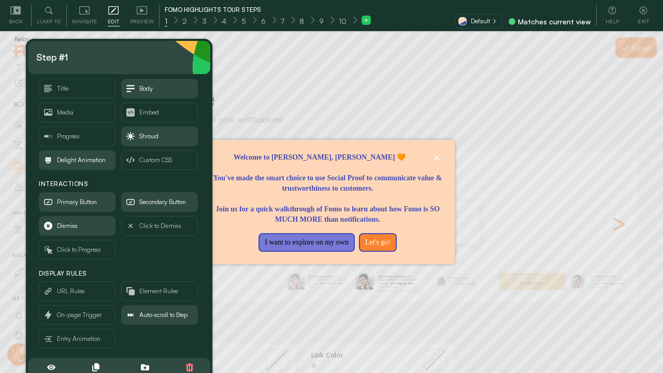
scroll to position [49, 0]
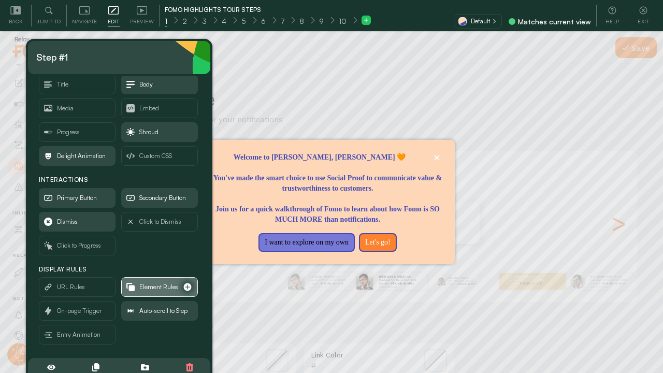
click at [164, 280] on span "Element Rules" at bounding box center [160, 286] width 76 height 19
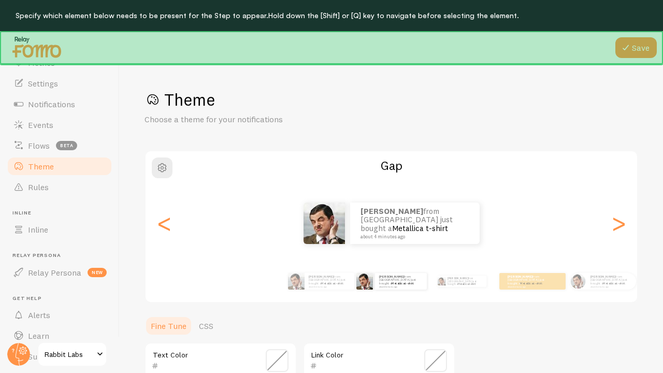
click at [89, 51] on div at bounding box center [331, 47] width 663 height 33
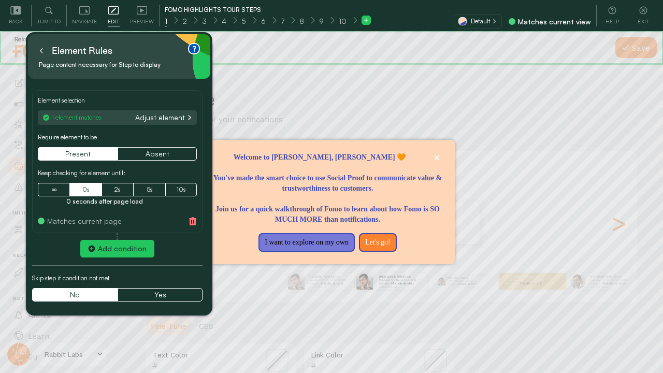
click at [44, 52] on button at bounding box center [41, 50] width 10 height 17
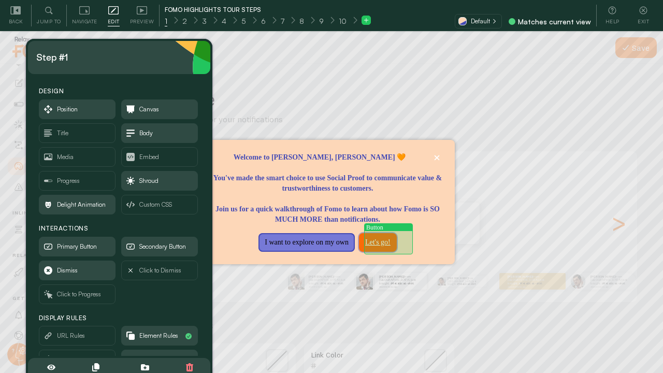
click at [387, 238] on button "Let's go!" at bounding box center [378, 242] width 38 height 19
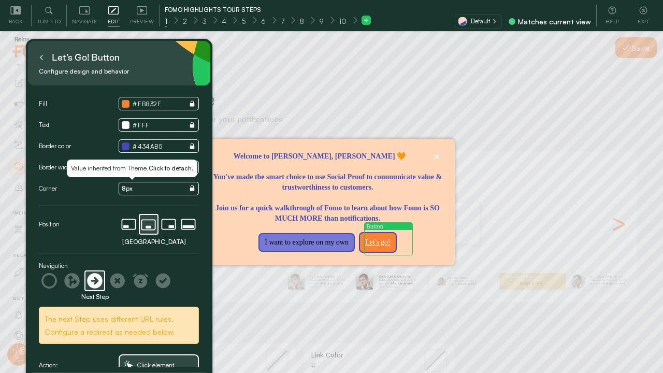
scroll to position [16, 0]
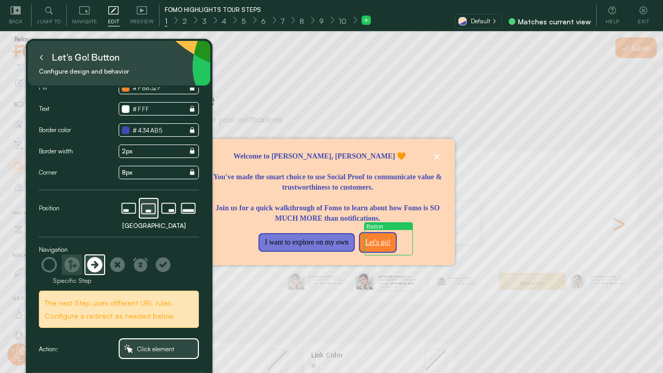
click at [78, 261] on icon at bounding box center [72, 265] width 16 height 16
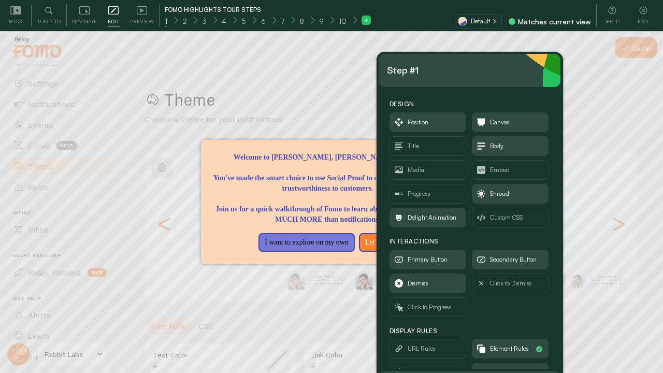
drag, startPoint x: 333, startPoint y: 43, endPoint x: 475, endPoint y: 77, distance: 145.8
click at [475, 77] on div "Step #1" at bounding box center [470, 70] width 166 height 17
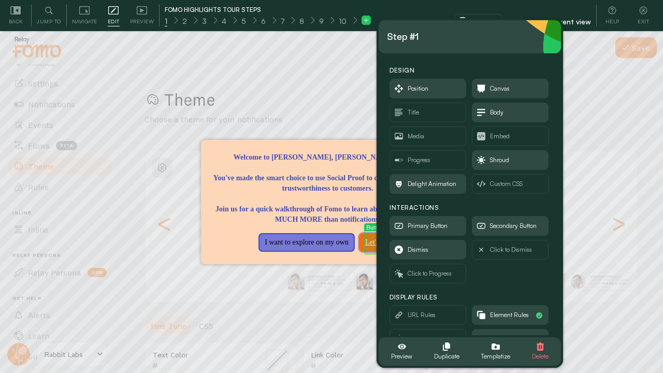
click at [370, 244] on button "Let's go!" at bounding box center [378, 242] width 38 height 19
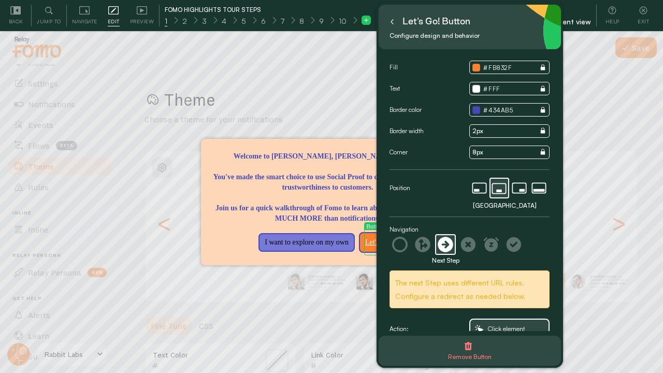
scroll to position [16, 0]
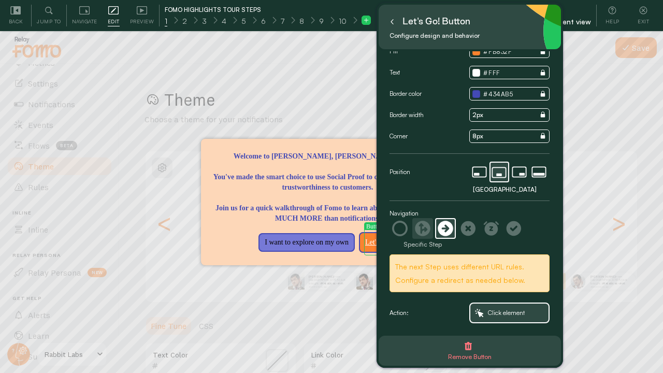
click at [422, 231] on icon at bounding box center [423, 229] width 16 height 16
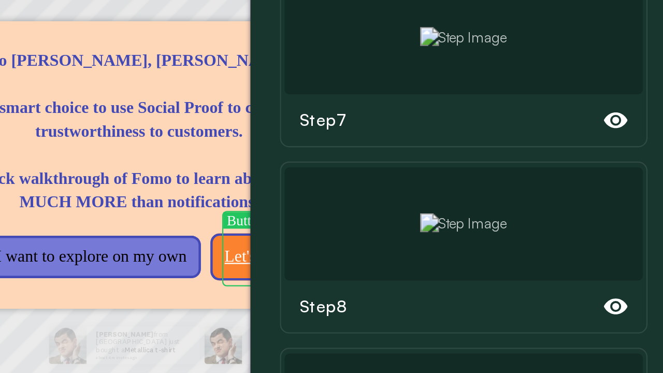
scroll to position [425, 0]
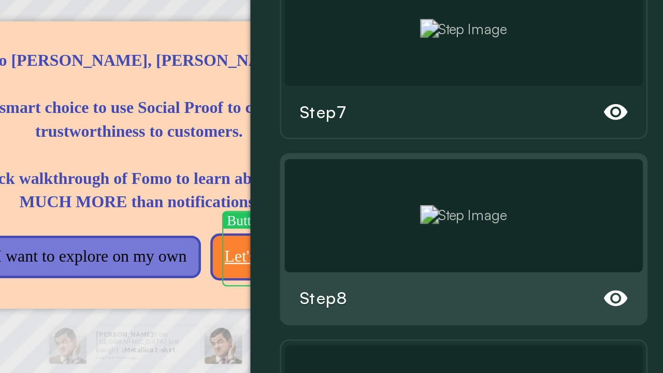
click at [471, 219] on img at bounding box center [470, 223] width 38 height 9
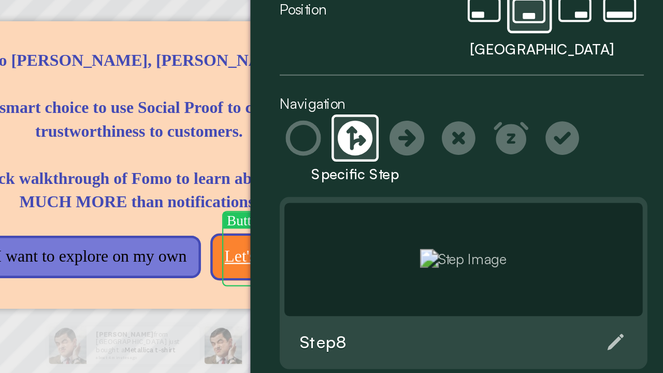
scroll to position [0, 0]
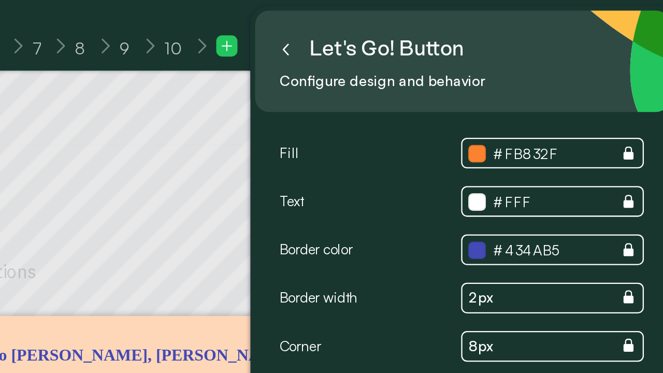
click at [391, 22] on icon at bounding box center [392, 21] width 2 height 5
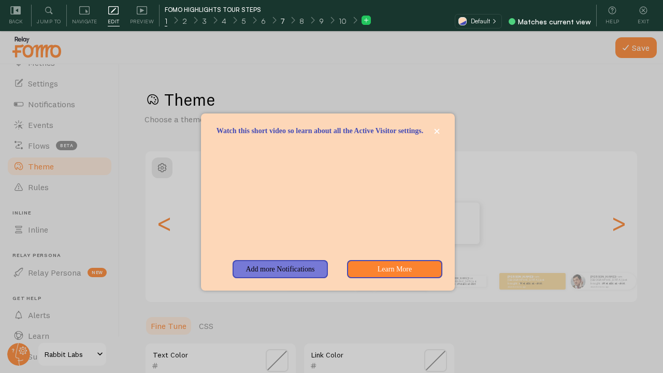
click at [281, 21] on span "7" at bounding box center [283, 21] width 4 height 10
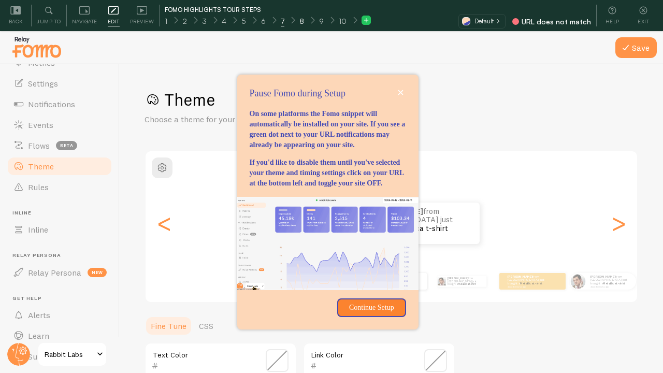
click at [299, 20] on span "8" at bounding box center [301, 21] width 5 height 10
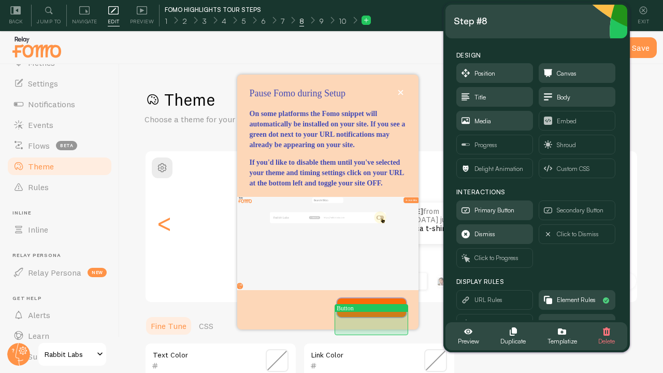
click at [361, 313] on p "Continue Setup" at bounding box center [371, 307] width 56 height 10
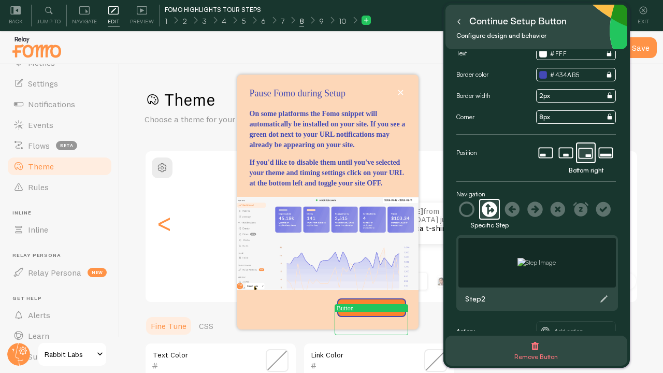
scroll to position [53, 0]
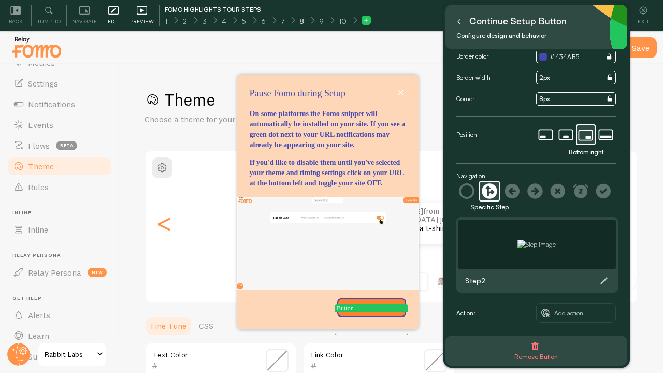
click at [139, 17] on span "Preview" at bounding box center [142, 22] width 24 height 10
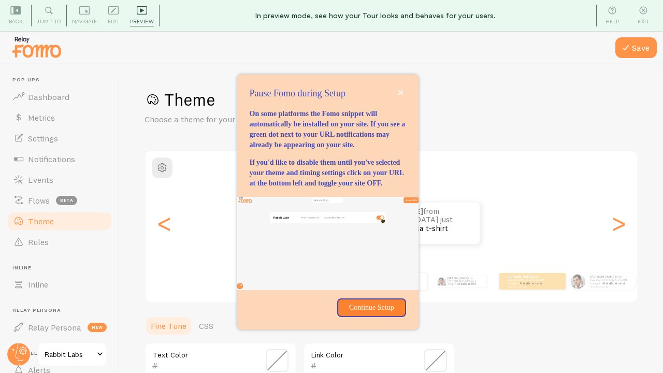
scroll to position [55, 0]
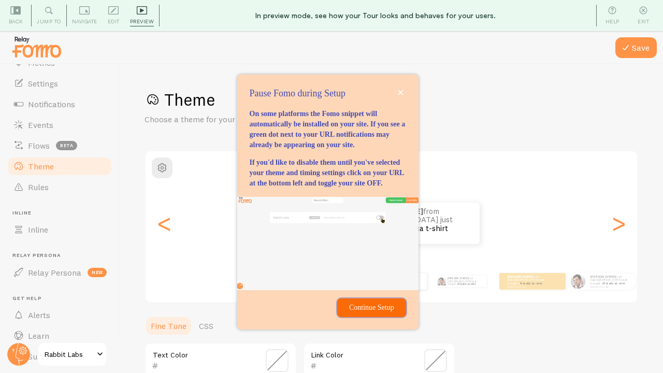
click at [363, 313] on p "Continue Setup" at bounding box center [371, 307] width 56 height 10
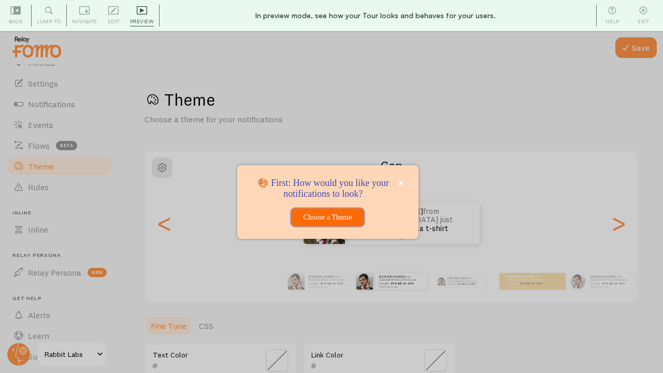
click at [333, 220] on button "Choose a Theme" at bounding box center [327, 217] width 73 height 19
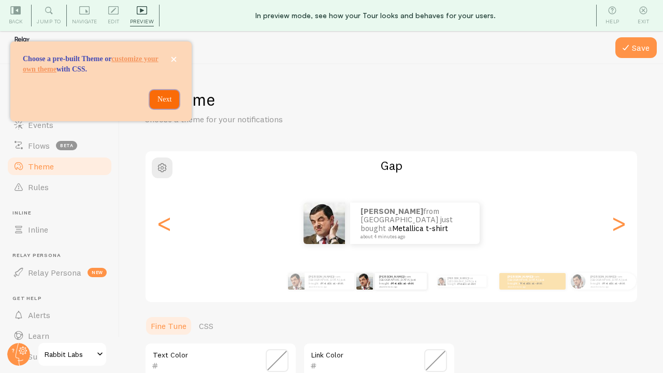
click at [158, 105] on p "Next" at bounding box center [164, 99] width 17 height 10
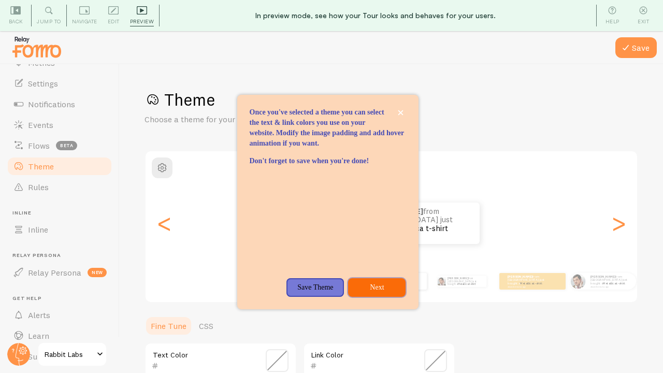
click at [385, 292] on p "Next" at bounding box center [376, 287] width 45 height 10
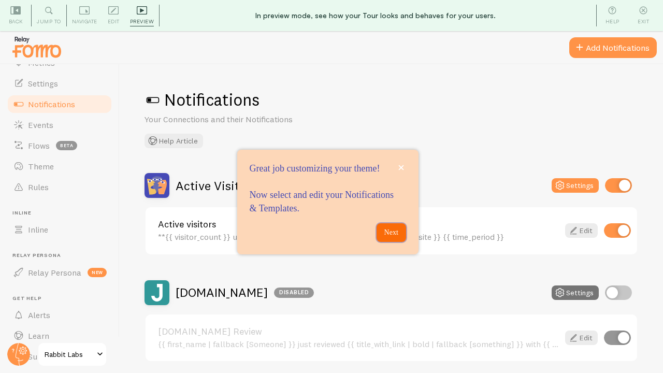
click at [387, 238] on p "Next" at bounding box center [391, 232] width 17 height 10
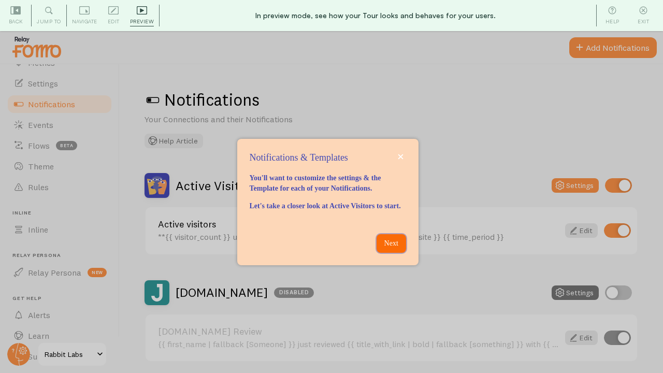
click at [401, 251] on button "Next" at bounding box center [391, 243] width 30 height 19
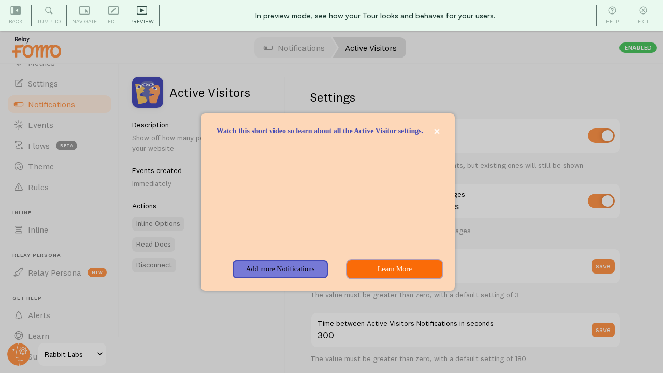
click at [386, 274] on button "Learn More" at bounding box center [393, 269] width 95 height 19
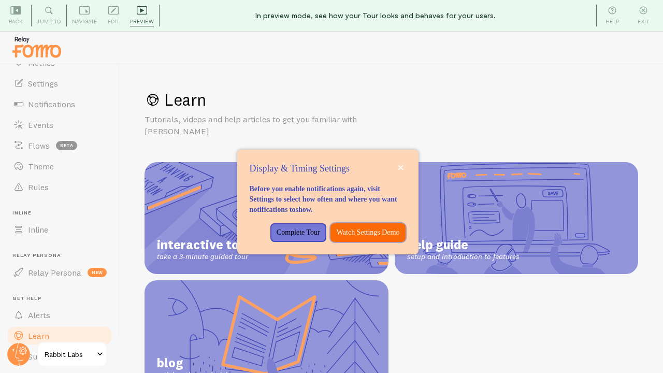
click at [350, 238] on p "Watch Settings Demo" at bounding box center [367, 232] width 63 height 10
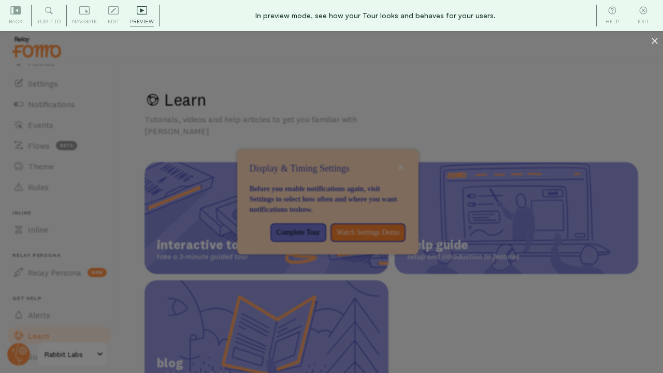
click at [650, 38] on div at bounding box center [654, 41] width 17 height 21
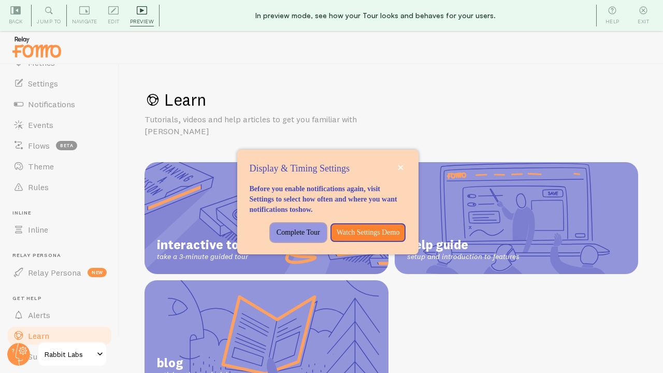
click at [320, 227] on p "Complete Tour" at bounding box center [297, 232] width 43 height 10
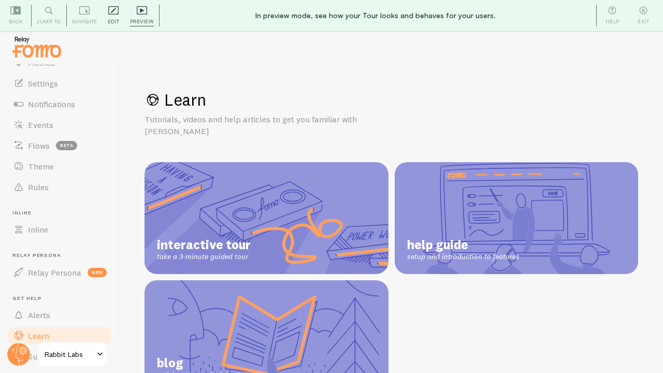
click at [121, 16] on div "Edit Editing is locked and can only be edited by Admins & Designers" at bounding box center [113, 16] width 22 height 22
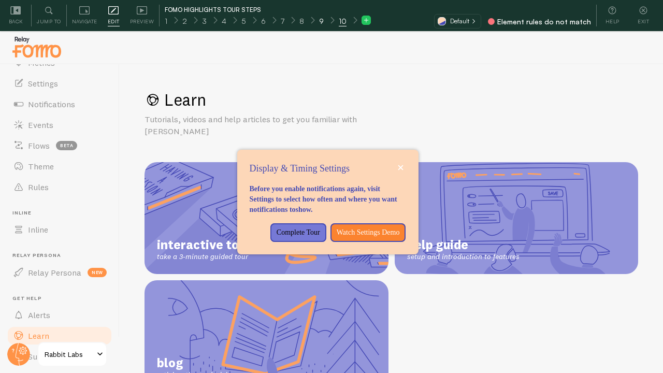
click at [321, 21] on div "9" at bounding box center [321, 20] width 20 height 12
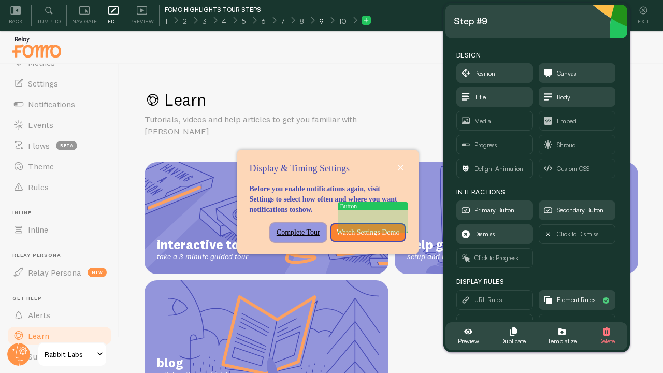
click at [320, 227] on p "Complete Tour" at bounding box center [297, 232] width 43 height 10
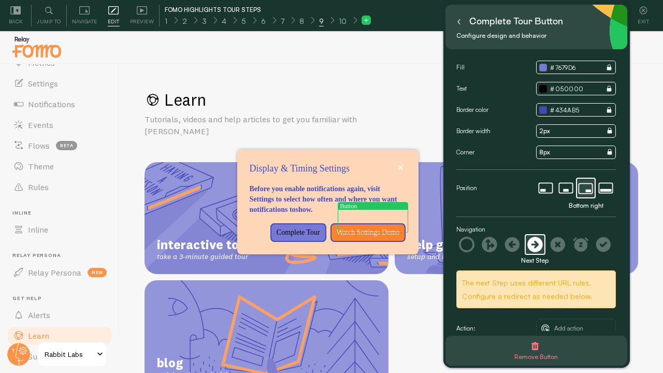
scroll to position [15, 0]
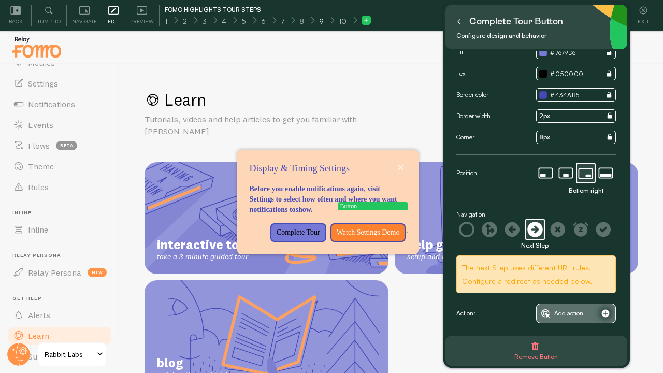
click at [569, 310] on span "Add action" at bounding box center [568, 312] width 29 height 11
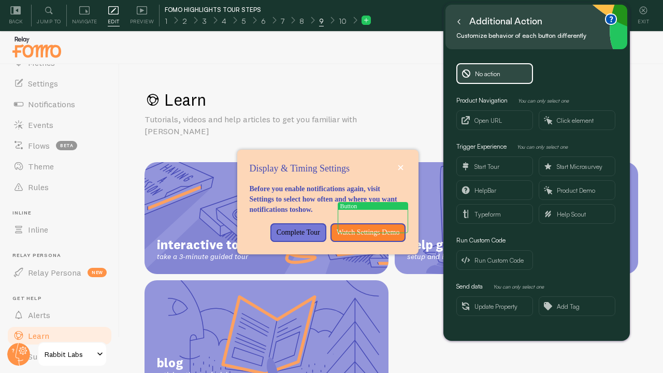
click at [460, 20] on icon at bounding box center [458, 21] width 5 height 5
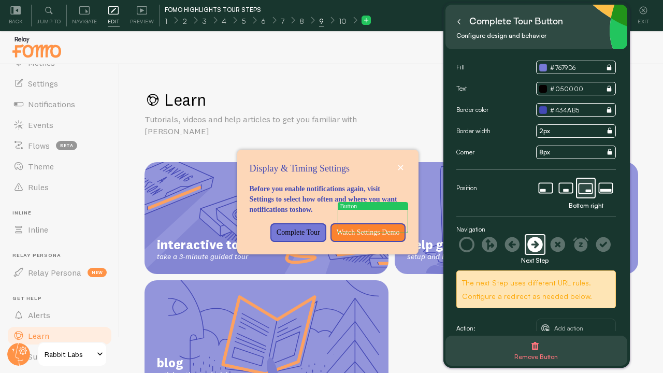
scroll to position [15, 0]
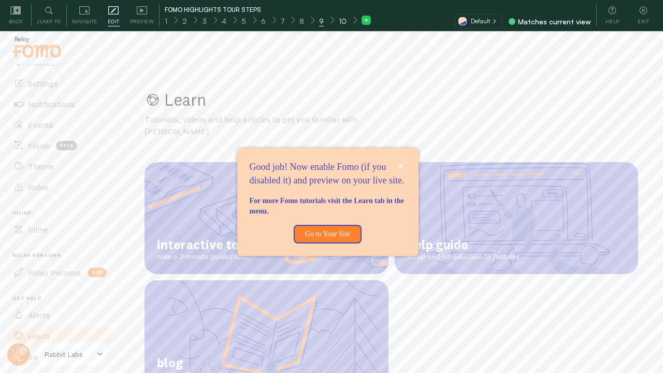
click at [340, 21] on span "10" at bounding box center [343, 21] width 8 height 10
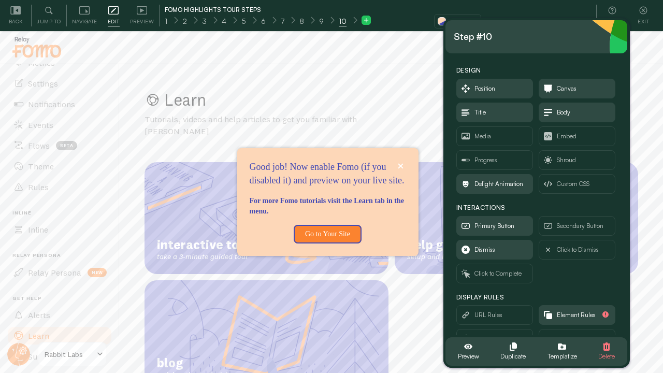
scroll to position [49, 0]
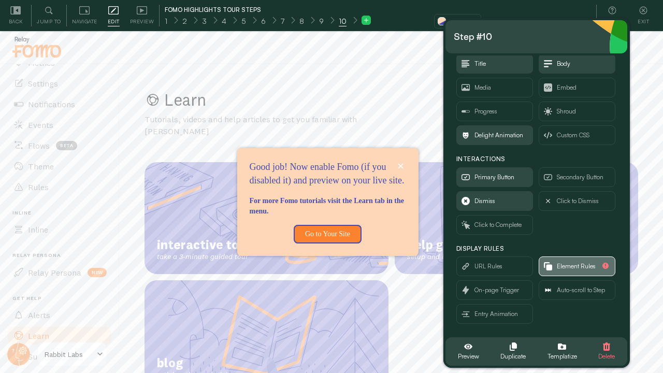
click at [575, 267] on span "Element Rules" at bounding box center [575, 265] width 39 height 11
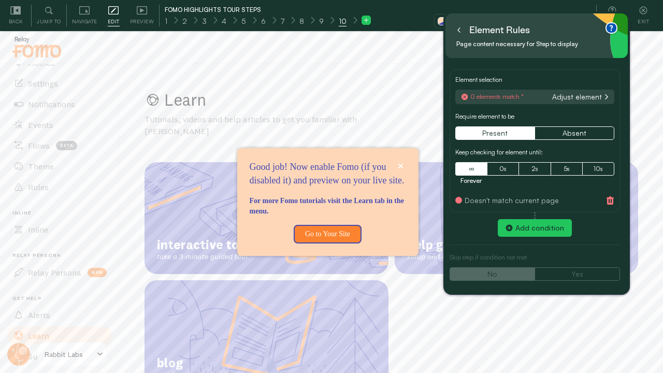
click at [580, 94] on button "Adjust element" at bounding box center [581, 96] width 62 height 9
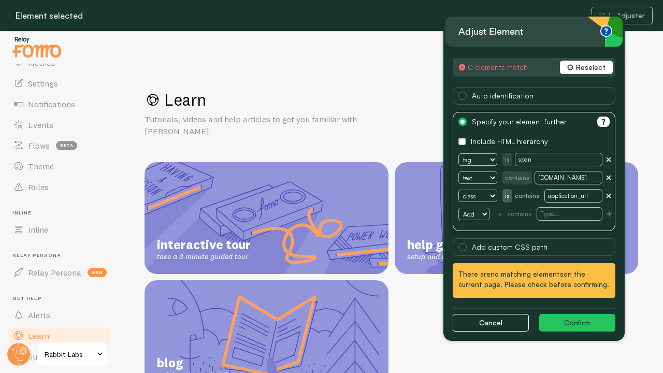
click at [577, 65] on button "Reselect" at bounding box center [586, 67] width 52 height 13
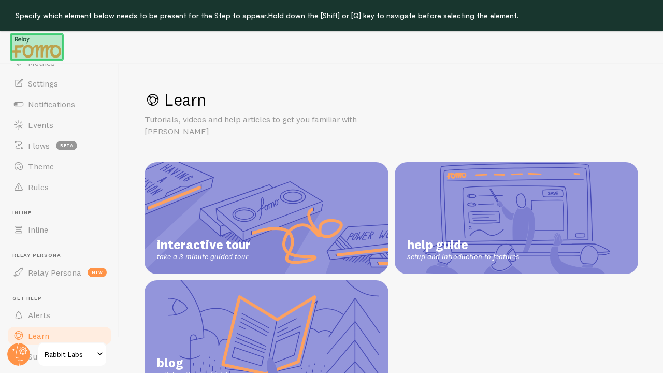
click at [62, 50] on img at bounding box center [37, 47] width 52 height 26
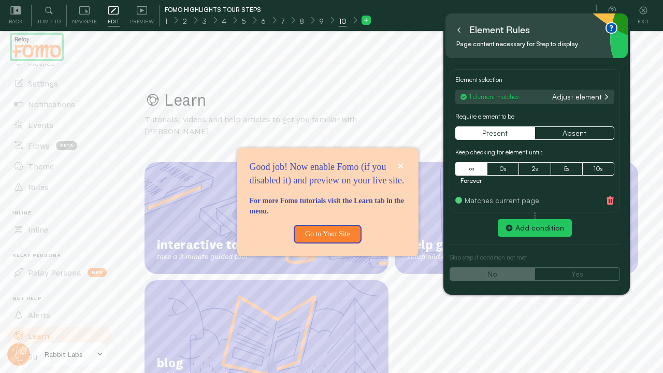
click at [458, 31] on icon at bounding box center [459, 30] width 2 height 5
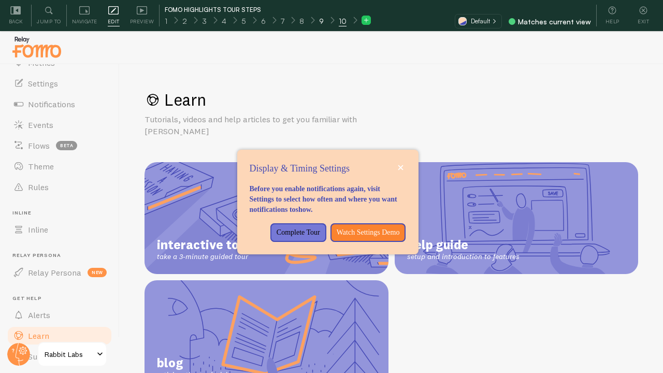
click at [319, 19] on span "9" at bounding box center [321, 21] width 5 height 10
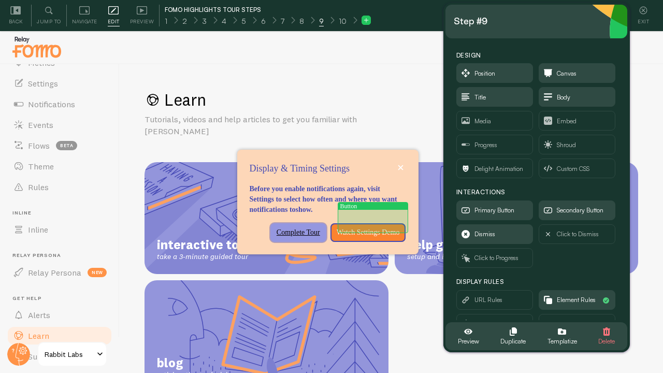
click at [326, 223] on button "Complete Tour" at bounding box center [298, 232] width 56 height 19
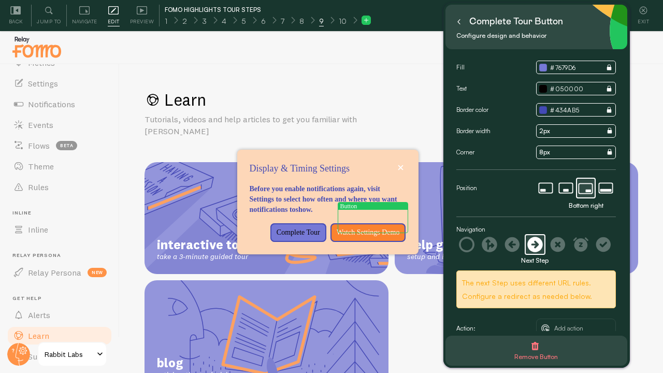
scroll to position [1, 0]
click at [456, 18] on button at bounding box center [458, 21] width 10 height 17
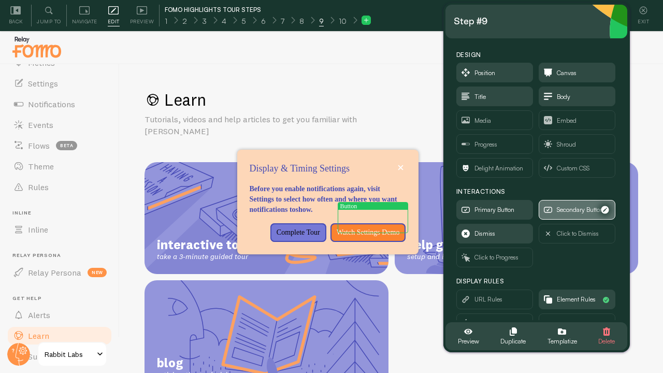
click at [550, 210] on icon "button" at bounding box center [547, 209] width 8 height 8
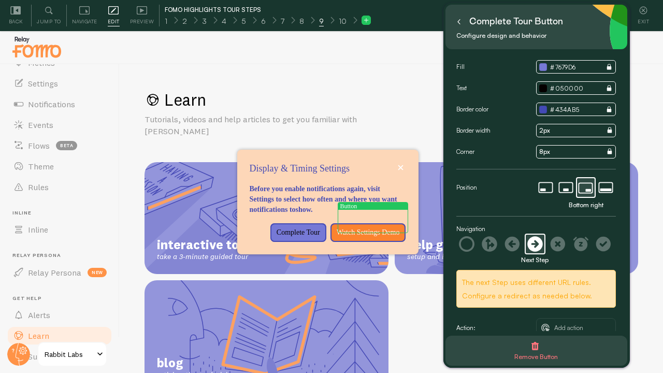
scroll to position [15, 0]
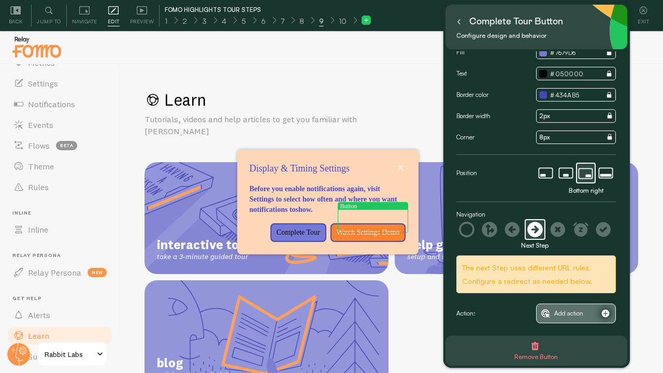
click at [569, 315] on span "Add action" at bounding box center [568, 312] width 29 height 11
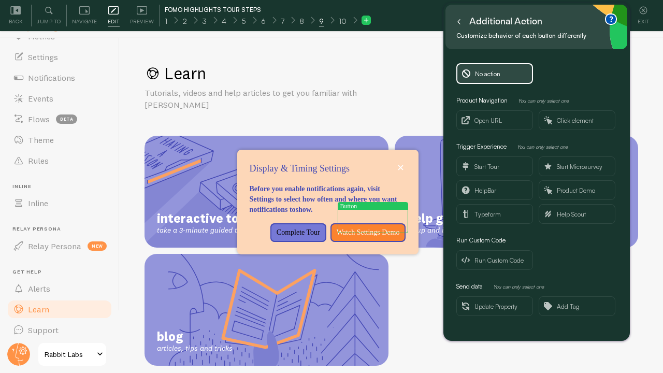
scroll to position [30, 0]
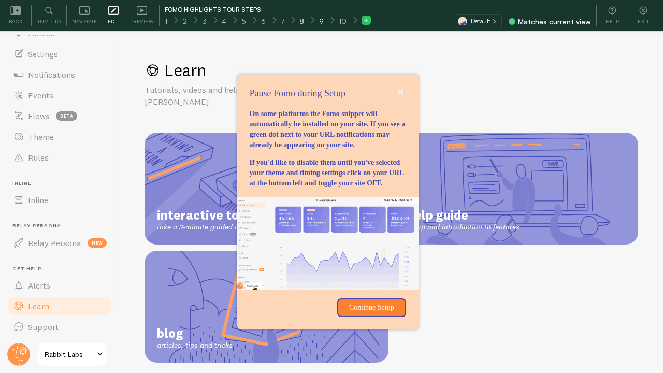
click at [301, 16] on div "8" at bounding box center [301, 20] width 20 height 12
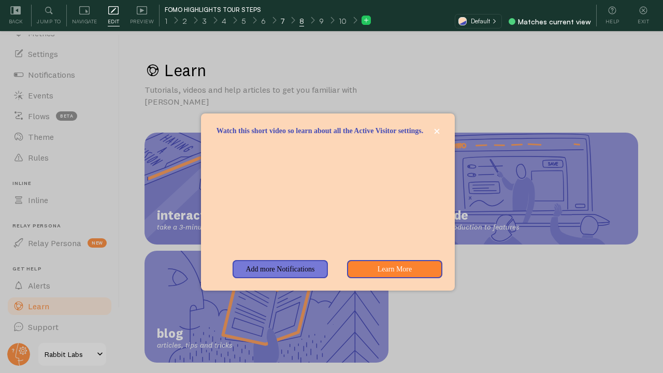
click at [281, 22] on span "7" at bounding box center [283, 21] width 4 height 10
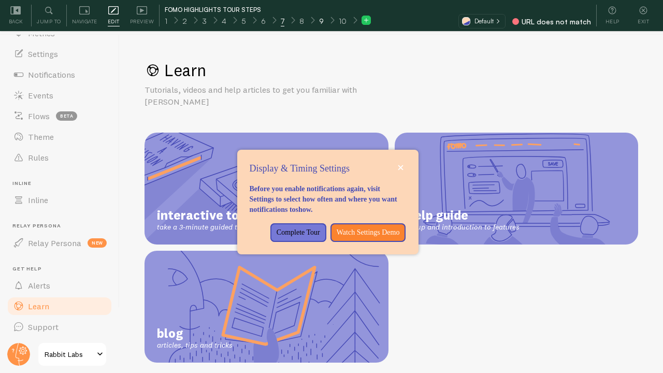
click at [319, 22] on span "9" at bounding box center [321, 21] width 5 height 10
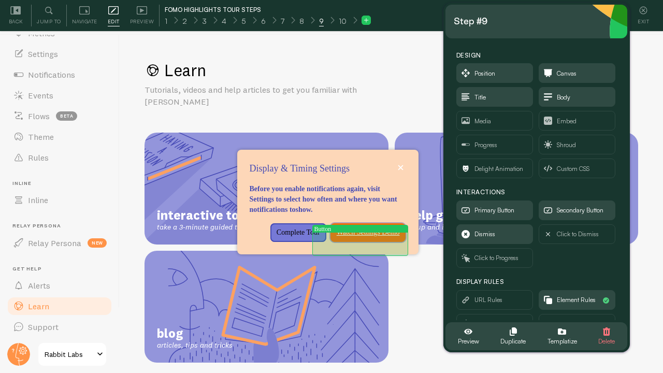
click at [355, 238] on p "Watch Settings Demo" at bounding box center [367, 232] width 63 height 10
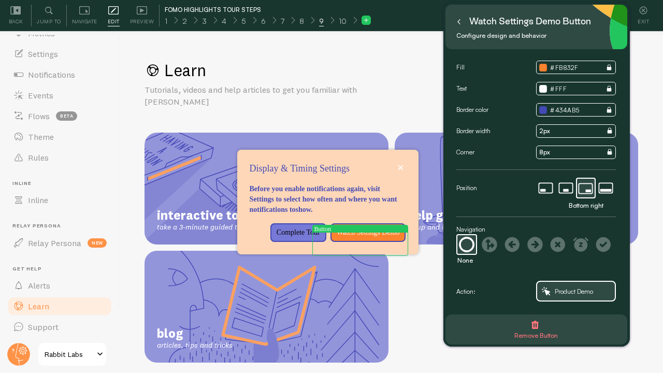
scroll to position [31, 0]
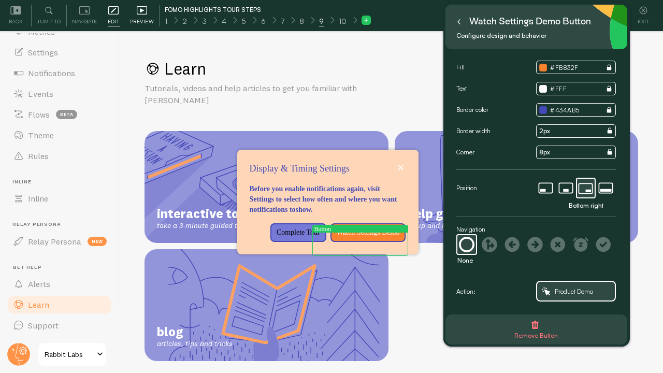
click at [134, 18] on span "Preview" at bounding box center [142, 22] width 24 height 10
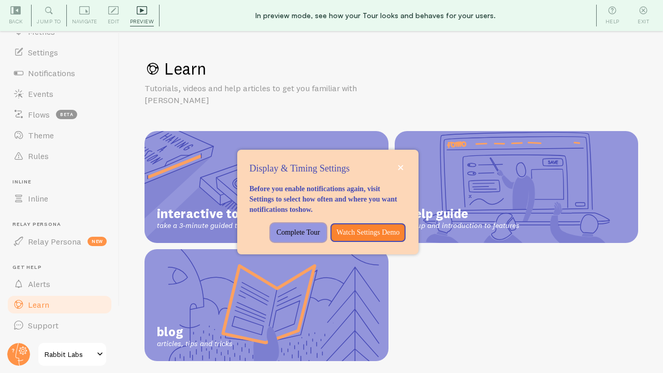
click at [320, 227] on p "Complete Tour" at bounding box center [297, 232] width 43 height 10
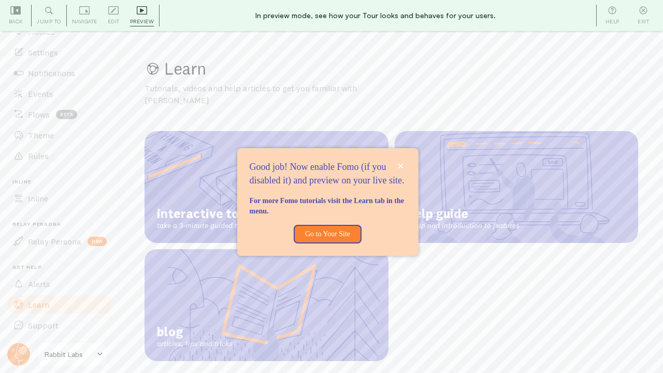
scroll to position [0, 0]
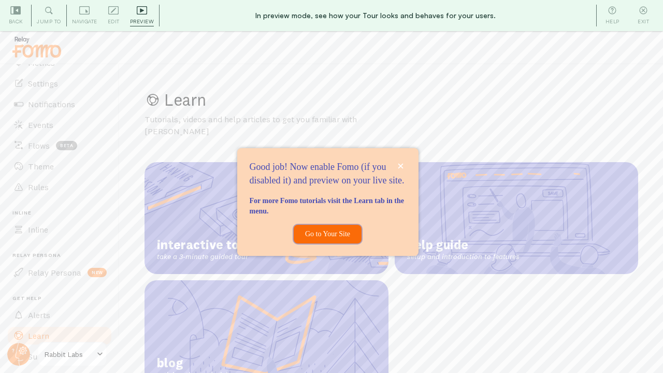
click at [316, 235] on p "Go to Your Site" at bounding box center [327, 234] width 55 height 10
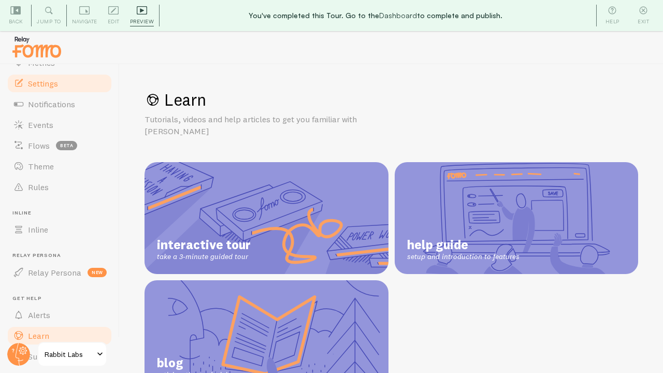
click at [48, 82] on span "Settings" at bounding box center [43, 83] width 30 height 10
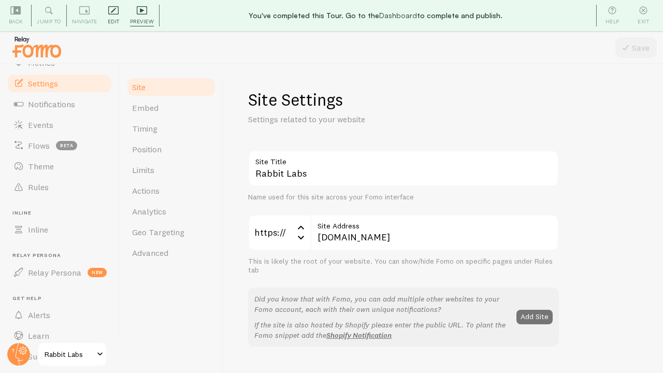
click at [113, 16] on div "Edit Editing is locked and can only be edited by Admins & Designers" at bounding box center [113, 16] width 22 height 22
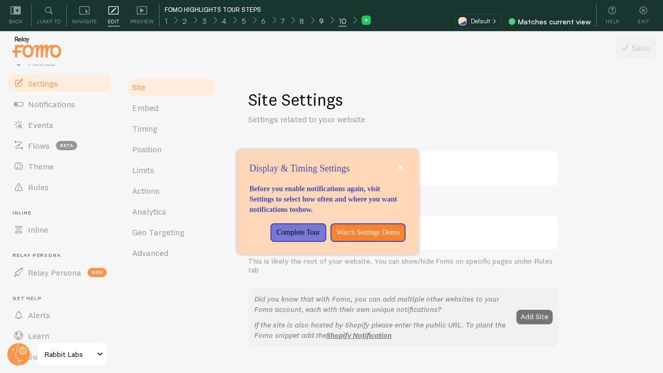
click at [321, 22] on div "9" at bounding box center [321, 20] width 20 height 12
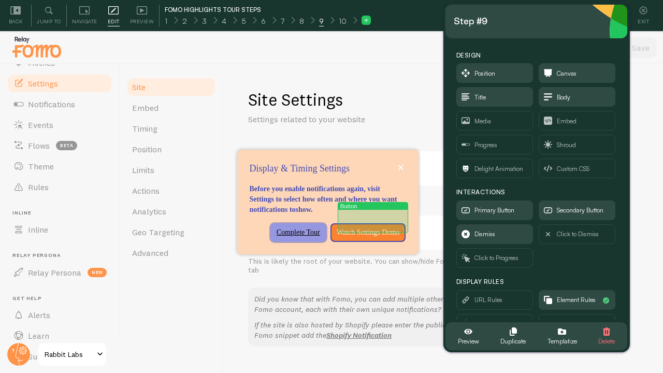
click at [320, 227] on p "Complete Tour" at bounding box center [297, 232] width 43 height 10
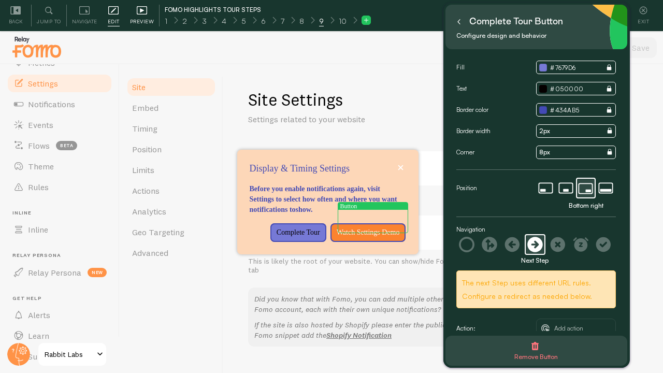
click at [138, 14] on icon at bounding box center [142, 10] width 10 height 10
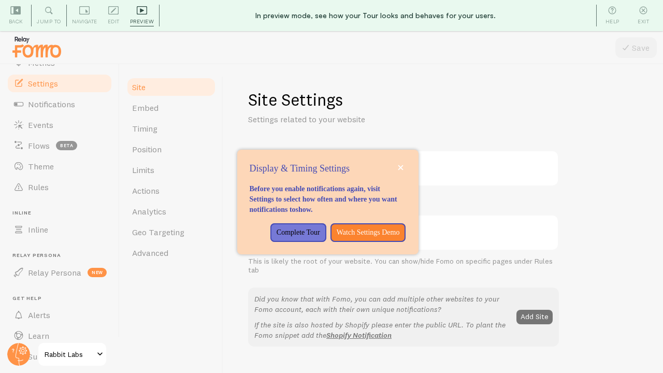
scroll to position [1, 0]
click at [320, 227] on p "Complete Tour" at bounding box center [297, 232] width 43 height 10
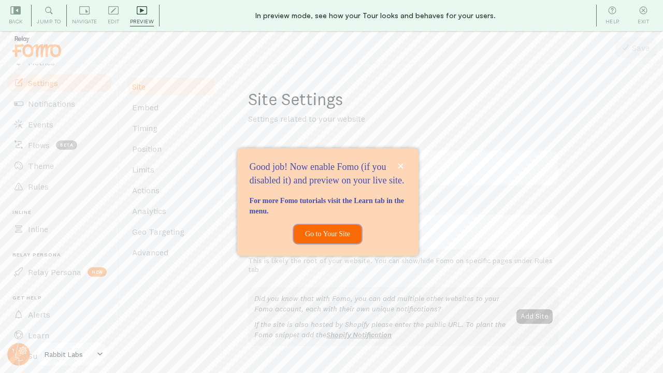
click at [320, 237] on p "Go to Your Site" at bounding box center [327, 234] width 55 height 10
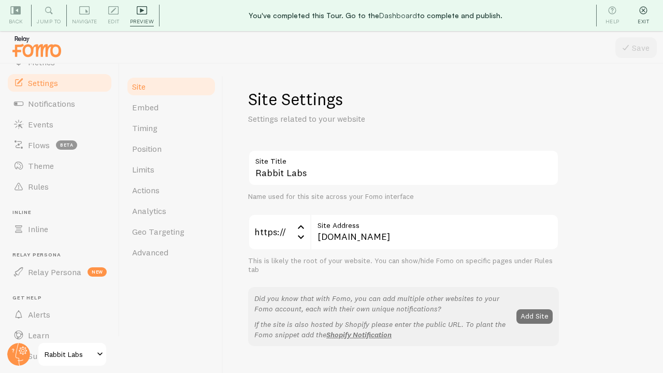
click at [641, 16] on div "Exit" at bounding box center [642, 16] width 31 height 22
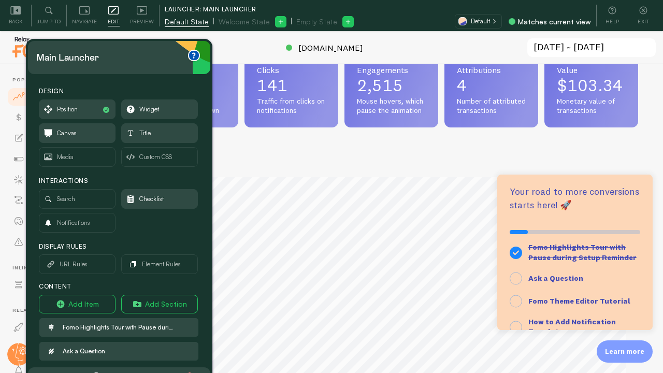
scroll to position [64, 0]
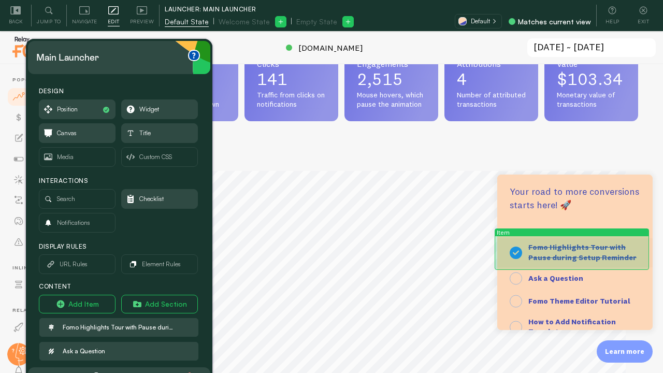
click at [559, 246] on strong "Fomo Highlights Tour with Pause during Setup Reminder" at bounding box center [582, 252] width 108 height 20
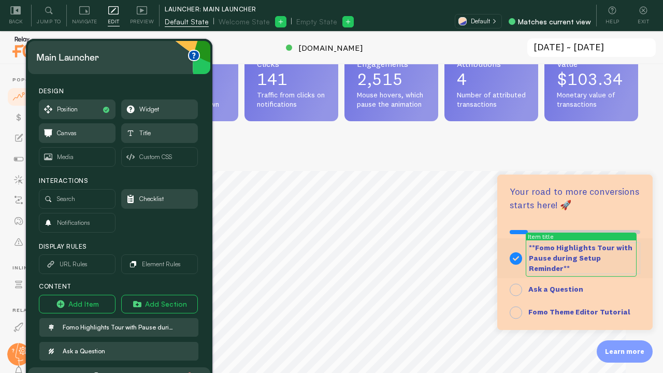
click at [562, 268] on textarea "**Fomo Highlights Tour with Pause during Setup Reminder**" at bounding box center [584, 258] width 112 height 32
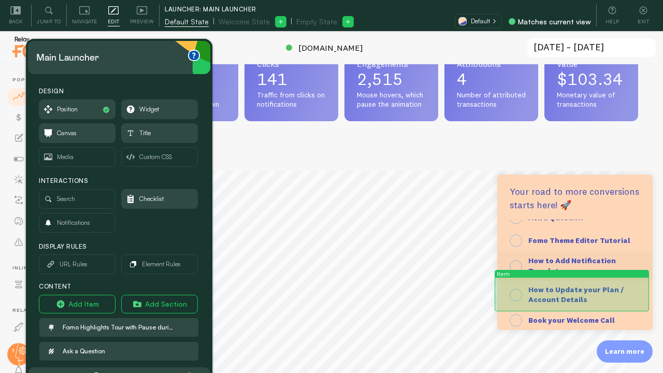
scroll to position [62, 0]
type textarea "**Start here! Fomo Basics Tutorial**"
click at [588, 293] on div "How to Update your Plan / Account Details" at bounding box center [584, 293] width 112 height 20
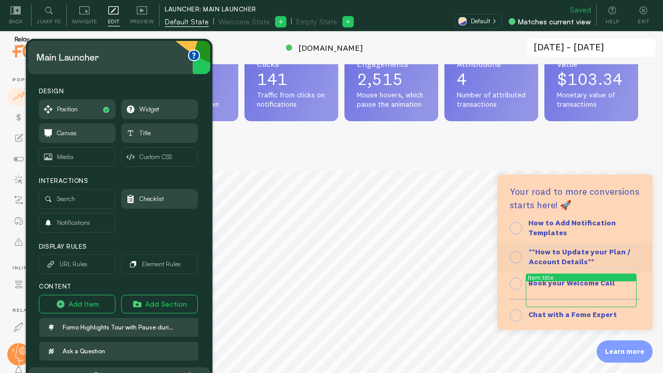
scroll to position [101, 0]
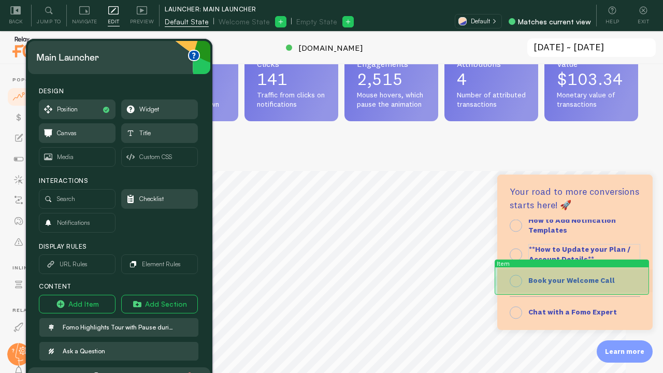
click at [589, 278] on strong "Book your Welcome Call" at bounding box center [571, 279] width 86 height 9
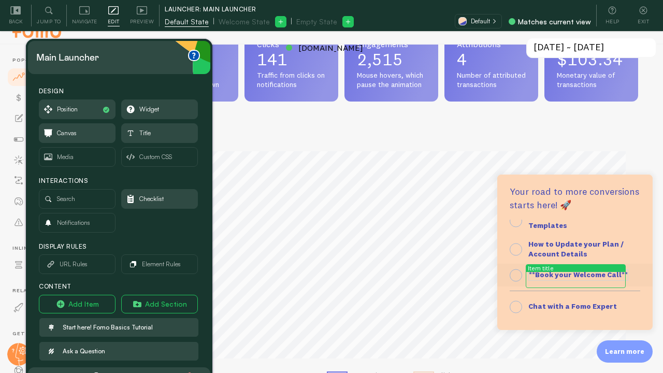
scroll to position [31, 0]
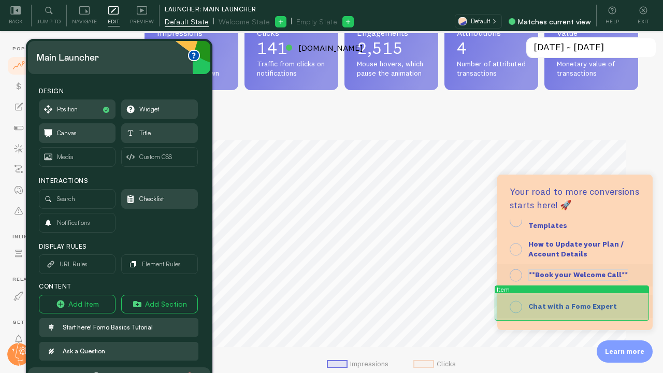
click at [578, 307] on strong "Chat with a Fomo Expert" at bounding box center [572, 305] width 89 height 9
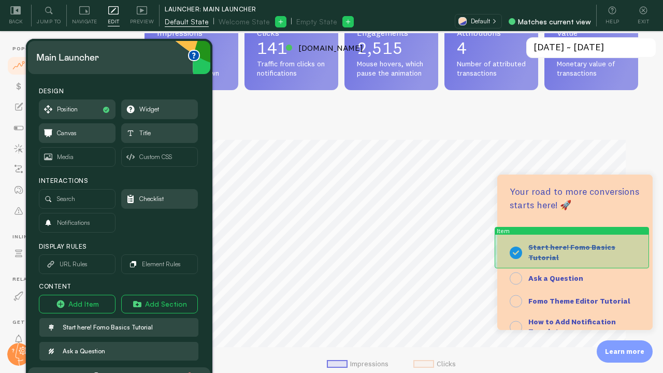
scroll to position [2, 0]
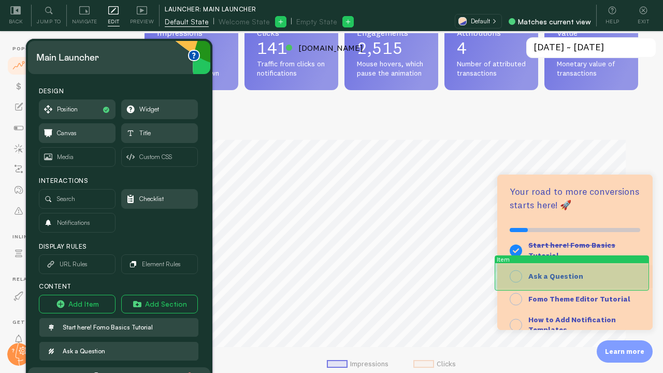
click at [572, 269] on div "Ask a Question" at bounding box center [574, 276] width 155 height 23
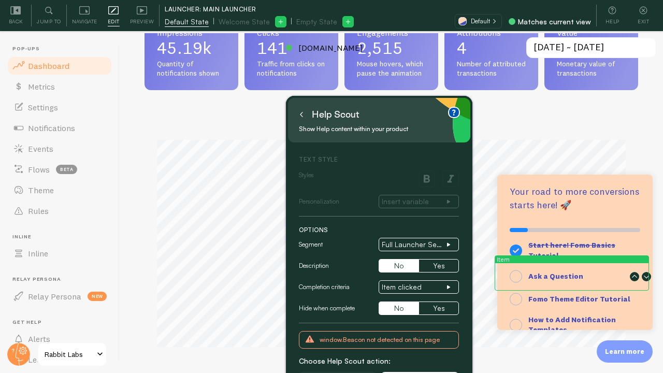
click at [629, 273] on icon at bounding box center [633, 276] width 9 height 9
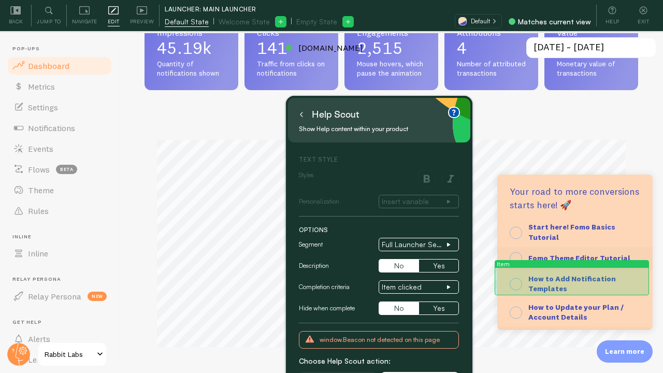
scroll to position [46, 0]
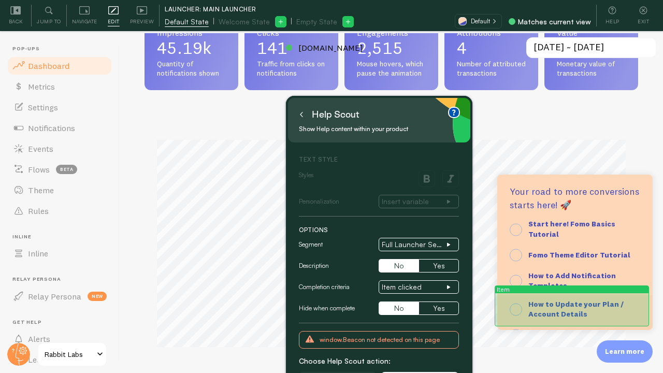
click at [588, 303] on strong "How to Update your Plan / Account Details" at bounding box center [575, 309] width 95 height 20
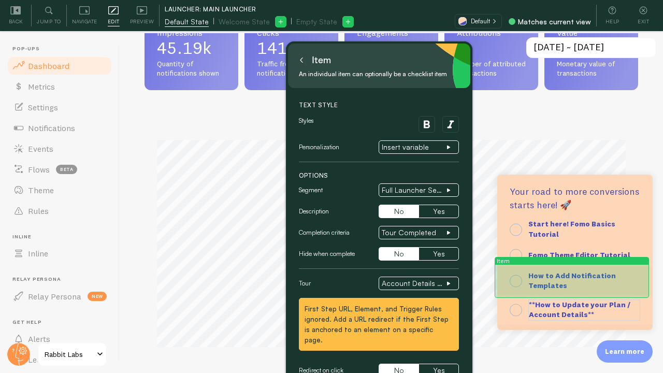
click at [619, 273] on div "How to Add Notification Templates" at bounding box center [584, 281] width 112 height 20
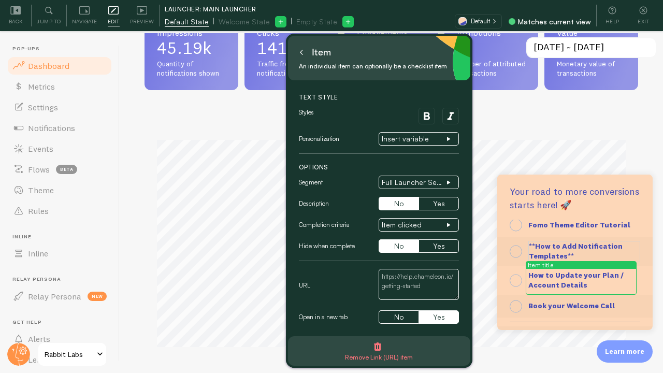
scroll to position [77, 0]
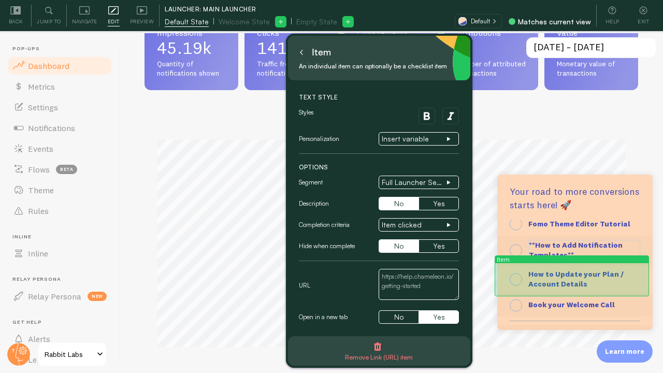
click at [619, 273] on div "How to Update your Plan / Account Details" at bounding box center [584, 279] width 112 height 20
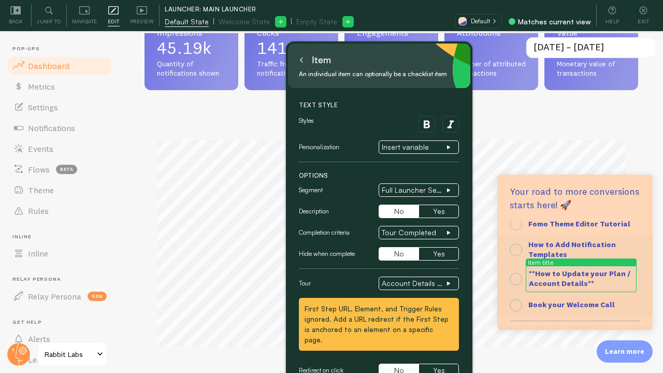
click at [630, 281] on textarea "**How to Update your Plan / Account Details**" at bounding box center [584, 278] width 112 height 21
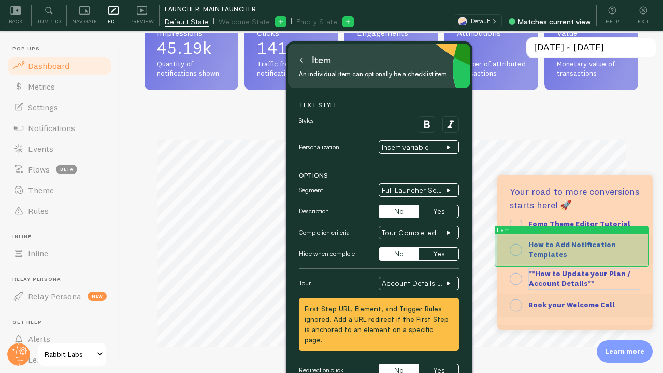
click at [634, 248] on link "How to Add Notification Templates" at bounding box center [574, 250] width 155 height 28
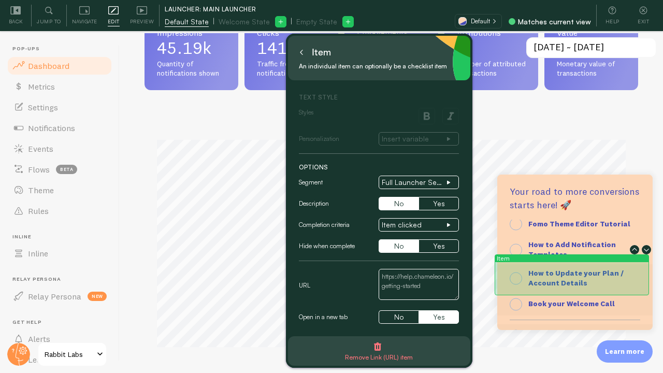
click at [634, 271] on div "How to Update your Plan / Account Details" at bounding box center [574, 278] width 155 height 28
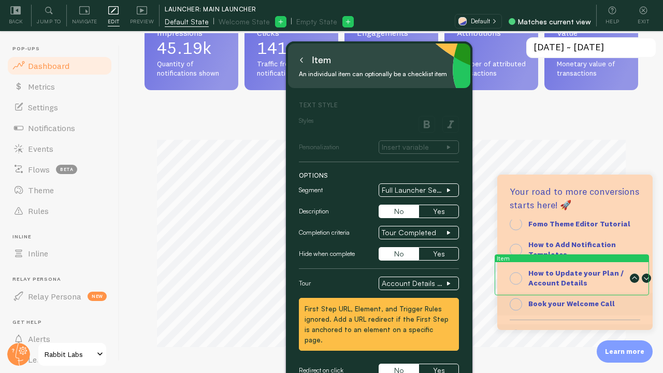
click at [629, 280] on icon at bounding box center [633, 277] width 9 height 9
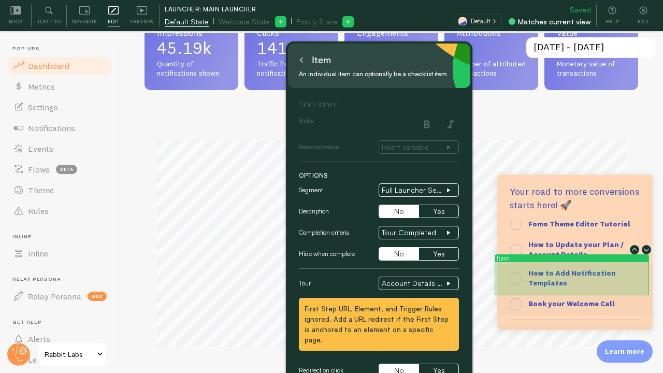
click at [627, 280] on div "How to Add Notification Templates" at bounding box center [584, 278] width 112 height 20
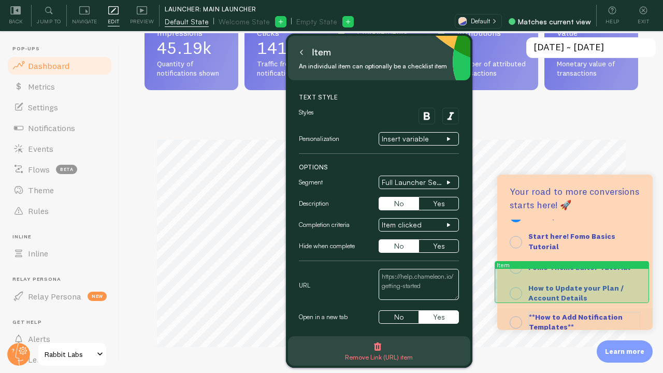
scroll to position [31, 0]
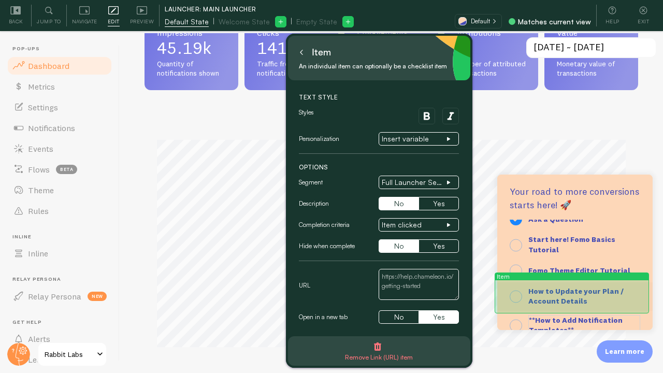
click at [639, 290] on div "How to Update your Plan / Account Details" at bounding box center [574, 296] width 155 height 28
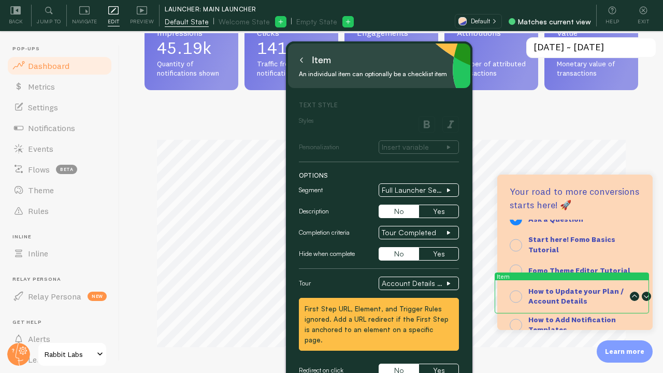
click at [629, 293] on icon at bounding box center [633, 295] width 9 height 9
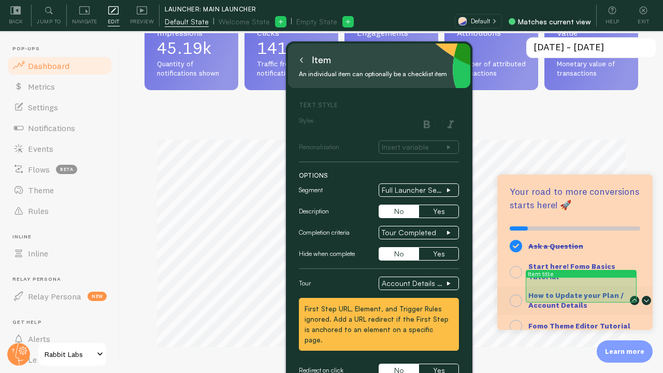
scroll to position [0, 0]
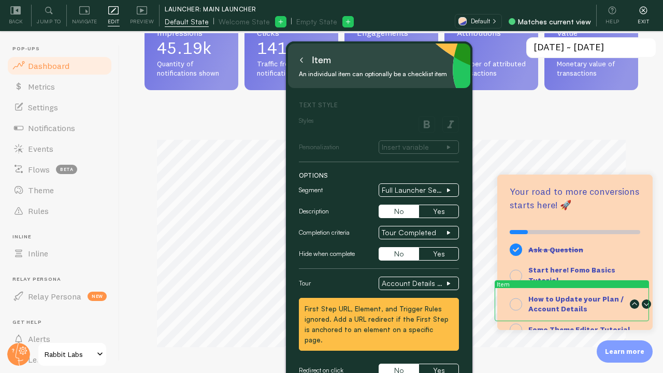
click at [642, 16] on div "Exit" at bounding box center [642, 16] width 31 height 22
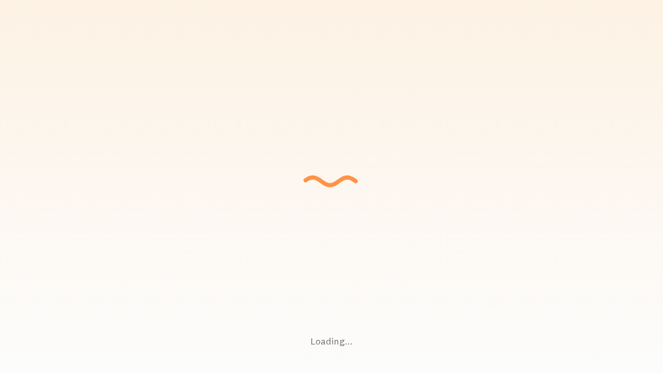
scroll to position [272, 493]
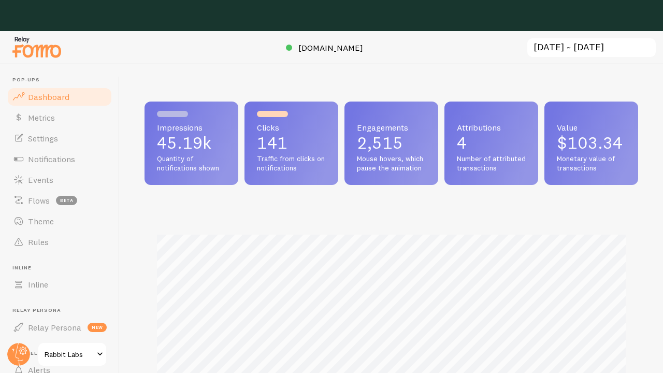
scroll to position [272, 493]
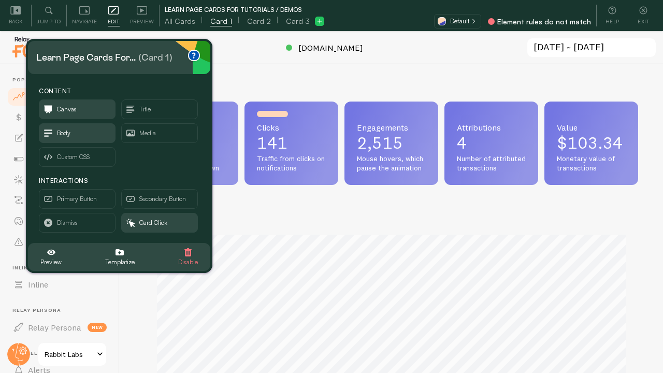
click at [210, 22] on span "Card 1" at bounding box center [221, 21] width 22 height 10
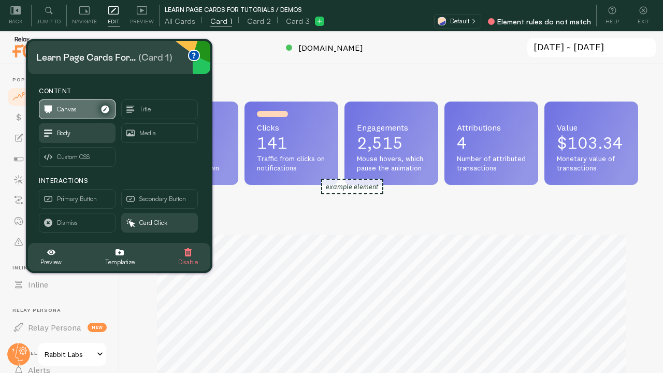
click at [85, 112] on span "Canvas" at bounding box center [77, 109] width 76 height 19
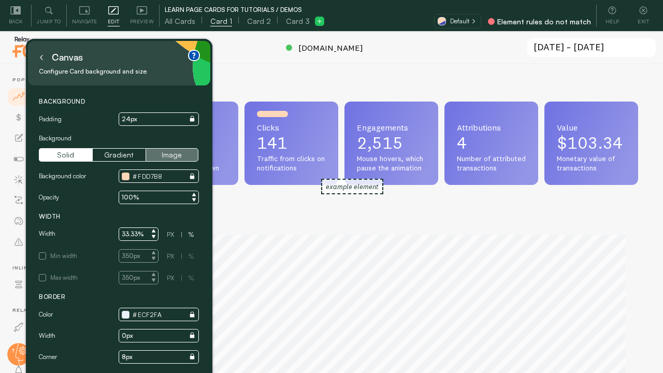
click at [183, 158] on button "Image" at bounding box center [171, 154] width 53 height 13
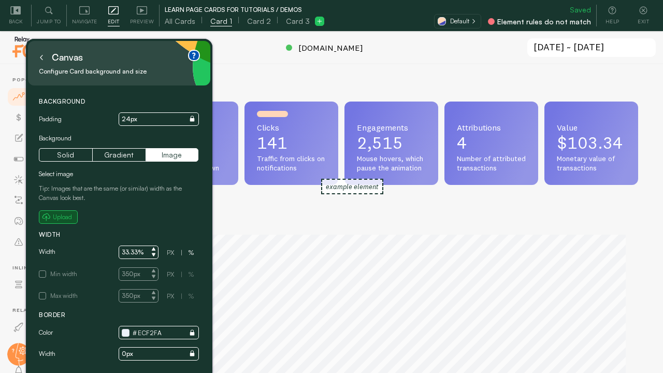
click at [47, 223] on button "Upload" at bounding box center [58, 216] width 39 height 13
click at [58, 216] on small "Upload" at bounding box center [62, 216] width 19 height 9
click at [64, 210] on button "Upload" at bounding box center [58, 216] width 39 height 13
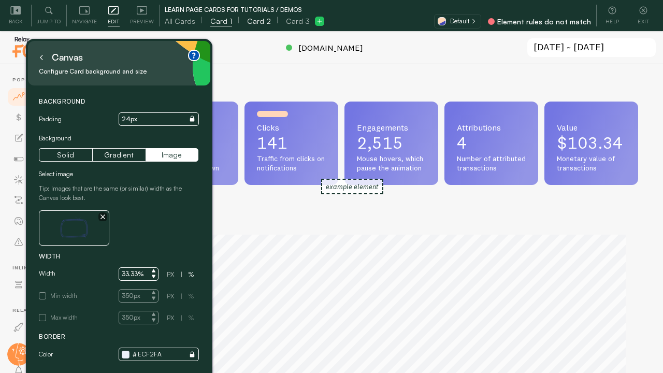
click at [256, 19] on span "Card 2" at bounding box center [259, 21] width 24 height 10
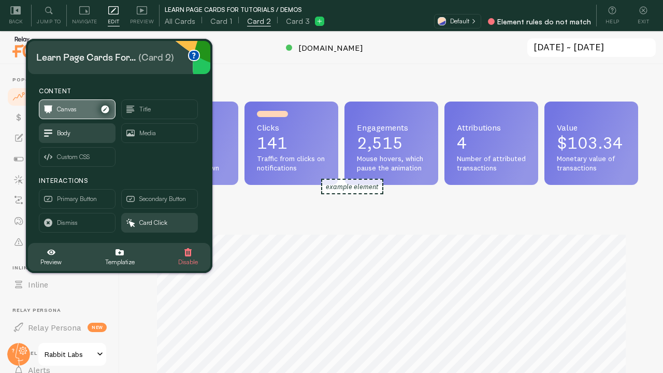
scroll to position [2, 0]
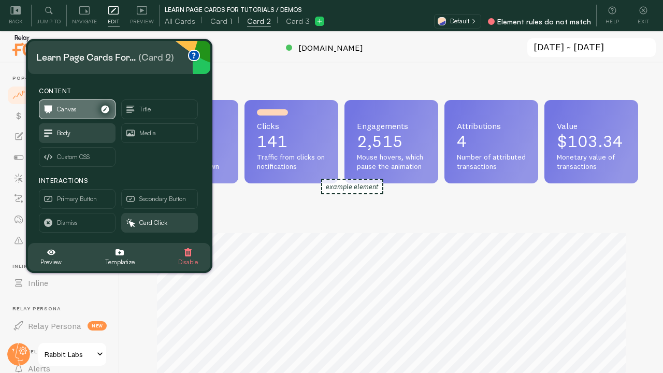
click at [94, 110] on span "Canvas" at bounding box center [77, 109] width 76 height 19
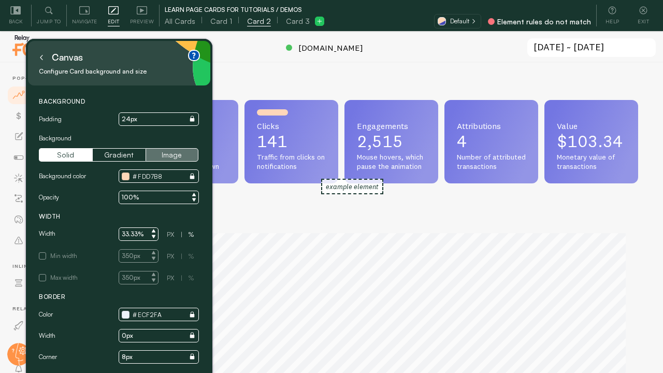
click at [155, 150] on button "Image" at bounding box center [171, 154] width 53 height 13
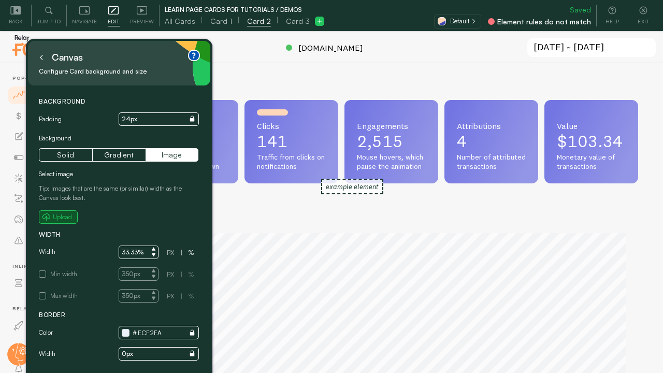
click at [65, 218] on small "Upload" at bounding box center [62, 216] width 19 height 9
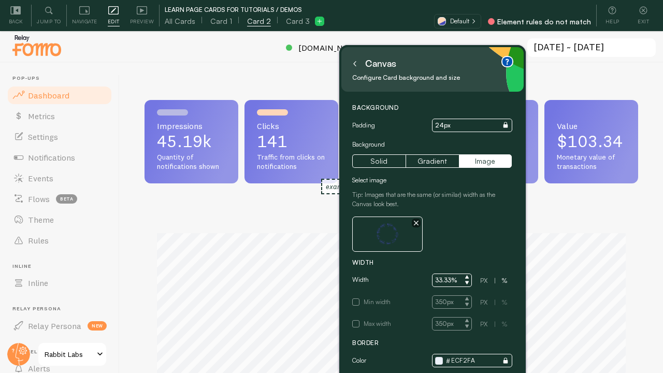
drag, startPoint x: 101, startPoint y: 53, endPoint x: 412, endPoint y: 61, distance: 310.7
click at [412, 61] on div "Canvas" at bounding box center [432, 63] width 166 height 17
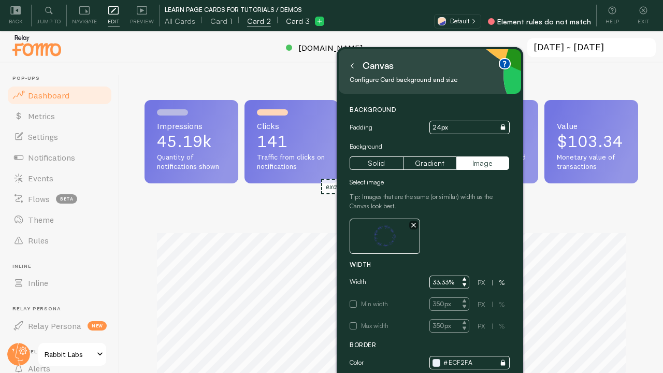
click at [293, 19] on span "Card 3" at bounding box center [298, 21] width 24 height 10
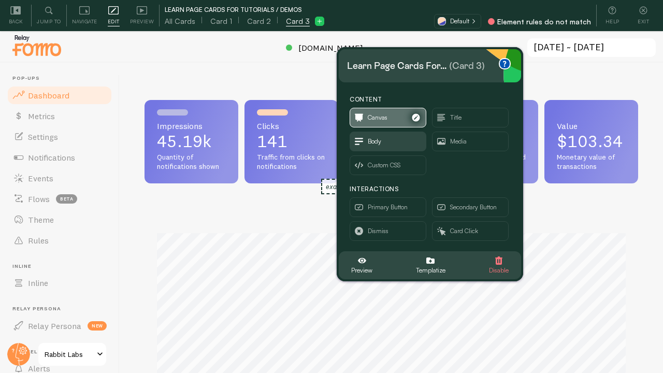
click at [374, 117] on span "Canvas" at bounding box center [378, 117] width 20 height 11
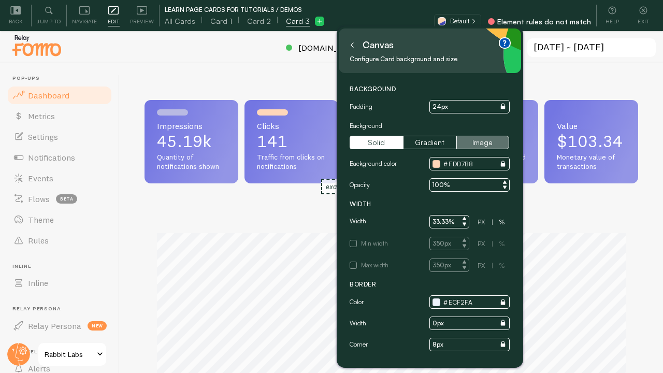
click at [480, 138] on button "Image" at bounding box center [482, 142] width 53 height 13
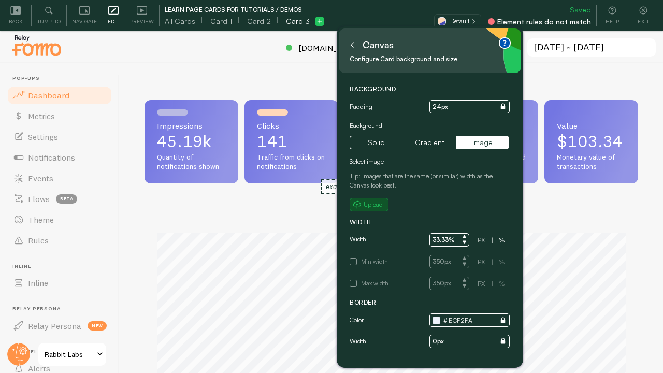
click at [374, 205] on small "Upload" at bounding box center [372, 204] width 19 height 9
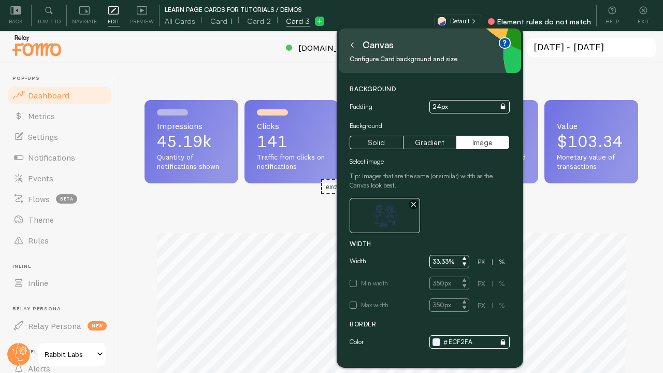
click at [353, 43] on icon at bounding box center [351, 44] width 5 height 5
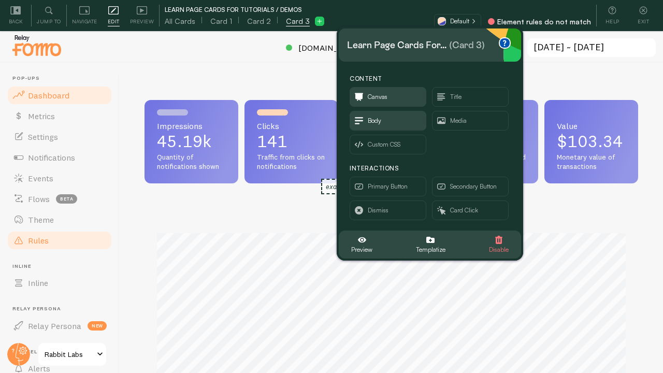
scroll to position [55, 0]
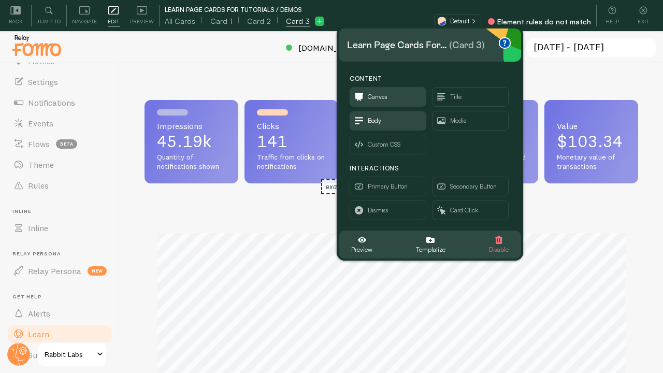
click at [38, 327] on link "Learn" at bounding box center [59, 334] width 107 height 21
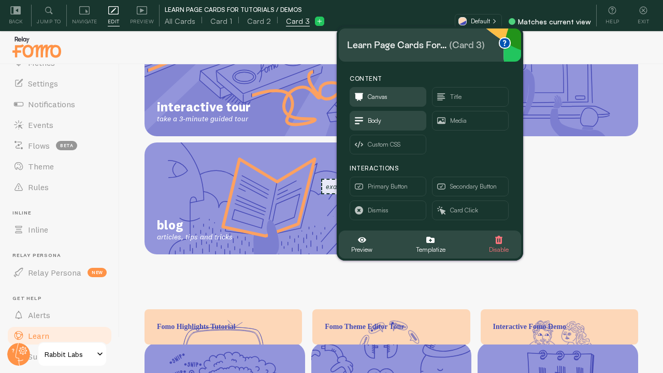
scroll to position [146, 0]
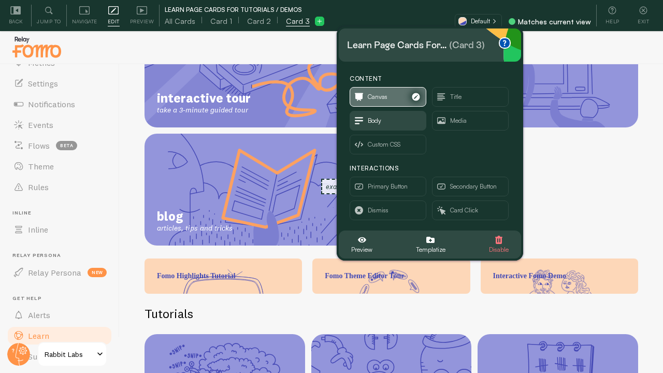
click at [372, 90] on span "Canvas" at bounding box center [388, 96] width 76 height 19
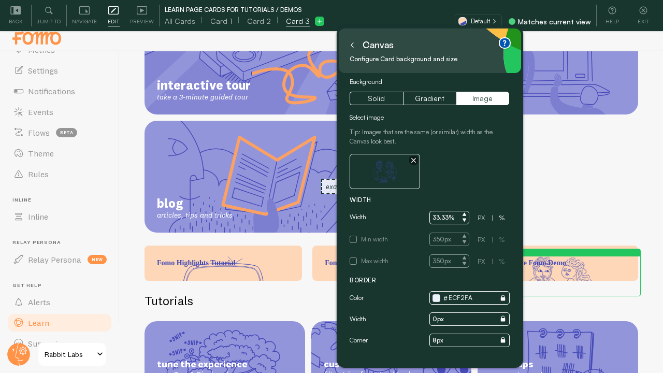
scroll to position [0, 0]
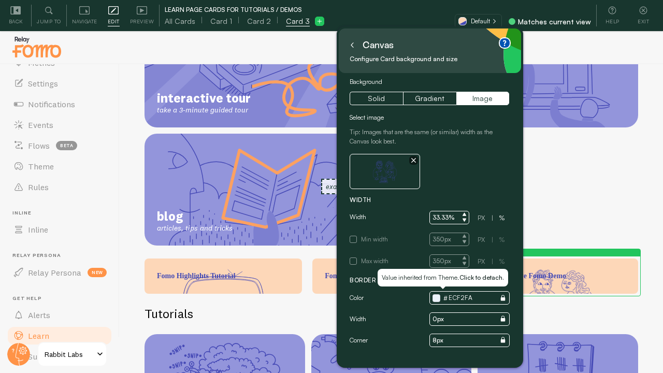
click at [456, 298] on input "ECF2FA" at bounding box center [469, 297] width 80 height 13
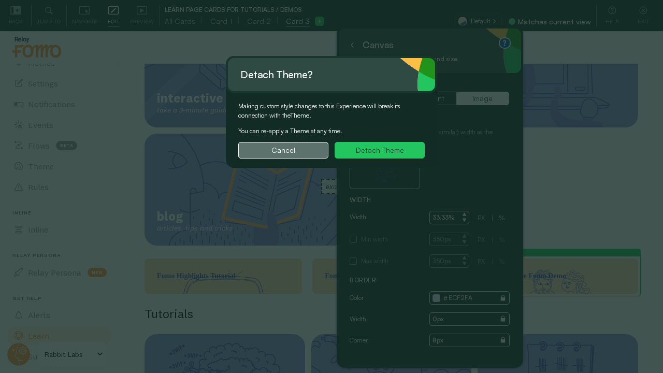
click at [277, 153] on button "Cancel" at bounding box center [283, 150] width 90 height 17
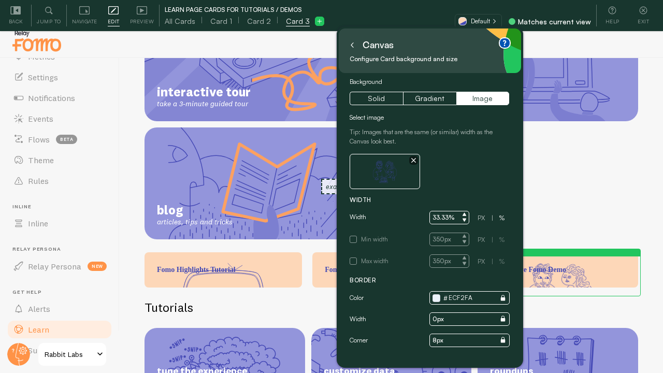
scroll to position [6, 0]
click at [349, 48] on button at bounding box center [352, 45] width 10 height 17
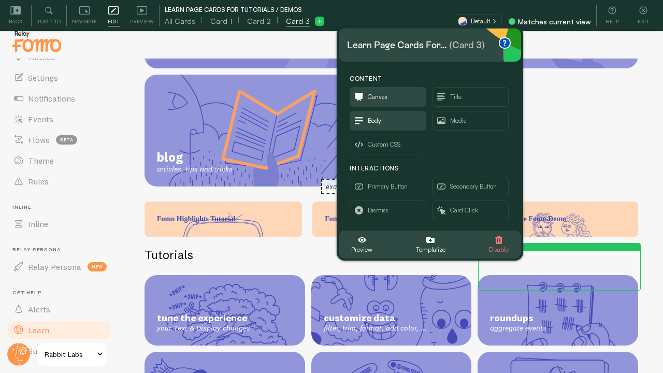
scroll to position [190, 0]
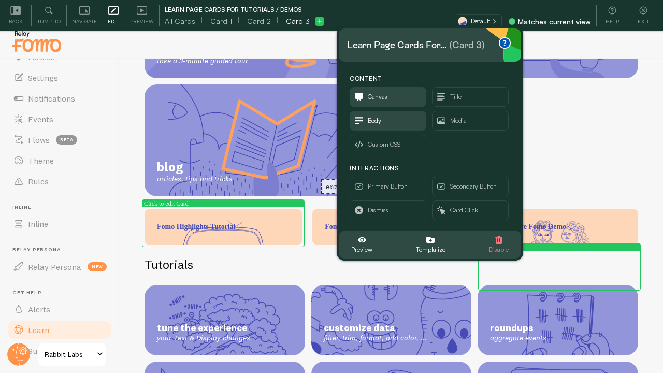
click at [261, 227] on p "Fomo Highlights Tutorial" at bounding box center [223, 227] width 133 height 10
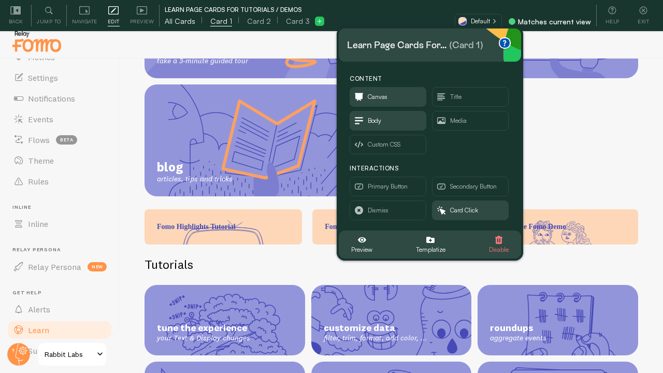
click at [180, 20] on span "All Cards" at bounding box center [180, 21] width 31 height 10
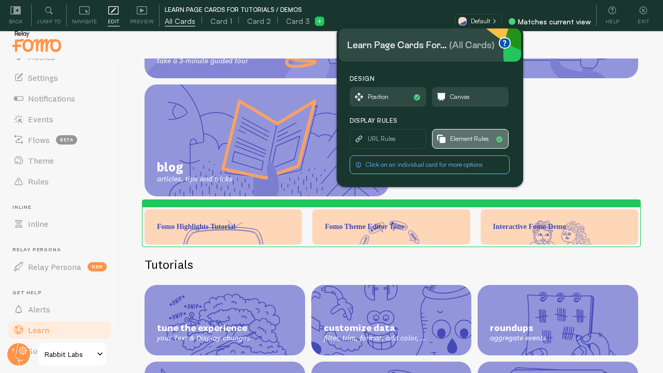
click at [471, 139] on span "Element Rules" at bounding box center [469, 138] width 39 height 11
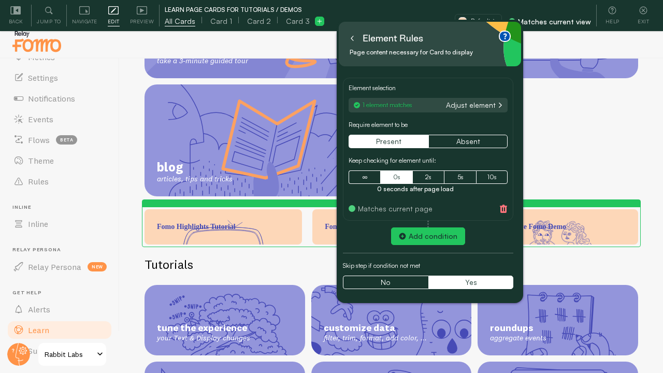
click at [452, 102] on button "Adjust element" at bounding box center [474, 104] width 62 height 9
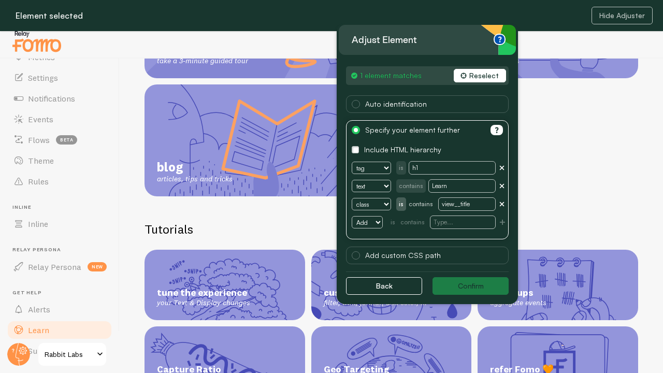
click at [478, 70] on button "Reselect" at bounding box center [479, 75] width 52 height 13
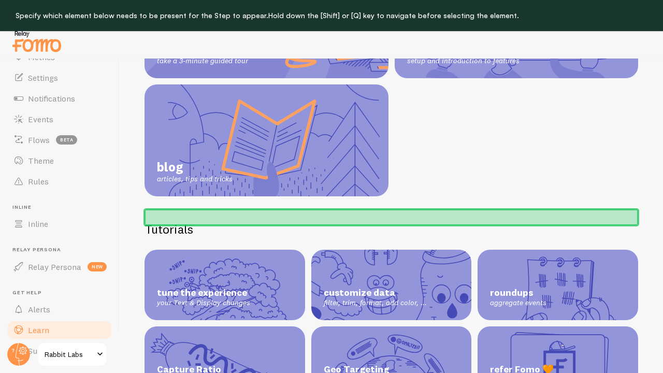
click at [189, 221] on h2 "Tutorials" at bounding box center [390, 229] width 493 height 16
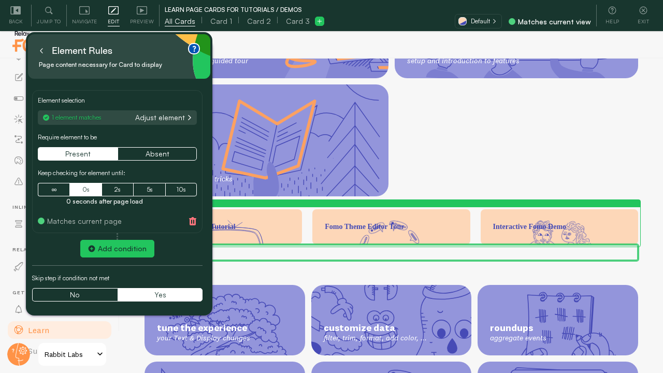
click at [43, 51] on icon at bounding box center [41, 50] width 5 height 5
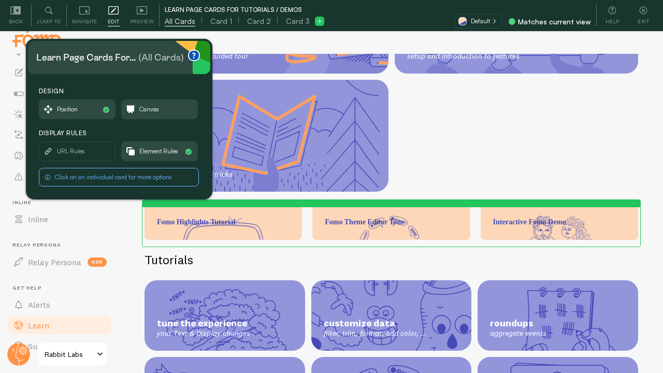
scroll to position [11, 0]
click at [83, 111] on span "Position" at bounding box center [77, 109] width 76 height 19
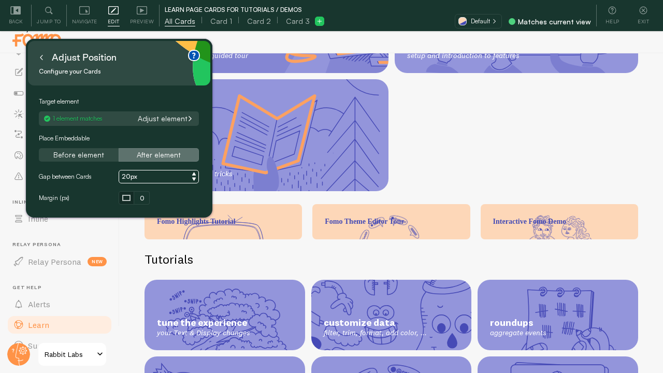
click at [155, 152] on button "After element" at bounding box center [159, 154] width 80 height 13
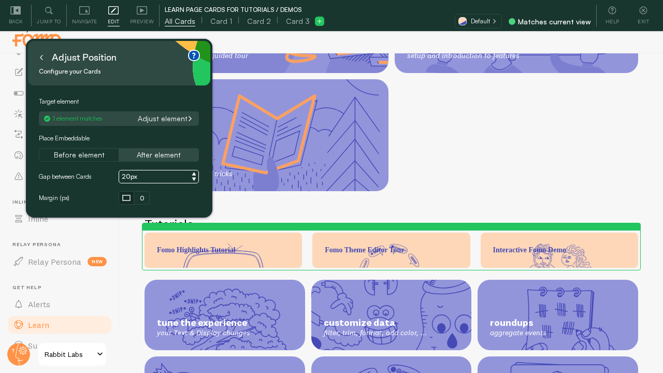
click at [352, 192] on div "Learn Tutorials, videos and help articles to get you familiar with Fomo interac…" at bounding box center [391, 223] width 543 height 340
click at [43, 60] on button at bounding box center [41, 57] width 10 height 17
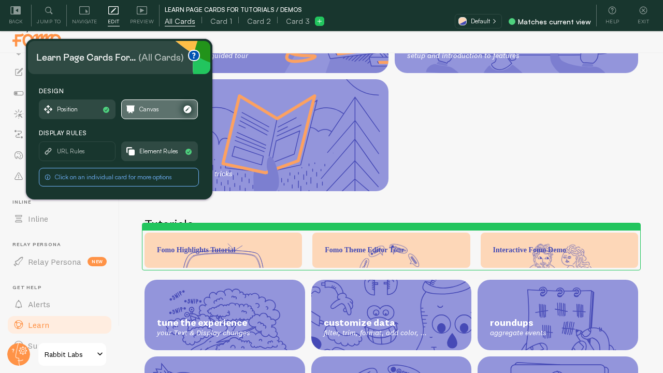
click at [145, 106] on span "Canvas" at bounding box center [149, 109] width 20 height 11
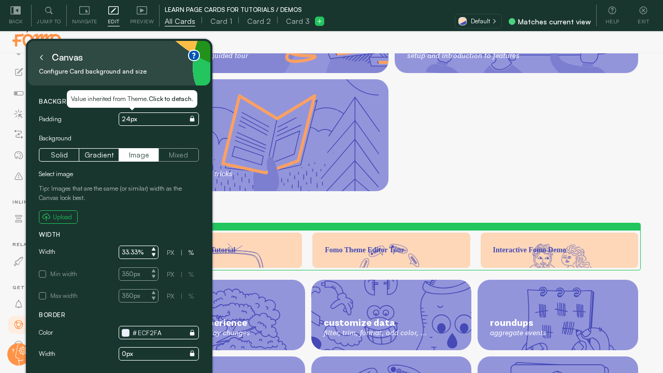
click at [129, 117] on input "24px" at bounding box center [159, 118] width 80 height 13
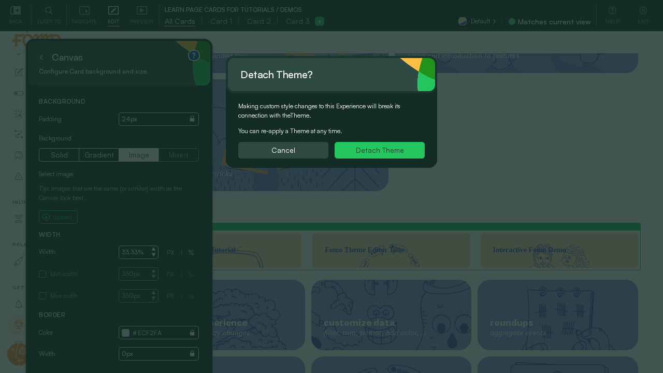
click at [373, 147] on button "Detach Theme" at bounding box center [379, 150] width 90 height 17
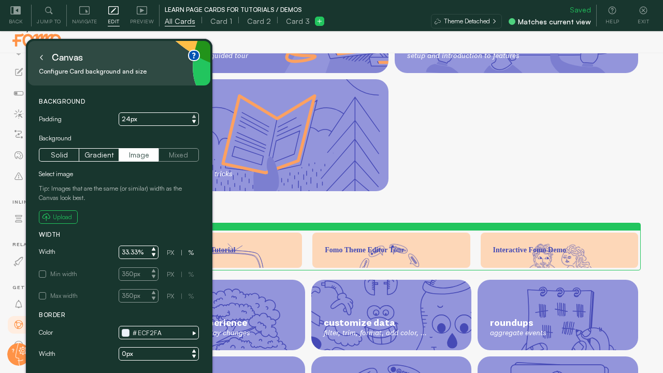
click at [195, 116] on icon at bounding box center [194, 116] width 4 height 3
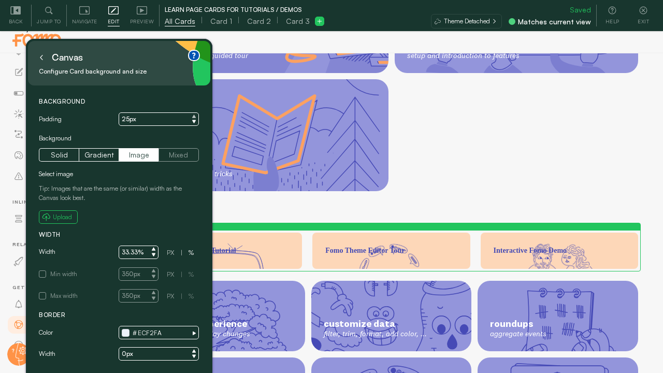
click at [195, 116] on icon at bounding box center [194, 116] width 4 height 3
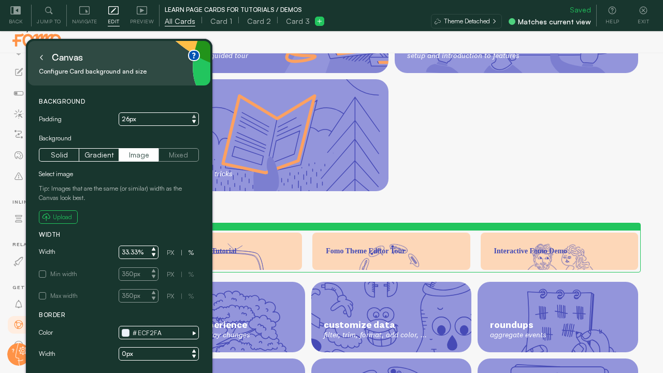
click at [195, 116] on icon at bounding box center [194, 116] width 4 height 3
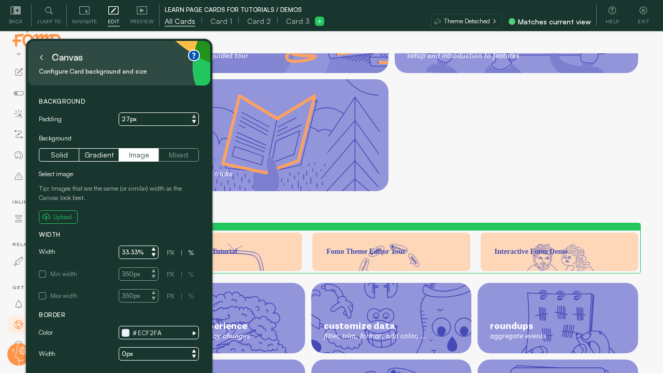
click at [195, 116] on icon at bounding box center [194, 116] width 4 height 3
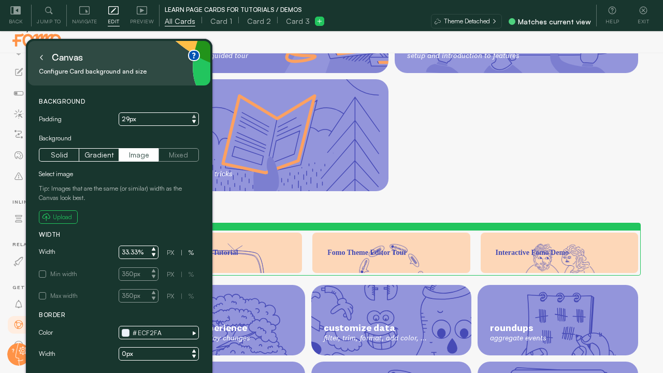
click at [195, 116] on icon at bounding box center [194, 116] width 4 height 3
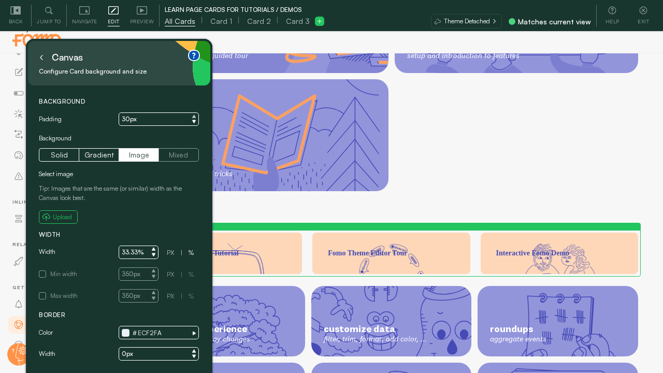
click at [195, 116] on icon at bounding box center [194, 116] width 4 height 3
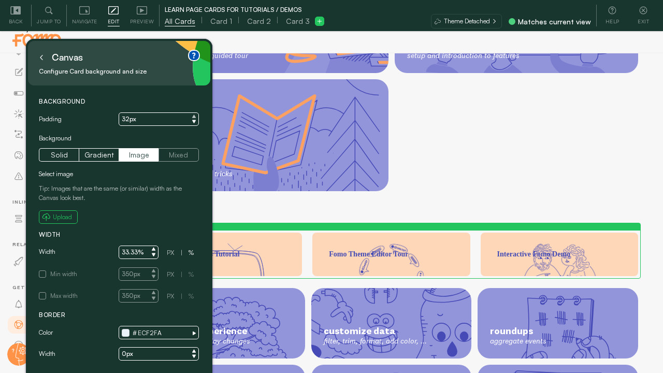
click at [195, 116] on icon at bounding box center [194, 116] width 4 height 3
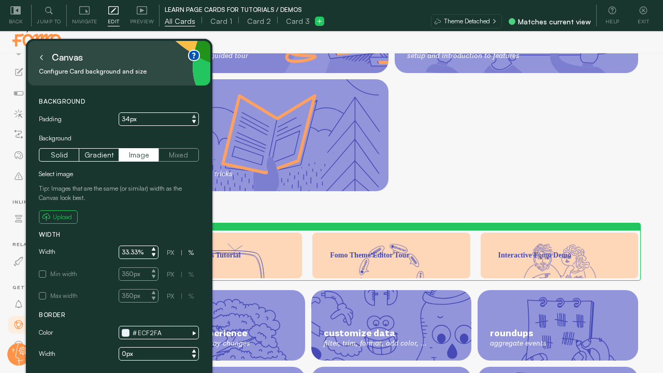
click at [195, 116] on icon at bounding box center [194, 116] width 4 height 3
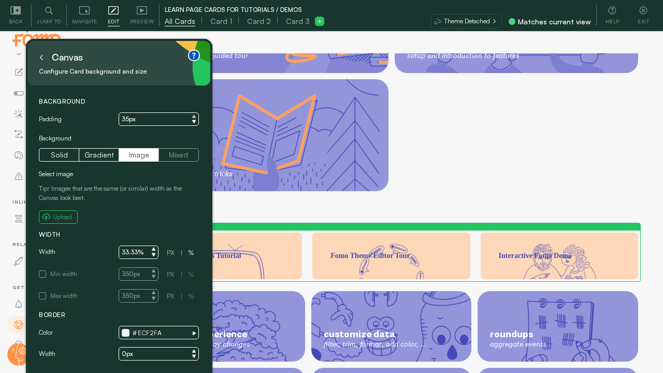
click at [195, 116] on icon at bounding box center [194, 116] width 4 height 3
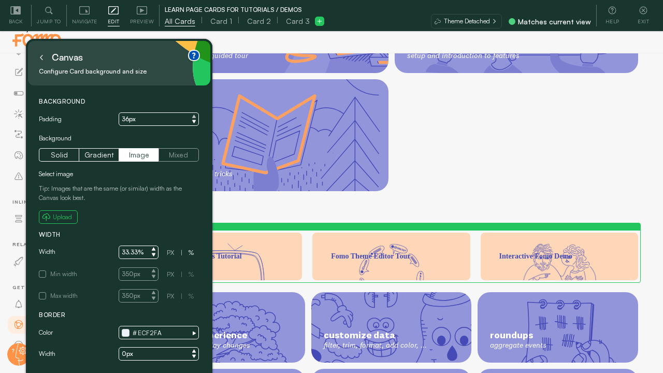
click at [195, 116] on icon at bounding box center [194, 116] width 4 height 3
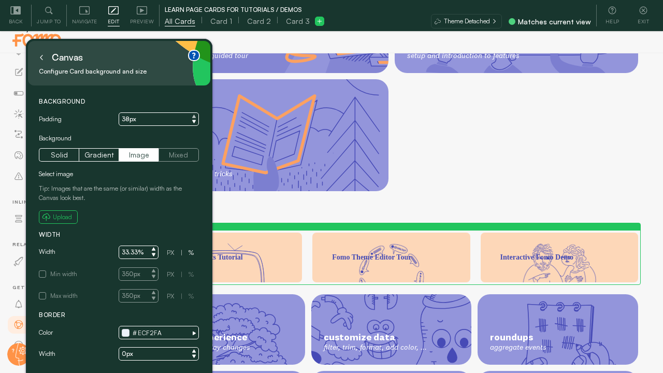
click at [195, 116] on icon at bounding box center [194, 116] width 4 height 3
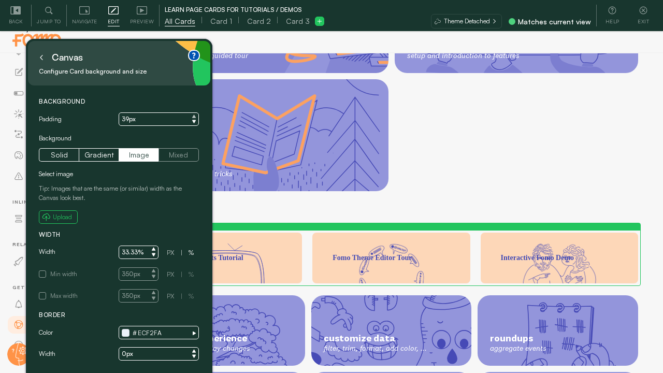
click at [195, 116] on icon at bounding box center [194, 116] width 4 height 3
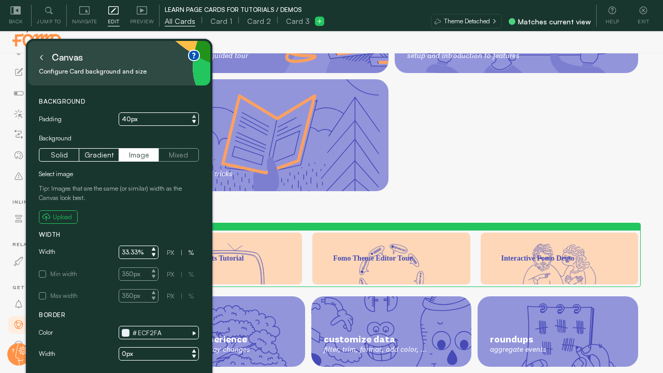
click at [195, 116] on icon at bounding box center [194, 116] width 4 height 3
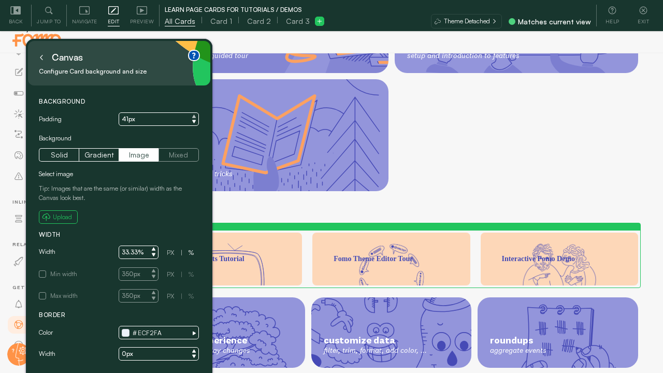
click at [195, 116] on icon at bounding box center [194, 116] width 4 height 3
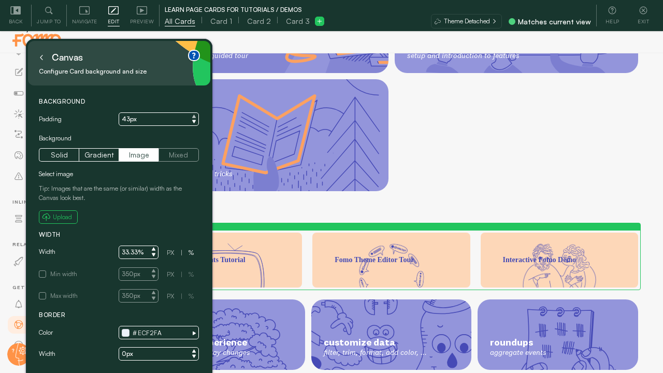
click at [195, 116] on icon at bounding box center [194, 116] width 4 height 3
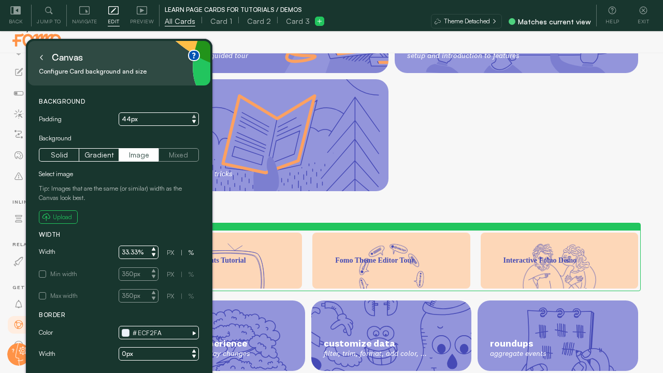
click at [195, 116] on icon at bounding box center [194, 116] width 4 height 3
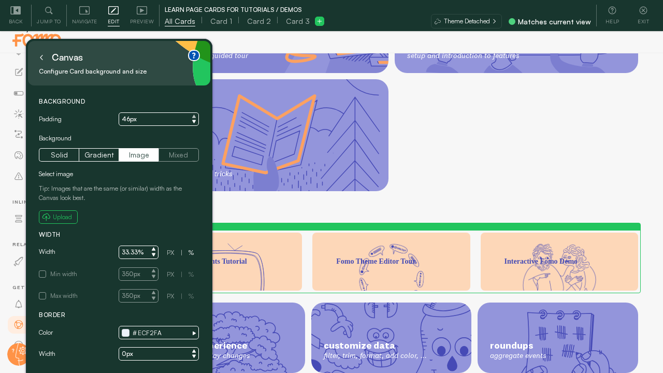
click at [195, 116] on icon at bounding box center [194, 116] width 4 height 3
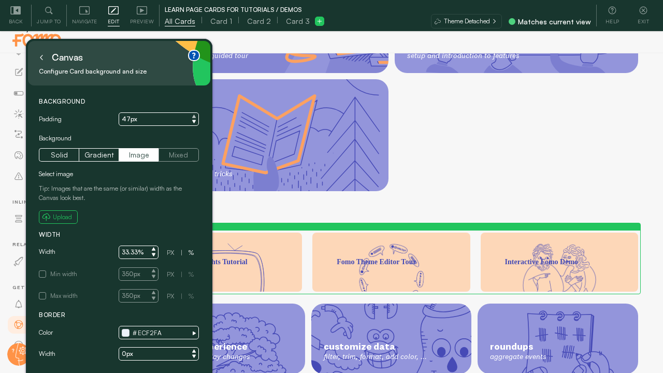
click at [195, 116] on icon at bounding box center [194, 116] width 4 height 3
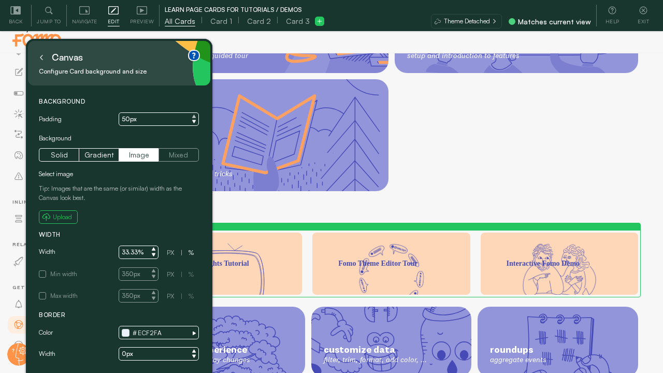
click at [195, 116] on icon at bounding box center [194, 116] width 4 height 3
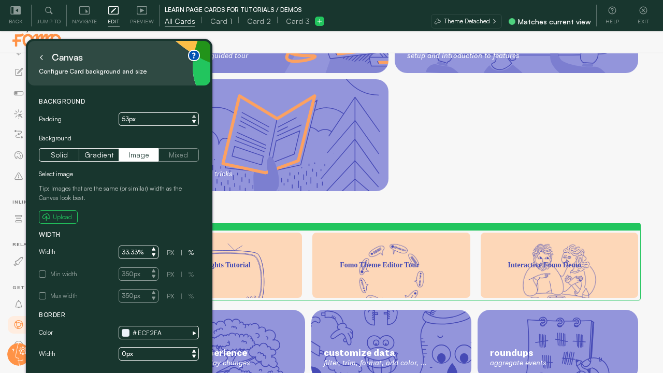
click at [195, 116] on icon at bounding box center [194, 116] width 4 height 3
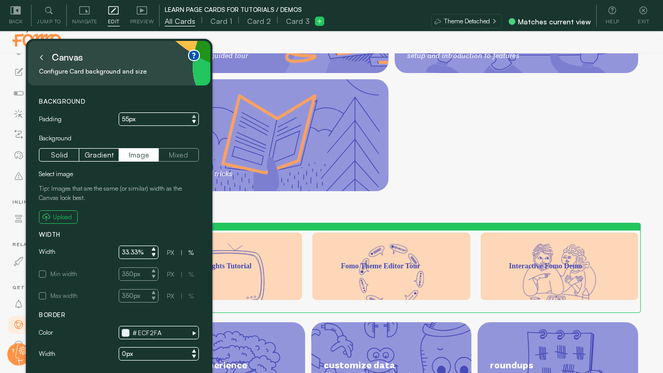
click at [195, 116] on icon at bounding box center [194, 116] width 4 height 3
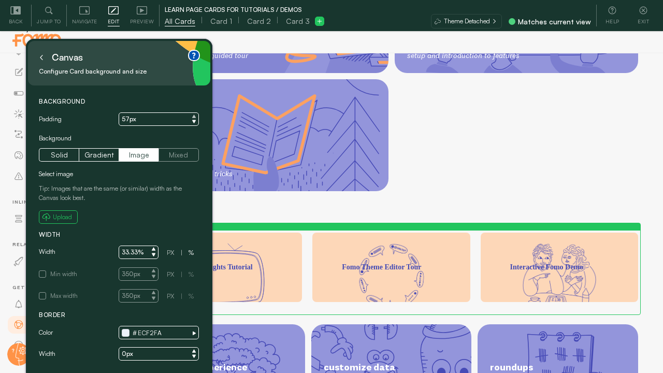
click at [195, 116] on icon at bounding box center [194, 116] width 4 height 3
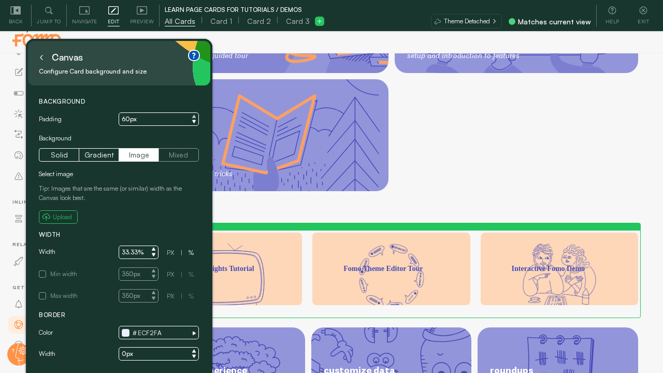
click at [195, 116] on icon at bounding box center [194, 116] width 4 height 3
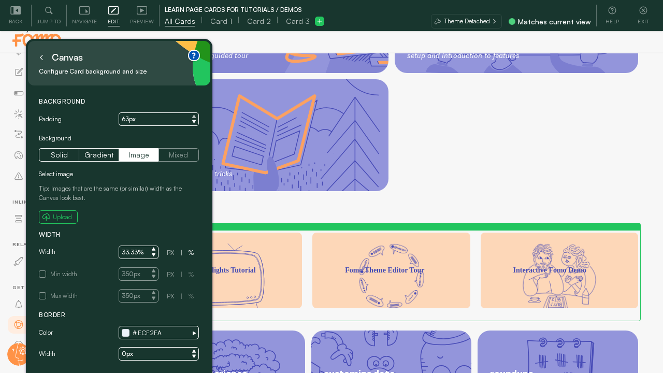
click at [195, 116] on icon at bounding box center [194, 116] width 4 height 3
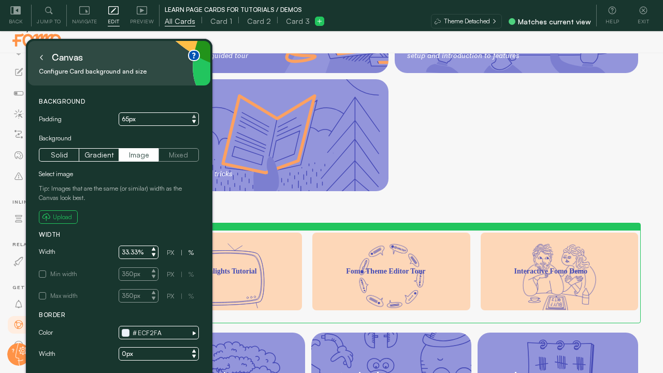
click at [195, 116] on icon at bounding box center [194, 116] width 4 height 3
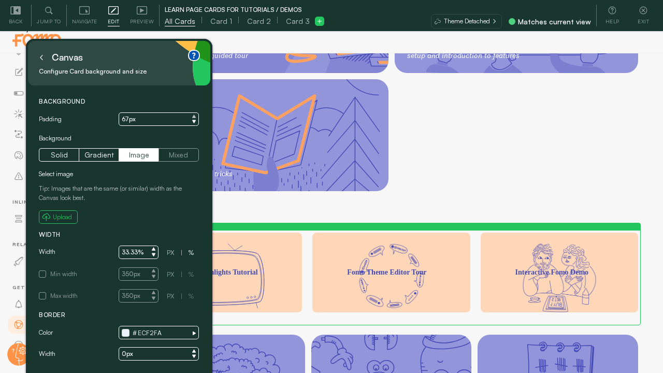
click at [195, 116] on icon at bounding box center [194, 116] width 4 height 3
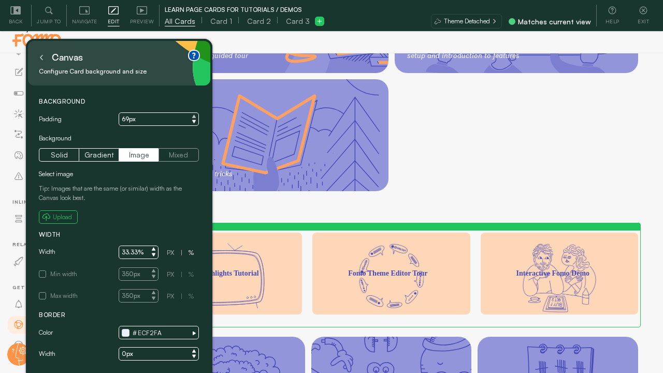
click at [195, 116] on icon at bounding box center [194, 116] width 4 height 3
click at [195, 122] on icon at bounding box center [194, 122] width 4 height 4
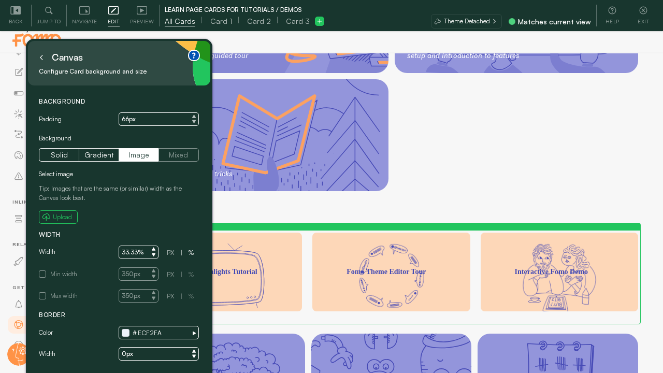
click at [195, 122] on icon at bounding box center [194, 122] width 4 height 4
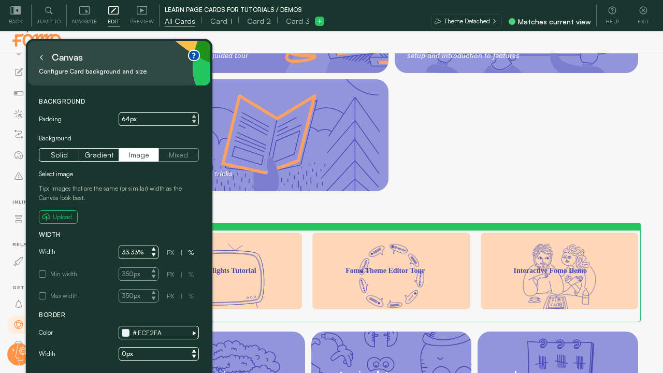
click at [195, 122] on icon at bounding box center [194, 122] width 4 height 4
type input "63px"
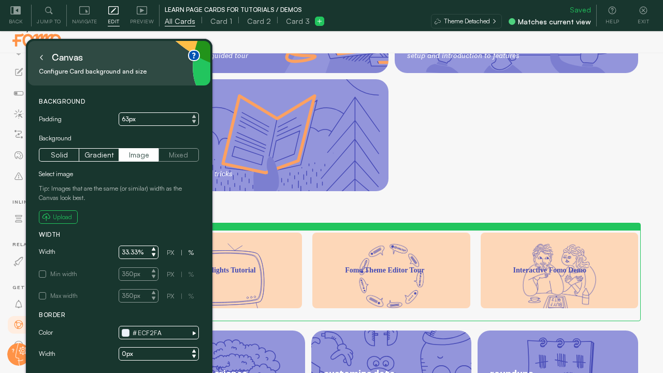
scroll to position [22, 0]
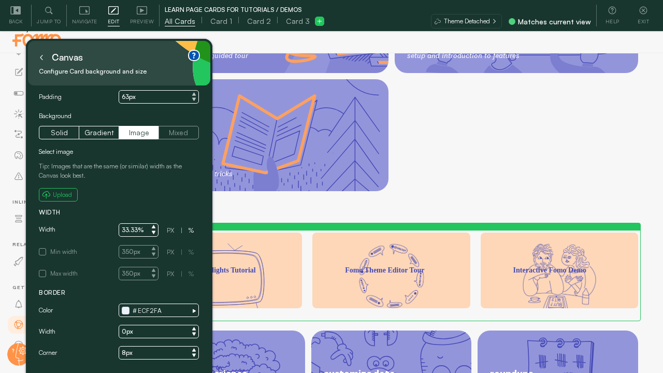
click at [179, 133] on button "Mixed" at bounding box center [178, 132] width 40 height 13
click at [45, 63] on button at bounding box center [41, 57] width 10 height 17
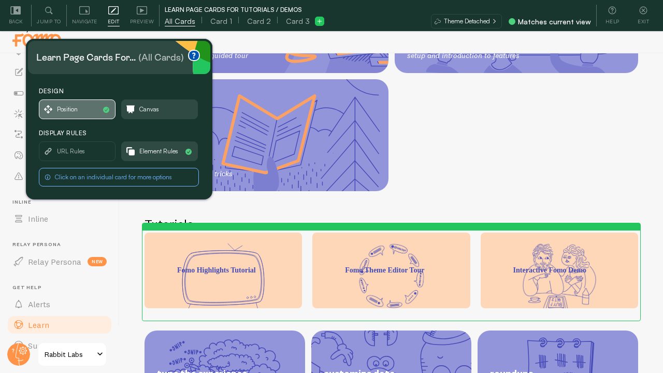
click at [80, 114] on span "Position" at bounding box center [77, 109] width 76 height 19
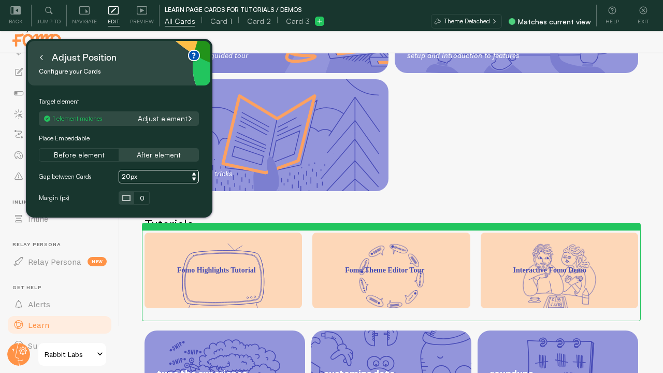
click at [131, 197] on div at bounding box center [127, 197] width 16 height 13
click at [144, 198] on input "0" at bounding box center [143, 198] width 16 height 13
click at [158, 199] on input "0" at bounding box center [158, 198] width 16 height 13
click at [170, 199] on input "0" at bounding box center [173, 198] width 16 height 13
click at [190, 199] on input "0" at bounding box center [189, 198] width 16 height 13
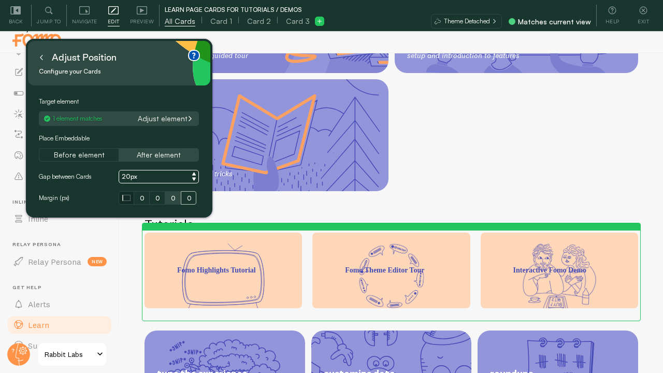
click at [174, 199] on input "0" at bounding box center [173, 198] width 16 height 13
click at [172, 197] on input "0" at bounding box center [174, 198] width 16 height 13
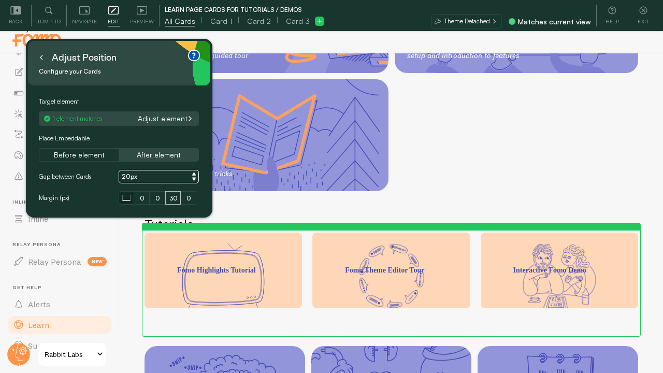
type input "30"
click at [301, 199] on div "Learn Tutorials, videos and help articles to get you familiar with Fomo interac…" at bounding box center [391, 223] width 543 height 340
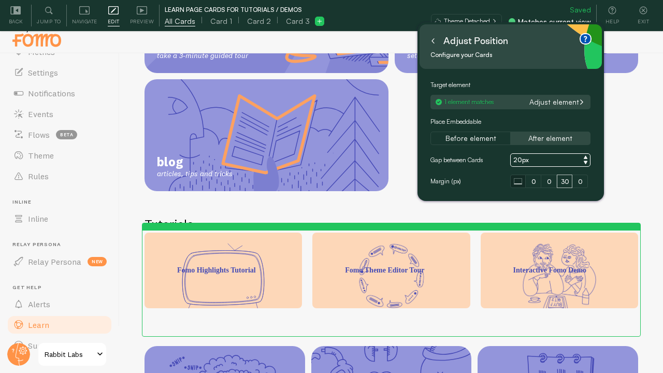
drag, startPoint x: 145, startPoint y: 73, endPoint x: 536, endPoint y: 47, distance: 391.7
click at [538, 49] on small "Configure your Cards" at bounding box center [507, 54] width 154 height 11
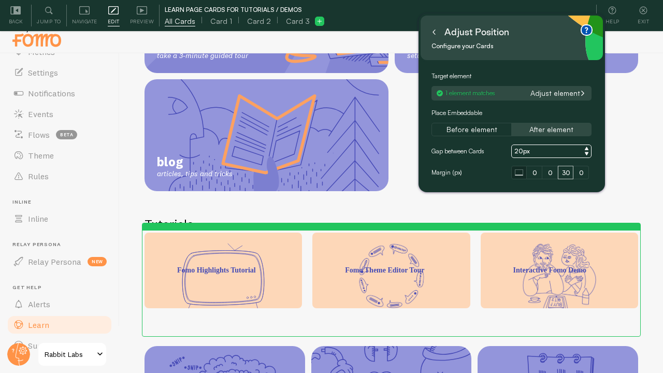
click at [316, 19] on icon at bounding box center [319, 21] width 7 height 7
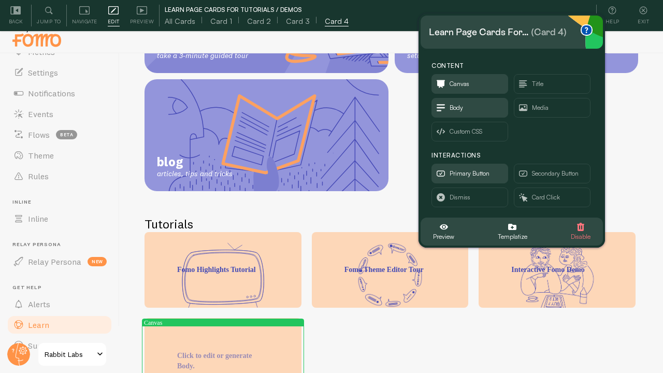
click at [315, 19] on span "|" at bounding box center [318, 20] width 7 height 7
click at [331, 22] on span "Card 4" at bounding box center [337, 21] width 24 height 10
click at [587, 225] on span "Disable" at bounding box center [580, 233] width 20 height 20
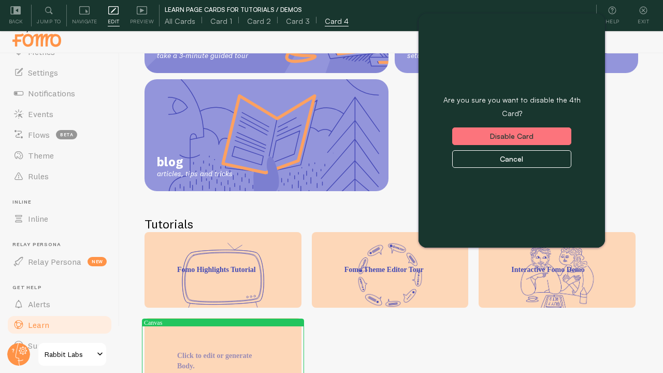
click at [531, 127] on button "Disable Card" at bounding box center [511, 136] width 119 height 18
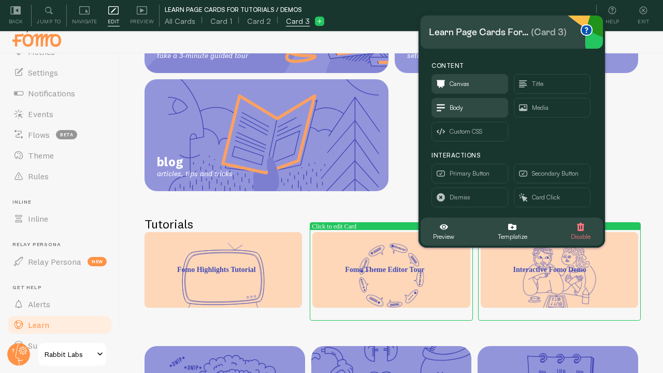
click at [373, 275] on p "Fomo Theme Editor Tour" at bounding box center [391, 270] width 92 height 10
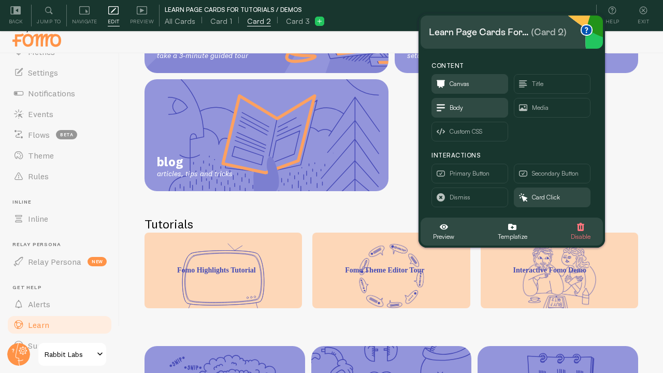
click at [360, 275] on p "Fomo Theme Editor Tour" at bounding box center [391, 270] width 92 height 10
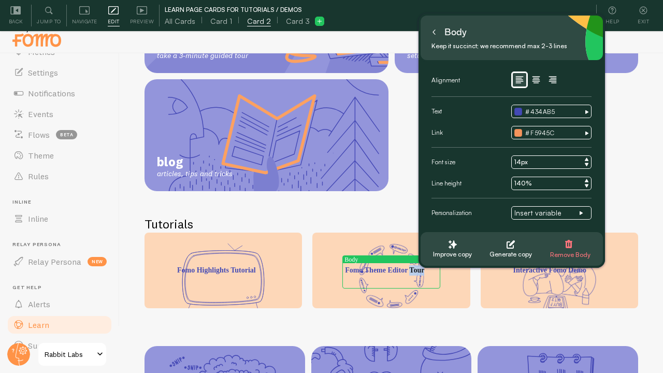
click at [360, 275] on p "Fomo Theme Editor Tour" at bounding box center [391, 270] width 92 height 10
click at [517, 275] on p "Interactive Fomo Demo" at bounding box center [559, 270] width 92 height 10
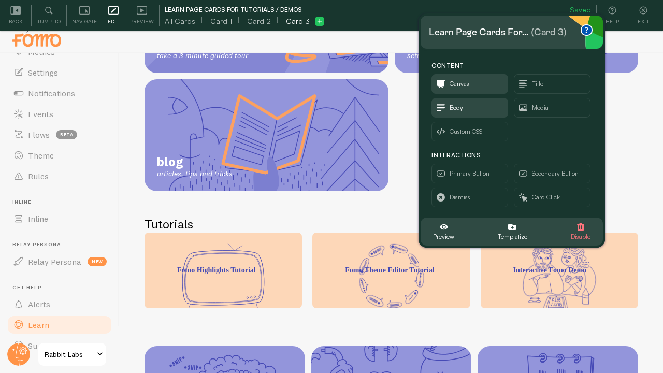
click at [531, 275] on p "Interactive Fomo Demo" at bounding box center [559, 270] width 92 height 10
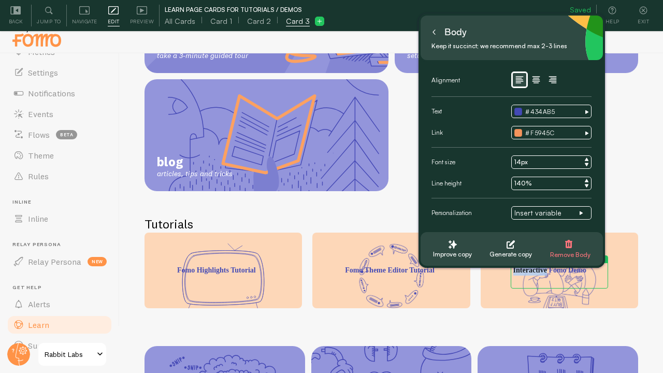
click at [531, 275] on p "Interactive Fomo Demo" at bounding box center [559, 270] width 92 height 10
click at [539, 275] on p "Interactive Fomo Demo" at bounding box center [559, 270] width 92 height 10
click at [540, 275] on p "Interactive Fomo Demo" at bounding box center [559, 270] width 92 height 10
click at [645, 17] on span "Exit" at bounding box center [642, 22] width 11 height 10
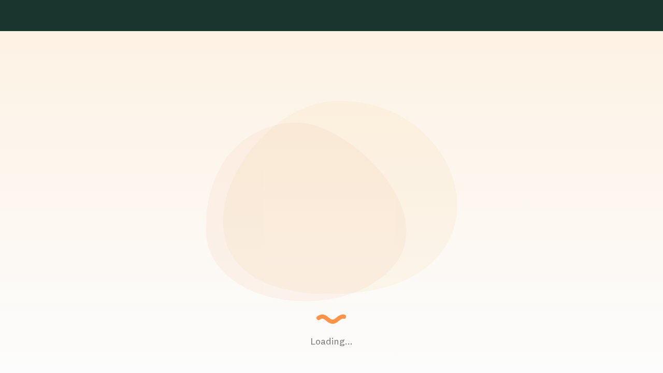
scroll to position [517344, 517123]
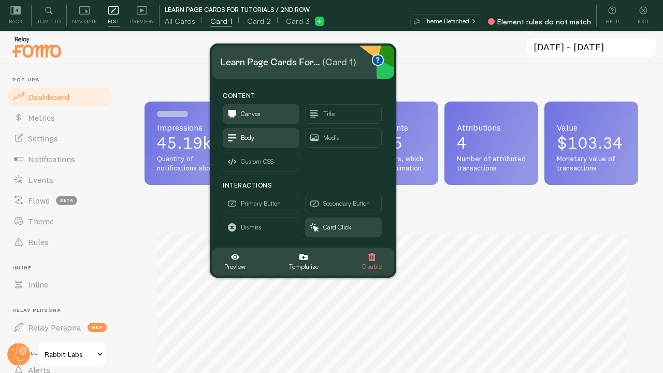
drag, startPoint x: 137, startPoint y: 56, endPoint x: 320, endPoint y: 54, distance: 183.2
click at [320, 61] on div "Learn Page Cards for... (Card 1)" at bounding box center [288, 62] width 136 height 17
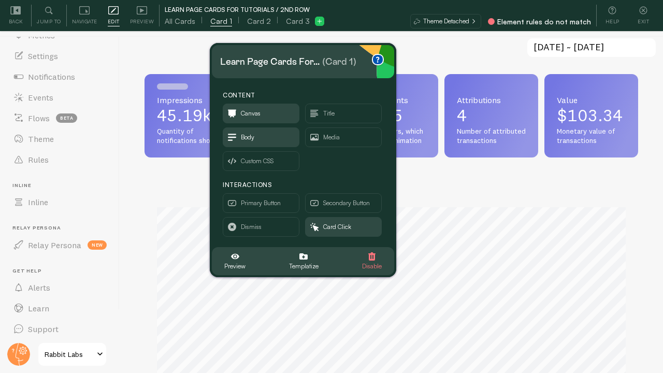
scroll to position [31, 0]
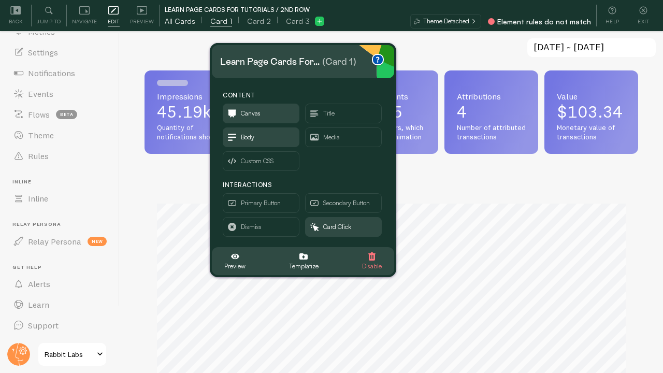
click at [181, 19] on span "All Cards" at bounding box center [180, 21] width 31 height 10
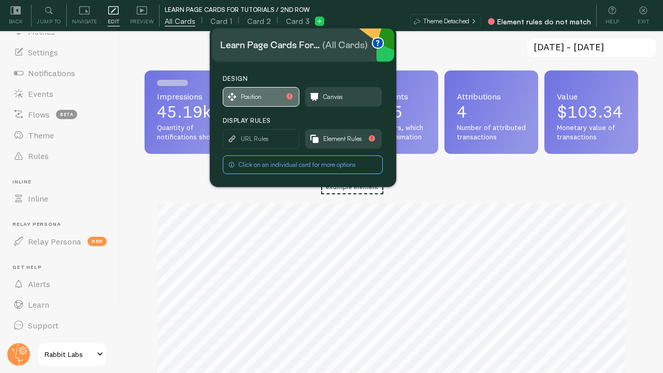
click at [251, 98] on span "Position" at bounding box center [251, 96] width 21 height 11
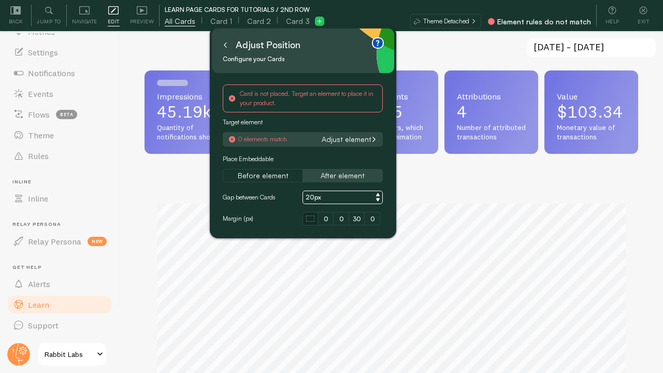
click at [40, 302] on span "Learn" at bounding box center [38, 304] width 21 height 10
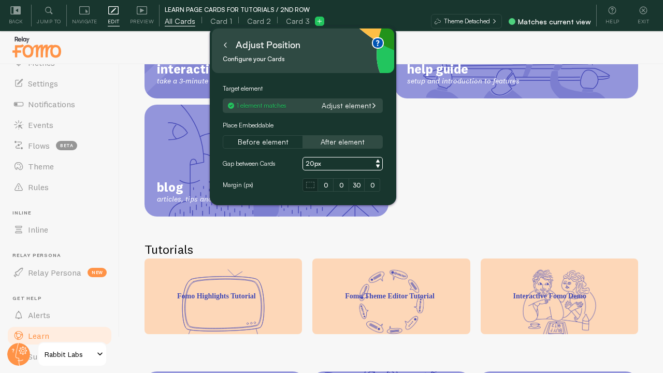
scroll to position [175, 0]
click at [218, 22] on span "Card 1" at bounding box center [221, 21] width 22 height 10
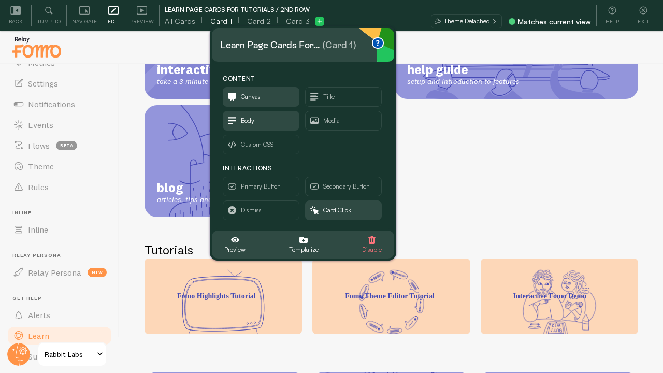
scroll to position [0, 0]
click at [333, 207] on span "Card Click" at bounding box center [337, 209] width 28 height 11
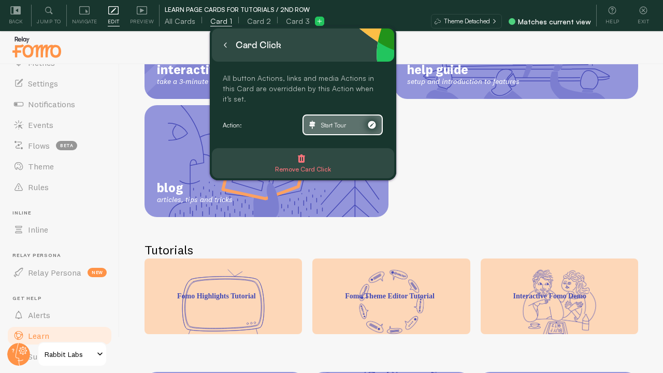
click at [335, 120] on span "Start Tour" at bounding box center [333, 125] width 25 height 11
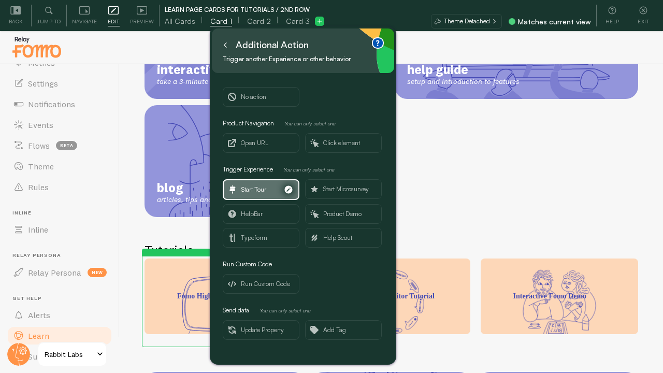
click at [259, 187] on span "Start Tour" at bounding box center [253, 189] width 25 height 11
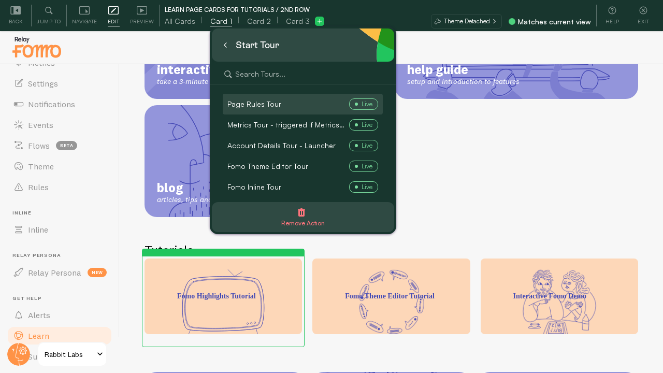
click at [288, 107] on label "Page Rules Tour Live" at bounding box center [302, 104] width 159 height 20
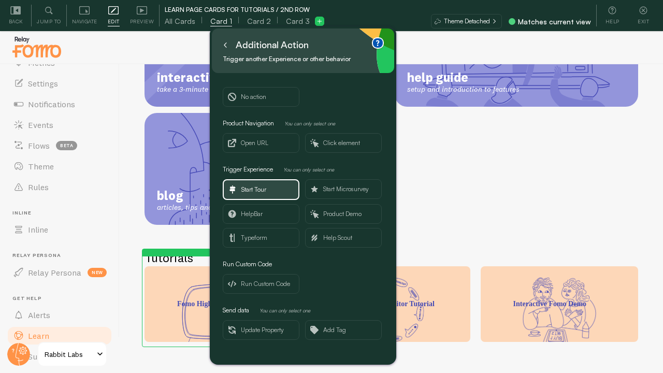
scroll to position [166, 0]
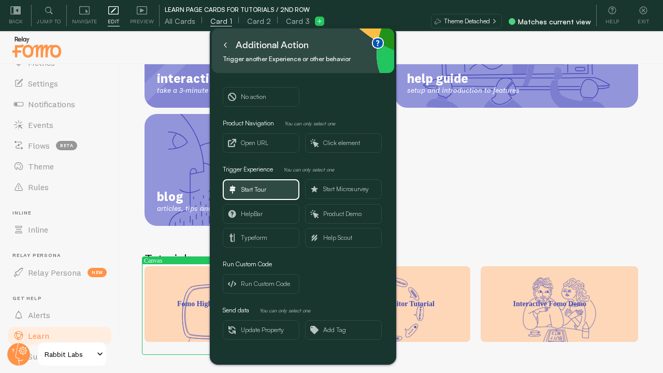
click at [225, 44] on icon at bounding box center [225, 45] width 2 height 5
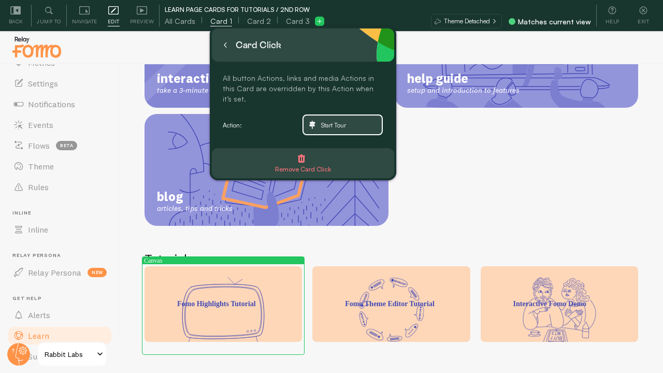
click at [224, 45] on icon at bounding box center [225, 45] width 2 height 5
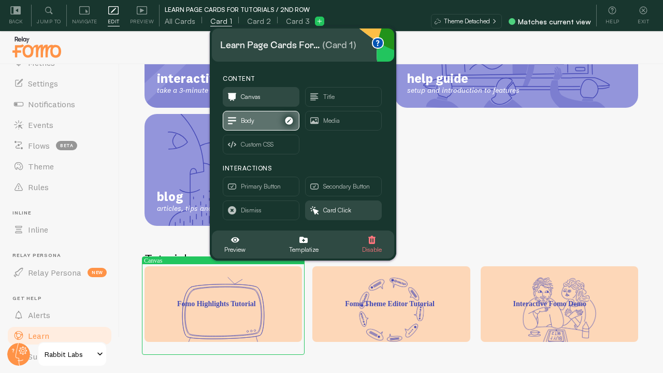
click at [246, 120] on span "Body" at bounding box center [247, 120] width 13 height 11
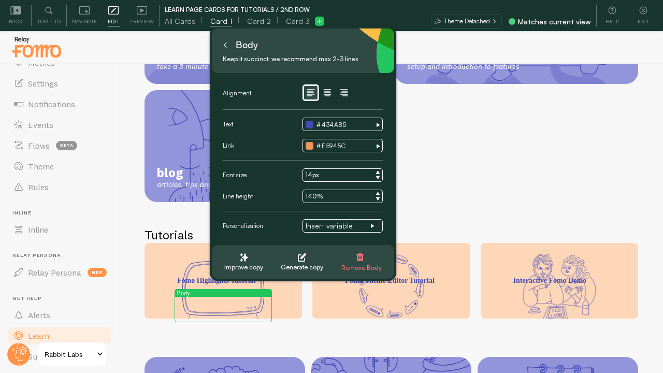
scroll to position [189, 0]
click at [227, 51] on button at bounding box center [225, 45] width 10 height 17
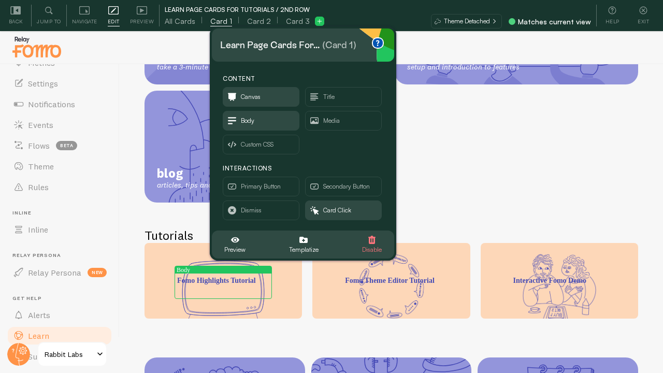
click at [462, 165] on div "interactive tour take a 3-minute guided tour help guide setup and introduction …" at bounding box center [390, 88] width 493 height 230
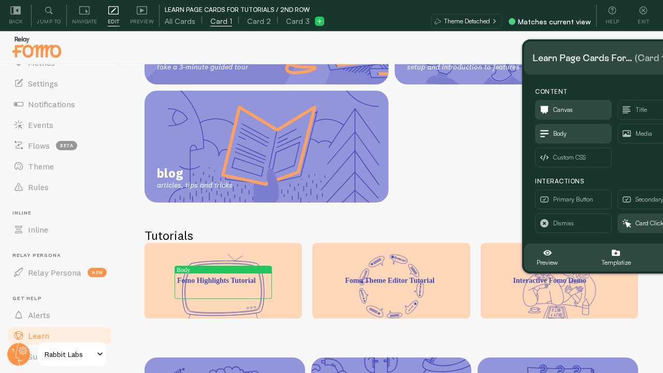
drag, startPoint x: 336, startPoint y: 50, endPoint x: 649, endPoint y: 63, distance: 312.4
click at [649, 63] on div "(Card 1)" at bounding box center [651, 58] width 34 height 17
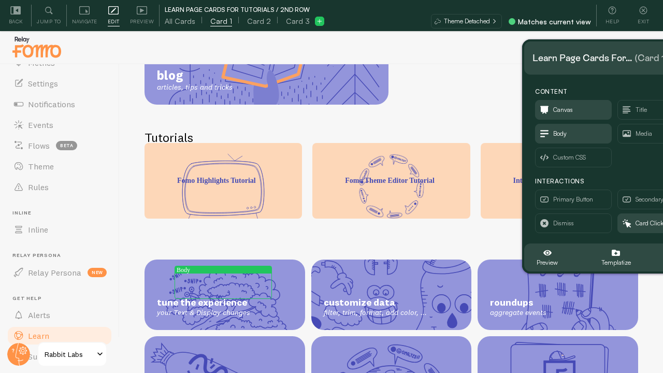
scroll to position [292, 0]
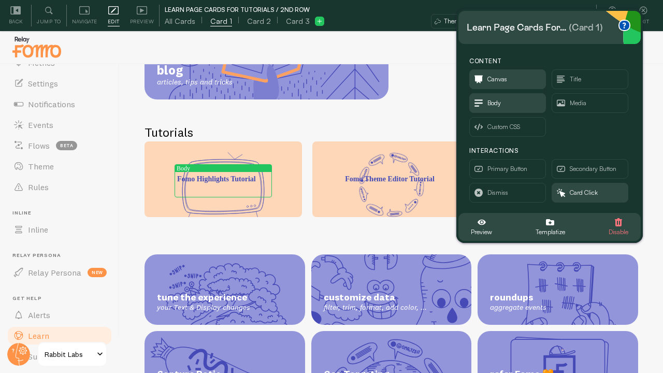
drag, startPoint x: 613, startPoint y: 63, endPoint x: 543, endPoint y: 32, distance: 76.9
click at [543, 32] on div "Learn Page Cards for..." at bounding box center [515, 27] width 99 height 17
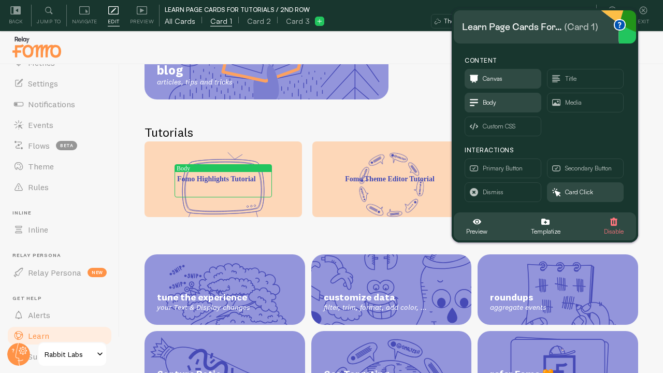
click at [180, 20] on span "All Cards" at bounding box center [180, 21] width 31 height 10
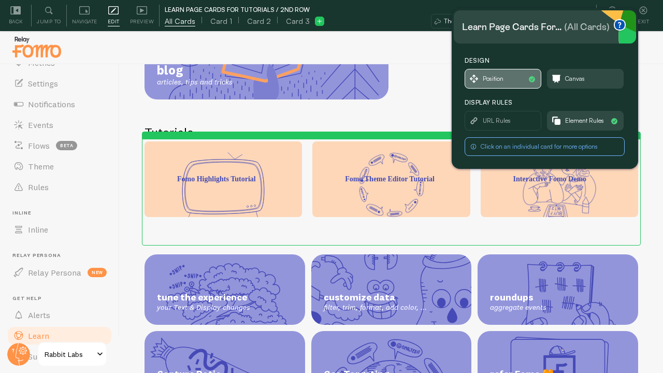
click at [496, 77] on span "Position" at bounding box center [492, 78] width 21 height 11
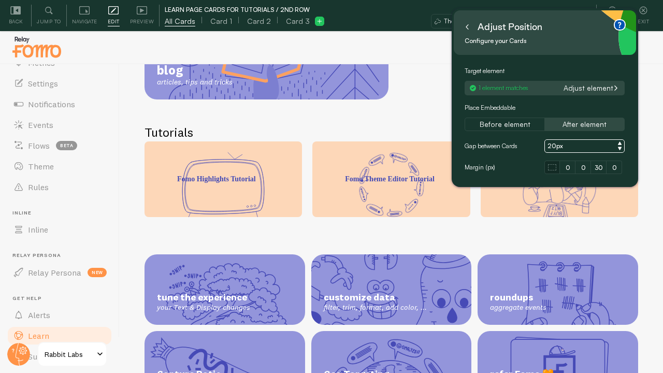
click at [584, 87] on button "Adjust element" at bounding box center [591, 87] width 62 height 9
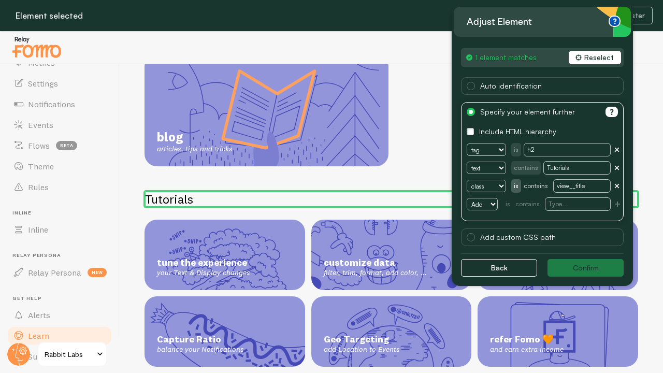
scroll to position [214, 0]
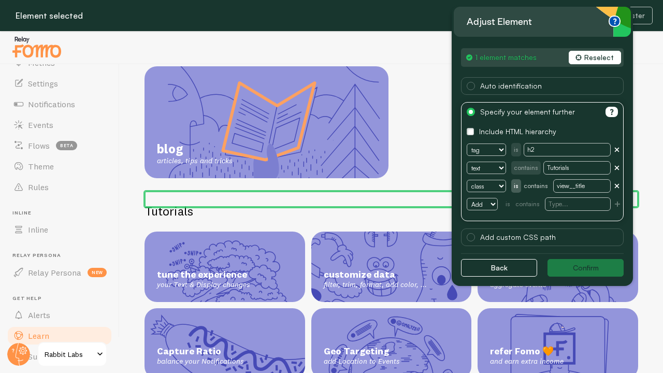
click at [594, 53] on button "Reselect" at bounding box center [594, 57] width 52 height 13
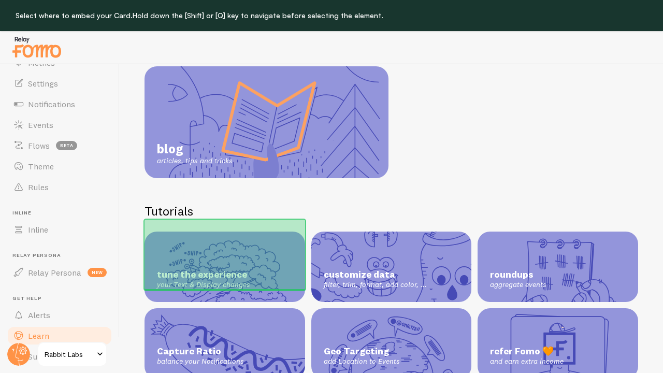
click at [280, 231] on div "tune the experience your Text & Display changes" at bounding box center [224, 266] width 160 height 70
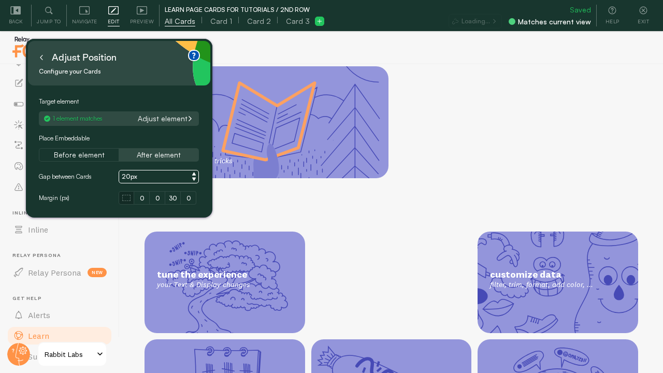
scroll to position [292, 0]
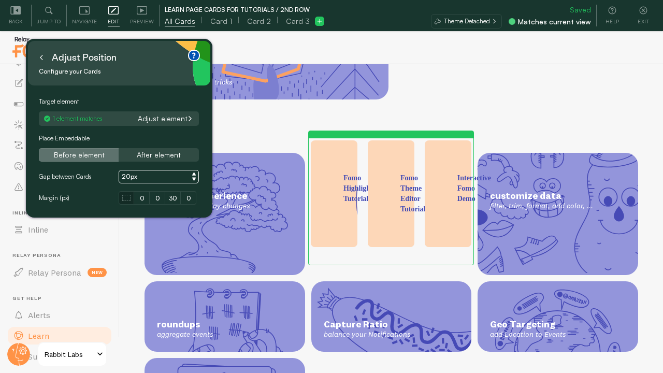
click at [93, 151] on button "Before element" at bounding box center [79, 154] width 80 height 13
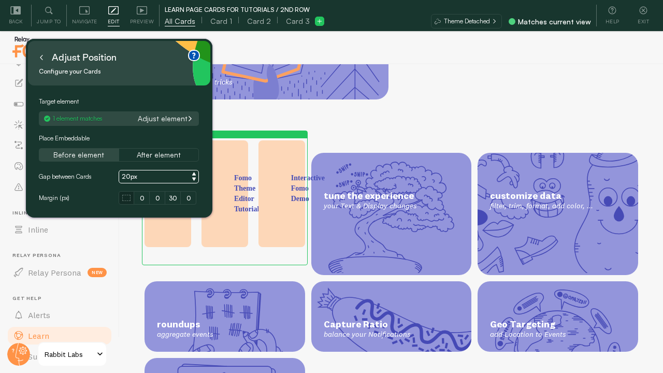
click at [168, 118] on button "Adjust element" at bounding box center [165, 118] width 62 height 9
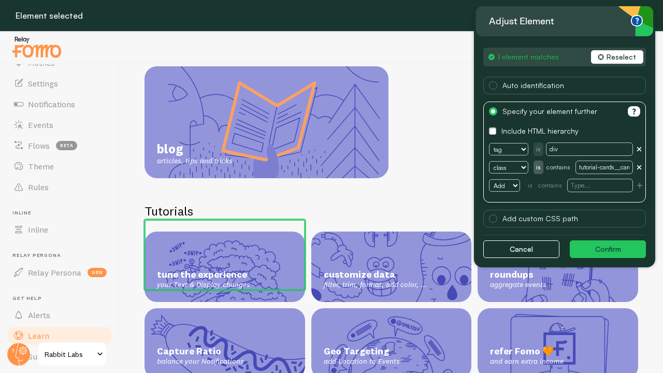
click at [618, 60] on button "Reselect" at bounding box center [617, 56] width 52 height 13
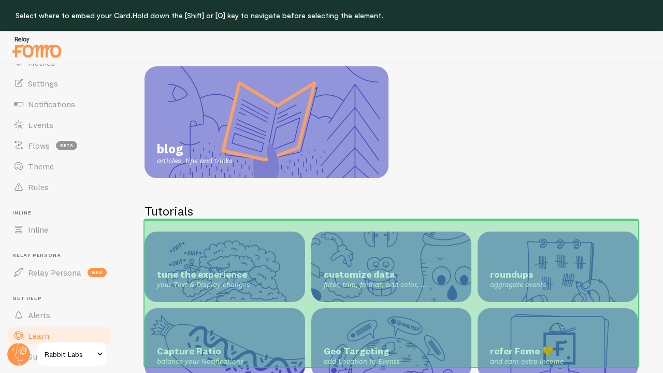
click at [472, 241] on div "tune the experience your Text & Display changes customize data filter, trim, fo…" at bounding box center [390, 304] width 493 height 147
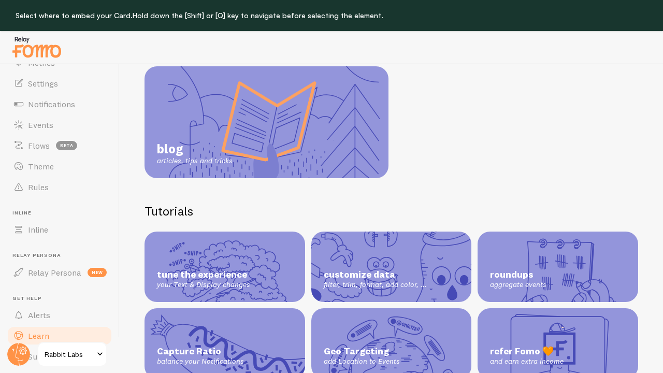
scroll to position [292, 0]
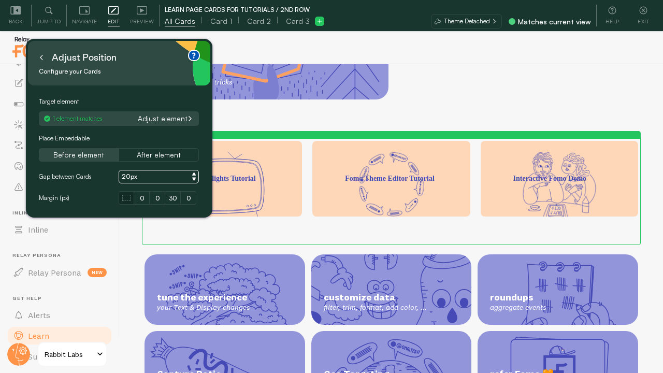
click at [82, 152] on button "Before element" at bounding box center [79, 154] width 80 height 13
click at [44, 62] on button at bounding box center [41, 57] width 10 height 17
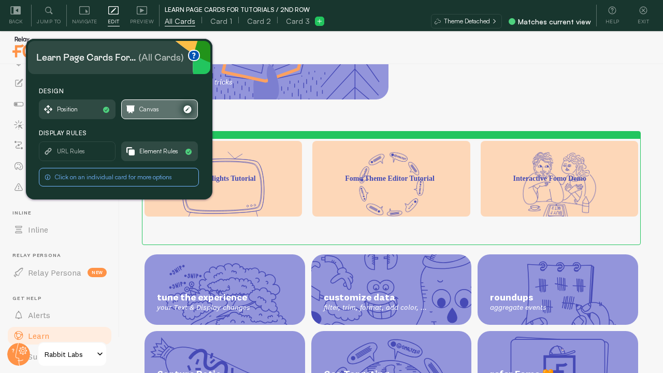
click at [132, 108] on icon "button" at bounding box center [130, 110] width 8 height 8
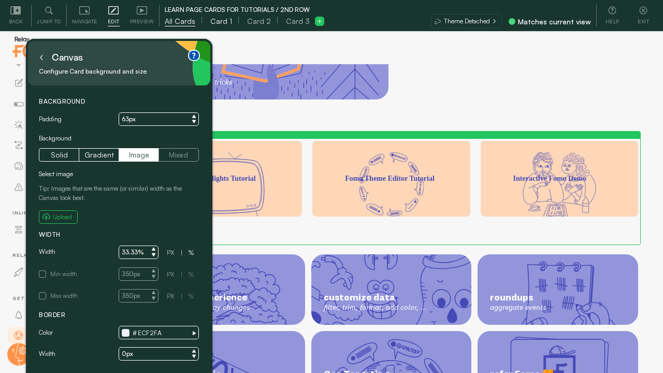
click at [219, 23] on span "Card 1" at bounding box center [221, 21] width 22 height 10
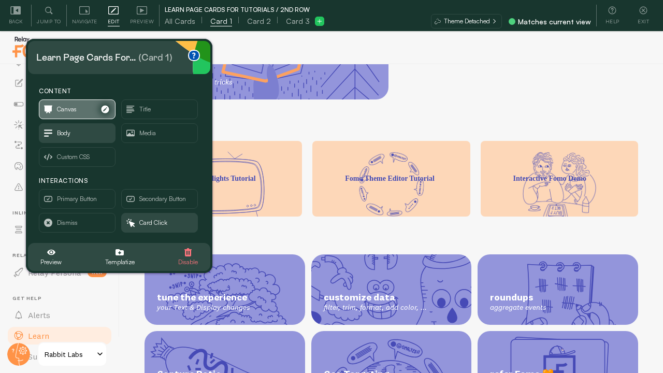
click at [85, 107] on span "Canvas" at bounding box center [77, 109] width 76 height 19
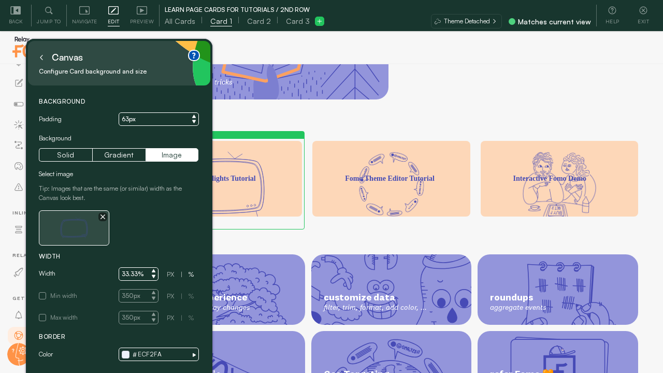
click at [101, 217] on icon "button" at bounding box center [103, 217] width 4 height 4
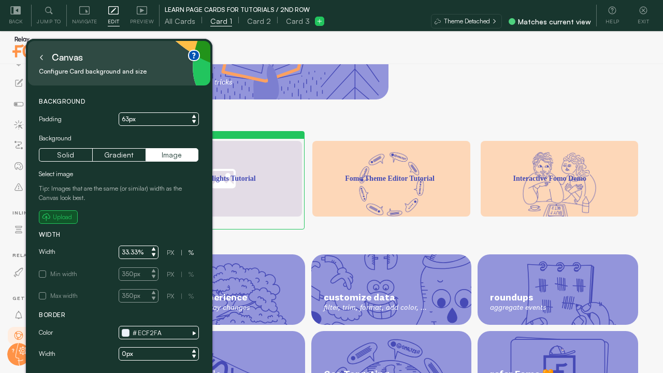
click at [66, 218] on small "Upload" at bounding box center [62, 216] width 19 height 9
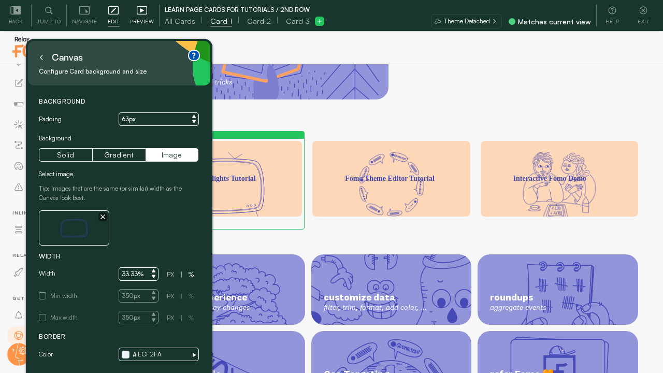
click at [148, 7] on div "Preview" at bounding box center [142, 16] width 35 height 22
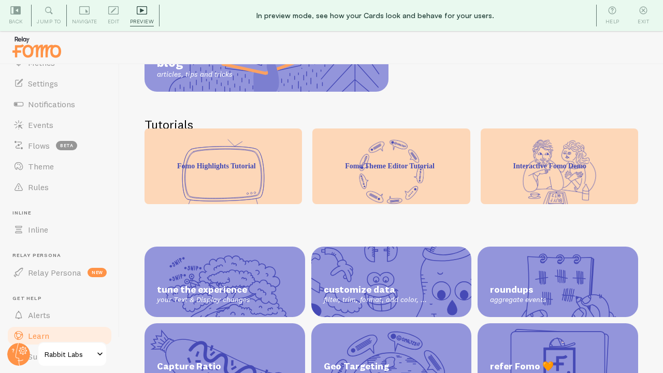
scroll to position [309, 0]
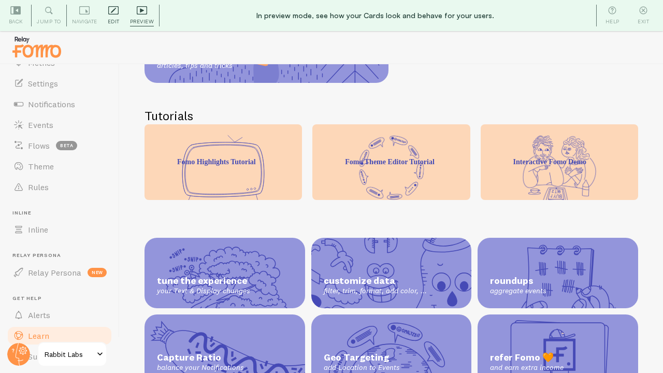
click at [113, 12] on icon at bounding box center [113, 10] width 10 height 10
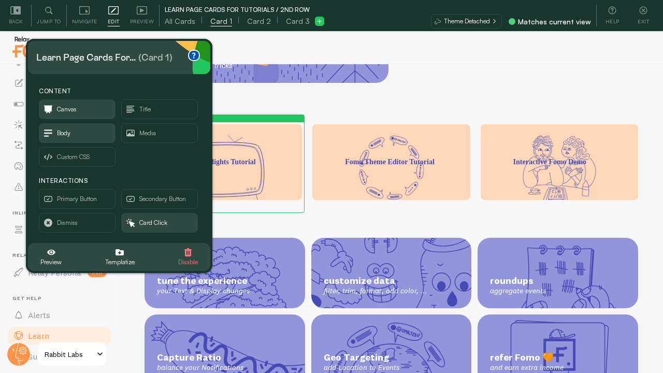
click at [313, 80] on div "Learn Tutorials, videos and help articles to get you familiar with Fomo interac…" at bounding box center [391, 234] width 543 height 340
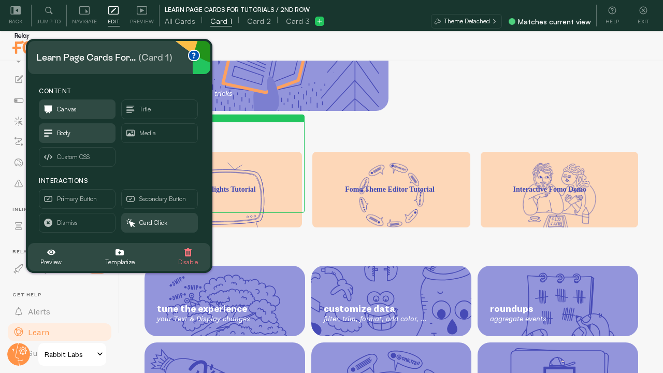
scroll to position [10, 0]
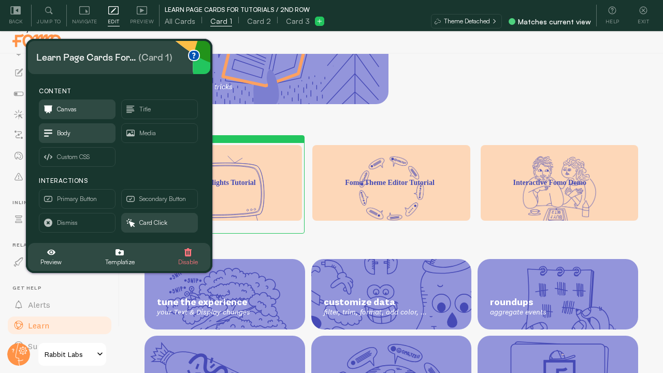
click at [227, 164] on div "Fomo Highlights Tutorial" at bounding box center [222, 161] width 157 height 33
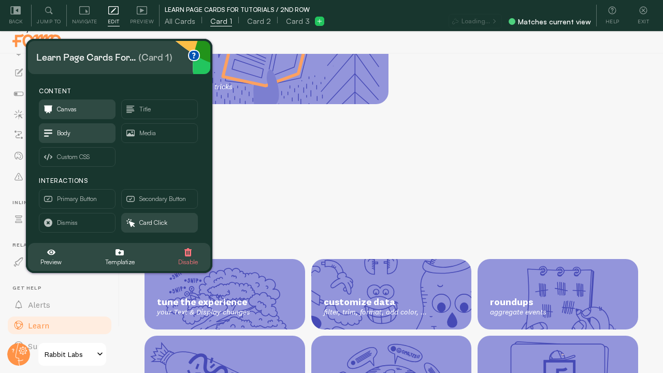
scroll to position [277, 0]
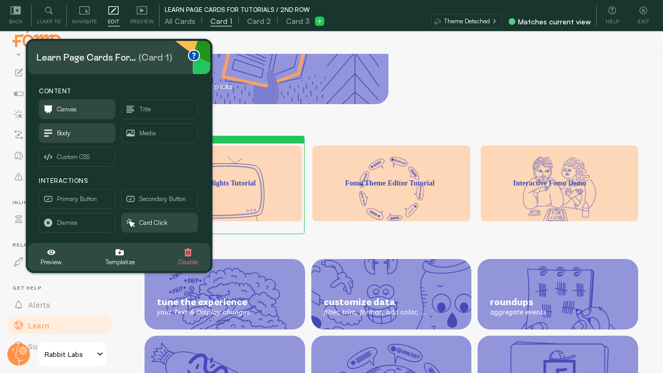
click at [315, 22] on button at bounding box center [319, 21] width 9 height 9
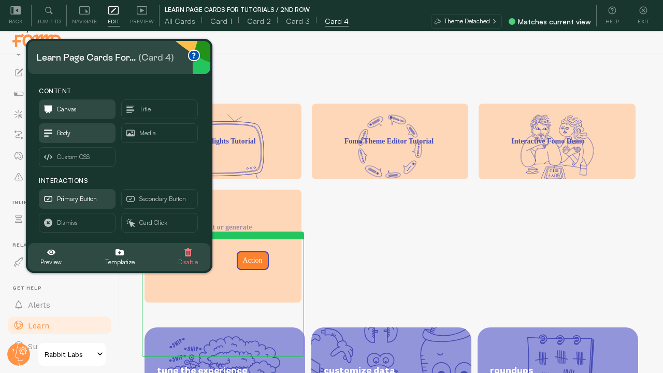
scroll to position [335, 0]
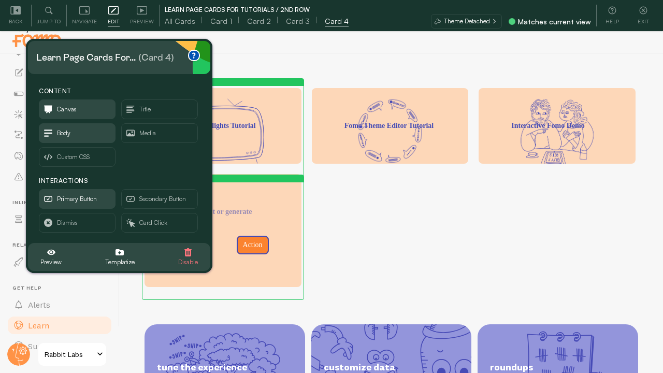
click at [275, 149] on div "Fomo Highlights Tutorial" at bounding box center [222, 147] width 157 height 33
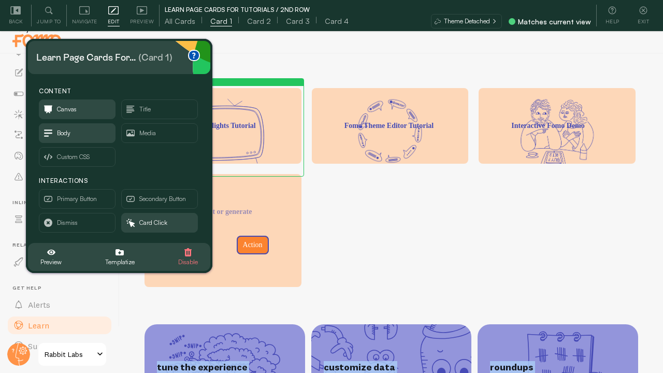
drag, startPoint x: 272, startPoint y: 107, endPoint x: 385, endPoint y: 219, distance: 159.6
click at [385, 219] on body "Pop-ups Dashboard Metrics Settings Notifications Events Flows beta Theme Rules …" at bounding box center [331, 192] width 663 height 404
click at [280, 207] on div "Embeddable Card 4" at bounding box center [222, 190] width 157 height 33
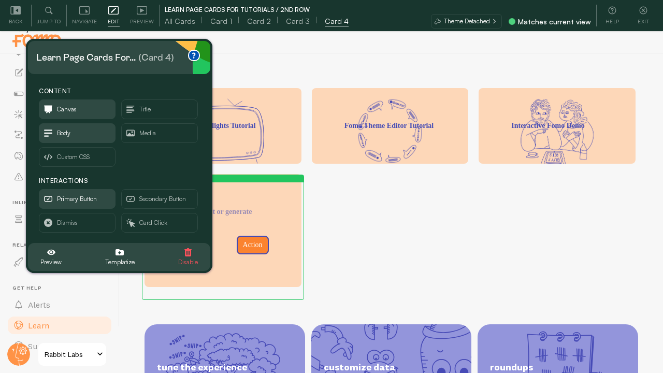
click at [193, 252] on span "Disable" at bounding box center [188, 258] width 20 height 20
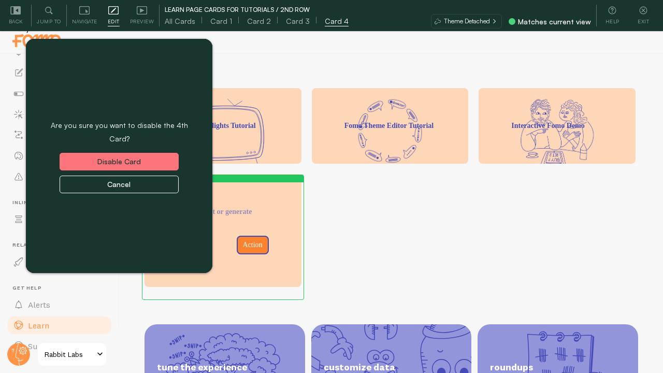
click at [127, 154] on button "Disable Card" at bounding box center [119, 162] width 119 height 18
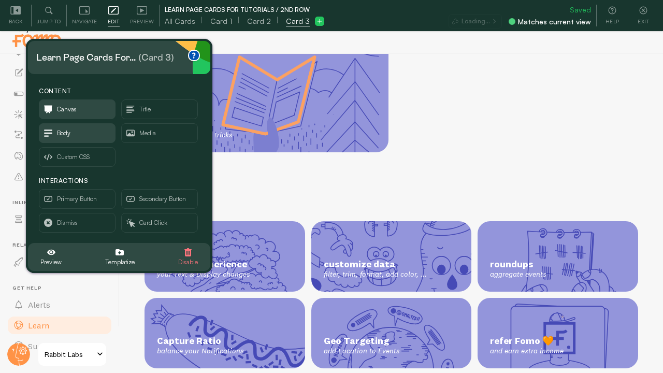
scroll to position [315, 0]
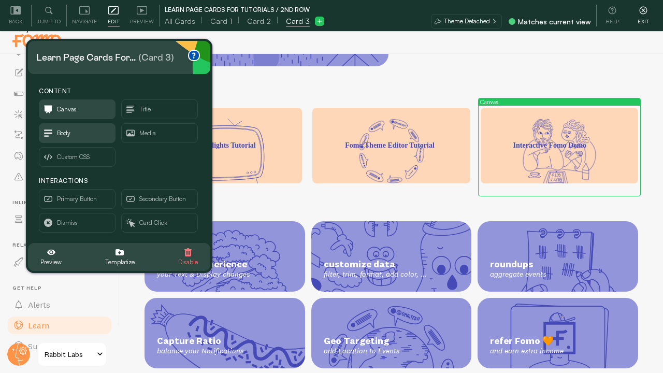
click at [649, 10] on div "Exit" at bounding box center [642, 16] width 31 height 22
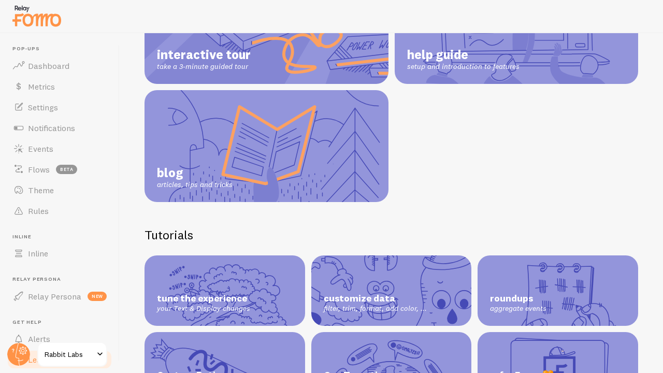
scroll to position [159, 0]
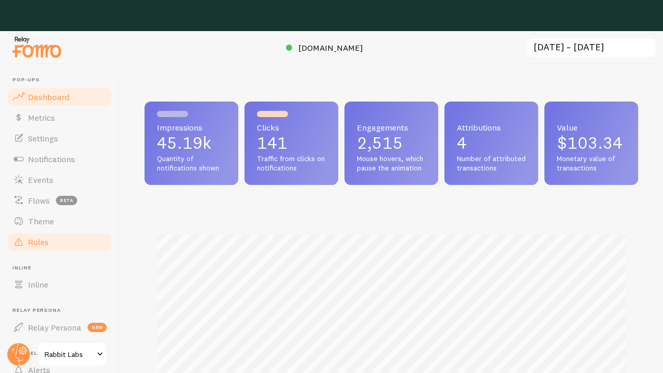
scroll to position [55, 0]
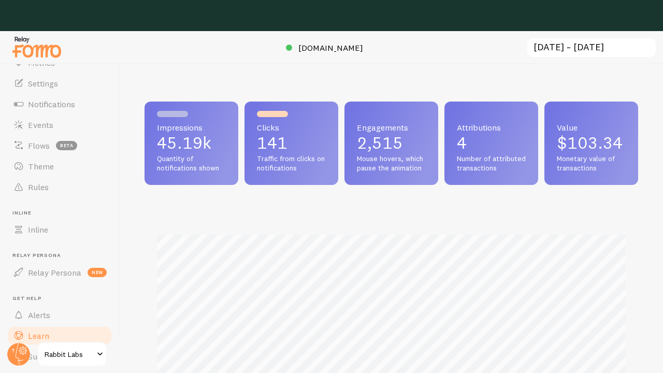
click at [43, 333] on span "Learn" at bounding box center [38, 335] width 21 height 10
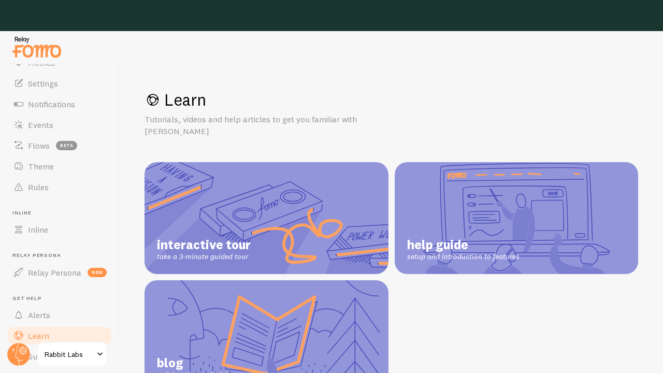
scroll to position [31, 0]
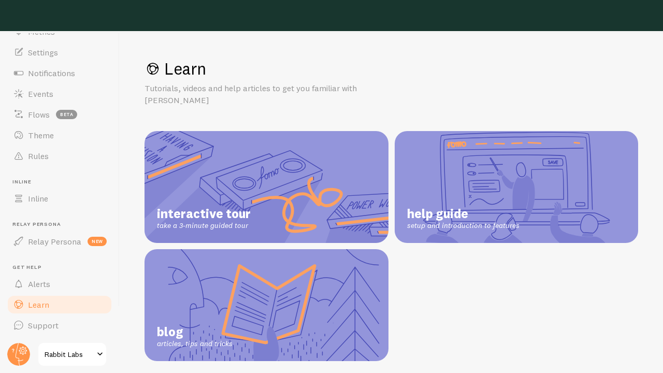
click at [253, 71] on h1 "Learn" at bounding box center [390, 68] width 493 height 21
click at [251, 11] on div at bounding box center [331, 15] width 663 height 31
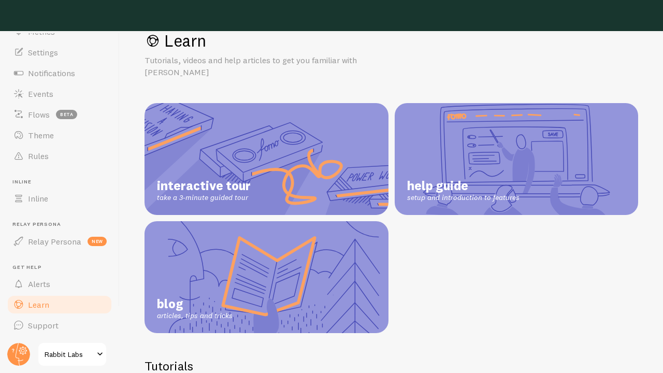
scroll to position [3, 0]
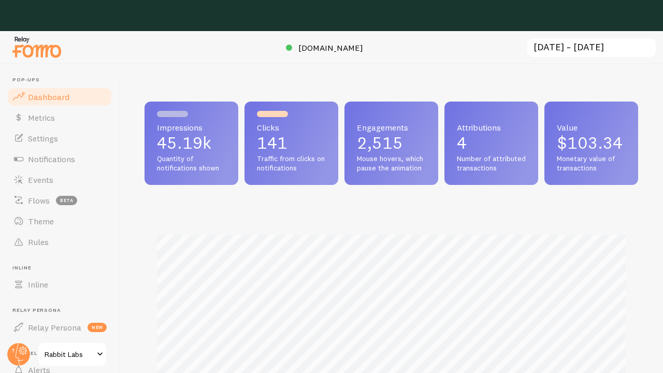
scroll to position [272, 493]
click at [72, 142] on link "Settings" at bounding box center [59, 138] width 107 height 21
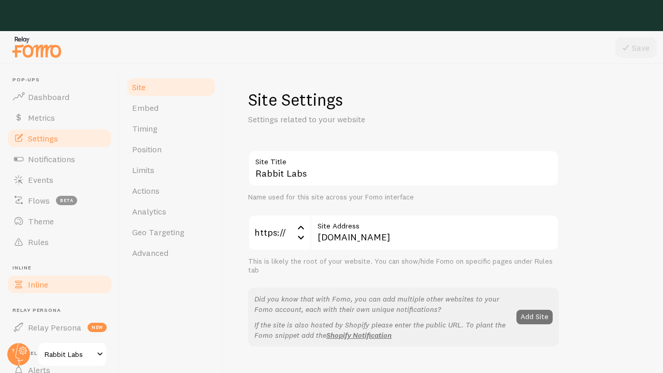
scroll to position [55, 0]
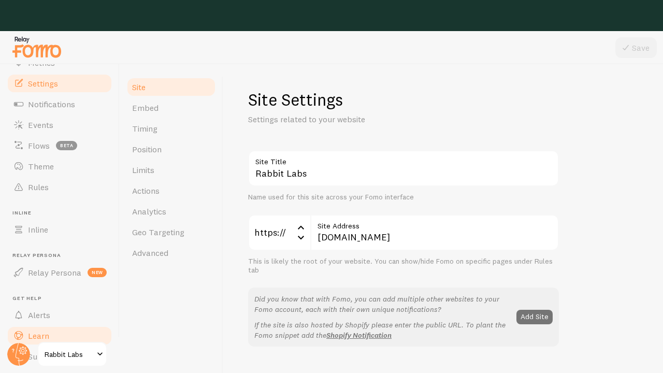
click at [38, 333] on span "Learn" at bounding box center [38, 335] width 21 height 10
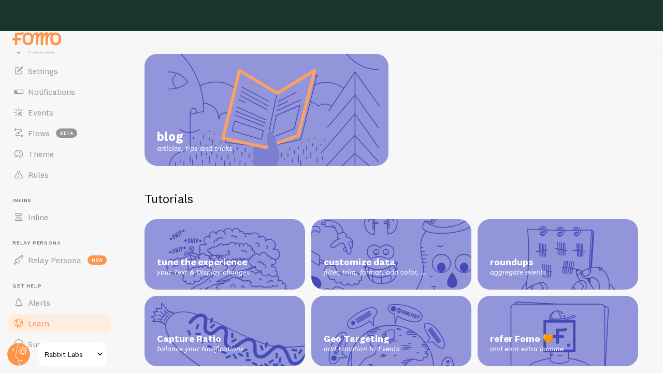
scroll to position [17, 0]
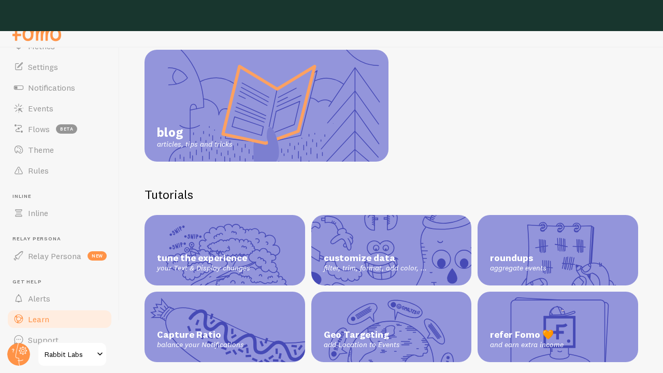
click at [248, 215] on div "tune the experience your Text & Display changes" at bounding box center [224, 250] width 160 height 70
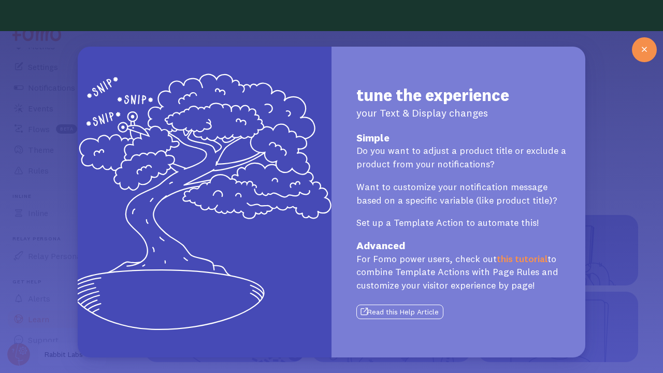
click at [645, 51] on icon at bounding box center [644, 49] width 12 height 12
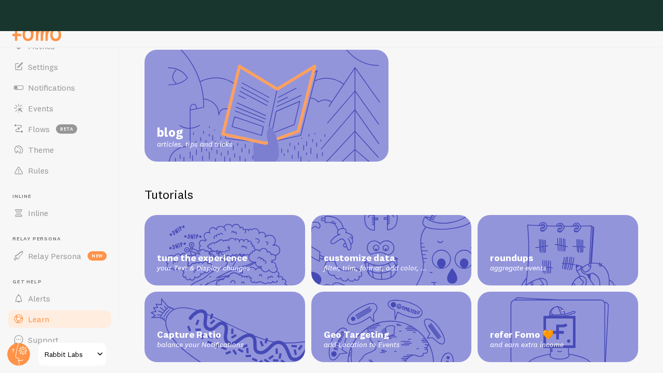
scroll to position [31, 0]
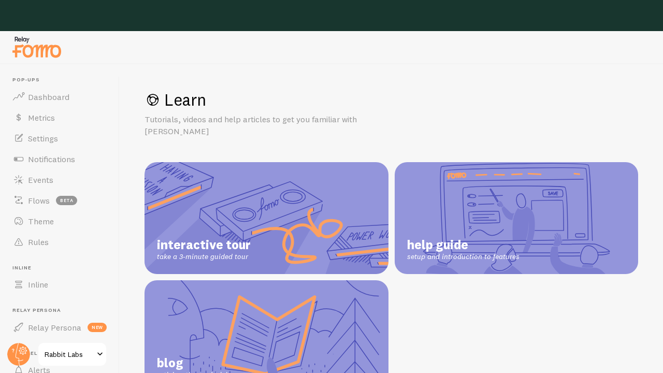
click at [434, 89] on h1 "Learn" at bounding box center [390, 99] width 493 height 21
click at [405, 18] on div at bounding box center [331, 15] width 663 height 31
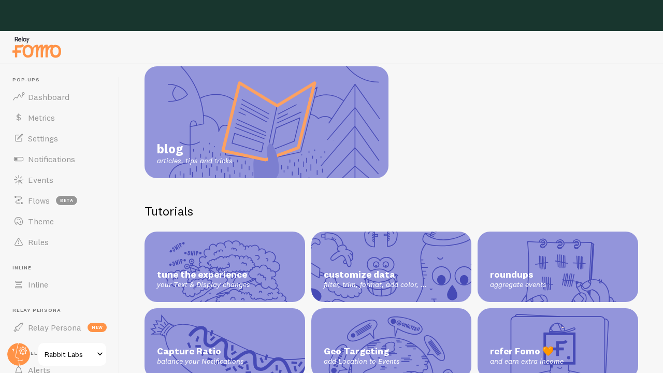
scroll to position [31, 0]
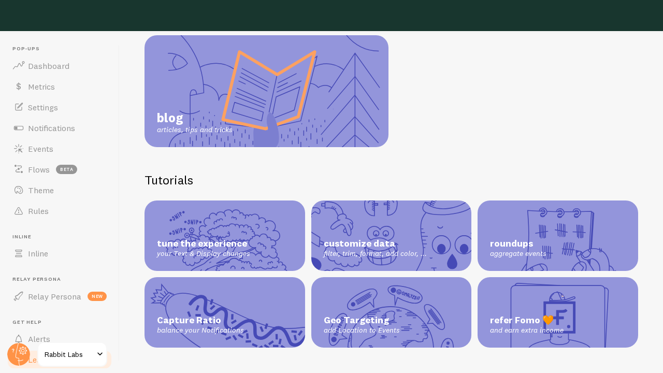
click at [306, 172] on h2 "Tutorials" at bounding box center [390, 180] width 493 height 16
click at [184, 173] on h2 "Tutorials" at bounding box center [390, 180] width 493 height 16
click at [189, 156] on div "Learn Tutorials, videos and help articles to get you familiar with Fomo interac…" at bounding box center [391, 203] width 543 height 340
click at [45, 205] on span "Rules" at bounding box center [38, 210] width 21 height 10
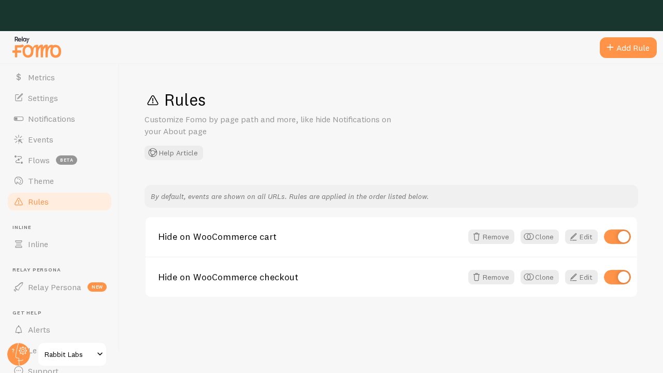
scroll to position [55, 0]
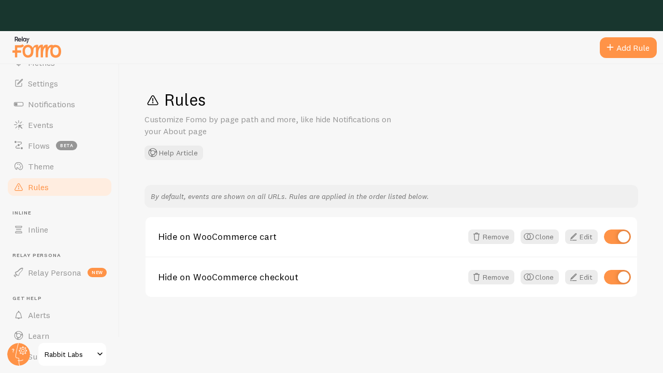
click at [25, 14] on div at bounding box center [331, 15] width 663 height 31
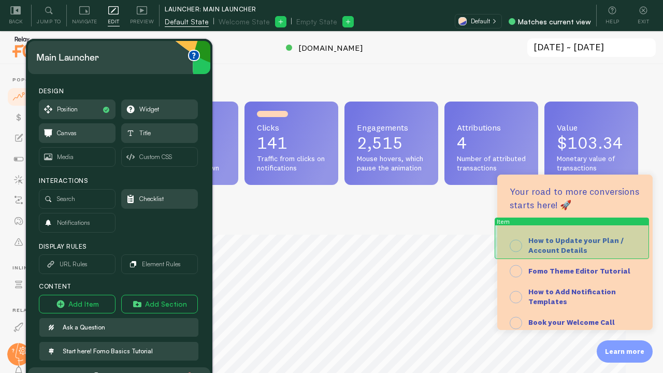
scroll to position [60, 0]
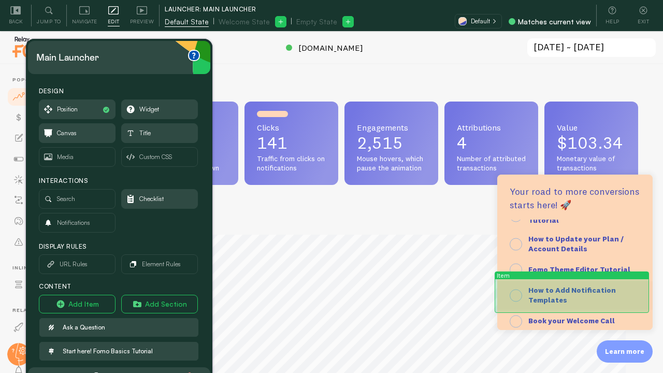
click at [547, 292] on strong "How to Add Notification Templates" at bounding box center [571, 295] width 87 height 20
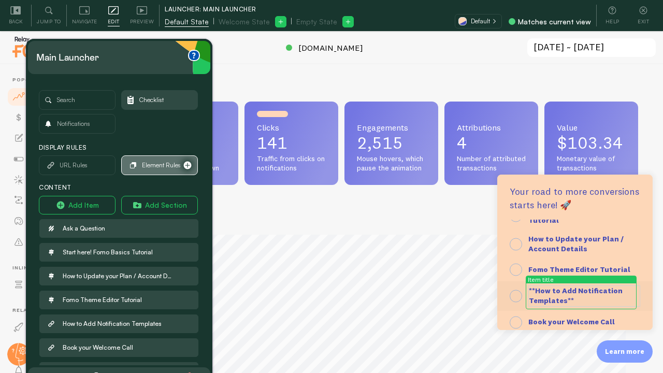
scroll to position [102, 0]
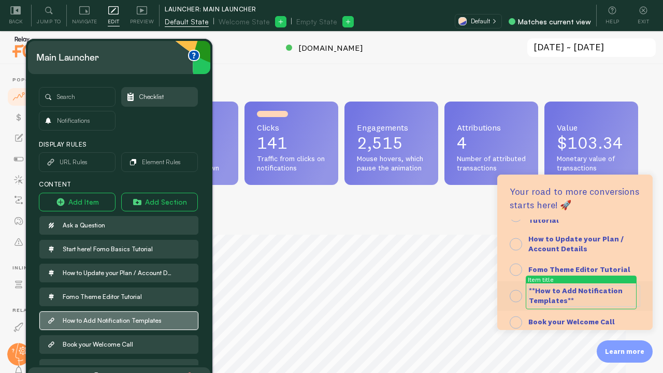
click at [108, 315] on button "How to Add Notification Templates" at bounding box center [118, 320] width 159 height 19
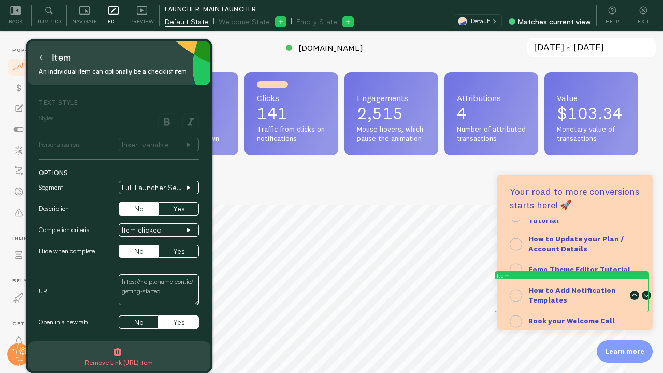
scroll to position [31, 0]
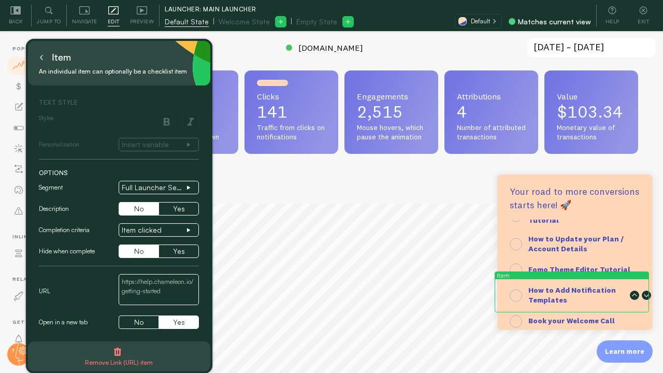
click at [183, 288] on textarea at bounding box center [159, 289] width 80 height 31
click at [41, 55] on icon at bounding box center [41, 57] width 5 height 5
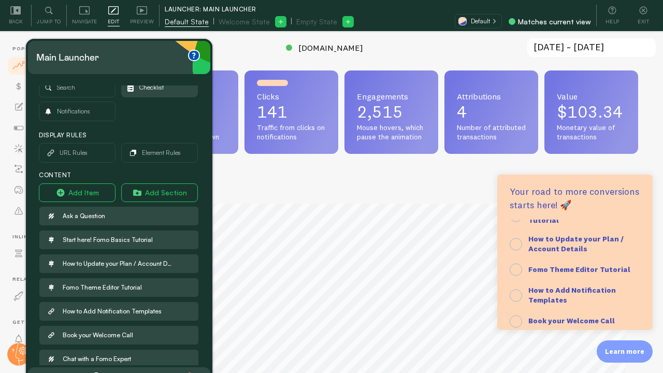
scroll to position [112, 0]
click at [78, 195] on button "Add Item" at bounding box center [77, 191] width 77 height 19
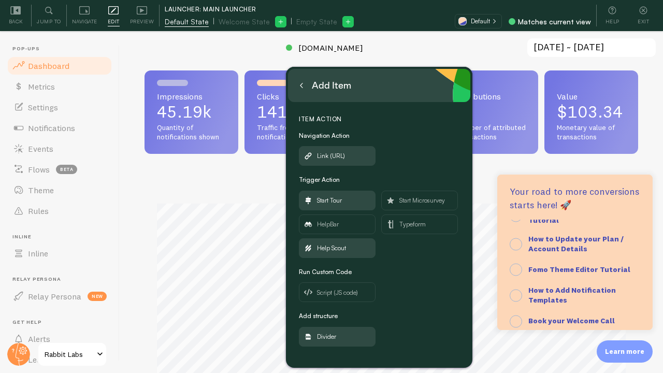
scroll to position [0, 0]
click at [405, 255] on ul "Start Tour Start Microsurvey HelpBar Typeform Help Scout" at bounding box center [379, 225] width 160 height 71
click at [334, 158] on span "Link (URL)" at bounding box center [331, 155] width 28 height 11
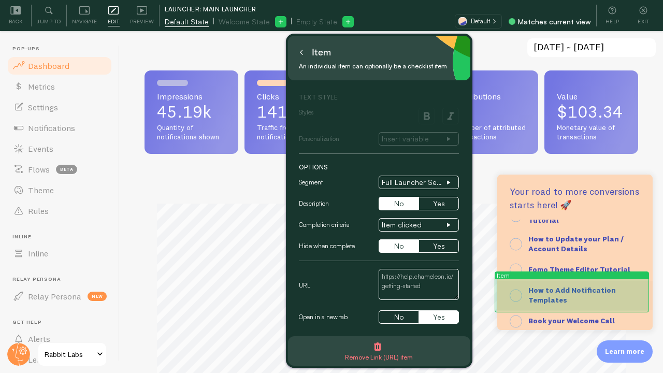
click at [542, 288] on strong "How to Add Notification Templates" at bounding box center [571, 295] width 87 height 20
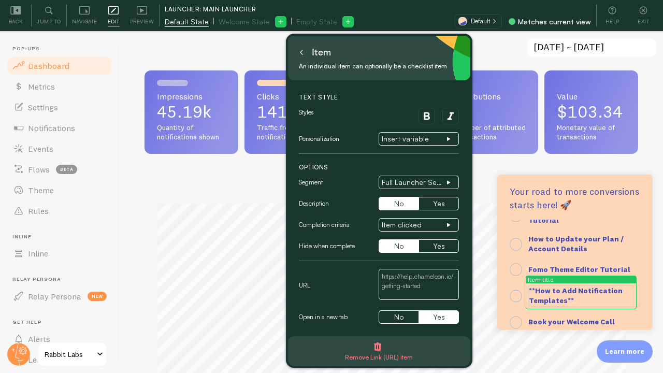
click at [412, 283] on textarea at bounding box center [418, 284] width 80 height 31
click at [429, 274] on textarea at bounding box center [418, 284] width 80 height 31
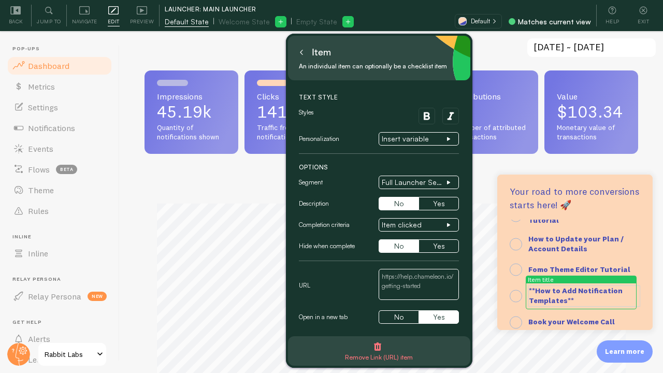
click at [429, 274] on textarea at bounding box center [418, 284] width 80 height 31
click at [303, 53] on icon at bounding box center [301, 52] width 5 height 5
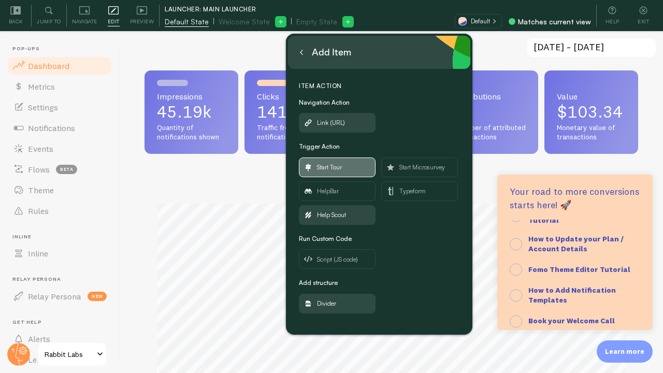
click at [332, 166] on span "Start Tour" at bounding box center [329, 166] width 25 height 11
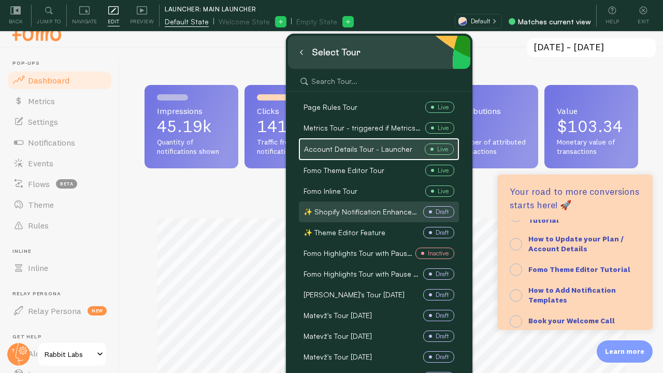
scroll to position [16, 0]
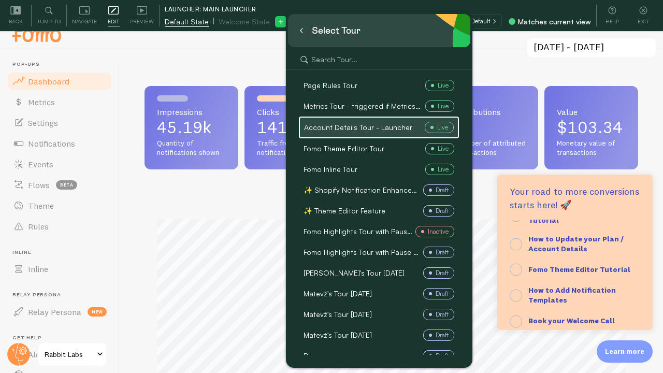
click at [301, 30] on icon at bounding box center [301, 30] width 5 height 5
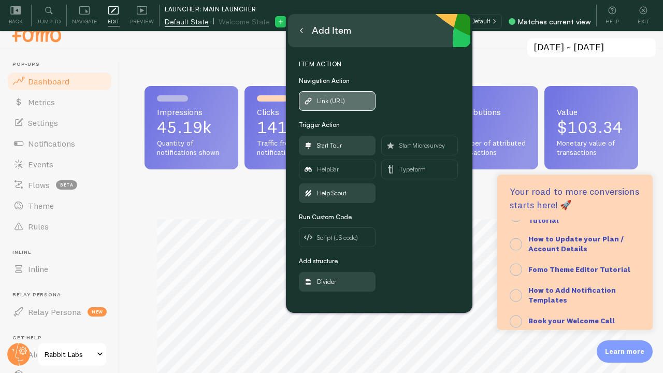
click at [333, 99] on span "Link (URL)" at bounding box center [331, 100] width 28 height 11
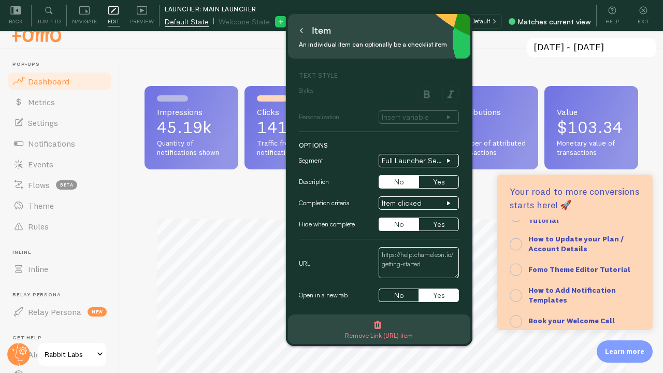
scroll to position [0, 0]
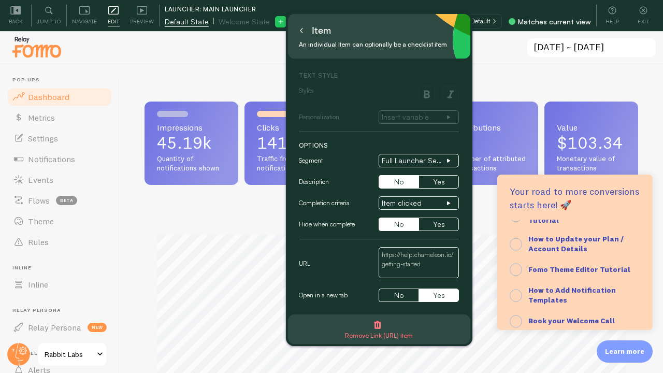
click at [407, 261] on textarea at bounding box center [418, 262] width 80 height 31
paste textarea "[URL][DOMAIN_NAME]"
type textarea "https://fast.chameleon.io/edit/demos/6889b3a655b55c001b263c69"
click at [302, 31] on icon at bounding box center [301, 30] width 5 height 5
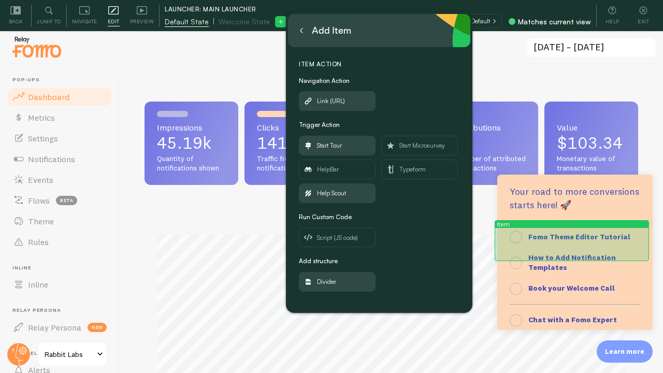
scroll to position [94, 0]
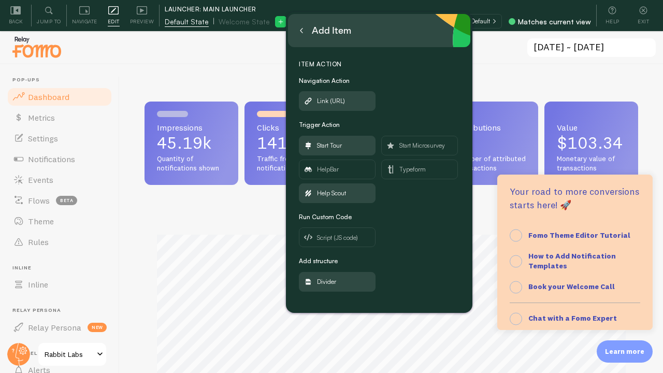
click at [238, 63] on div at bounding box center [331, 47] width 663 height 33
click at [297, 27] on button at bounding box center [301, 30] width 10 height 17
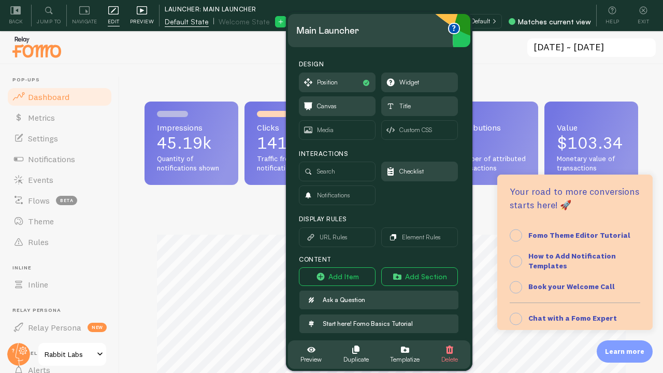
click at [145, 20] on span "Preview" at bounding box center [142, 22] width 24 height 10
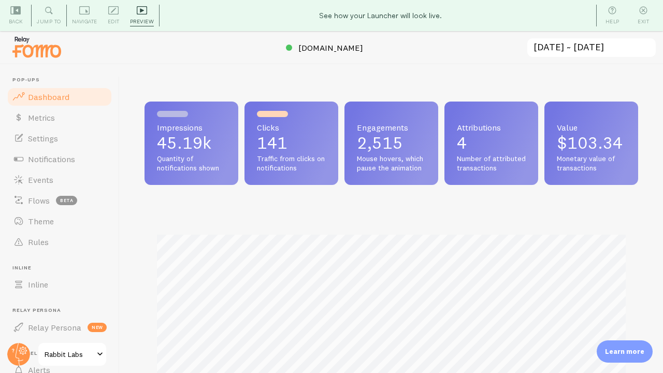
click at [626, 347] on p "Learn more" at bounding box center [624, 351] width 39 height 10
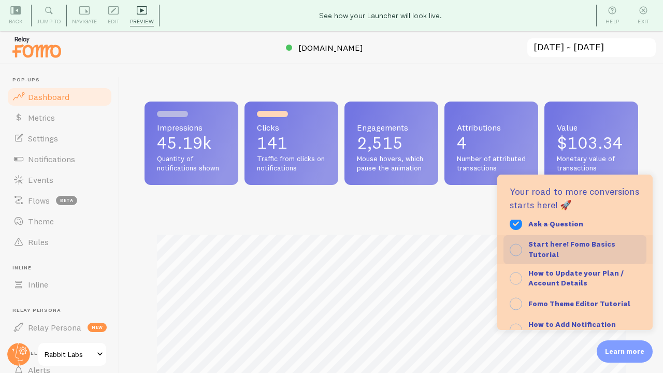
scroll to position [31, 0]
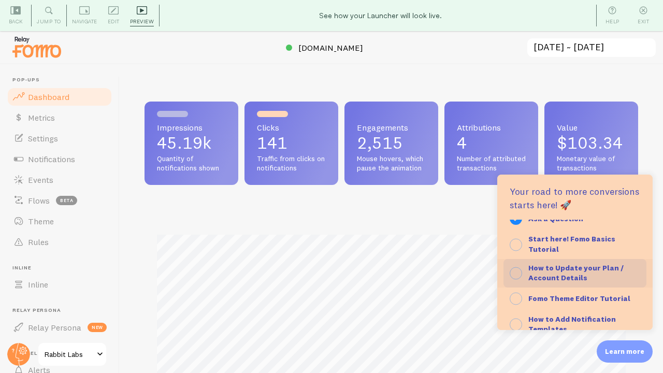
click at [576, 268] on strong "How to Update your Plan / Account Details" at bounding box center [575, 273] width 95 height 20
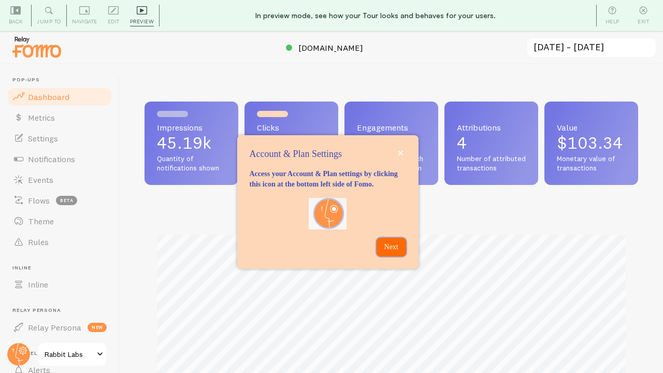
click at [398, 252] on p "Next" at bounding box center [391, 247] width 17 height 10
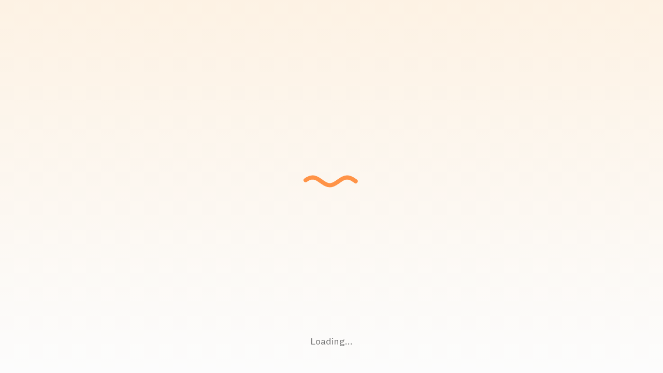
checkbox input "true"
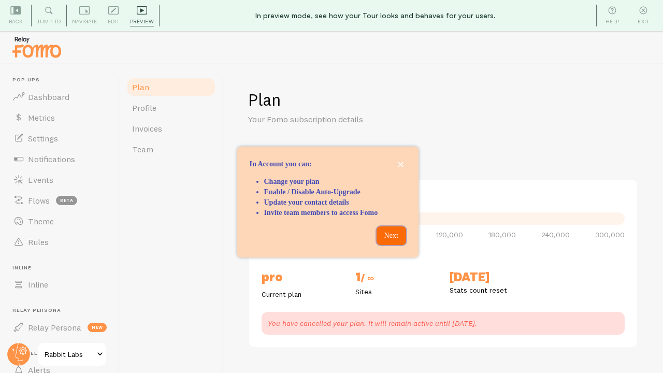
click at [396, 236] on p "Next" at bounding box center [391, 235] width 17 height 10
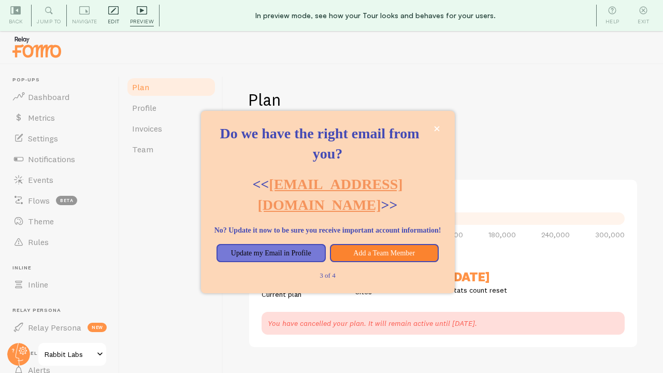
click at [113, 9] on icon at bounding box center [113, 10] width 5 height 5
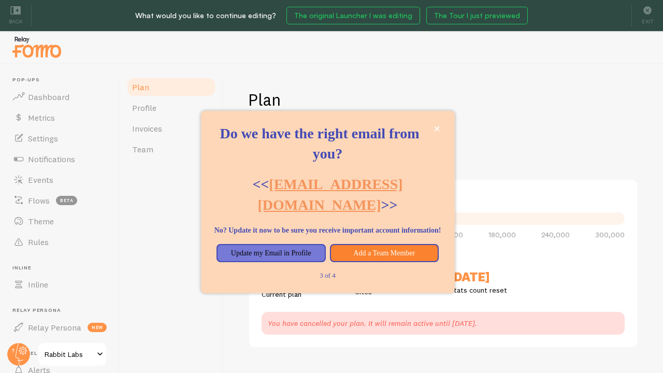
click at [336, 150] on h1 "Do we have the right email from you?" at bounding box center [327, 143] width 229 height 40
click at [348, 149] on h1 "Do we have the right email from you?" at bounding box center [327, 143] width 229 height 40
click at [453, 18] on button "The Tour I just previewed" at bounding box center [476, 16] width 101 height 18
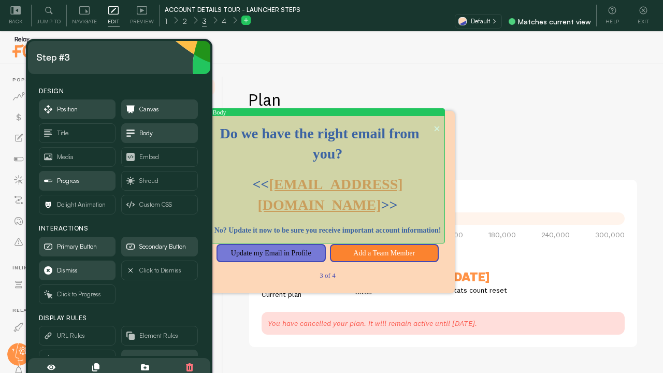
click at [327, 142] on h1 "Do we have the right email from you?" at bounding box center [327, 143] width 229 height 40
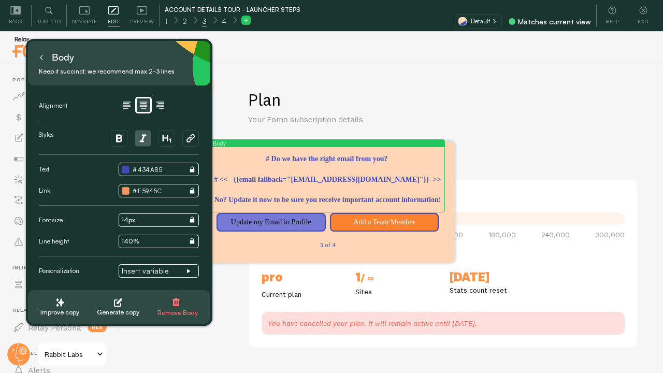
click at [388, 154] on textarea "# Do we have the right email from you? # << {{email fallback="[EMAIL_ADDRESS][D…" at bounding box center [327, 179] width 229 height 51
click at [367, 202] on textarea "# Do we have the right email for you? # << {{email fallback="[EMAIL_ADDRESS][DO…" at bounding box center [327, 179] width 229 height 51
type textarea "# Do we have the right email for you? # << {{email fallback="[EMAIL_ADDRESS][DO…"
click at [143, 16] on div "Preview" at bounding box center [142, 16] width 35 height 22
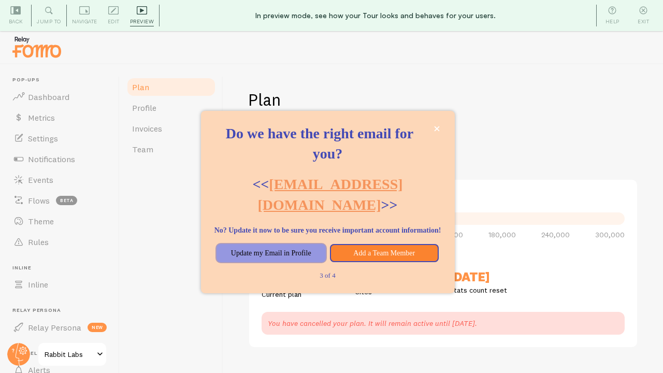
click at [285, 259] on button "Update my Email in Profile" at bounding box center [270, 253] width 109 height 19
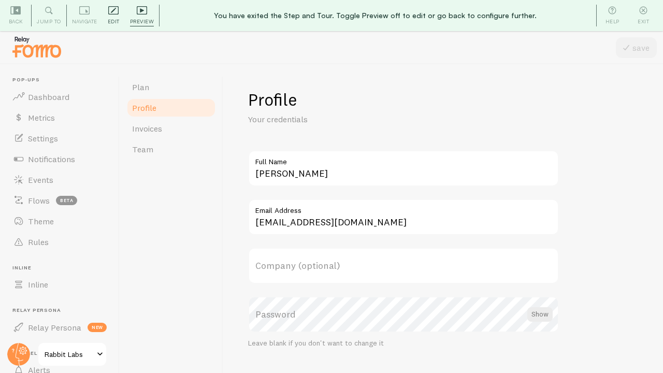
click at [118, 17] on span "Edit" at bounding box center [114, 22] width 12 height 10
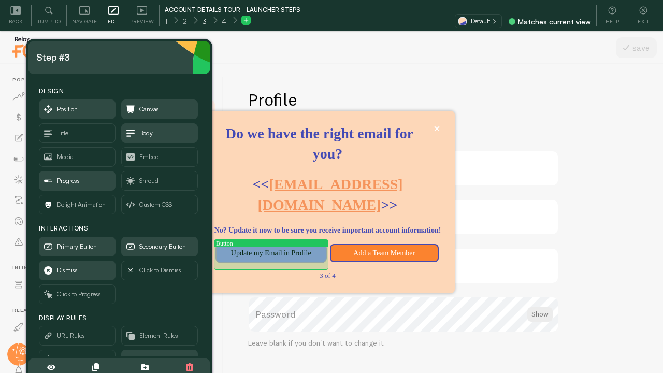
click at [276, 254] on button "Update my Email in Profile" at bounding box center [270, 253] width 109 height 19
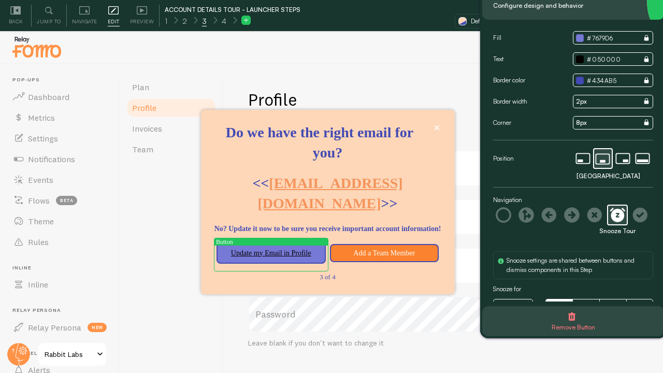
drag, startPoint x: 153, startPoint y: 75, endPoint x: 604, endPoint y: 7, distance: 455.8
click at [604, 7] on small "Configure design and behavior" at bounding box center [570, 5] width 154 height 11
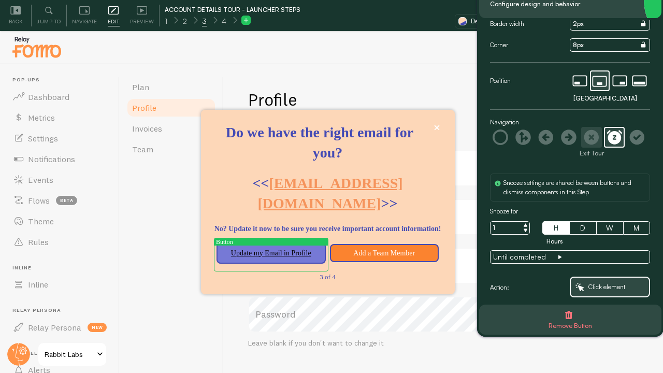
scroll to position [82, 0]
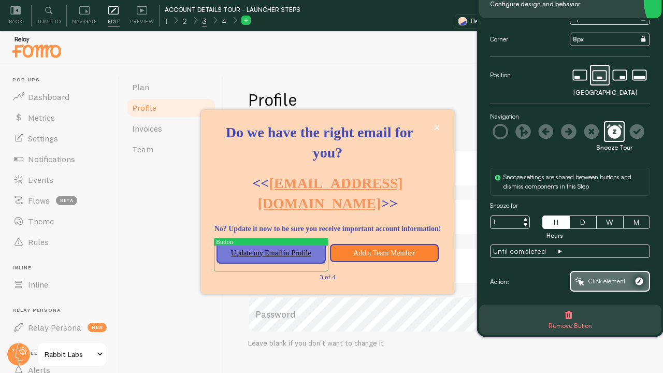
click at [611, 287] on span "Click element" at bounding box center [609, 281] width 78 height 19
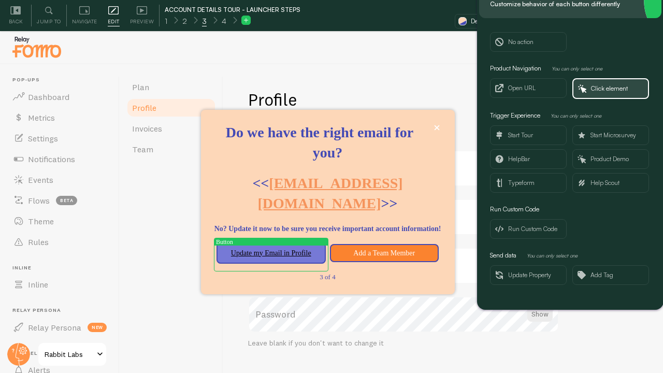
drag, startPoint x: 590, startPoint y: 47, endPoint x: 594, endPoint y: 67, distance: 20.6
click at [594, 66] on div "No action Product Navigation You can only select one Open URL Click element Tri…" at bounding box center [570, 160] width 160 height 257
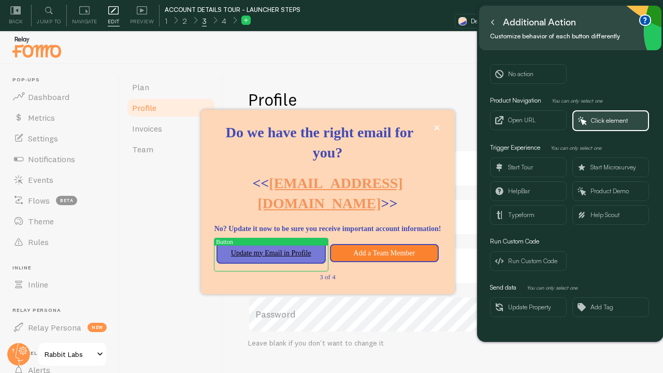
drag, startPoint x: 624, startPoint y: 13, endPoint x: 624, endPoint y: 46, distance: 32.1
click at [624, 46] on div "Additional Action Customize behavior of each button differently" at bounding box center [570, 28] width 182 height 45
click at [598, 126] on span "Click element" at bounding box center [609, 120] width 37 height 11
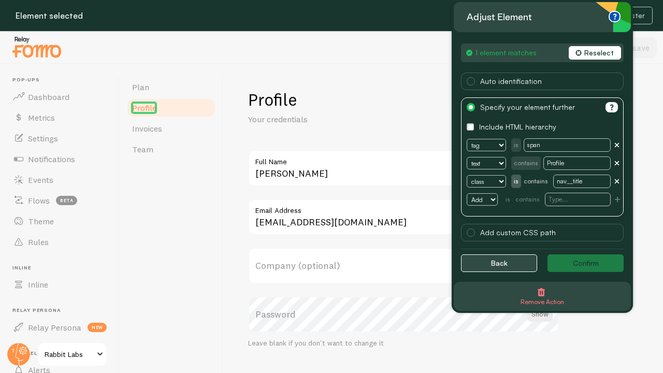
click at [487, 263] on button "Back" at bounding box center [499, 263] width 76 height 18
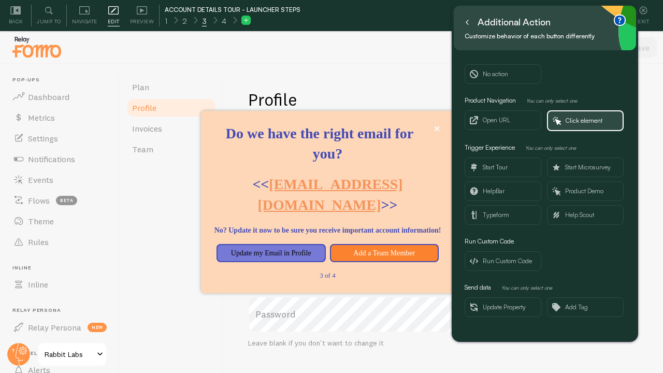
click at [468, 23] on icon at bounding box center [466, 22] width 5 height 5
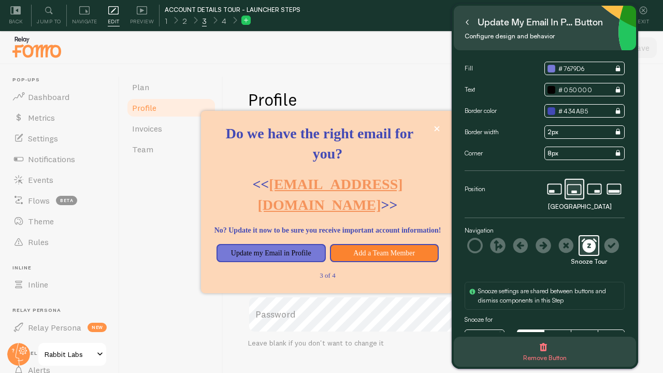
click at [244, 20] on icon at bounding box center [246, 20] width 5 height 5
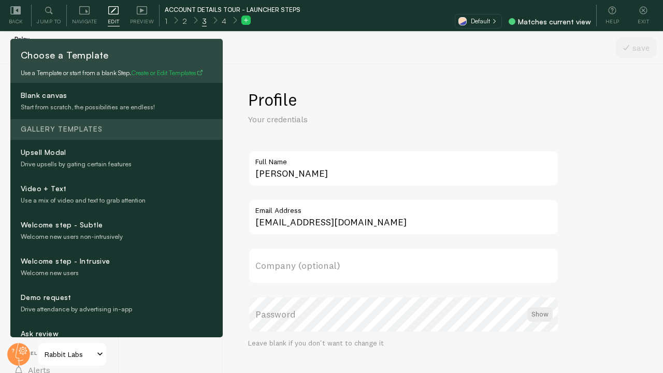
drag, startPoint x: 176, startPoint y: 50, endPoint x: 456, endPoint y: 46, distance: 280.1
click at [456, 46] on body "Pop-ups Dashboard Metrics Settings Notifications Events Flows beta Theme Rules …" at bounding box center [331, 202] width 663 height 404
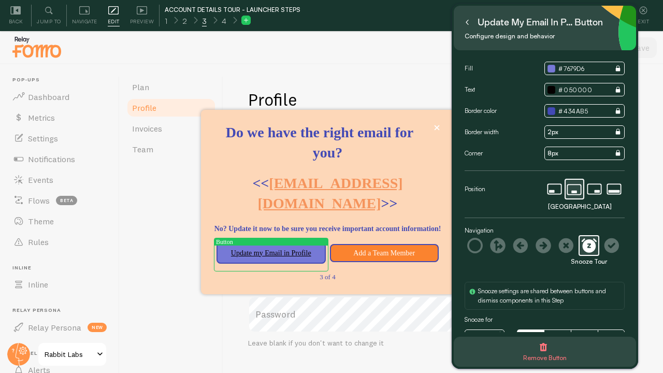
click at [242, 21] on icon at bounding box center [245, 20] width 7 height 7
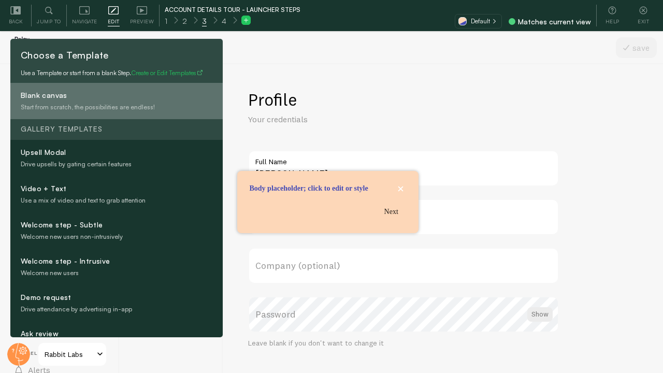
click at [110, 102] on h4 "Blank canvas" at bounding box center [134, 96] width 226 height 13
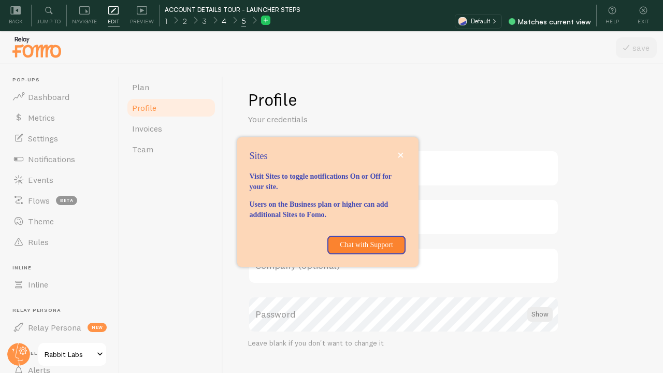
click at [222, 18] on span "4" at bounding box center [224, 21] width 5 height 10
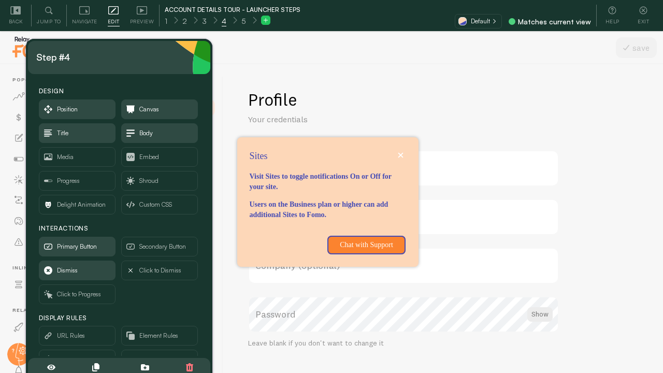
click at [222, 21] on span "4" at bounding box center [224, 21] width 5 height 10
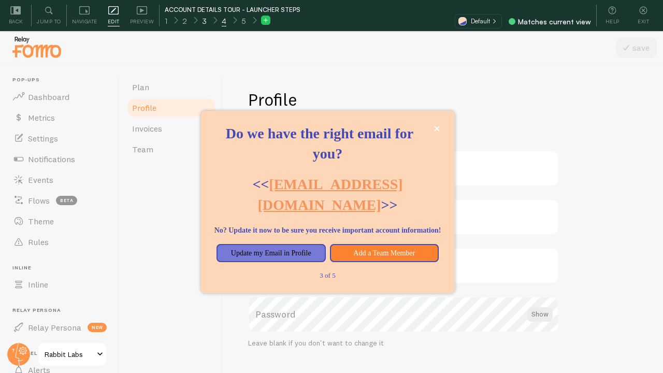
click at [205, 20] on div "3" at bounding box center [204, 20] width 20 height 12
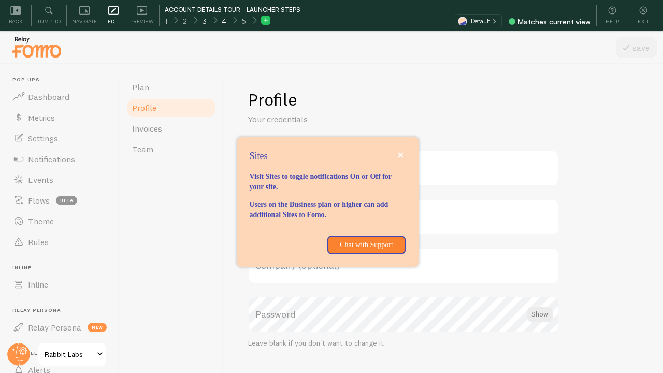
click at [226, 21] on div "4" at bounding box center [224, 20] width 20 height 12
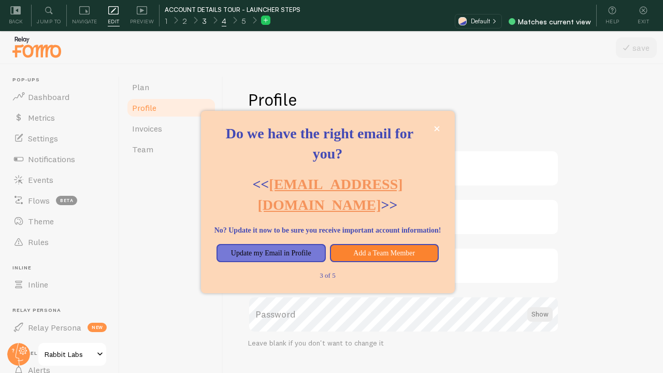
click at [199, 19] on div "3" at bounding box center [204, 20] width 20 height 12
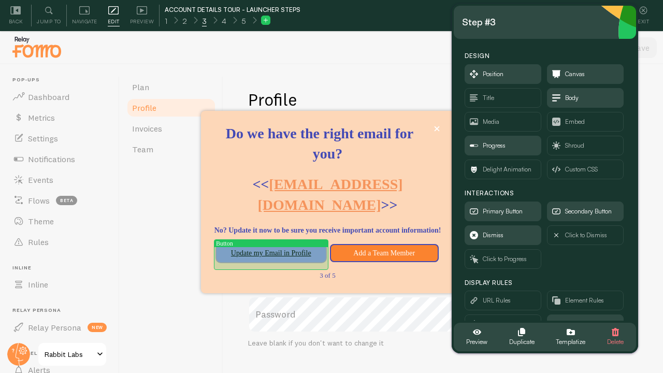
click at [291, 258] on button "Update my Email in Profile" at bounding box center [270, 253] width 109 height 19
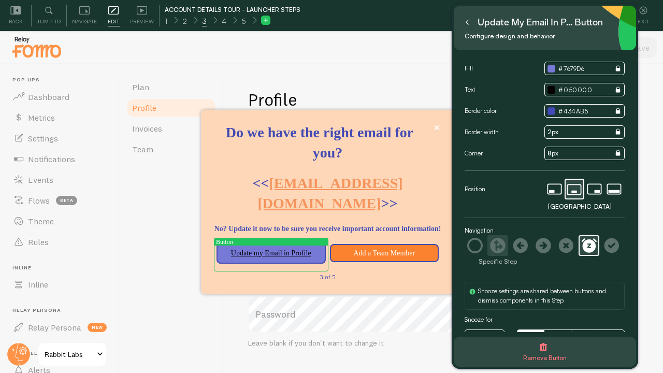
click at [496, 245] on icon at bounding box center [498, 246] width 16 height 16
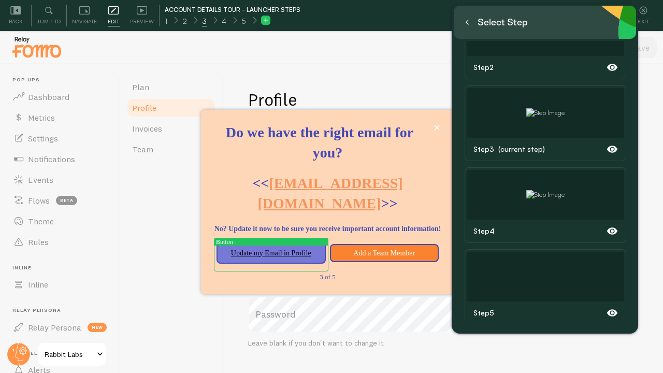
scroll to position [139, 0]
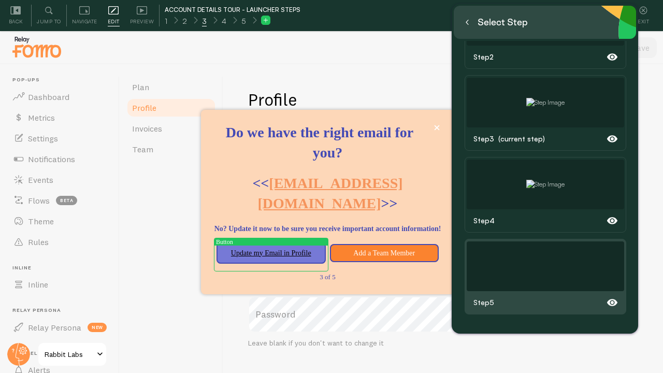
click at [530, 267] on div at bounding box center [544, 266] width 157 height 50
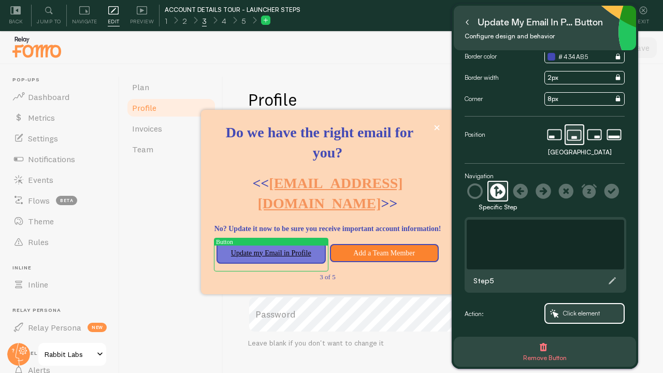
scroll to position [0, 0]
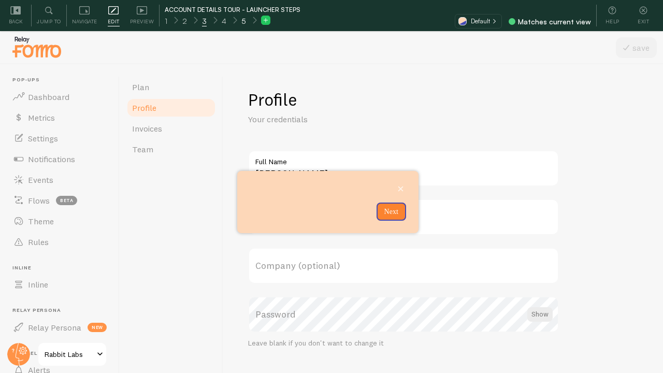
click at [245, 18] on div "5" at bounding box center [243, 20] width 20 height 12
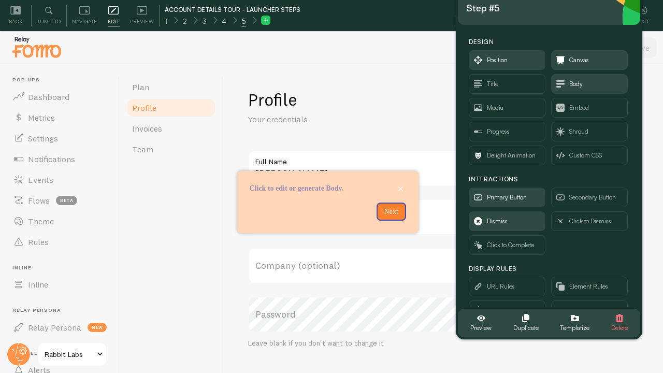
drag, startPoint x: 138, startPoint y: 58, endPoint x: 564, endPoint y: 8, distance: 428.9
click at [564, 8] on div "Step #5" at bounding box center [549, 8] width 166 height 17
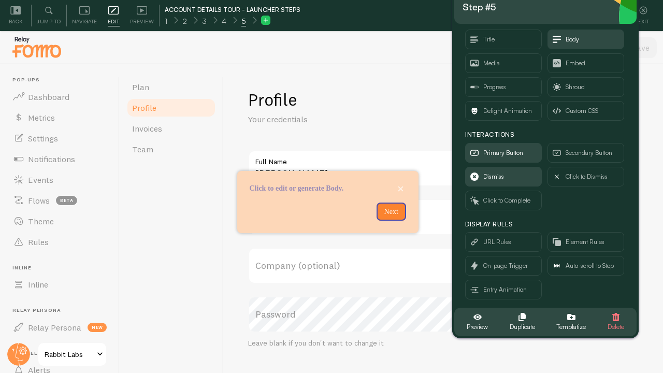
scroll to position [49, 0]
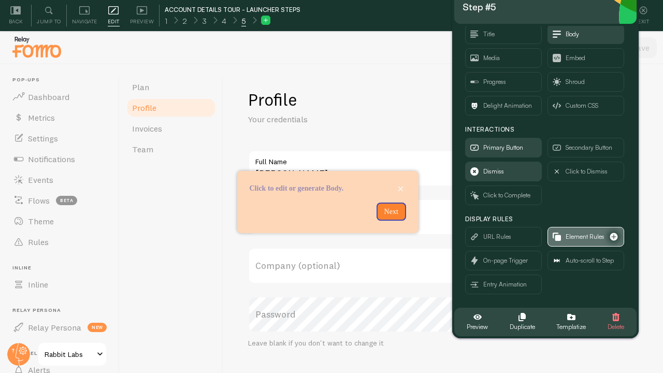
click at [582, 238] on span "Element Rules" at bounding box center [584, 236] width 39 height 11
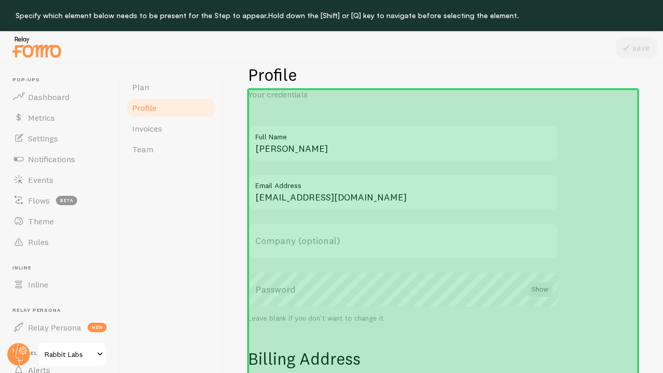
scroll to position [24, 0]
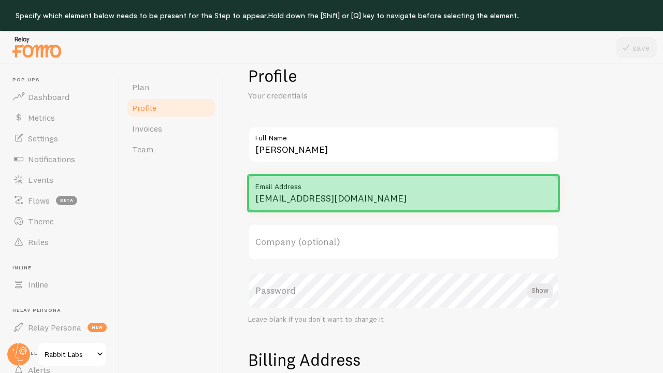
click at [327, 203] on input "[EMAIL_ADDRESS][DOMAIN_NAME]" at bounding box center [403, 193] width 311 height 36
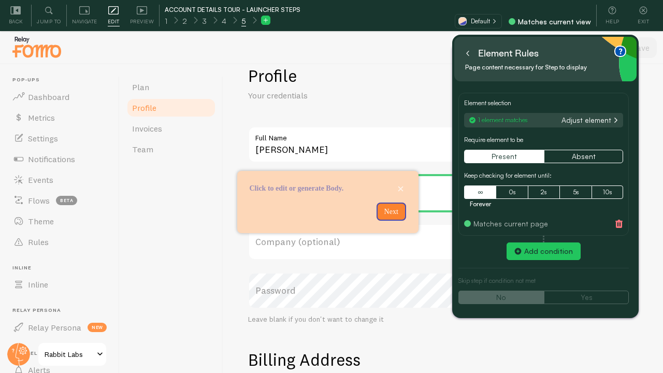
click at [466, 54] on icon at bounding box center [467, 53] width 2 height 5
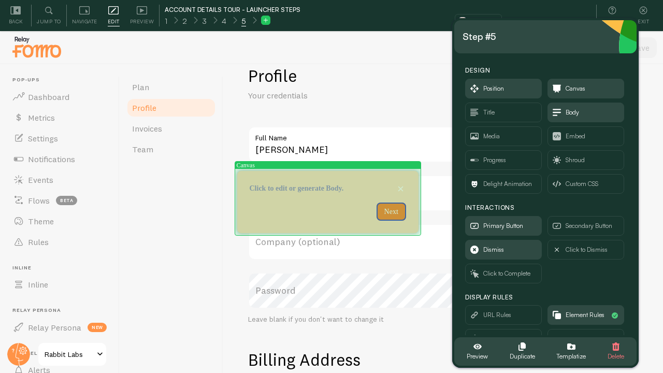
click at [305, 182] on div "Tour Step 5" at bounding box center [327, 177] width 181 height 12
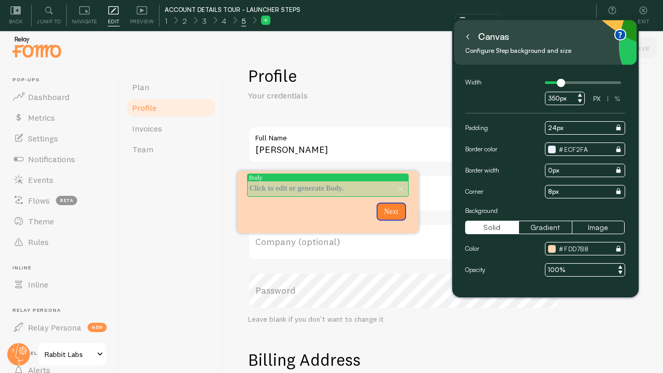
click at [305, 188] on p "Click to edit or generate Body." at bounding box center [327, 188] width 156 height 10
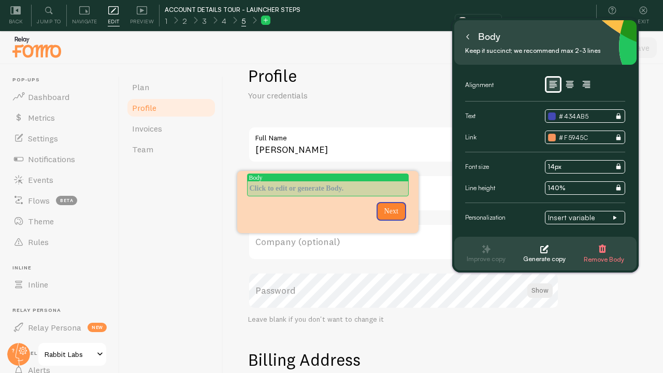
click at [305, 188] on p "Tour Step 5" at bounding box center [327, 188] width 156 height 10
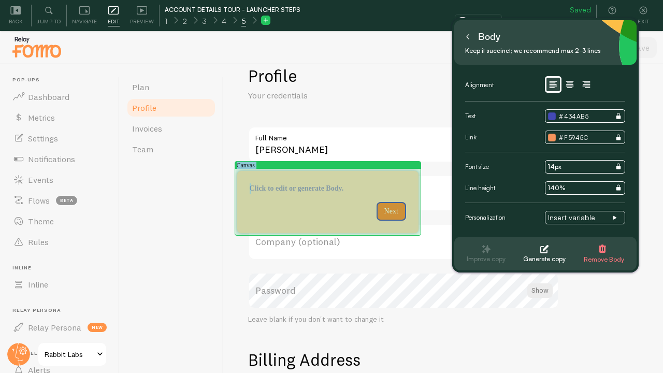
drag, startPoint x: 330, startPoint y: 179, endPoint x: 331, endPoint y: 195, distance: 15.6
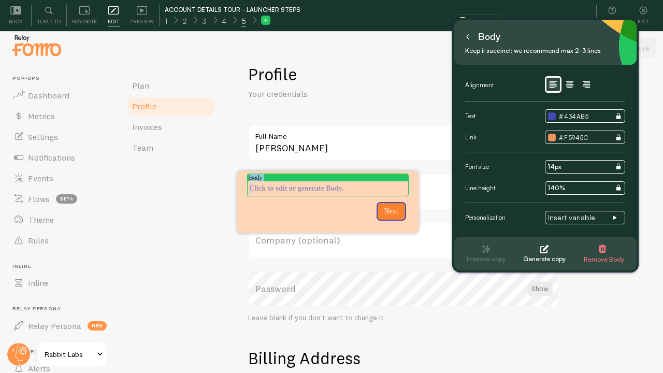
scroll to position [0, 0]
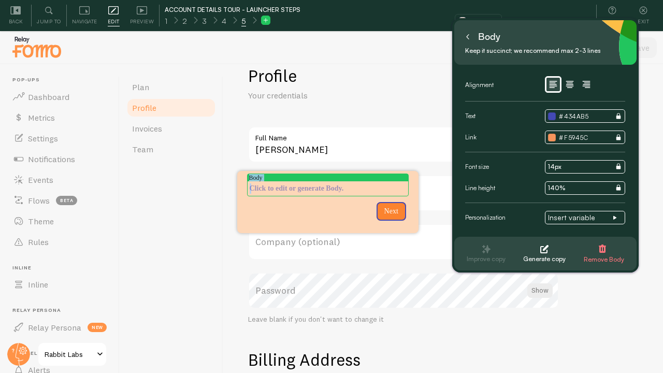
click at [468, 37] on icon at bounding box center [467, 36] width 5 height 5
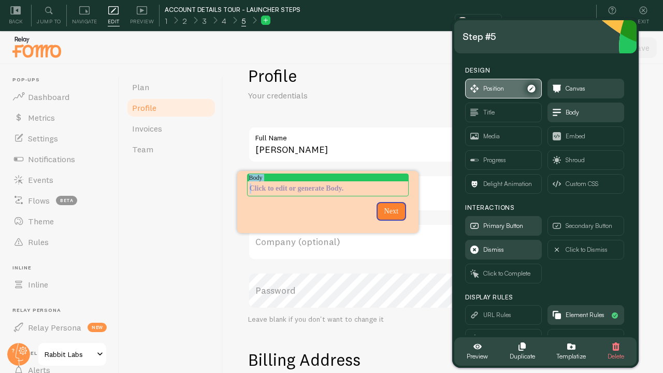
click at [499, 91] on span "Position" at bounding box center [493, 88] width 21 height 11
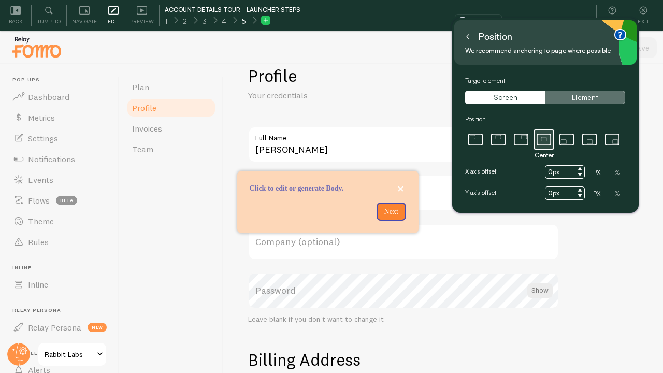
click at [583, 100] on button "Element" at bounding box center [585, 97] width 80 height 13
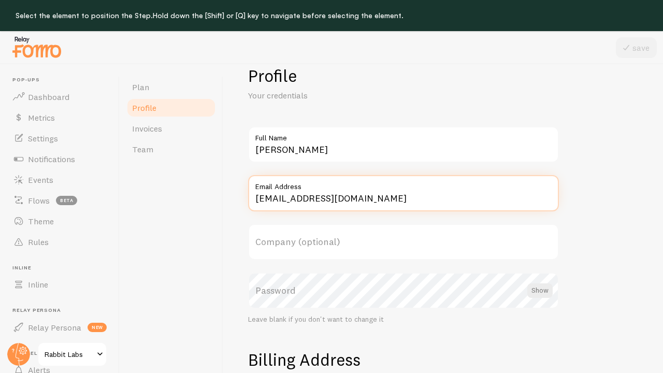
click at [421, 199] on input "[EMAIL_ADDRESS][DOMAIN_NAME]" at bounding box center [403, 193] width 311 height 36
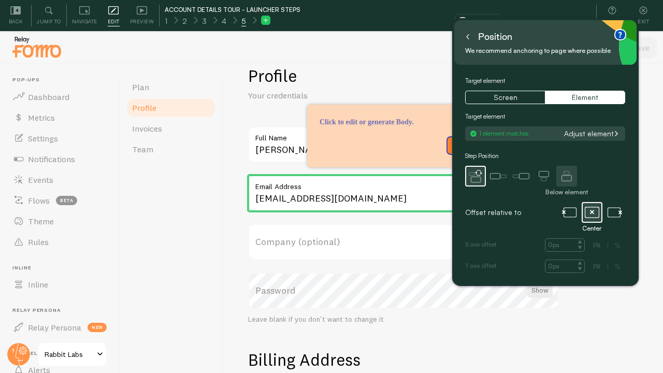
click at [563, 172] on icon at bounding box center [566, 176] width 21 height 21
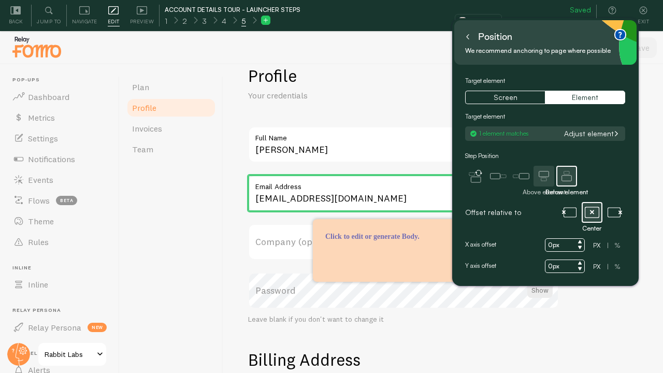
click at [539, 172] on icon at bounding box center [543, 176] width 21 height 21
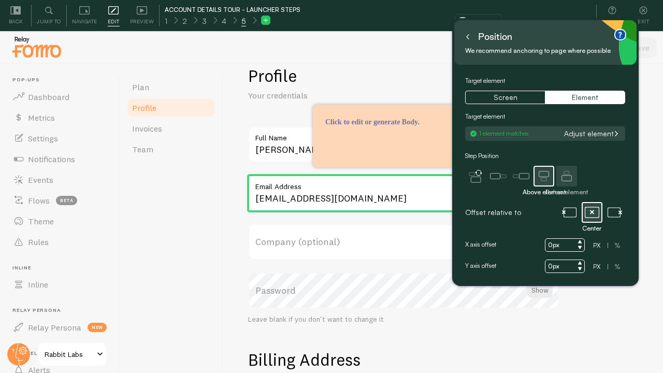
click at [468, 37] on icon at bounding box center [467, 36] width 5 height 5
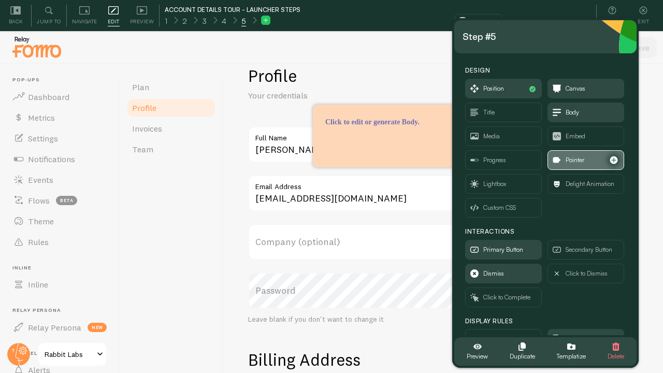
click at [566, 152] on span "Pointer" at bounding box center [586, 160] width 76 height 19
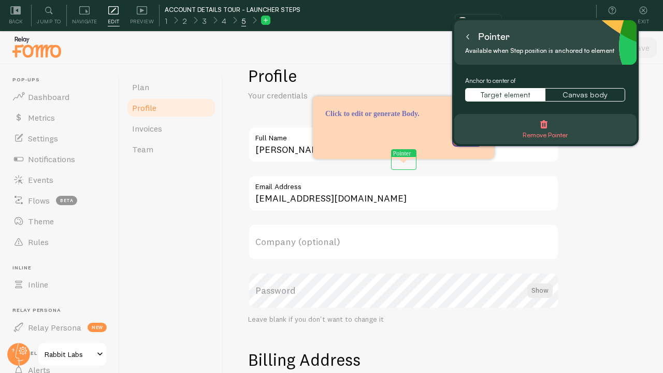
click at [467, 38] on icon at bounding box center [467, 37] width 2 height 5
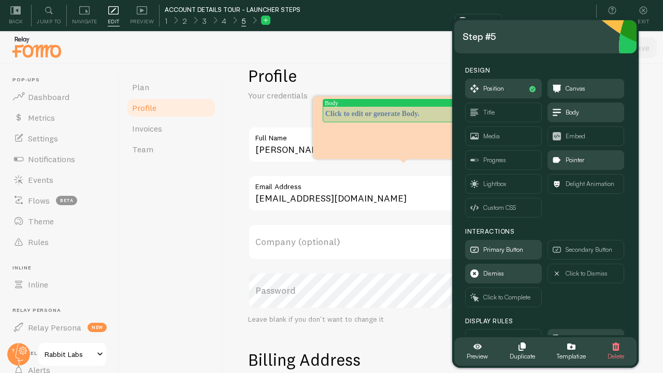
click at [386, 111] on p "Click to edit or generate Body." at bounding box center [403, 114] width 156 height 10
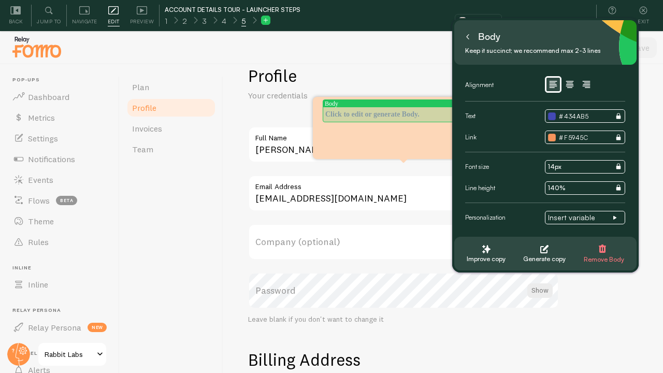
click at [386, 111] on p "Tour Step 5" at bounding box center [403, 114] width 156 height 10
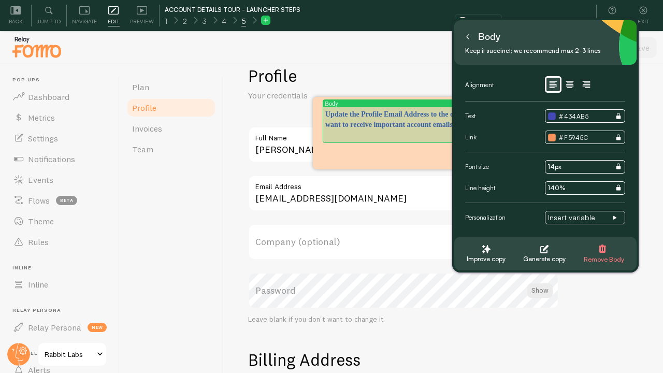
click at [346, 122] on p "Update the Profile Email Address to the one you want to receive important accou…" at bounding box center [403, 119] width 156 height 21
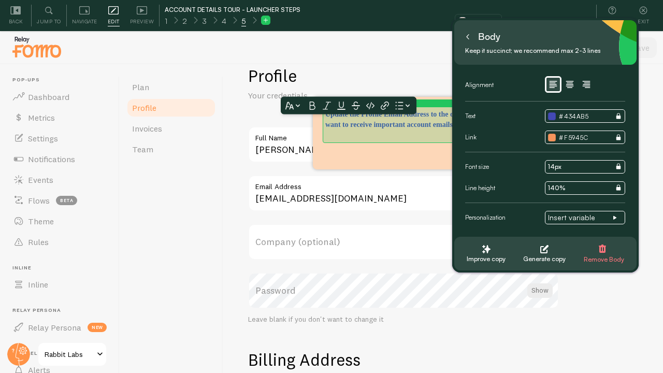
click at [372, 129] on p "Update the Profile Email Address to the one you want to receive important accou…" at bounding box center [403, 119] width 156 height 21
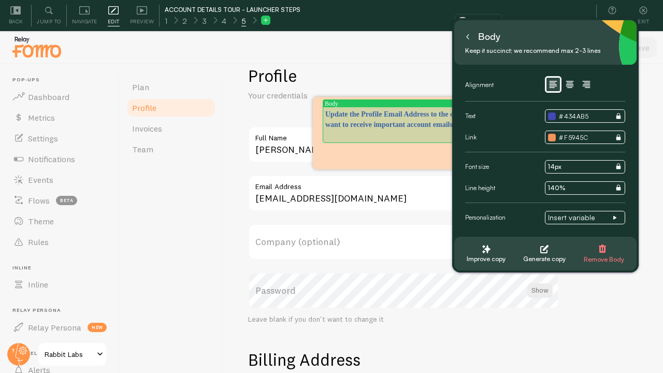
click at [372, 129] on p "Update the Profile Email Address to the one you want to receive important accou…" at bounding box center [403, 119] width 156 height 21
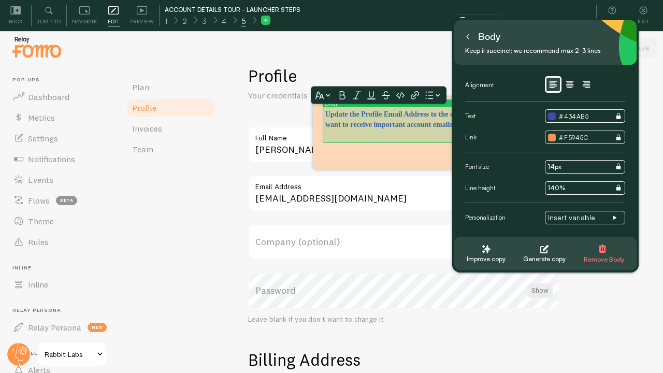
click at [405, 129] on p "Update the Profile Email Address to the one you want to receive important accou…" at bounding box center [403, 119] width 156 height 21
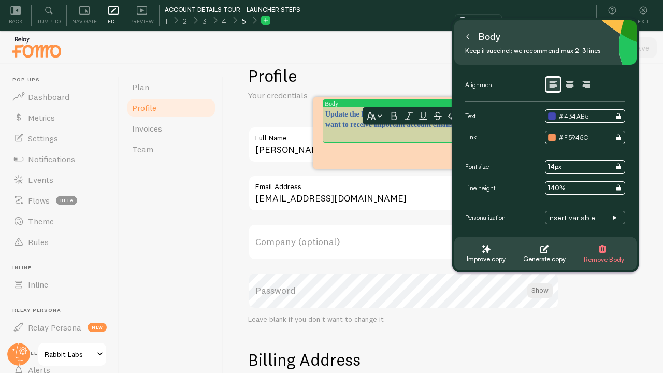
drag, startPoint x: 430, startPoint y: 133, endPoint x: 366, endPoint y: 117, distance: 65.4
click at [366, 113] on div "Update the Profile Email Address to the one you want to receive important accou…" at bounding box center [403, 119] width 156 height 21
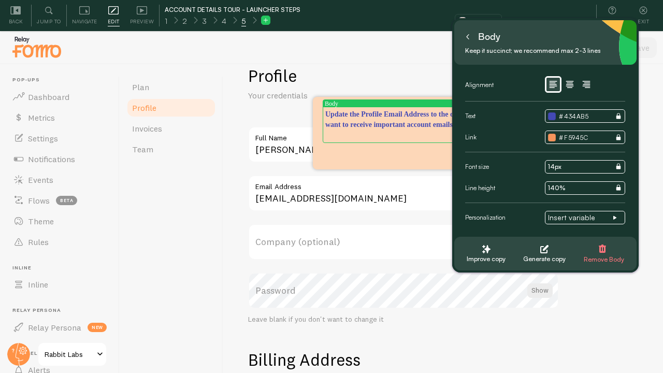
click at [440, 126] on p "Update the Profile Email Address to the one you want to receive important accou…" at bounding box center [403, 119] width 156 height 21
click at [436, 130] on p "Update the Profile Email Address to the one you want to receive important accou…" at bounding box center [403, 119] width 156 height 21
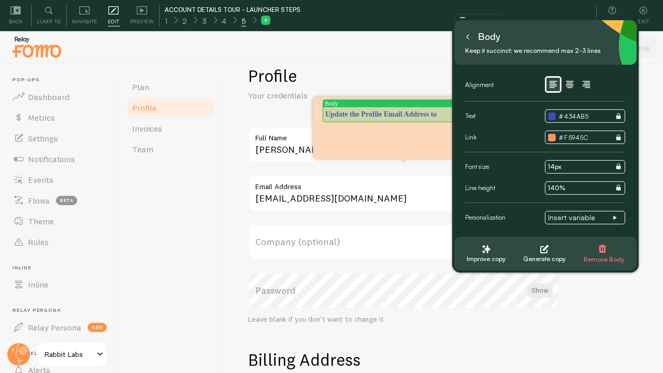
click at [375, 110] on p "Update the Profile Email Address to" at bounding box center [403, 114] width 156 height 10
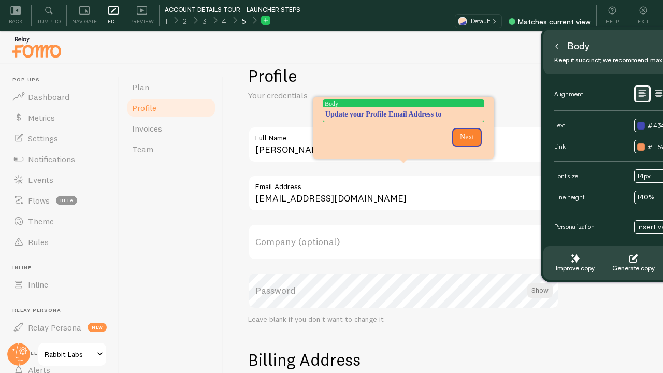
drag, startPoint x: 532, startPoint y: 37, endPoint x: 621, endPoint y: 47, distance: 89.5
click at [621, 47] on div "Body" at bounding box center [634, 46] width 166 height 17
click at [474, 117] on p "Update your Profile Email Address to" at bounding box center [403, 114] width 156 height 10
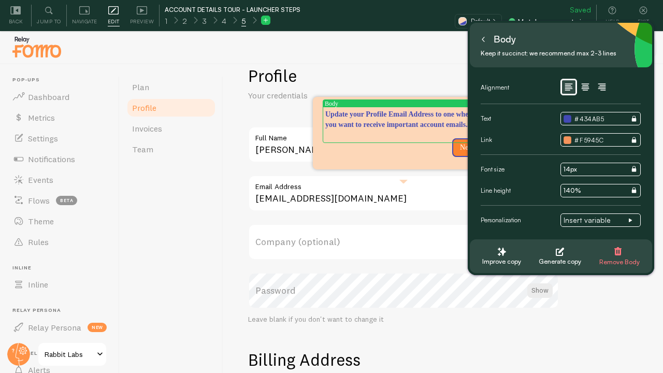
drag, startPoint x: 609, startPoint y: 51, endPoint x: 534, endPoint y: 45, distance: 74.8
click at [534, 45] on div "Body" at bounding box center [561, 39] width 166 height 17
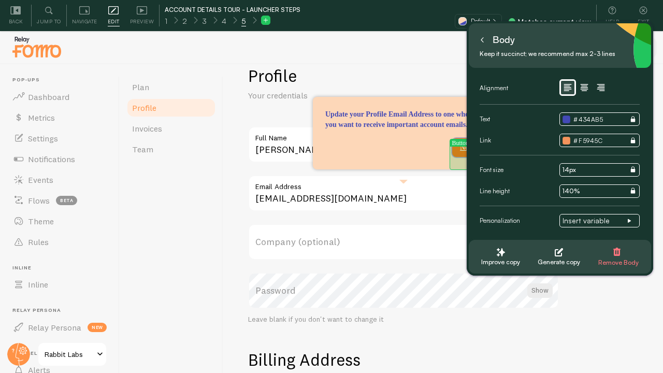
click at [454, 157] on button "Next" at bounding box center [467, 147] width 30 height 19
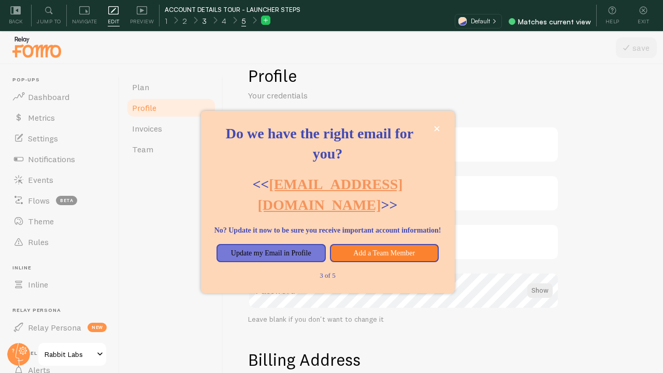
click at [202, 21] on span "3" at bounding box center [204, 21] width 5 height 10
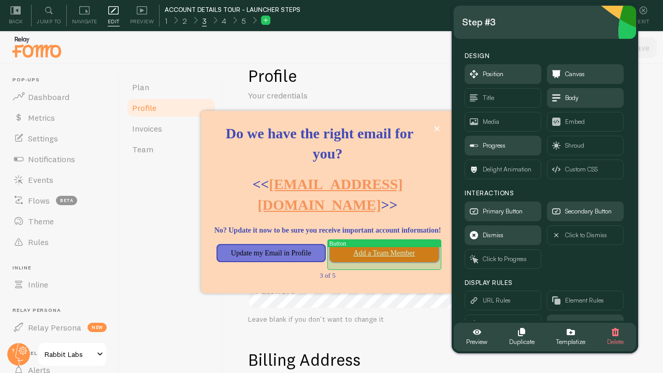
click at [351, 260] on button "Add a Team Member" at bounding box center [384, 253] width 109 height 19
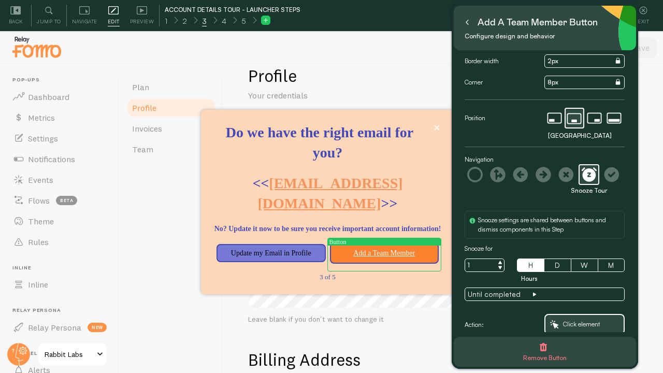
scroll to position [82, 0]
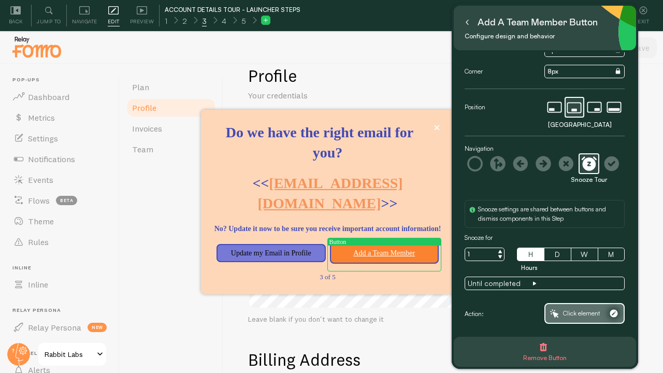
click at [584, 310] on span "Click element" at bounding box center [581, 312] width 37 height 11
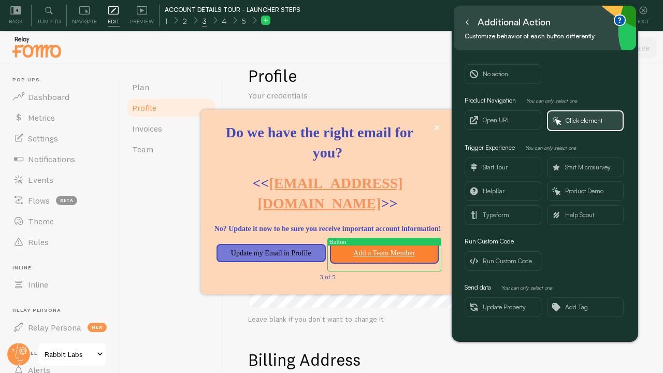
scroll to position [0, 0]
click at [570, 122] on span "Click element" at bounding box center [583, 120] width 37 height 11
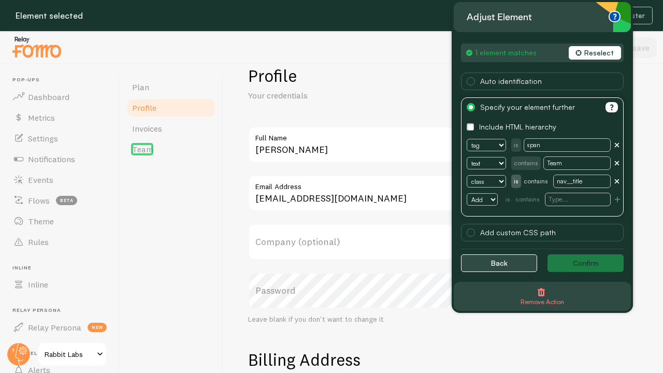
click at [491, 268] on button "Back" at bounding box center [499, 263] width 76 height 18
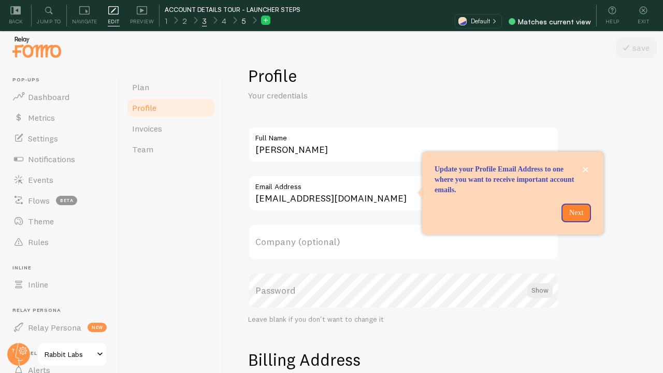
click at [241, 21] on span "5" at bounding box center [243, 21] width 5 height 10
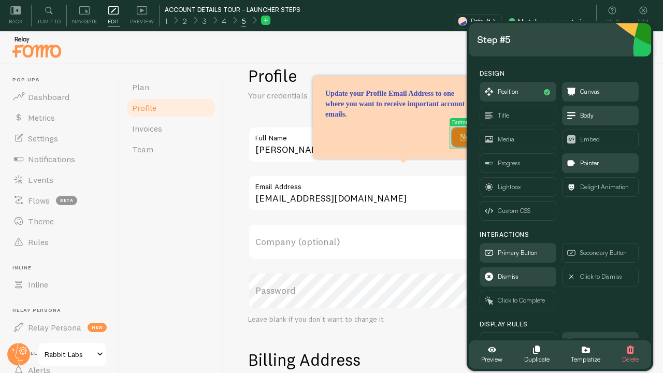
click at [460, 138] on p "Next" at bounding box center [466, 137] width 17 height 10
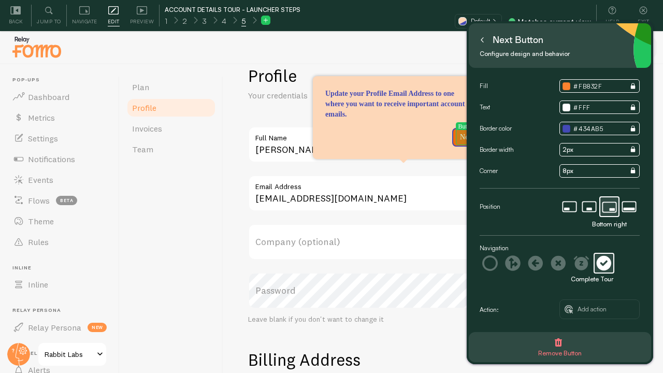
click at [461, 139] on p "Next" at bounding box center [466, 137] width 17 height 10
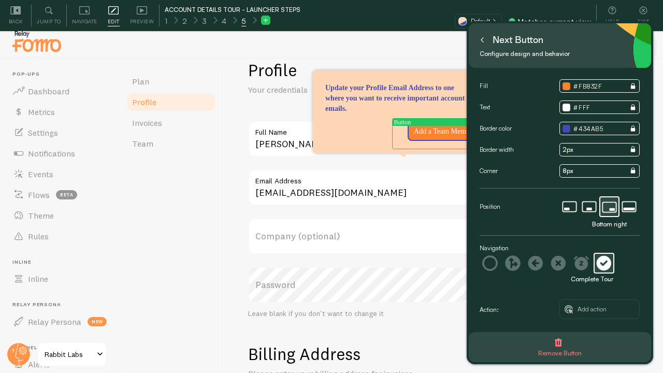
scroll to position [9, 0]
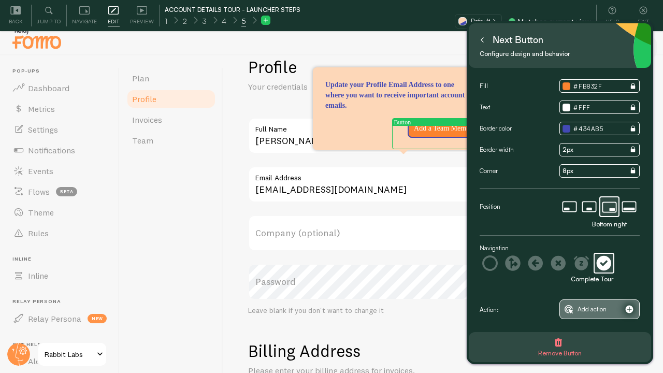
click at [592, 308] on span "Add action" at bounding box center [591, 308] width 29 height 11
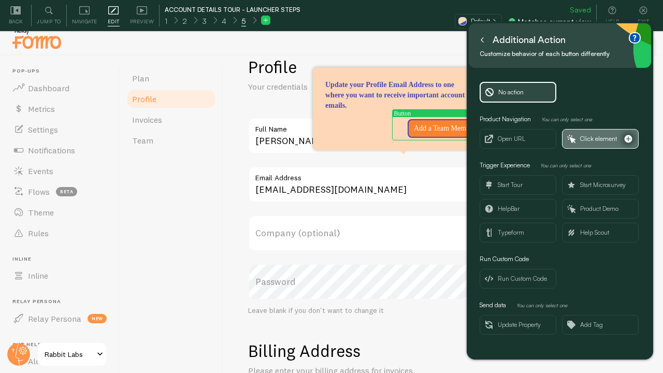
click at [596, 140] on span "Click element" at bounding box center [598, 138] width 37 height 11
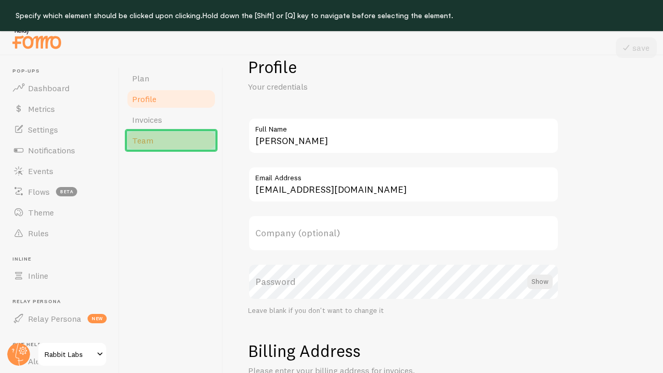
click at [161, 147] on link "Team" at bounding box center [171, 140] width 91 height 21
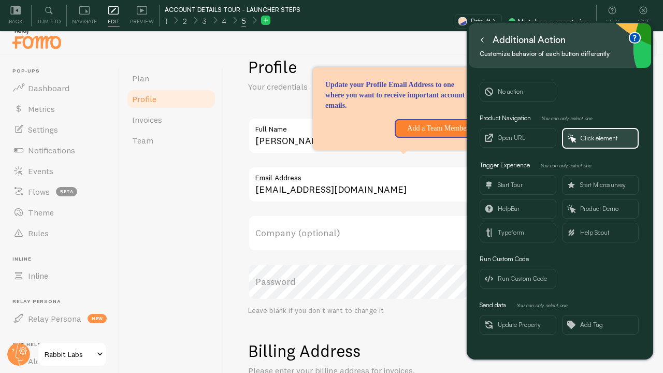
click at [482, 43] on button at bounding box center [482, 40] width 10 height 17
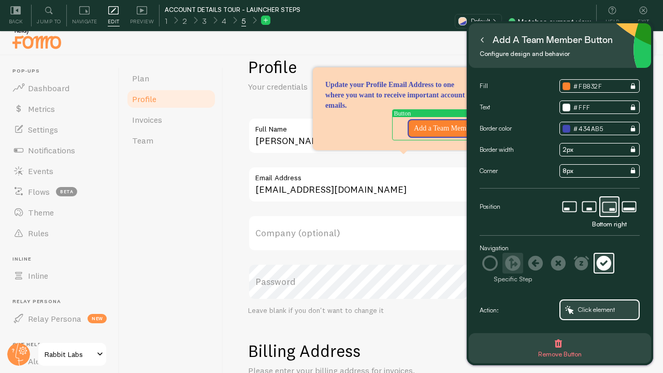
click at [511, 263] on icon at bounding box center [513, 263] width 16 height 16
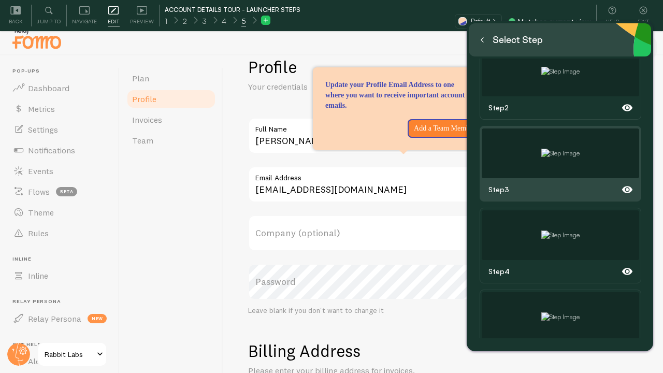
scroll to position [139, 0]
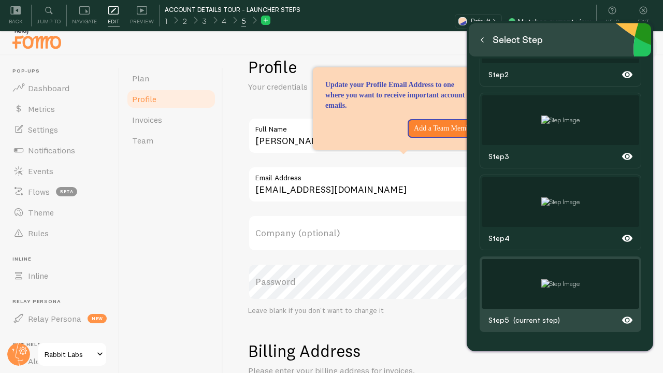
click at [541, 279] on img at bounding box center [560, 283] width 38 height 9
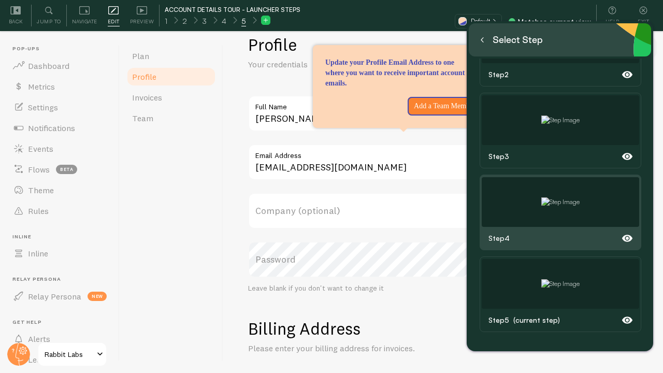
click at [550, 197] on img at bounding box center [560, 201] width 38 height 9
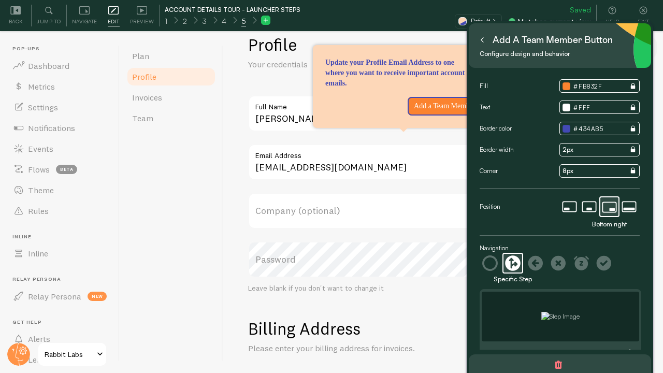
click at [483, 38] on icon at bounding box center [481, 39] width 5 height 5
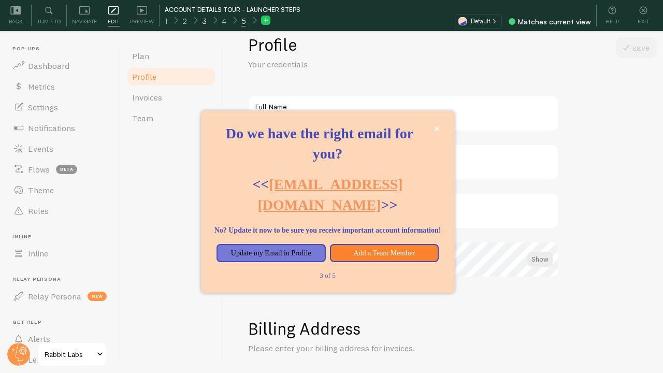
click at [207, 21] on div "3" at bounding box center [204, 20] width 20 height 12
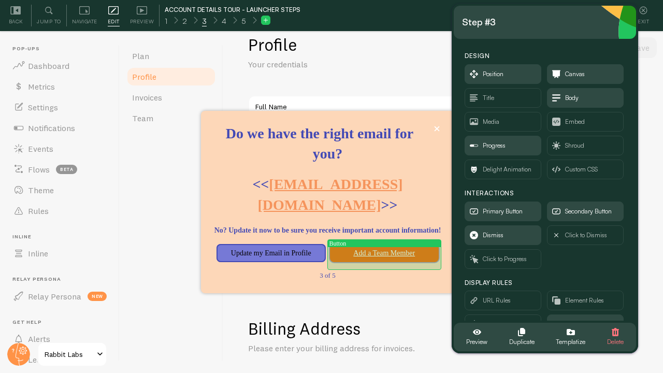
click at [369, 254] on button "Add a Team Member" at bounding box center [384, 253] width 109 height 19
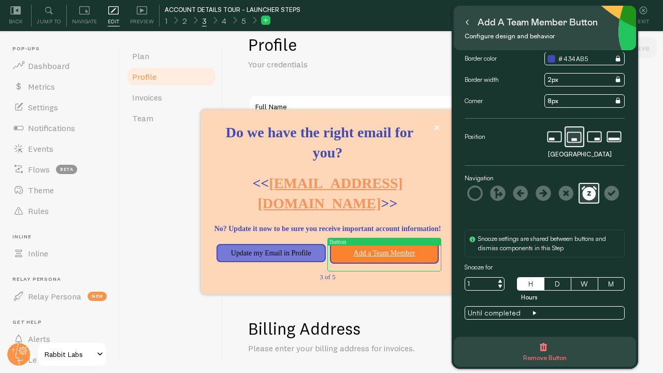
scroll to position [53, 0]
click at [543, 197] on icon at bounding box center [543, 193] width 16 height 16
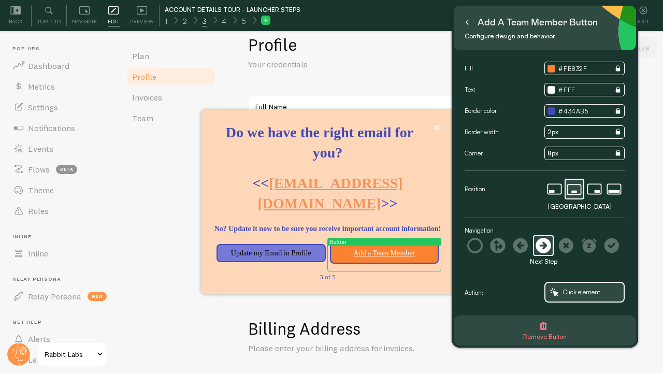
scroll to position [0, 0]
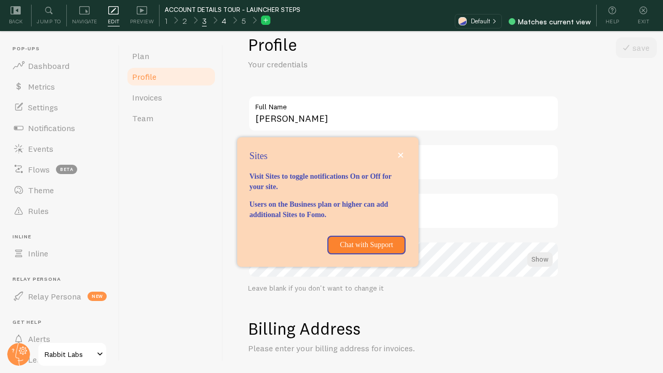
click at [223, 17] on span "4" at bounding box center [224, 21] width 5 height 10
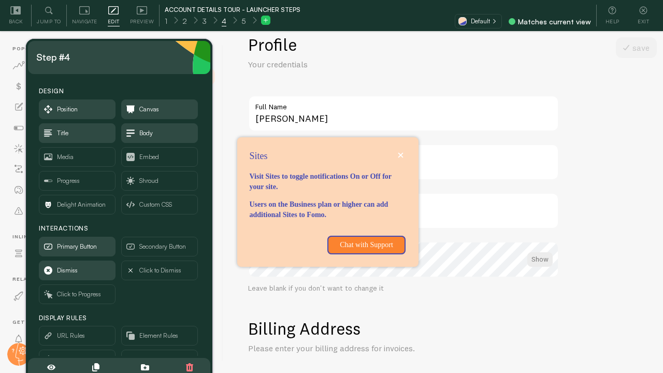
click at [372, 60] on p "Your credentials" at bounding box center [372, 64] width 248 height 12
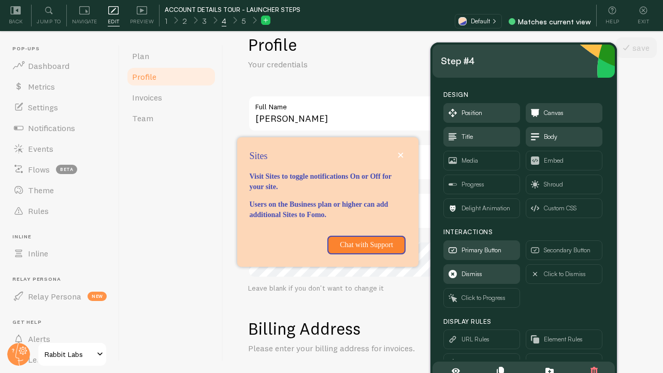
drag, startPoint x: 167, startPoint y: 60, endPoint x: 570, endPoint y: 56, distance: 402.7
click at [570, 56] on div "Step #4" at bounding box center [523, 61] width 166 height 17
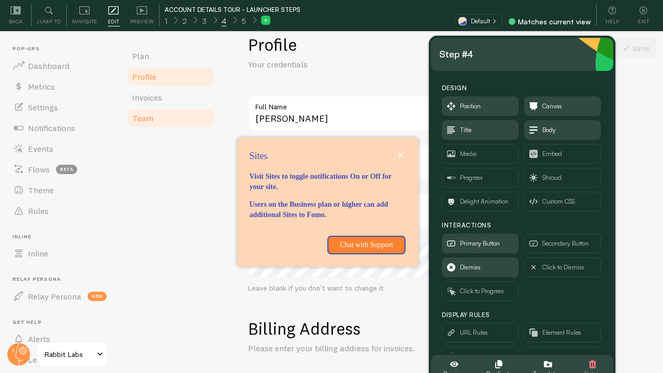
click at [157, 111] on link "Team" at bounding box center [171, 118] width 91 height 21
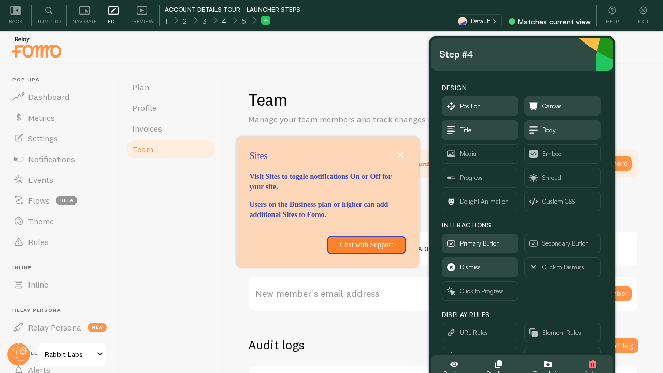
scroll to position [49, 0]
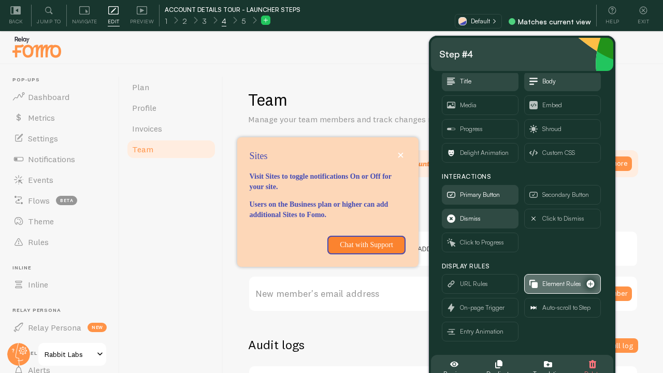
click at [537, 284] on span "Element Rules" at bounding box center [562, 283] width 76 height 19
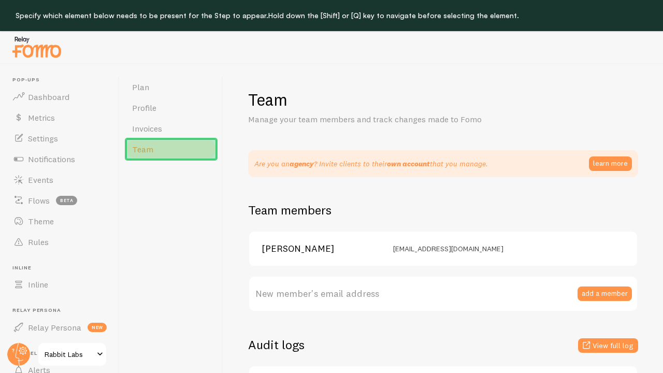
click at [169, 141] on link "Team" at bounding box center [171, 149] width 91 height 21
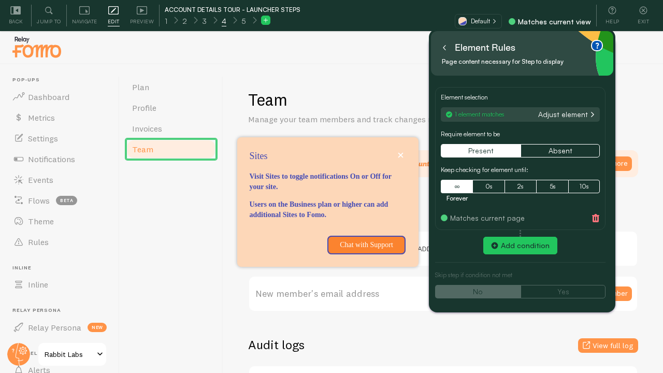
click at [439, 45] on button at bounding box center [444, 47] width 10 height 17
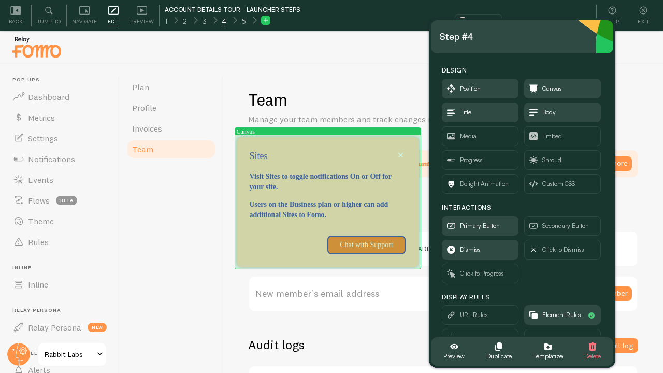
drag, startPoint x: 320, startPoint y: 145, endPoint x: 260, endPoint y: 136, distance: 60.7
click at [260, 136] on body "Pop-ups Dashboard Metrics Settings Notifications Events Flows beta Theme Rules …" at bounding box center [331, 202] width 663 height 404
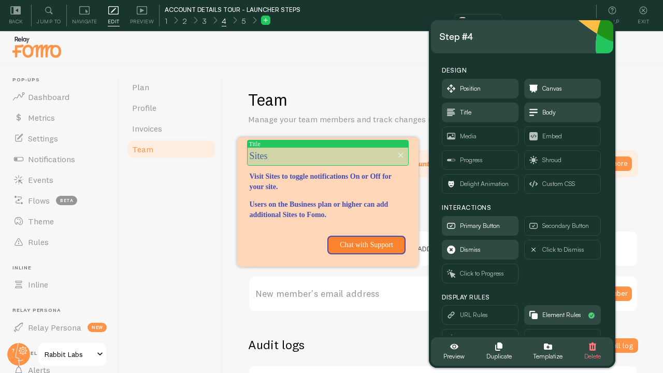
scroll to position [0, 0]
click at [280, 154] on p "Sites" at bounding box center [327, 156] width 156 height 13
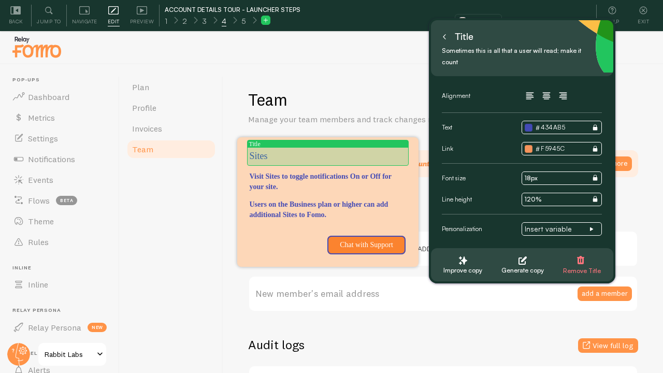
click at [280, 154] on p "Sites" at bounding box center [327, 156] width 156 height 13
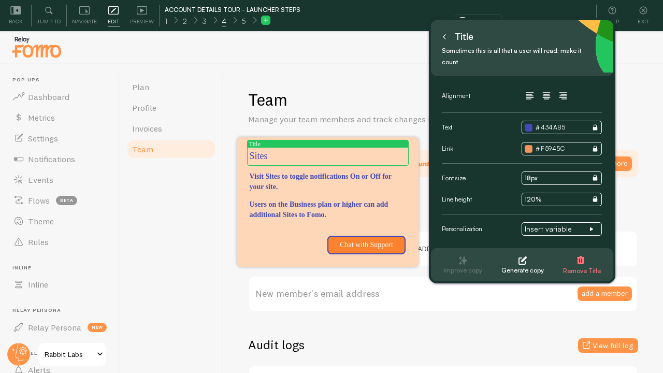
click at [261, 154] on p "Sites" at bounding box center [327, 156] width 156 height 13
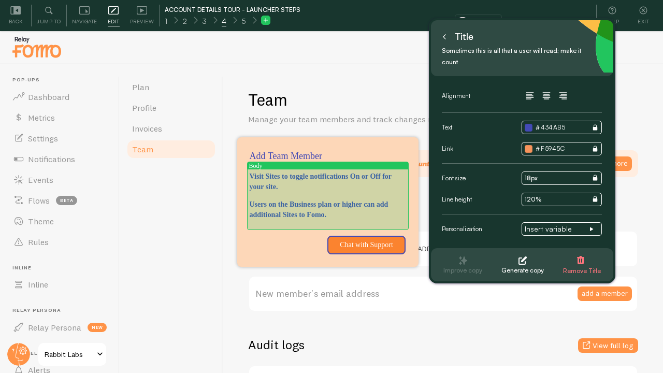
click at [273, 181] on p "Visit Sites to toggle notifications On or Off for your site." at bounding box center [327, 181] width 156 height 21
click at [304, 181] on p "Visit Sites to toggle notifications On or Off for your site." at bounding box center [327, 181] width 156 height 21
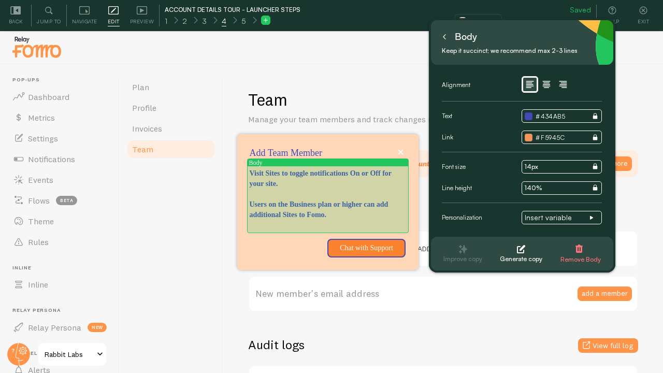
drag, startPoint x: 334, startPoint y: 185, endPoint x: 257, endPoint y: 177, distance: 78.1
click at [279, 176] on p "Visit Sites to toggle notifications On or Off for your site." at bounding box center [327, 178] width 156 height 21
click at [320, 173] on p "Invite colleagues who may also want to help manage Social Proof" at bounding box center [327, 178] width 156 height 21
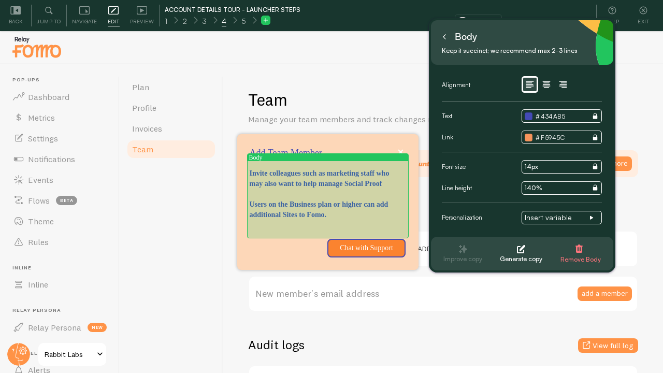
click at [364, 188] on p "Invite colleagues such as marketing staff who may also want to help manage Soci…" at bounding box center [327, 178] width 156 height 21
click at [352, 186] on p "Invite colleagues such as marketing staff who may also want to help manage Soci…" at bounding box center [327, 178] width 156 height 21
click at [333, 210] on p "Users on the Business plan or higher can add additional Sites to Fomo." at bounding box center [327, 209] width 156 height 21
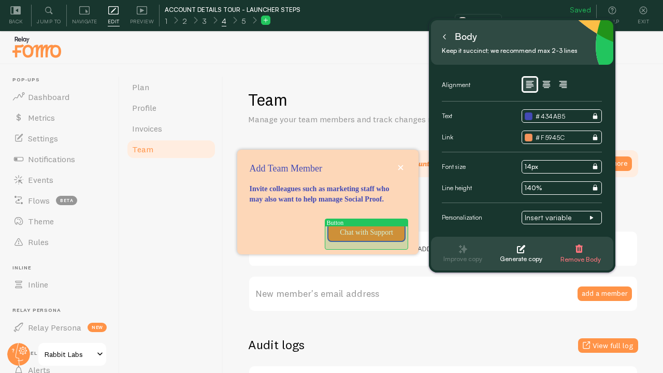
click at [359, 237] on p "Chat with Support" at bounding box center [366, 232] width 66 height 10
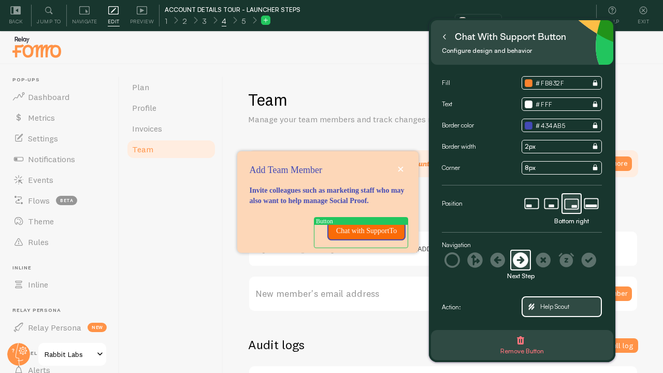
click at [356, 231] on p "Chat with SupportTo" at bounding box center [366, 231] width 66 height 10
click at [340, 232] on p "To Payment Settings" at bounding box center [362, 231] width 75 height 10
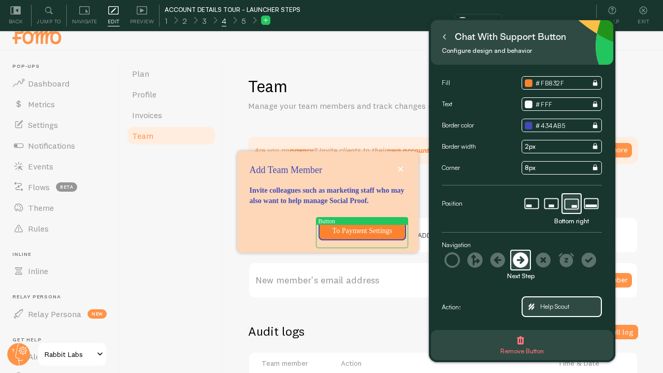
scroll to position [17, 0]
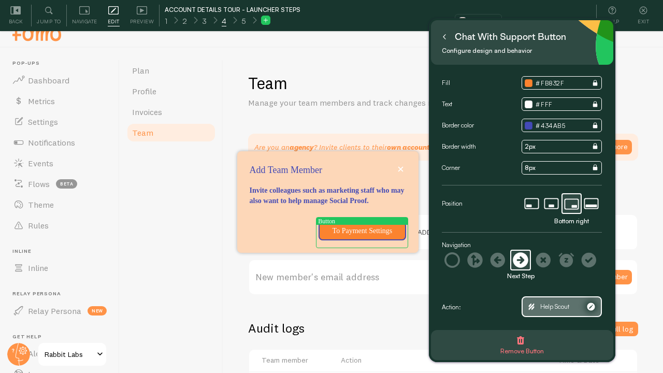
click at [561, 302] on span "Help Scout" at bounding box center [554, 306] width 29 height 11
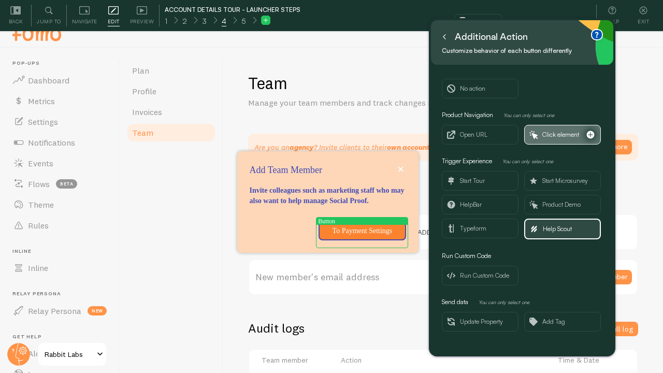
click at [557, 137] on span "Click element" at bounding box center [560, 134] width 37 height 11
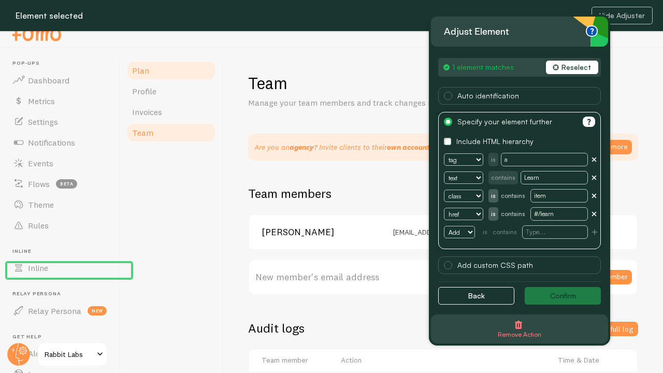
click at [140, 69] on span "Plan" at bounding box center [140, 70] width 17 height 10
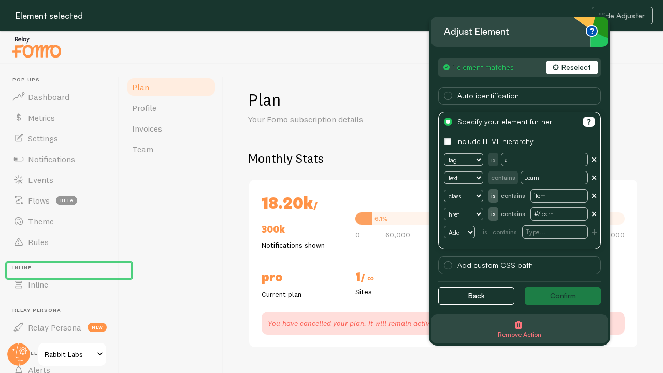
checkbox input "true"
click at [477, 295] on button "Back" at bounding box center [476, 296] width 76 height 18
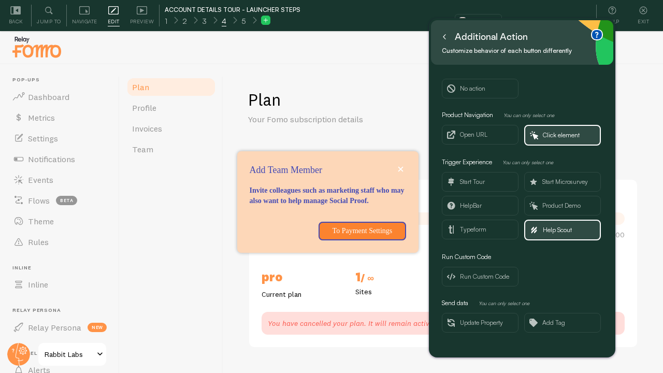
click at [154, 88] on link "Plan" at bounding box center [171, 87] width 91 height 21
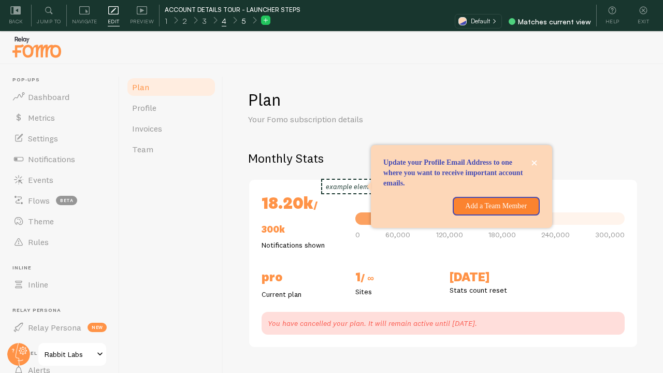
click at [245, 19] on div "5" at bounding box center [243, 20] width 20 height 12
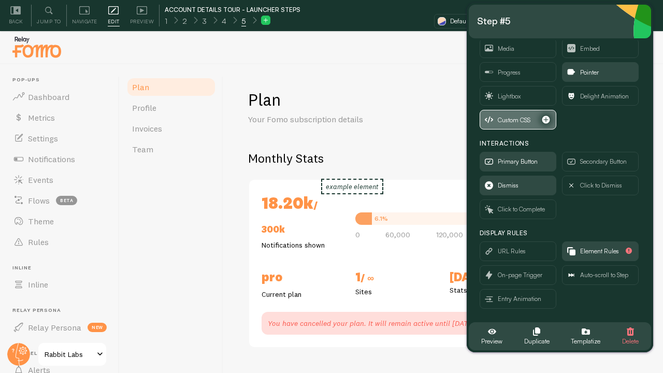
scroll to position [72, 0]
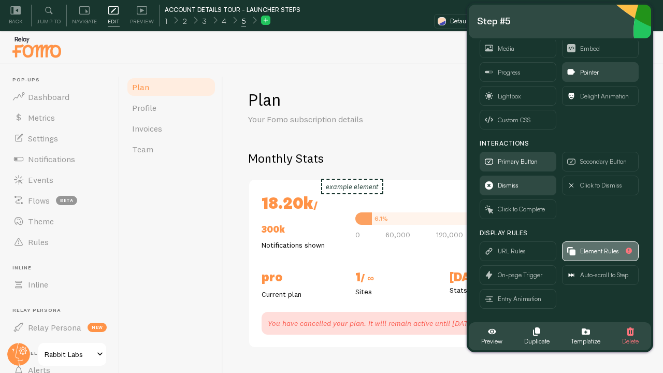
click at [608, 253] on span "Element Rules" at bounding box center [599, 250] width 39 height 11
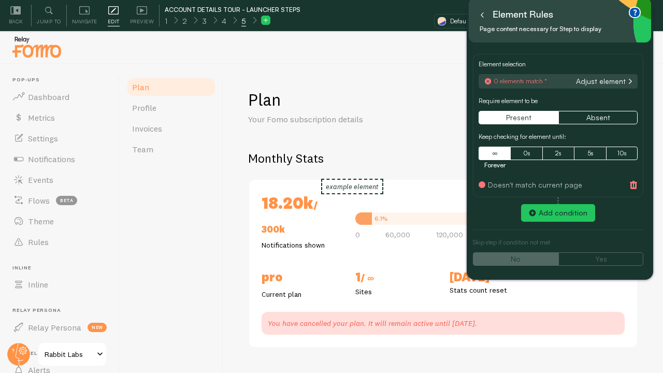
scroll to position [1, 0]
click at [593, 79] on button "Adjust element" at bounding box center [604, 81] width 62 height 9
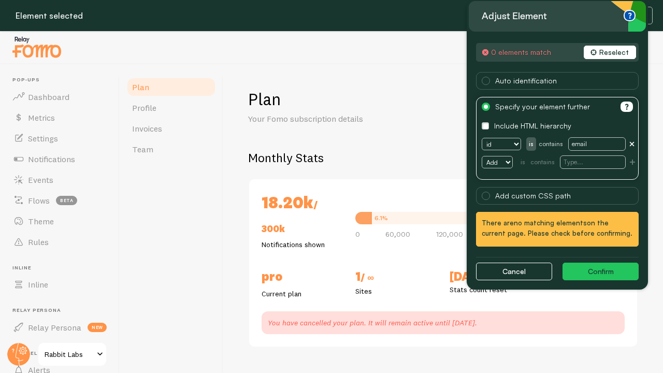
click at [613, 50] on button "Reselect" at bounding box center [609, 52] width 52 height 13
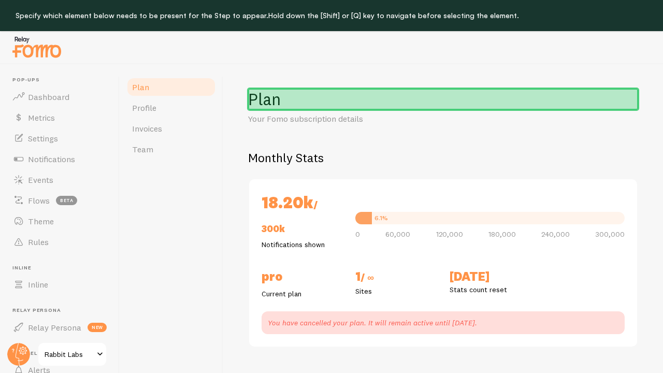
click at [327, 91] on h1 "Plan" at bounding box center [443, 99] width 390 height 21
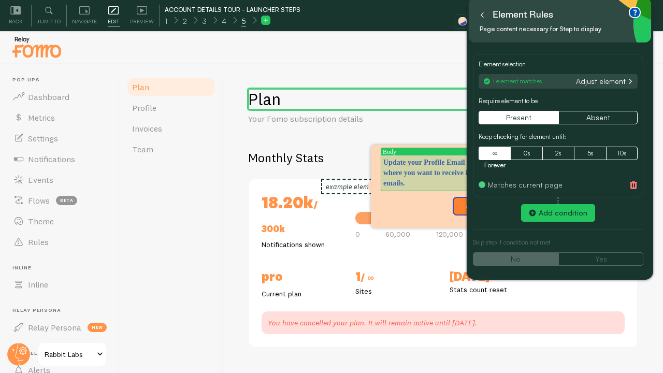
click at [423, 159] on p "Update your Profile Email Address to one where you want to receive important ac…" at bounding box center [461, 172] width 156 height 31
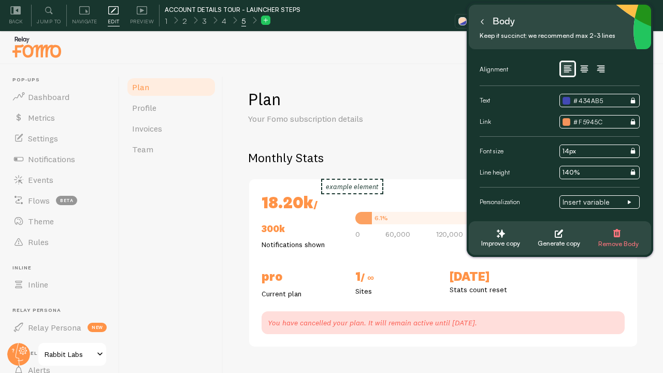
click at [482, 22] on icon at bounding box center [481, 21] width 5 height 5
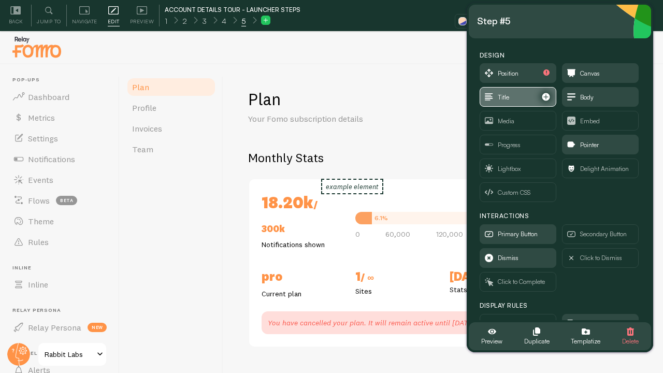
click at [510, 98] on span "Title" at bounding box center [518, 96] width 76 height 19
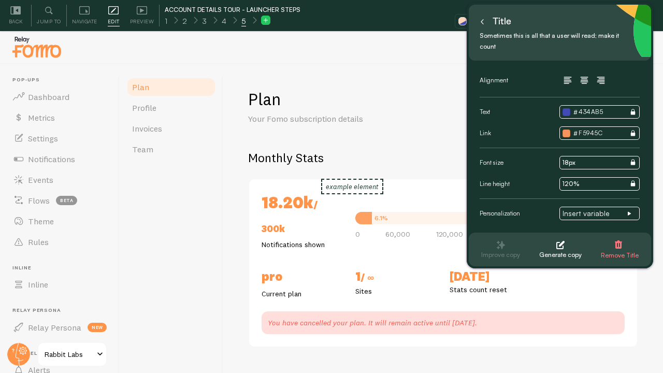
click at [478, 21] on button at bounding box center [482, 21] width 10 height 17
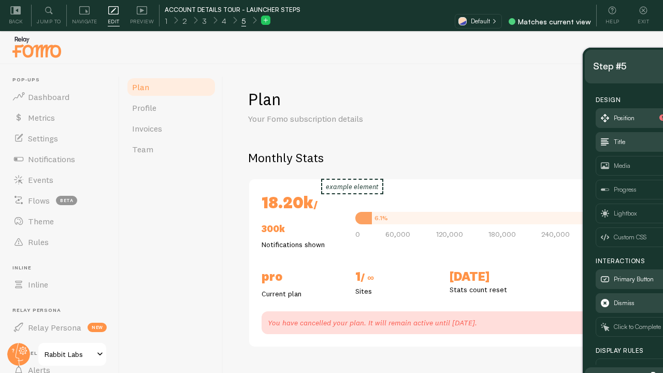
drag, startPoint x: 530, startPoint y: 25, endPoint x: 646, endPoint y: 70, distance: 124.4
click at [646, 70] on div "Step #5" at bounding box center [676, 66] width 166 height 17
click at [435, 150] on h2 "Monthly Stats" at bounding box center [443, 158] width 390 height 16
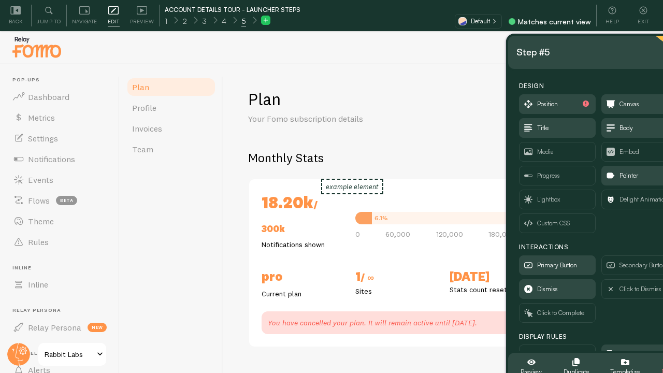
drag, startPoint x: 652, startPoint y: 67, endPoint x: 568, endPoint y: 50, distance: 85.0
click at [568, 50] on div "Step #5" at bounding box center [599, 52] width 166 height 17
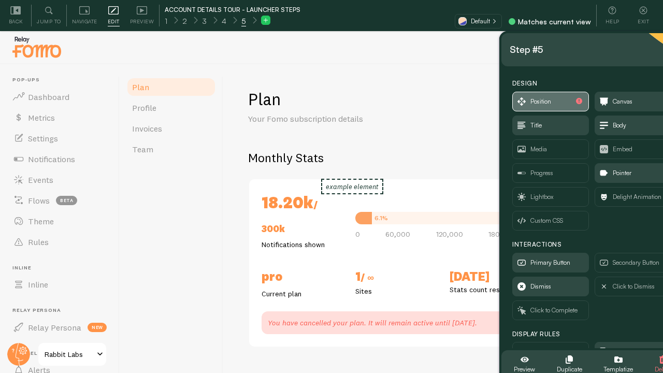
click at [535, 107] on span "Position" at bounding box center [550, 101] width 76 height 19
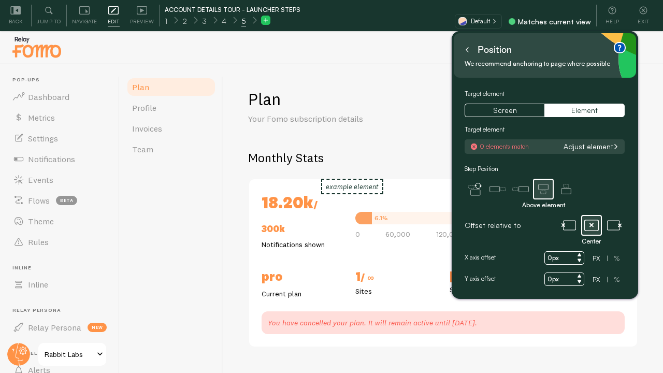
click at [598, 142] on button "Adjust element" at bounding box center [591, 146] width 62 height 9
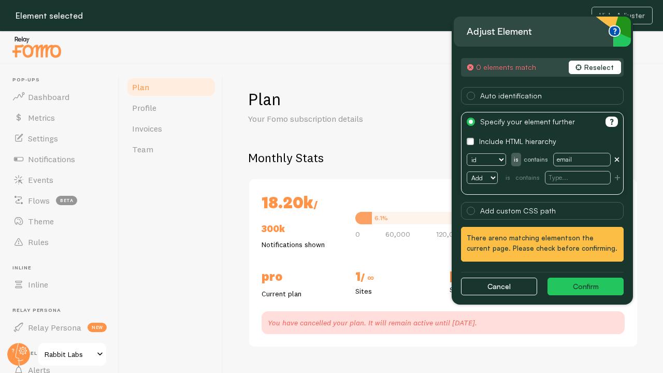
click at [591, 69] on button "Reselect" at bounding box center [594, 67] width 52 height 13
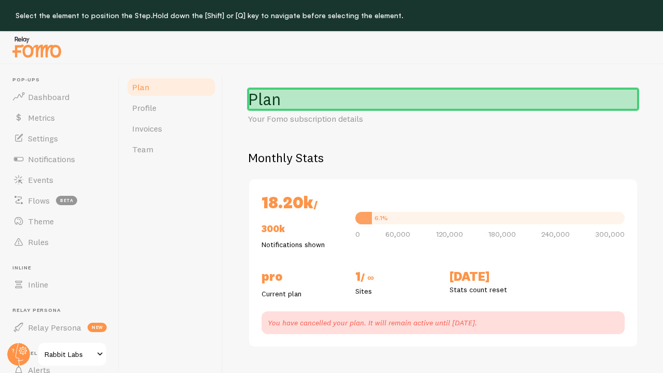
click at [321, 100] on h1 "Plan" at bounding box center [443, 99] width 390 height 21
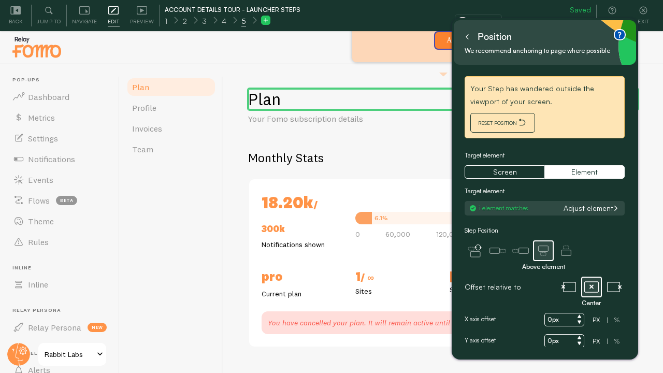
click at [488, 118] on span "RESET POSITION" at bounding box center [502, 122] width 49 height 11
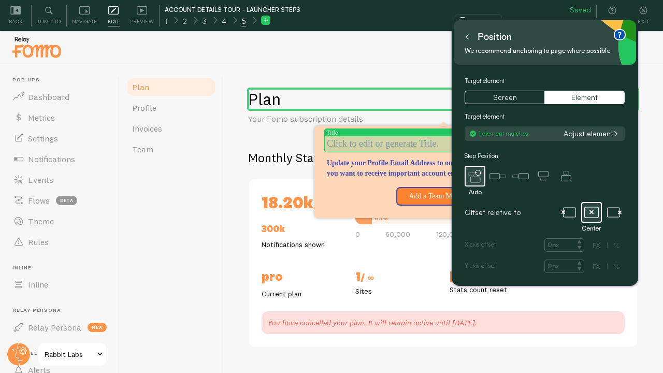
click at [378, 142] on span "Click to edit or generate Title." at bounding box center [383, 143] width 112 height 10
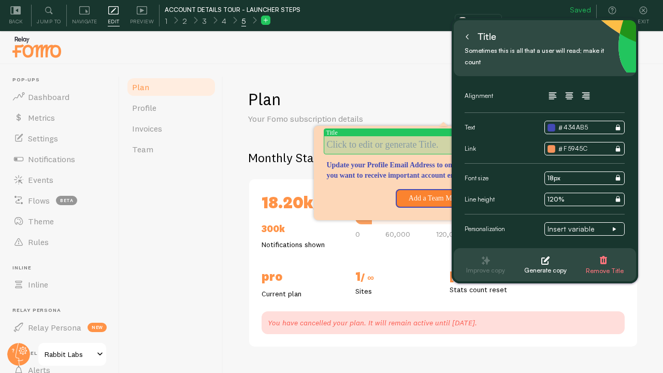
click at [394, 146] on p "Update your Profile Email Address to one where you want to receive important ac…" at bounding box center [404, 144] width 156 height 13
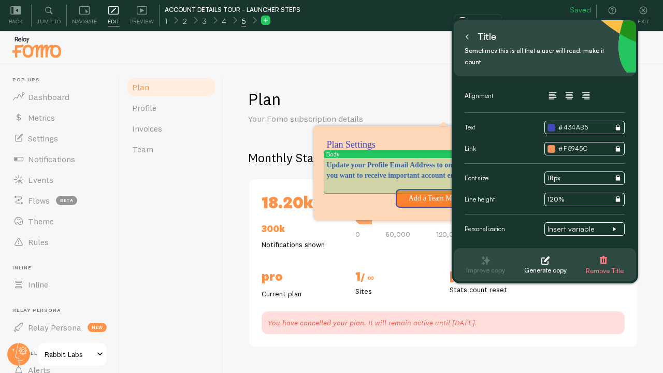
click at [365, 174] on p "Update your Profile Email Address to one where you want to receive important ac…" at bounding box center [404, 170] width 156 height 21
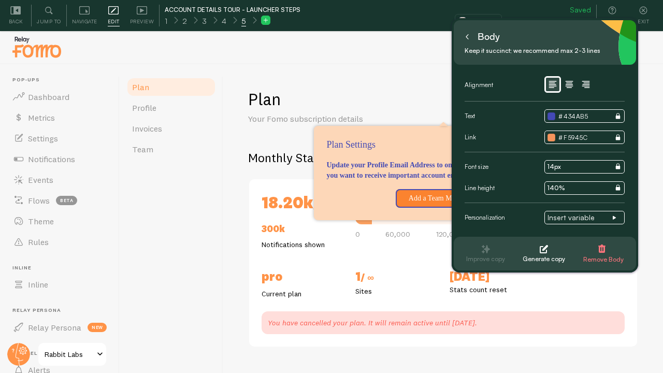
click at [365, 174] on p "Update your Profile Email Address to one where you want to receive important ac…" at bounding box center [404, 170] width 156 height 21
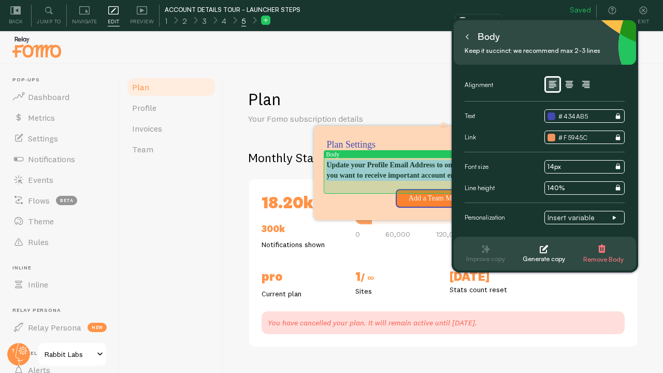
click at [365, 174] on p "Update your Profile Email Address to one where you want to receive important ac…" at bounding box center [404, 170] width 156 height 21
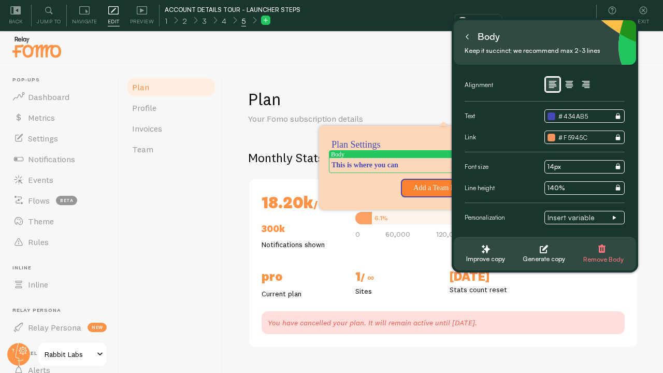
click at [263, 20] on icon at bounding box center [265, 20] width 7 height 7
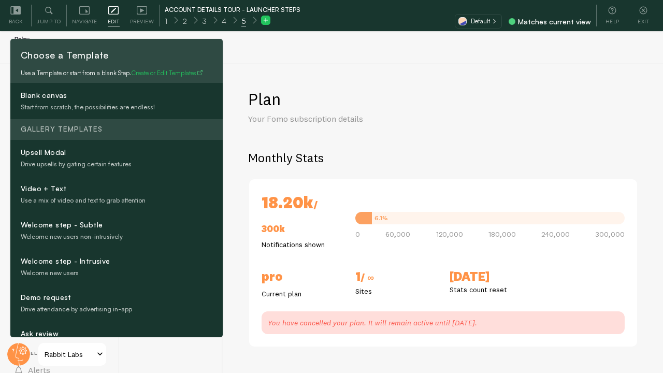
click at [241, 23] on span "5" at bounding box center [243, 21] width 5 height 10
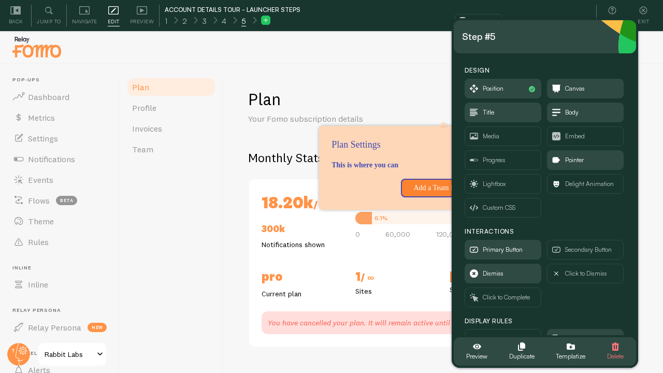
click at [321, 79] on div "Plan Your Fomo subscription details Monthly Stats 18.20k / 300k Notifications s…" at bounding box center [442, 234] width 439 height 340
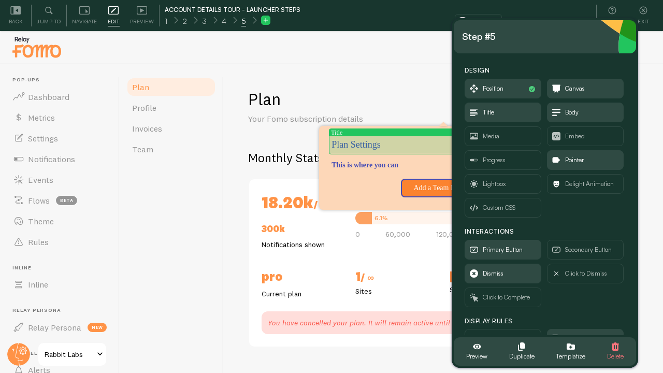
click at [352, 144] on p "Plan Settings" at bounding box center [409, 144] width 156 height 13
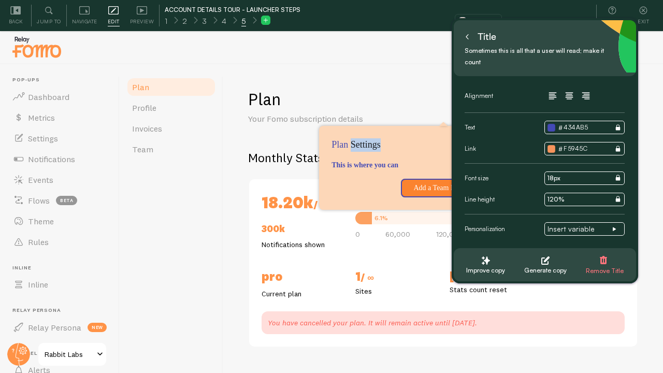
click at [352, 144] on p "Plan Settings" at bounding box center [409, 144] width 156 height 13
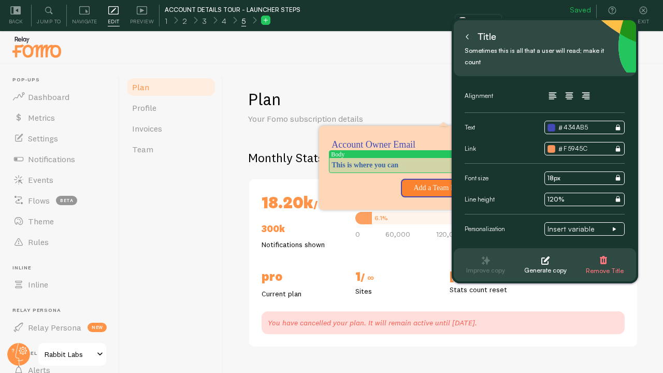
click at [346, 165] on p "This is where you can" at bounding box center [409, 165] width 156 height 10
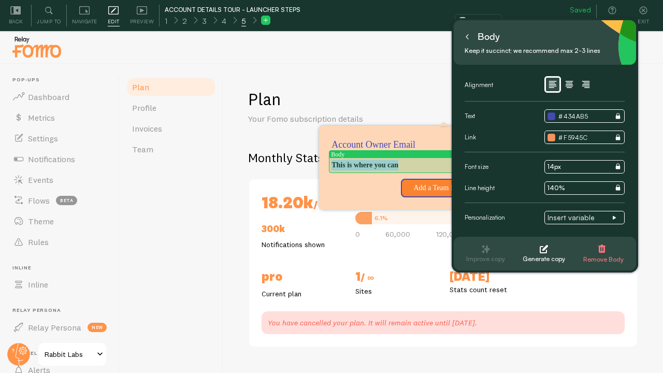
click at [346, 165] on p "This is where you can" at bounding box center [409, 165] width 156 height 10
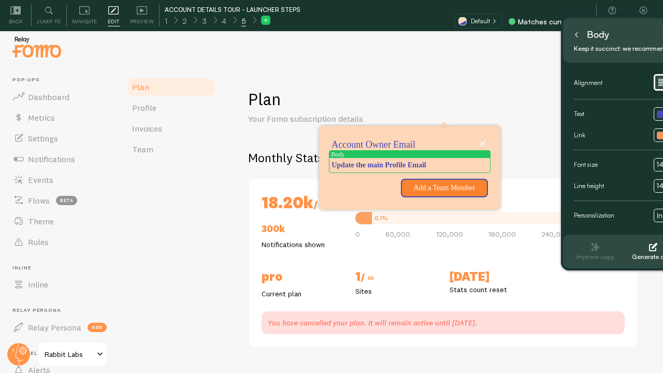
drag, startPoint x: 537, startPoint y: 37, endPoint x: 646, endPoint y: 35, distance: 109.2
click at [646, 35] on div "Body" at bounding box center [654, 34] width 166 height 17
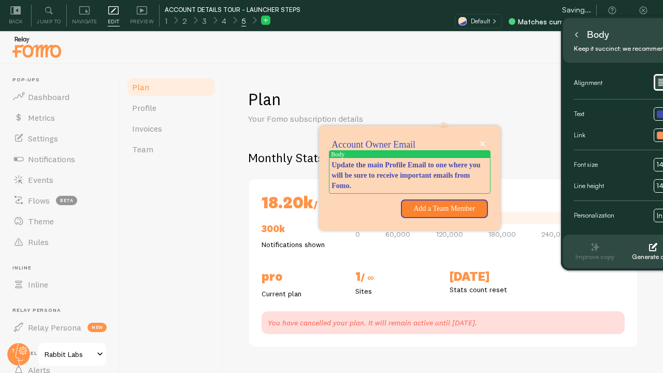
click at [467, 84] on div "Plan Your Fomo subscription details Monthly Stats 18.20k / 300k Notifications s…" at bounding box center [442, 234] width 439 height 340
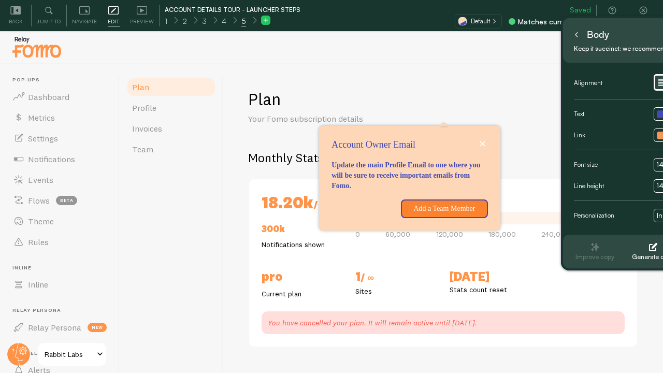
click at [267, 19] on button at bounding box center [265, 20] width 9 height 9
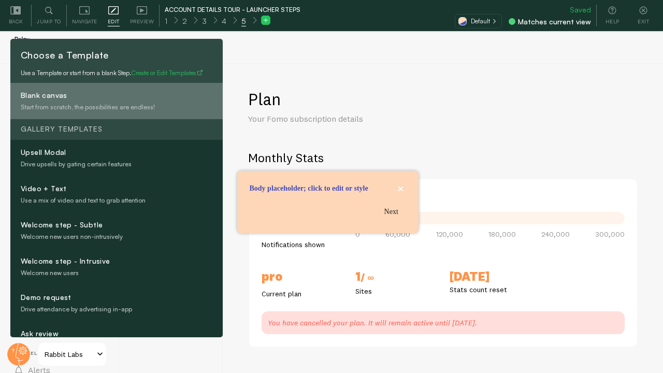
click at [111, 102] on h4 "Blank canvas" at bounding box center [134, 96] width 226 height 13
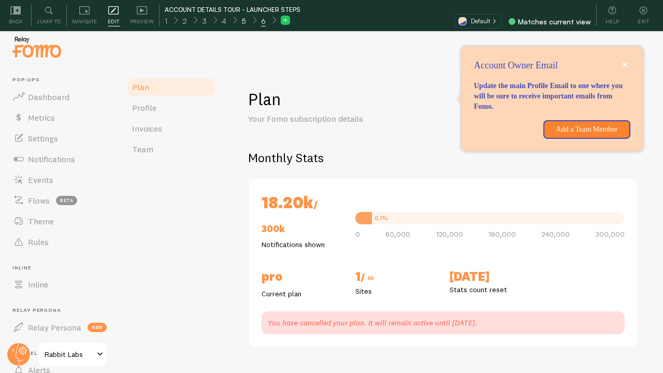
click at [245, 22] on div "5" at bounding box center [243, 20] width 20 height 12
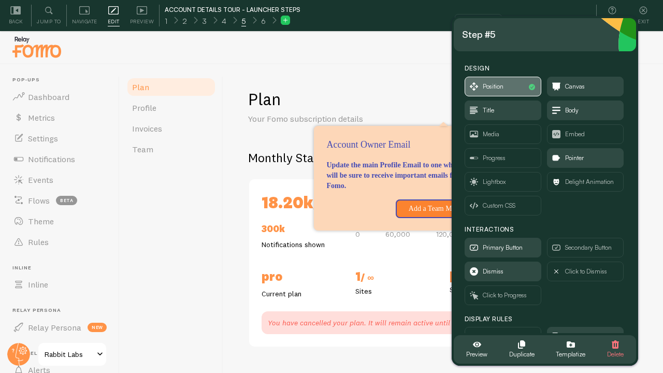
click at [496, 89] on span "Position" at bounding box center [492, 86] width 21 height 11
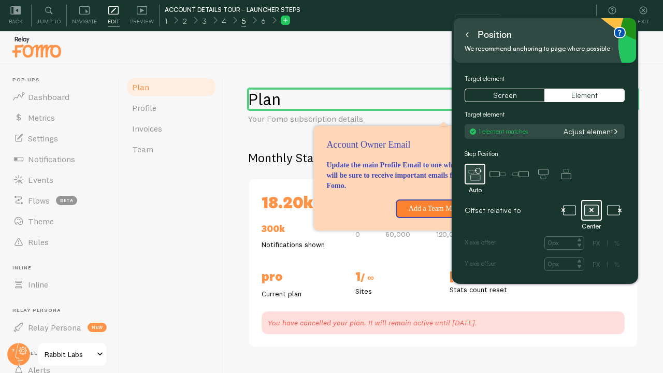
click at [585, 128] on button "Adjust element" at bounding box center [591, 131] width 62 height 9
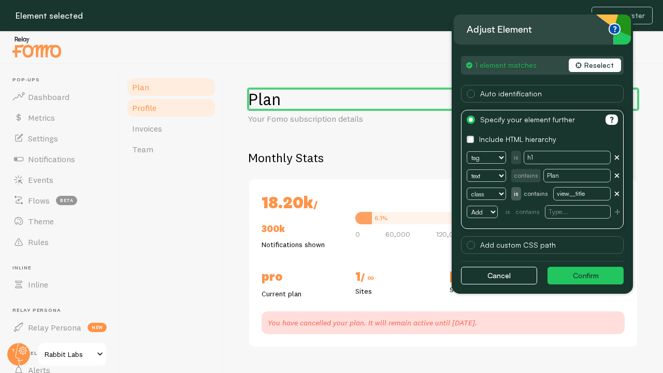
click at [149, 106] on span "Profile" at bounding box center [144, 107] width 24 height 10
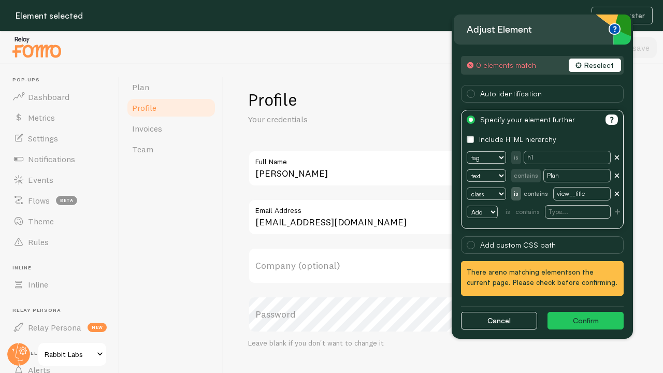
click at [598, 64] on button "Reselect" at bounding box center [594, 64] width 52 height 13
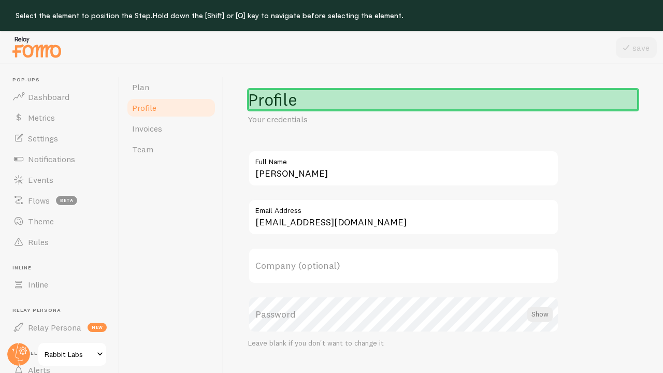
click at [288, 97] on h1 "Profile" at bounding box center [443, 99] width 390 height 21
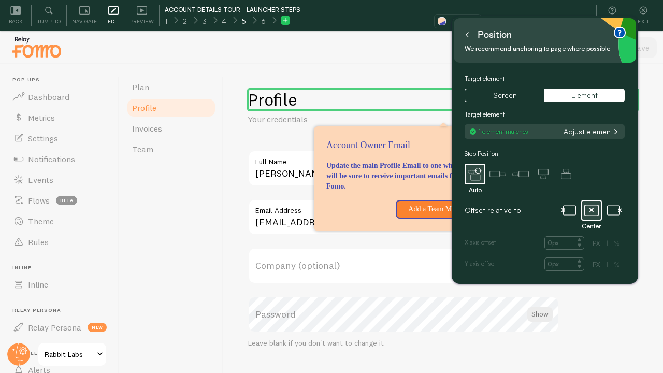
click at [590, 134] on button "Adjust element" at bounding box center [591, 131] width 62 height 9
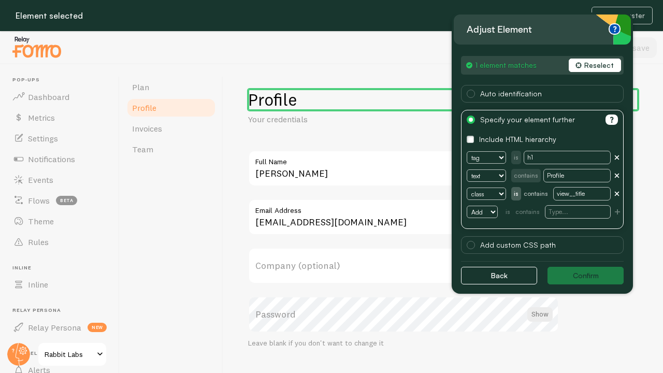
click at [585, 62] on button "Reselect" at bounding box center [594, 64] width 52 height 13
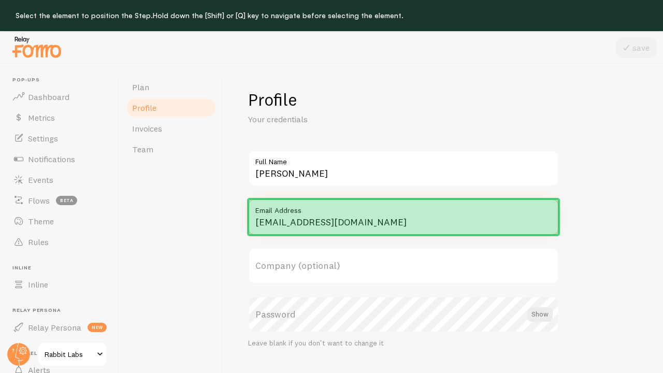
click at [331, 222] on input "[EMAIL_ADDRESS][DOMAIN_NAME]" at bounding box center [403, 217] width 311 height 36
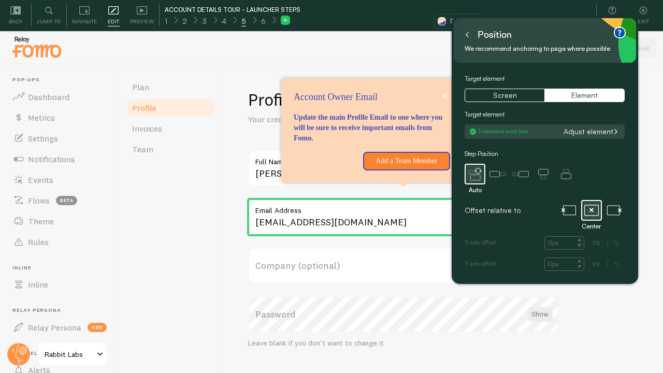
click at [470, 36] on button at bounding box center [467, 34] width 10 height 17
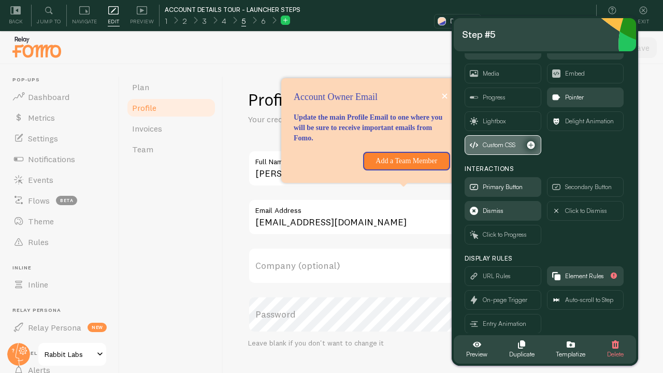
scroll to position [72, 0]
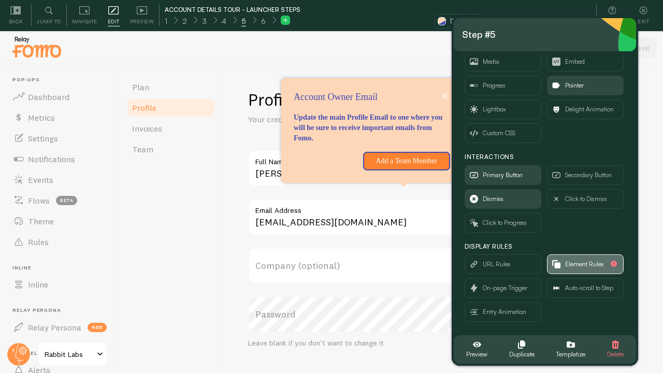
click at [567, 265] on span "Element Rules" at bounding box center [584, 263] width 39 height 11
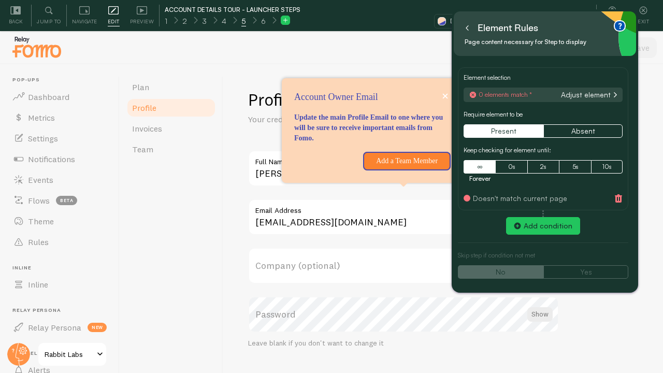
scroll to position [0, 0]
click at [591, 94] on button "Adjust element" at bounding box center [589, 94] width 62 height 9
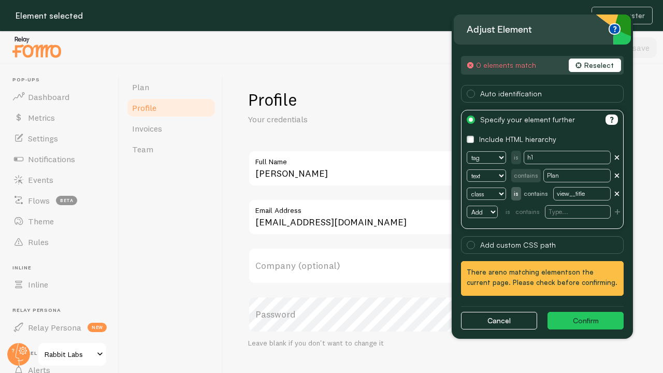
click at [607, 69] on button "Reselect" at bounding box center [594, 64] width 52 height 13
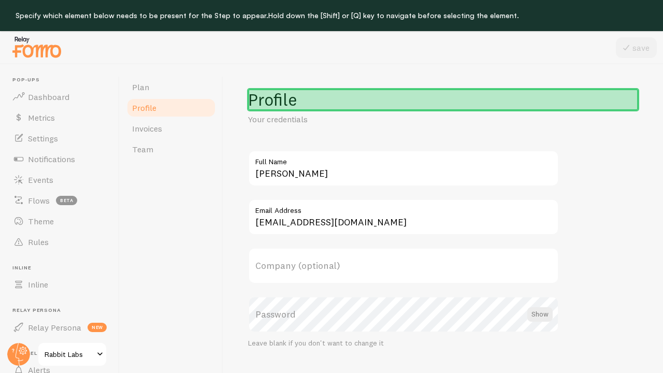
click at [262, 92] on h1 "Profile" at bounding box center [443, 99] width 390 height 21
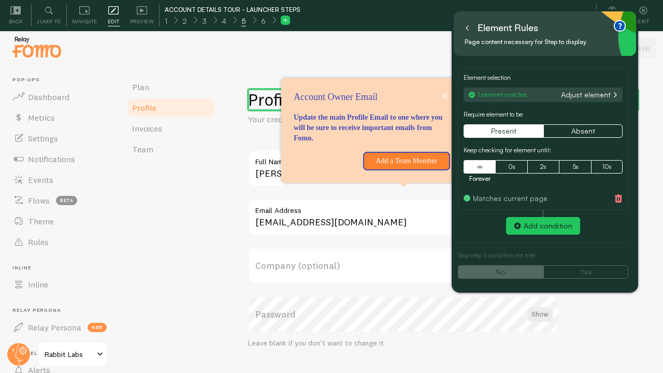
click at [469, 29] on icon at bounding box center [466, 27] width 5 height 5
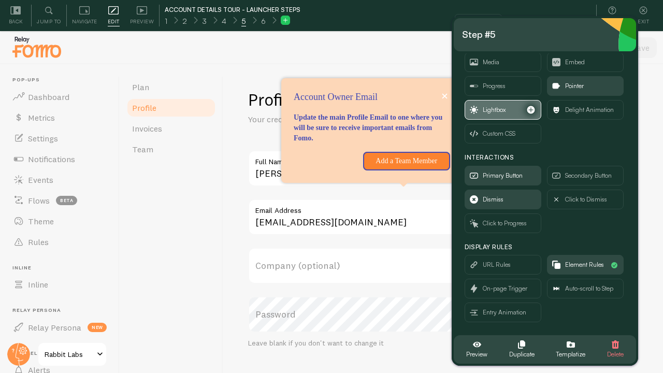
scroll to position [72, 0]
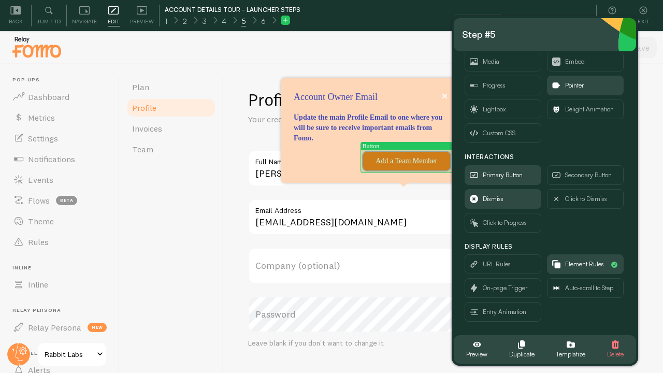
click at [416, 157] on p "Add a Team Member" at bounding box center [406, 161] width 75 height 10
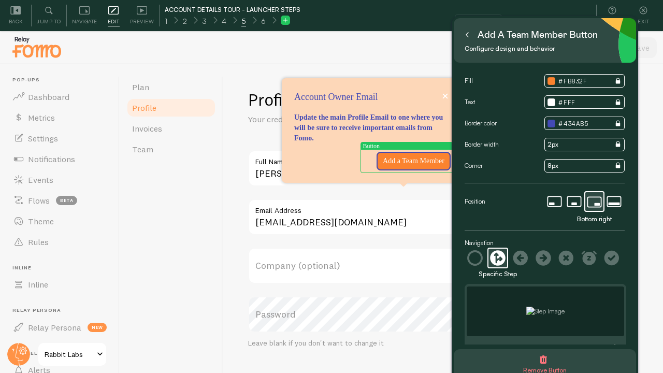
click at [500, 261] on icon at bounding box center [498, 258] width 16 height 16
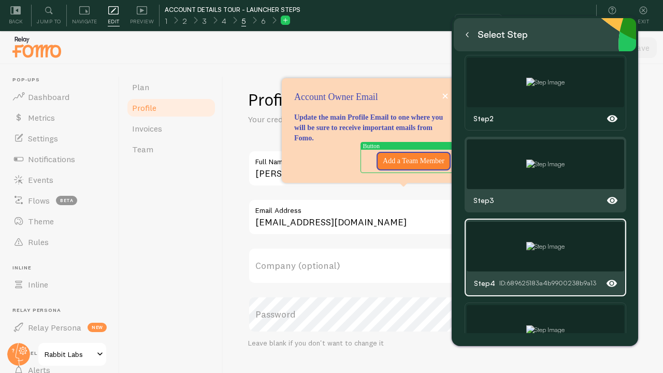
scroll to position [92, 0]
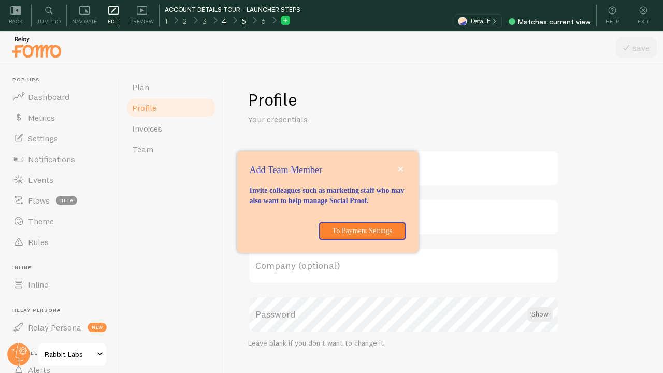
click at [223, 19] on span "4" at bounding box center [224, 21] width 5 height 10
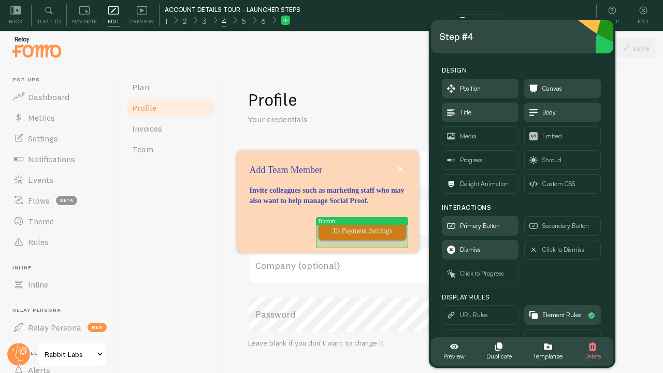
click at [364, 231] on p "To Payment Settings" at bounding box center [362, 231] width 75 height 10
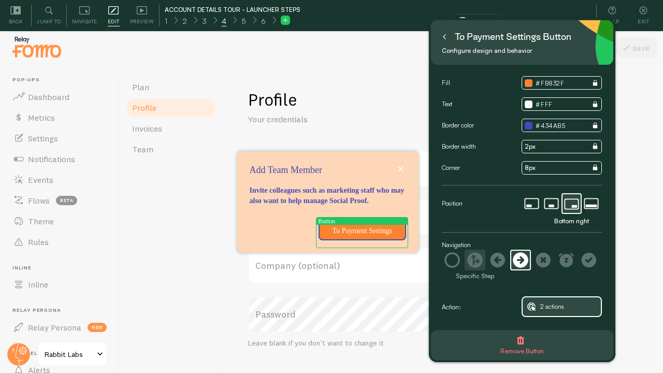
click at [478, 258] on icon at bounding box center [475, 260] width 16 height 16
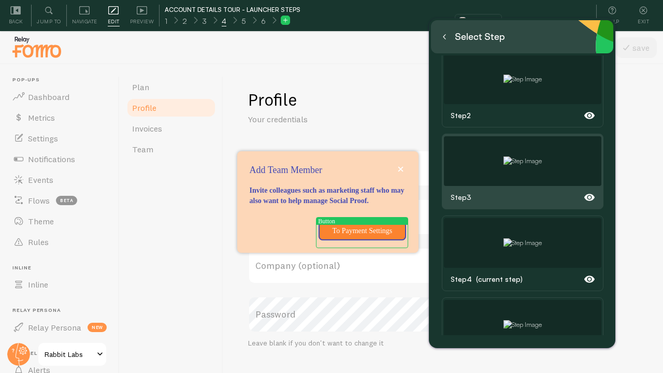
scroll to position [221, 0]
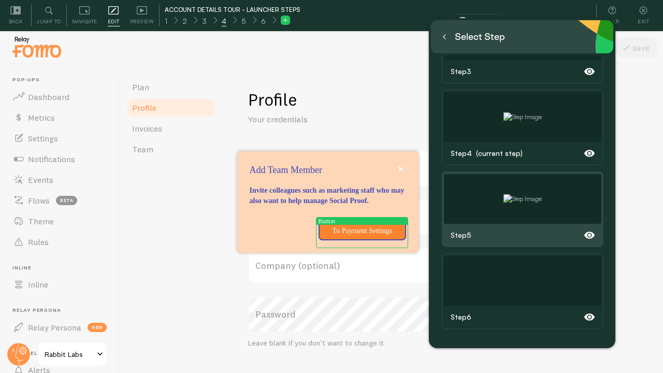
click at [512, 202] on img at bounding box center [522, 198] width 38 height 9
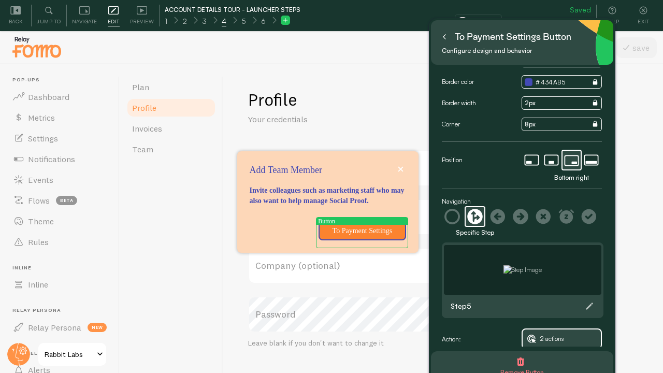
scroll to position [54, 0]
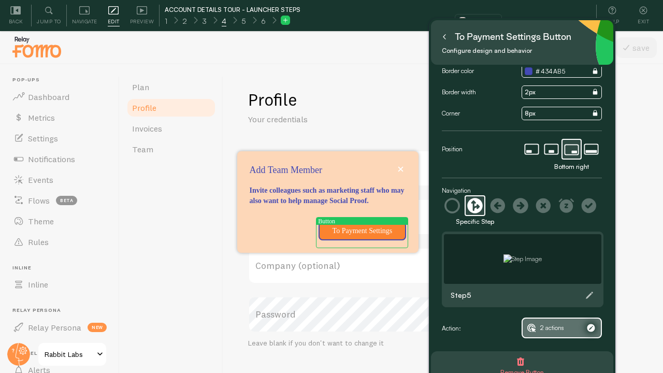
click at [556, 327] on span "2 actions" at bounding box center [552, 327] width 24 height 11
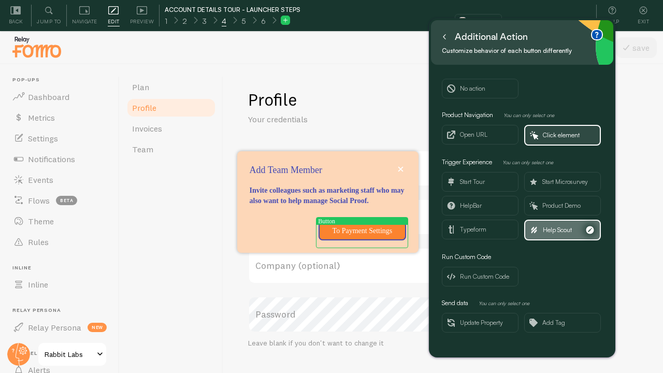
click at [569, 228] on span "Help Scout" at bounding box center [556, 229] width 29 height 11
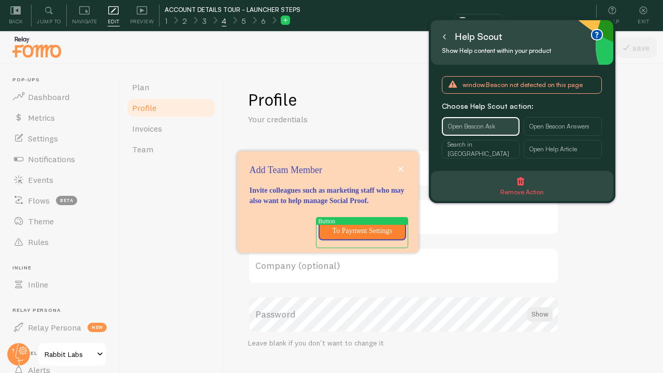
click at [519, 182] on icon "button" at bounding box center [520, 181] width 8 height 8
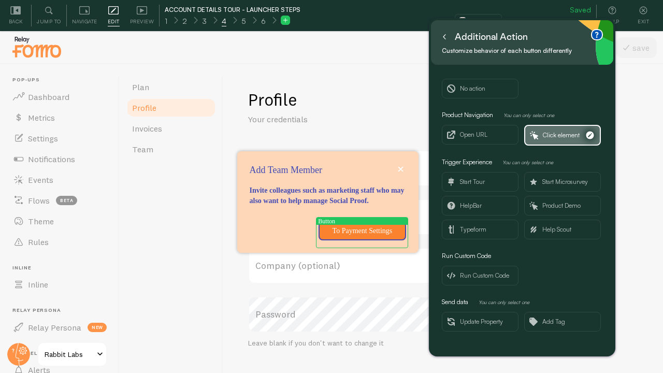
click at [532, 139] on span "Click element" at bounding box center [562, 135] width 75 height 19
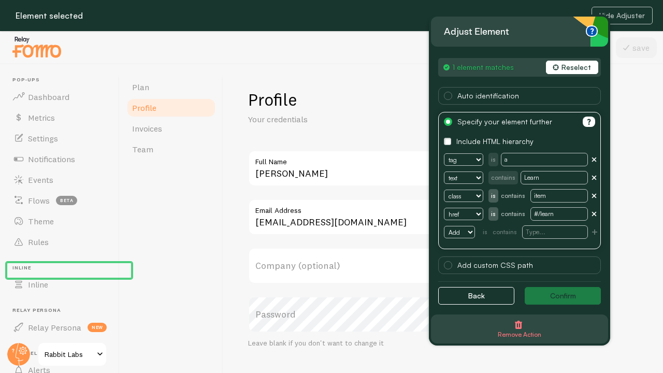
click at [571, 62] on button "Reselect" at bounding box center [572, 67] width 52 height 13
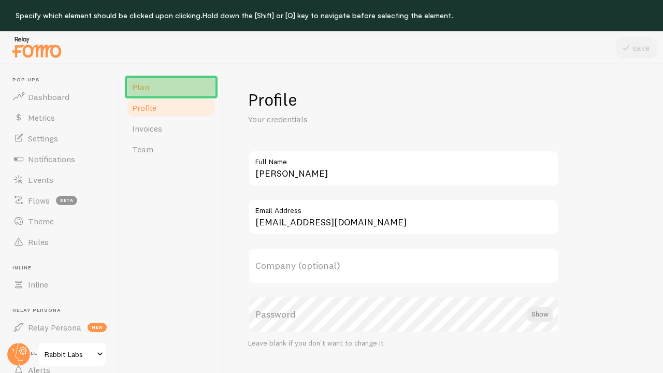
click at [159, 85] on link "Plan" at bounding box center [171, 87] width 91 height 21
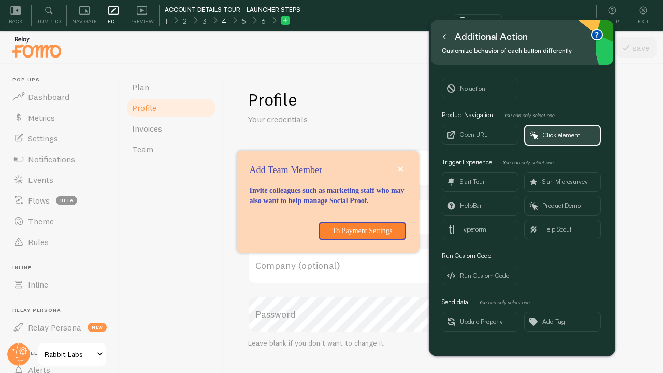
click at [444, 35] on icon at bounding box center [444, 37] width 2 height 5
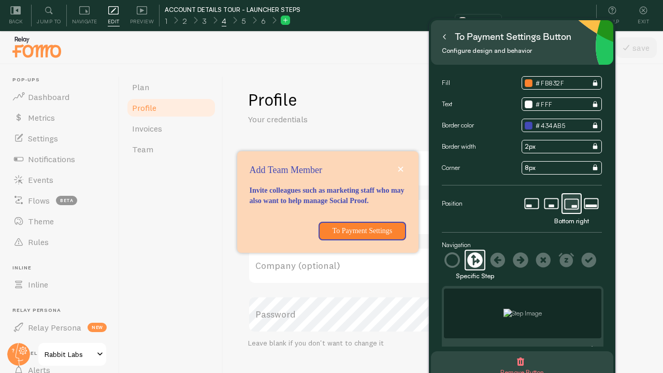
click at [443, 37] on icon at bounding box center [444, 37] width 2 height 5
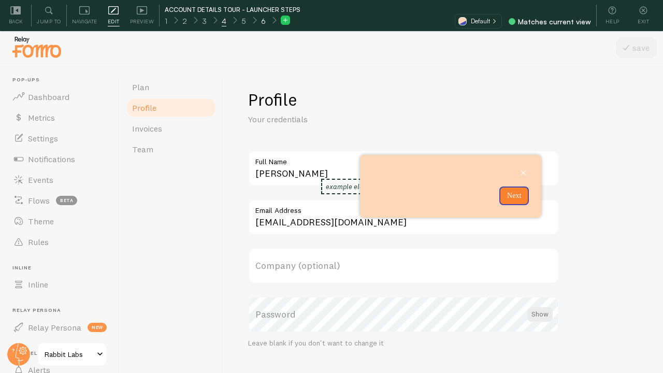
click at [262, 19] on span "6" at bounding box center [263, 21] width 5 height 10
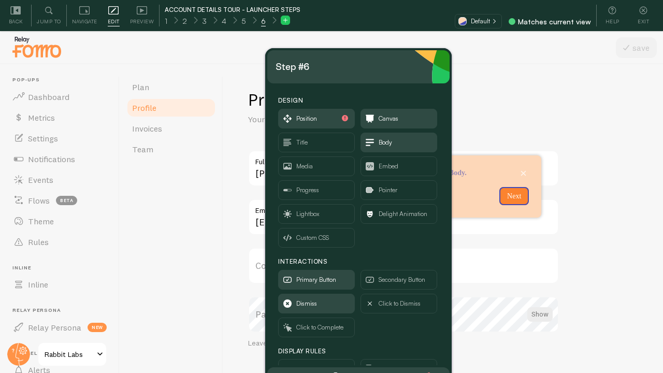
drag, startPoint x: 126, startPoint y: 64, endPoint x: 447, endPoint y: 83, distance: 321.5
click at [441, 75] on div "Step #6" at bounding box center [358, 66] width 166 height 17
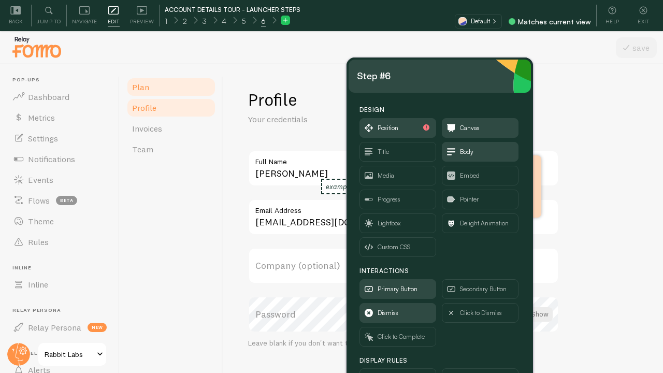
click at [153, 89] on link "Plan" at bounding box center [171, 87] width 91 height 21
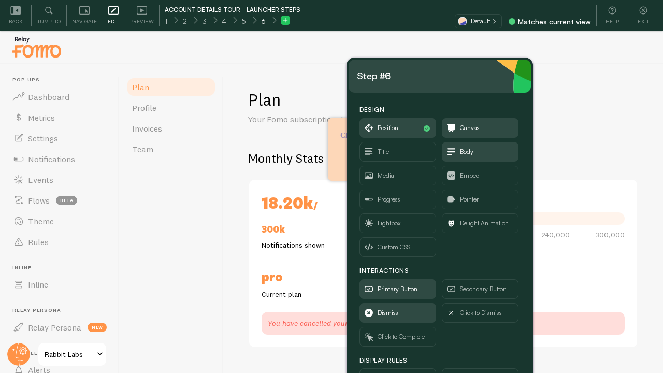
checkbox input "true"
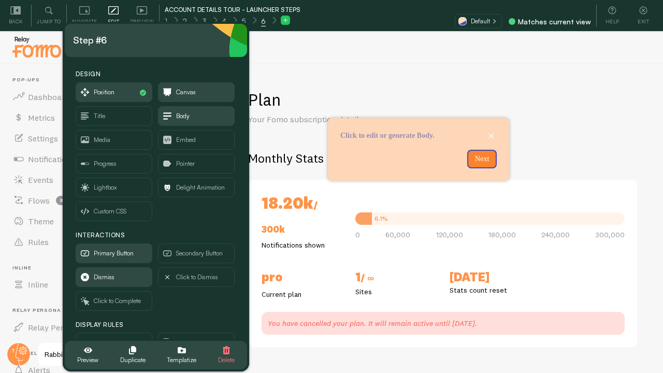
drag, startPoint x: 440, startPoint y: 84, endPoint x: 157, endPoint y: 50, distance: 285.2
click at [157, 49] on div "Step #6" at bounding box center [156, 40] width 166 height 17
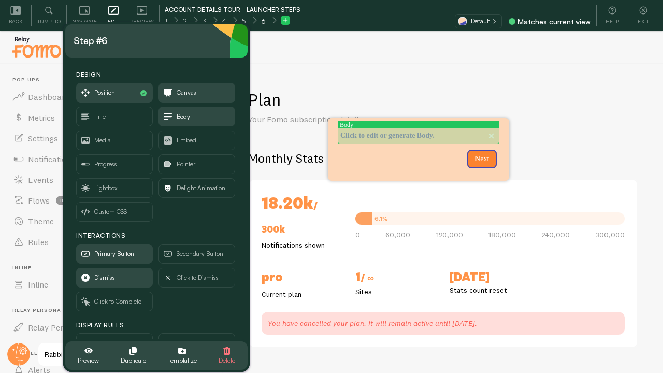
click at [398, 138] on p "Click to edit or generate Body." at bounding box center [418, 135] width 156 height 10
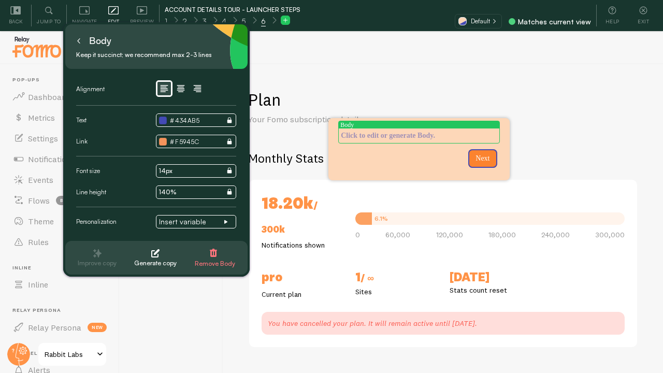
click at [84, 45] on div "Body" at bounding box center [94, 41] width 40 height 17
click at [81, 42] on icon at bounding box center [78, 40] width 5 height 5
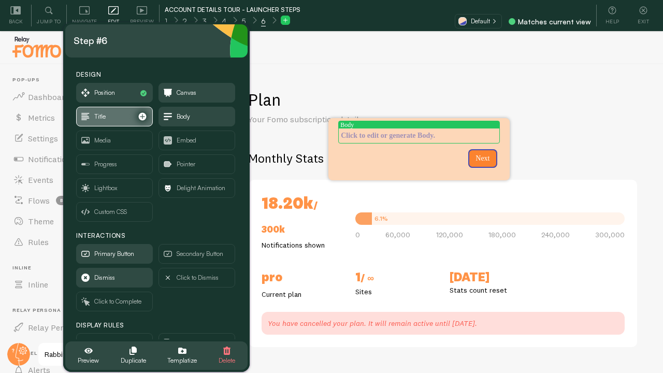
click at [106, 122] on span "Title" at bounding box center [115, 116] width 76 height 19
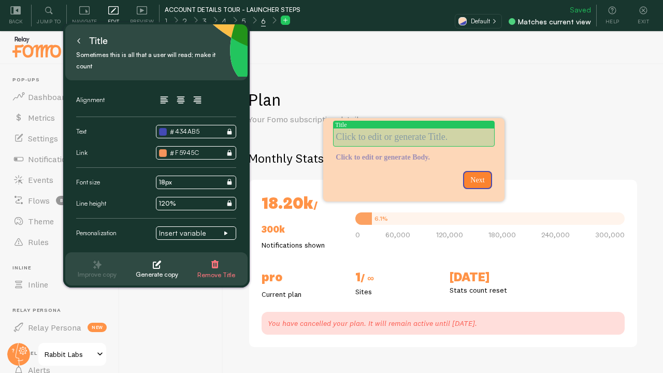
click at [386, 135] on p "Tour Step 6" at bounding box center [413, 136] width 156 height 13
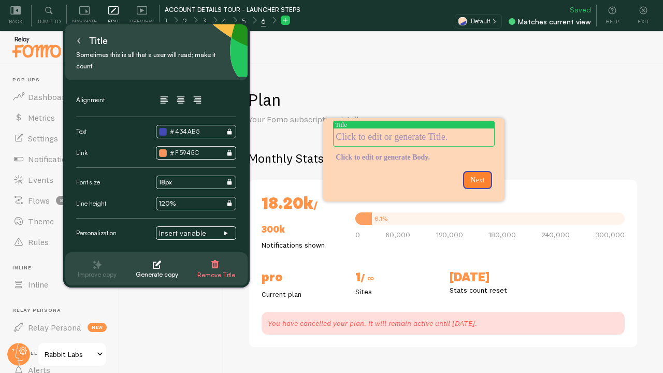
click at [386, 135] on p "Tour Step 6" at bounding box center [413, 136] width 156 height 13
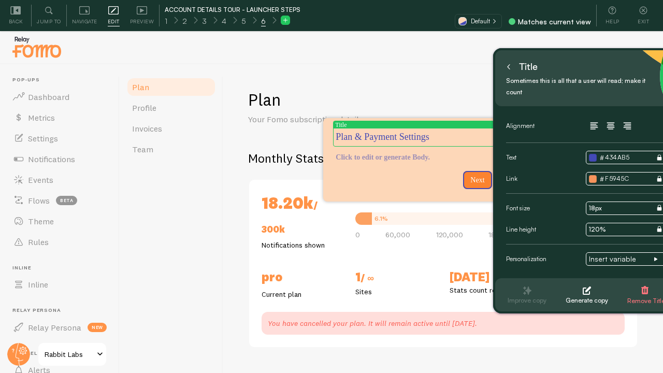
drag, startPoint x: 178, startPoint y: 46, endPoint x: 607, endPoint y: 72, distance: 430.4
click at [607, 72] on div "Title" at bounding box center [586, 66] width 166 height 17
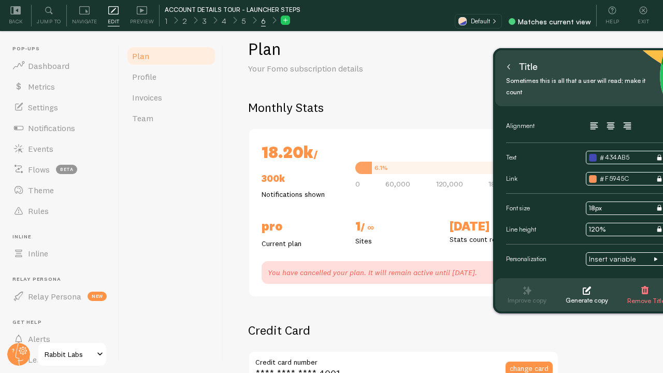
scroll to position [1, 0]
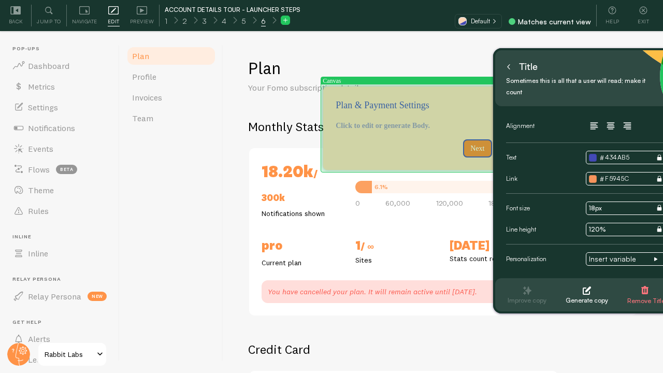
click at [395, 133] on div "Plan &amp;amp; Payment Settings" at bounding box center [413, 135] width 181 height 8
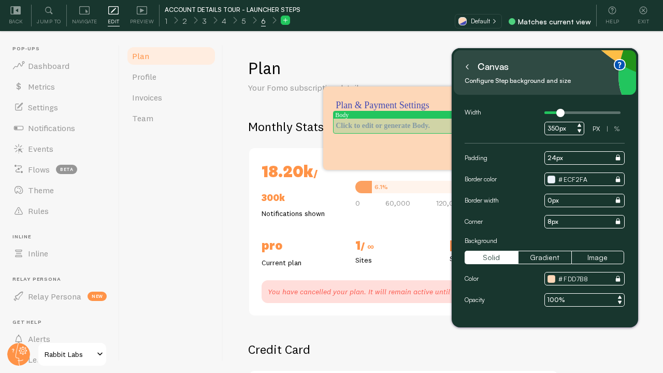
click at [395, 125] on p "Click to edit or generate Body." at bounding box center [413, 126] width 156 height 10
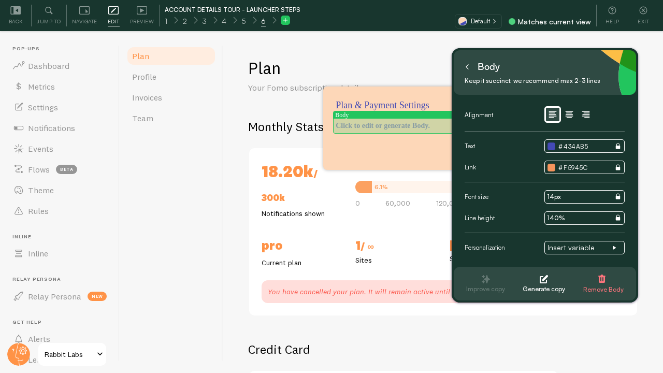
click at [395, 125] on p "Plan &amp;amp; Payment Settings" at bounding box center [413, 126] width 156 height 10
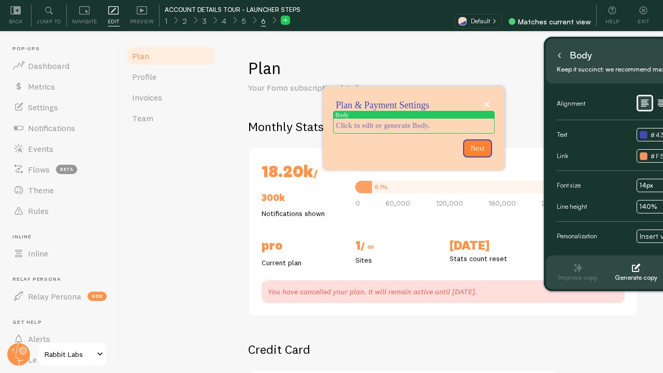
drag, startPoint x: 534, startPoint y: 66, endPoint x: 626, endPoint y: 54, distance: 92.8
click at [626, 54] on div "Body" at bounding box center [637, 55] width 166 height 17
click at [422, 127] on p "Plan &amp;amp; Payment Settings" at bounding box center [413, 126] width 156 height 10
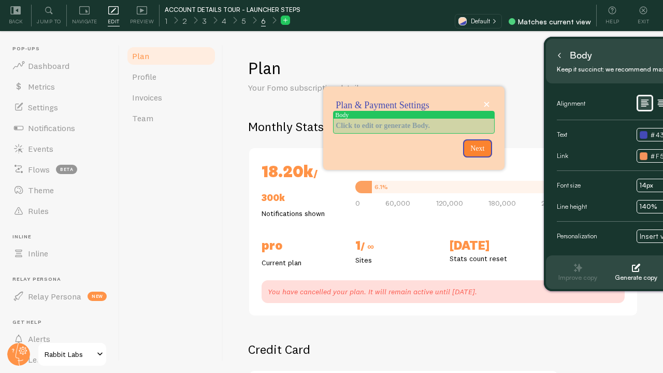
click at [422, 127] on p "Plan &amp;amp; Payment Settings" at bounding box center [413, 126] width 156 height 10
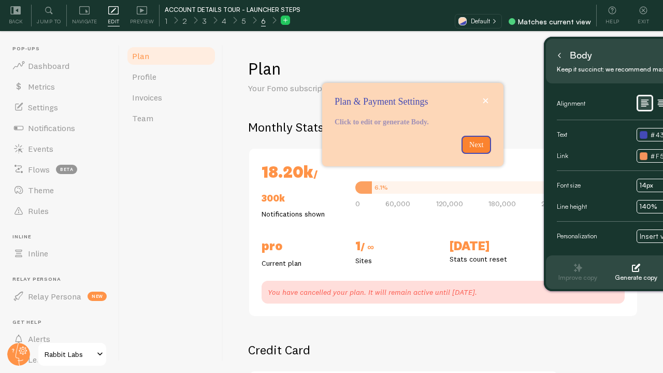
scroll to position [0, 0]
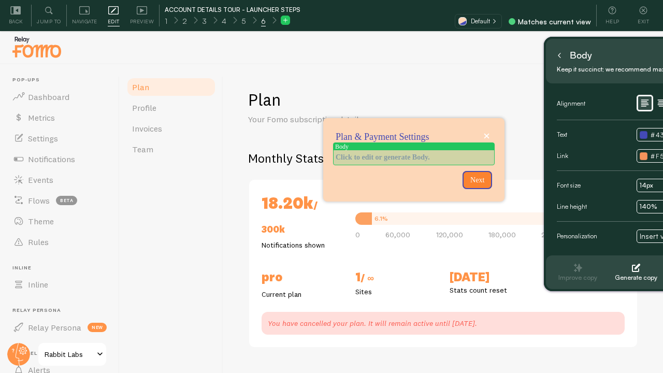
click at [400, 156] on p "Plan &amp;amp; Payment Settings" at bounding box center [413, 157] width 156 height 10
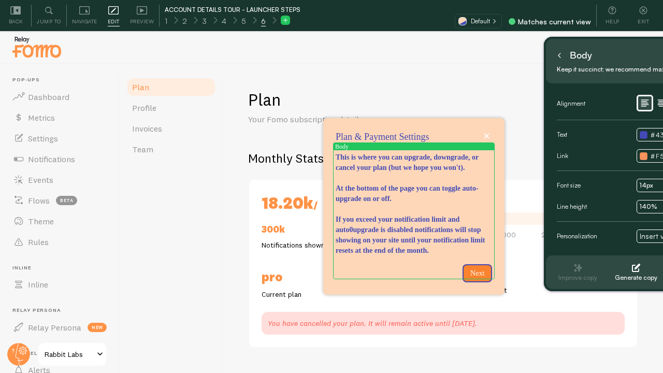
click at [561, 55] on icon at bounding box center [558, 55] width 5 height 5
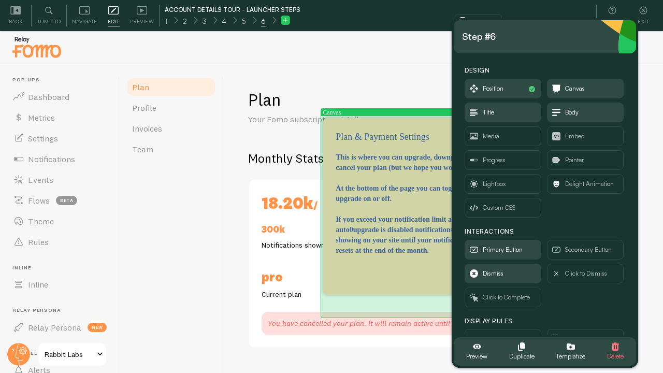
click at [395, 283] on div "Plan &amp;amp; Payment Settings" at bounding box center [399, 273] width 42 height 19
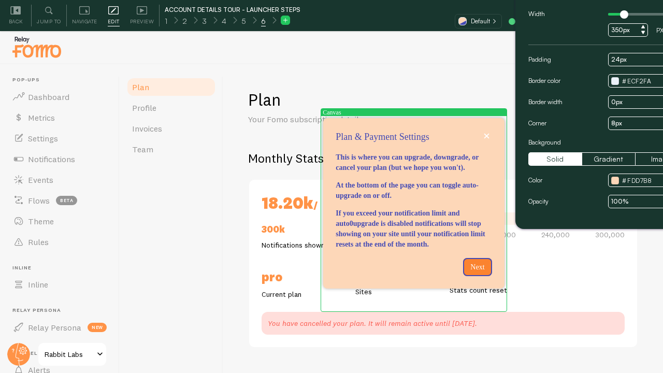
drag, startPoint x: 527, startPoint y: 40, endPoint x: 591, endPoint y: -27, distance: 93.0
click at [591, 0] on html "Pop-ups Dashboard Metrics Settings Notifications Events Flows beta Theme Rules …" at bounding box center [331, 202] width 663 height 404
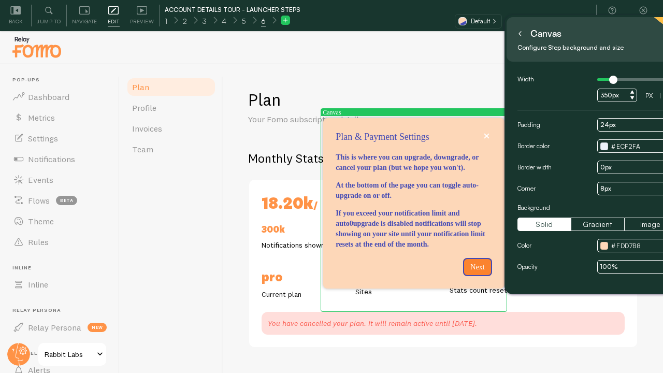
click at [580, 37] on div "Canvas" at bounding box center [598, 33] width 166 height 17
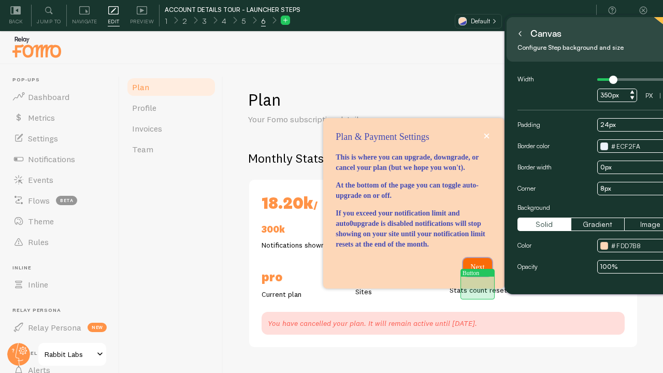
click at [471, 276] on button "Next" at bounding box center [478, 267] width 30 height 19
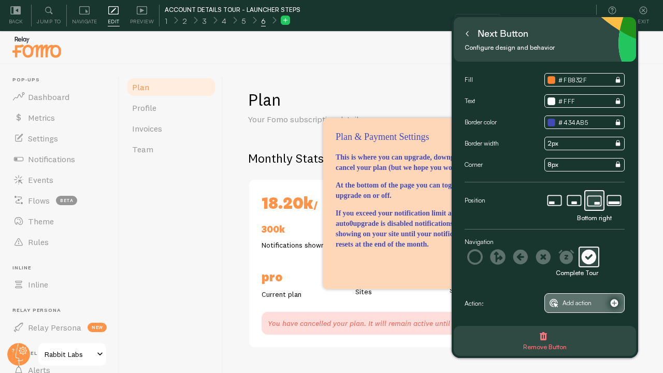
click at [563, 305] on span "Add action" at bounding box center [576, 302] width 29 height 11
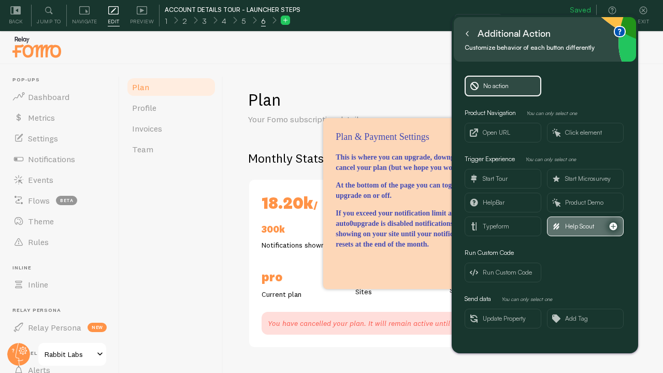
click at [564, 224] on span "Help Scout" at bounding box center [585, 226] width 76 height 19
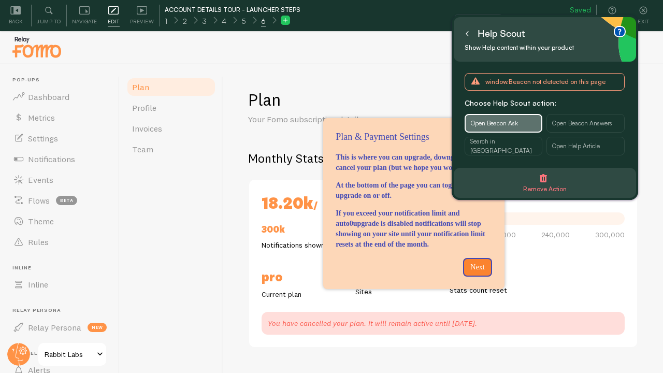
click at [502, 122] on span "Open Beacon Ask" at bounding box center [494, 123] width 47 height 9
click at [467, 32] on icon at bounding box center [467, 34] width 2 height 5
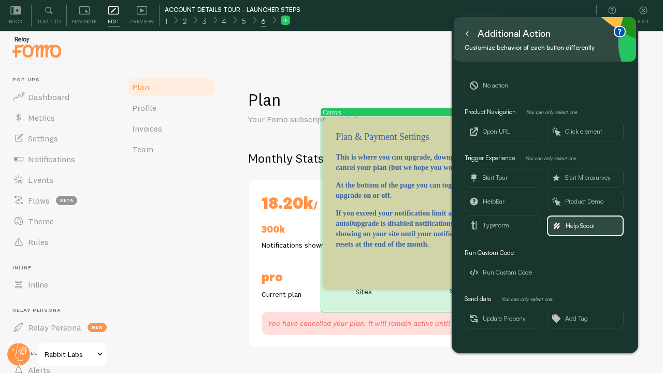
click at [411, 289] on div "Plan &amp;amp; Payment Settings" at bounding box center [413, 282] width 181 height 12
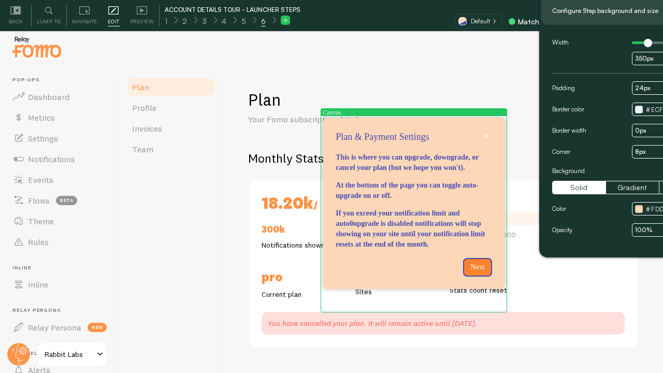
drag, startPoint x: 517, startPoint y: 33, endPoint x: 607, endPoint y: -8, distance: 99.4
click at [607, 0] on html "Pop-ups Dashboard Metrics Settings Notifications Events Flows beta Theme Rules …" at bounding box center [331, 202] width 663 height 404
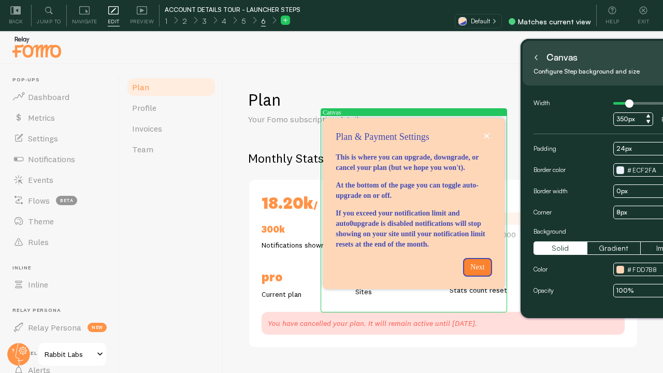
click at [585, 56] on div "Canvas" at bounding box center [614, 57] width 166 height 17
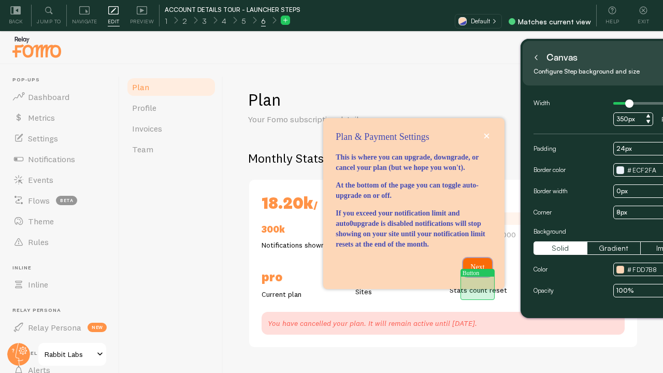
click at [480, 272] on p "Next" at bounding box center [477, 267] width 17 height 10
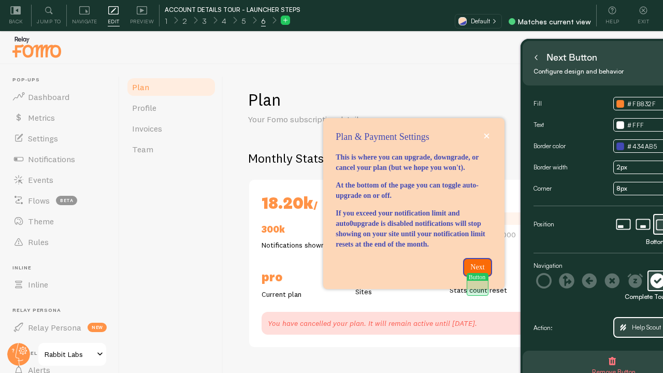
click at [479, 272] on p "Next" at bounding box center [477, 267] width 17 height 10
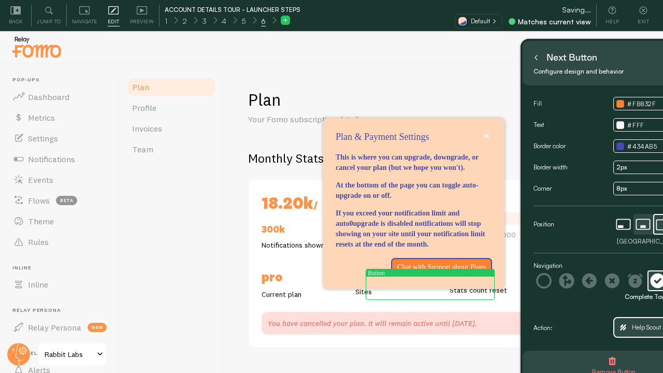
click at [648, 219] on icon at bounding box center [643, 224] width 14 height 11
click at [637, 225] on icon at bounding box center [643, 225] width 18 height 20
click at [643, 224] on icon at bounding box center [643, 225] width 18 height 20
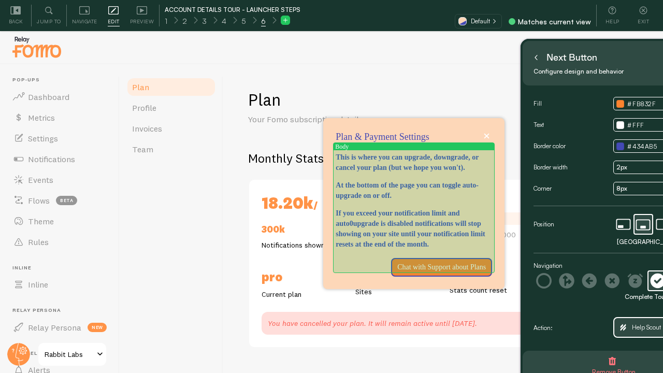
click at [441, 243] on p "If you exceed your notification limit and auto0upgrade is disabled notification…" at bounding box center [413, 228] width 156 height 41
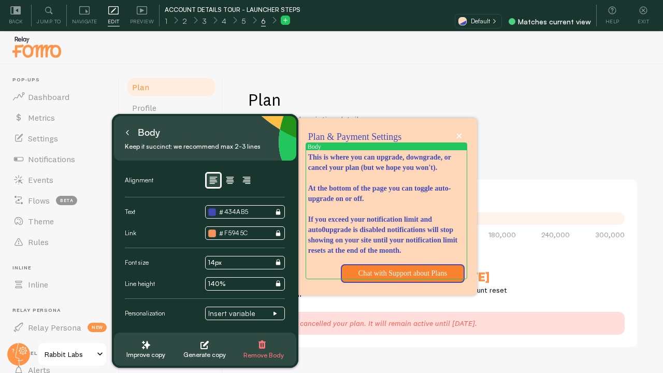
click at [129, 133] on icon at bounding box center [127, 132] width 5 height 5
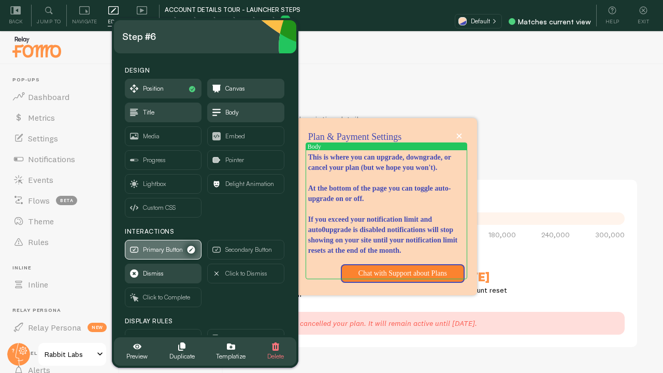
click at [155, 253] on span "Primary Button" at bounding box center [163, 249] width 40 height 11
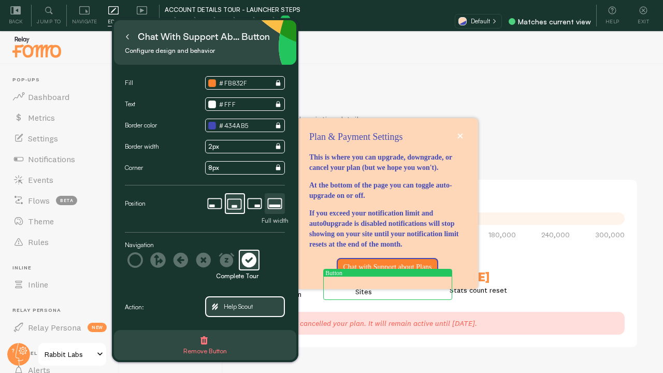
click at [276, 200] on icon at bounding box center [275, 204] width 18 height 20
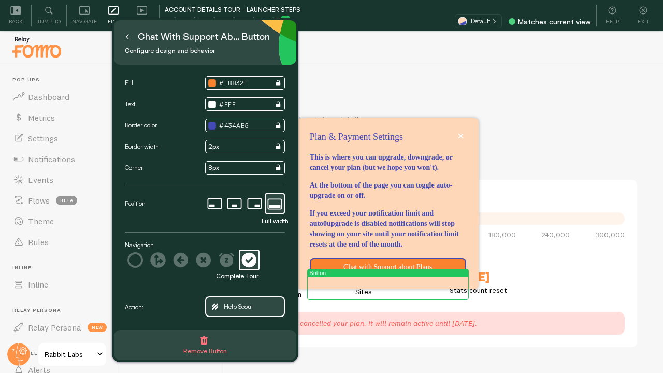
click at [130, 38] on button at bounding box center [127, 36] width 10 height 17
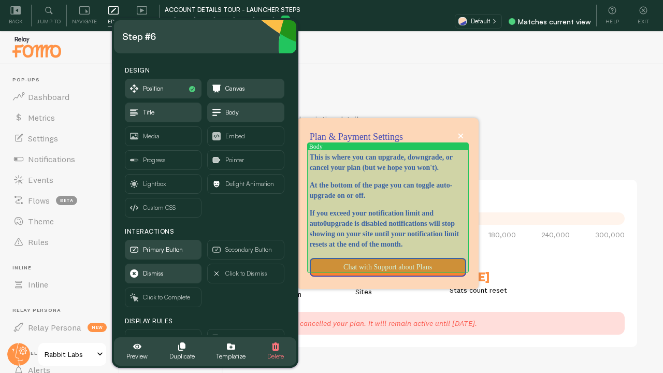
click at [384, 173] on p "This is where you can upgrade, downgrade, or cancel your plan (but we hope you …" at bounding box center [388, 162] width 156 height 21
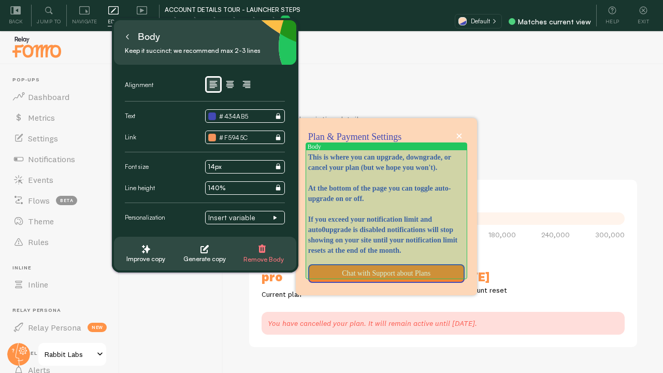
click at [386, 173] on p "This is where you can upgrade, downgrade, or cancel your plan (but we hope you …" at bounding box center [386, 162] width 156 height 21
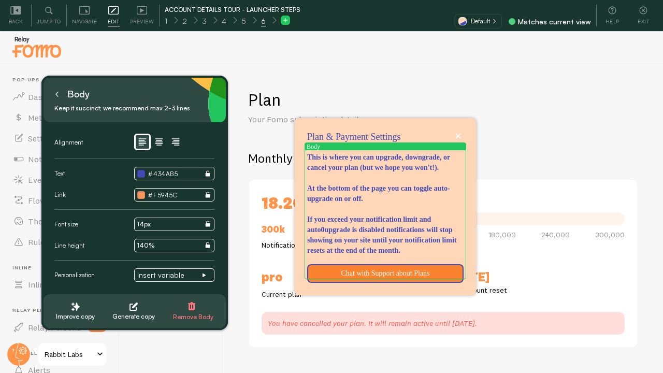
drag, startPoint x: 250, startPoint y: 32, endPoint x: 180, endPoint y: 89, distance: 90.9
click at [180, 89] on div "Body" at bounding box center [135, 94] width 166 height 17
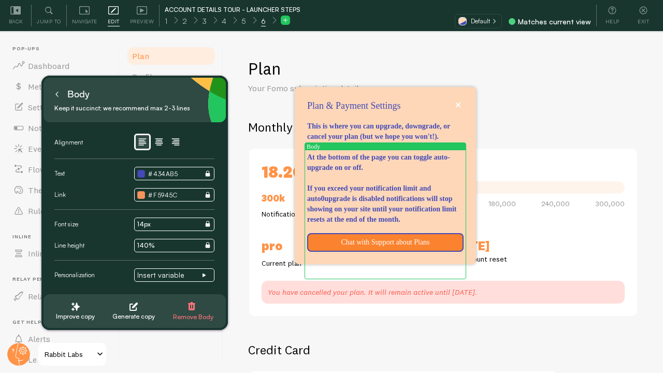
click at [57, 98] on button at bounding box center [57, 94] width 10 height 17
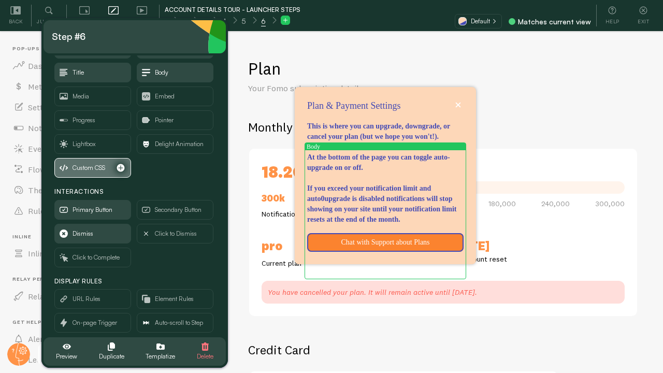
scroll to position [72, 0]
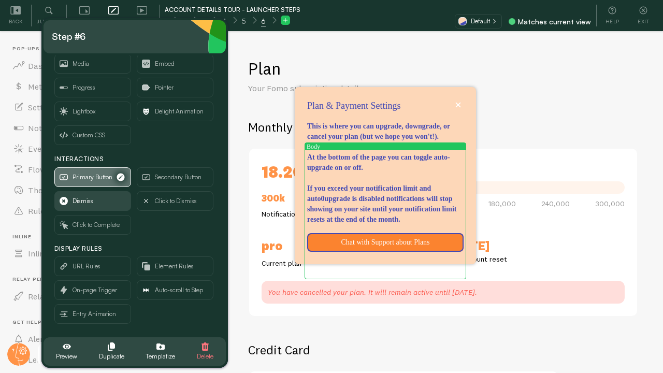
click at [93, 170] on span "Primary Button" at bounding box center [93, 177] width 76 height 19
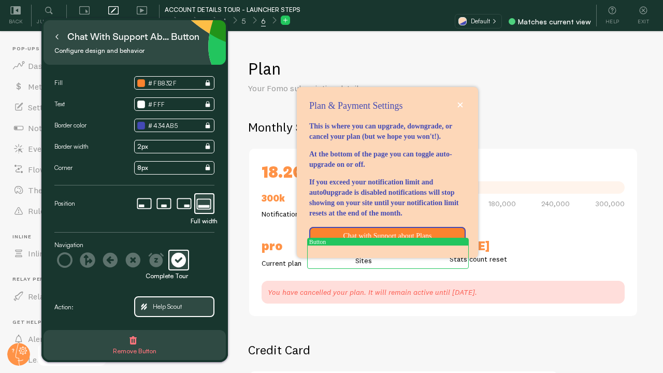
scroll to position [0, 0]
click at [57, 36] on icon at bounding box center [56, 36] width 5 height 5
